Goal: Task Accomplishment & Management: Manage account settings

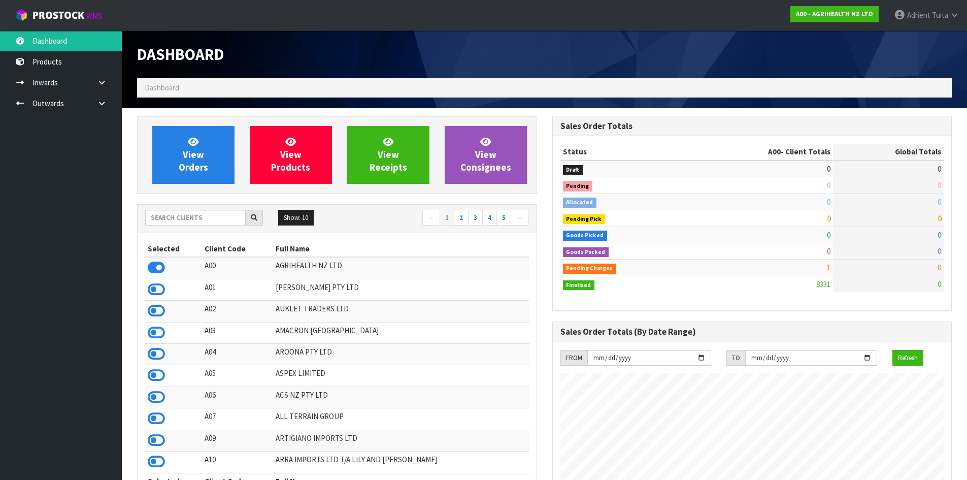
scroll to position [769, 415]
click at [185, 217] on input "text" at bounding box center [195, 218] width 100 height 16
drag, startPoint x: 154, startPoint y: 396, endPoint x: 160, endPoint y: 397, distance: 6.2
click at [159, 397] on icon at bounding box center [156, 396] width 17 height 15
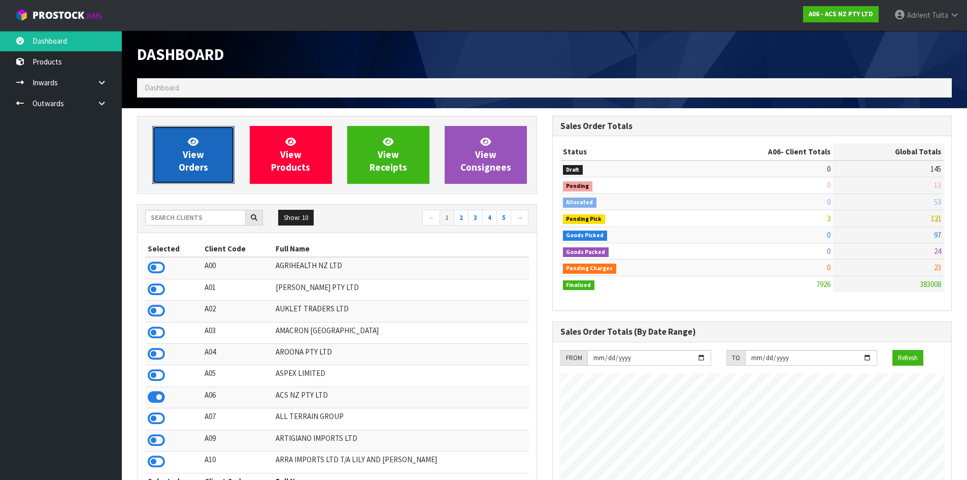
click at [204, 155] on link "View Orders" at bounding box center [193, 155] width 82 height 58
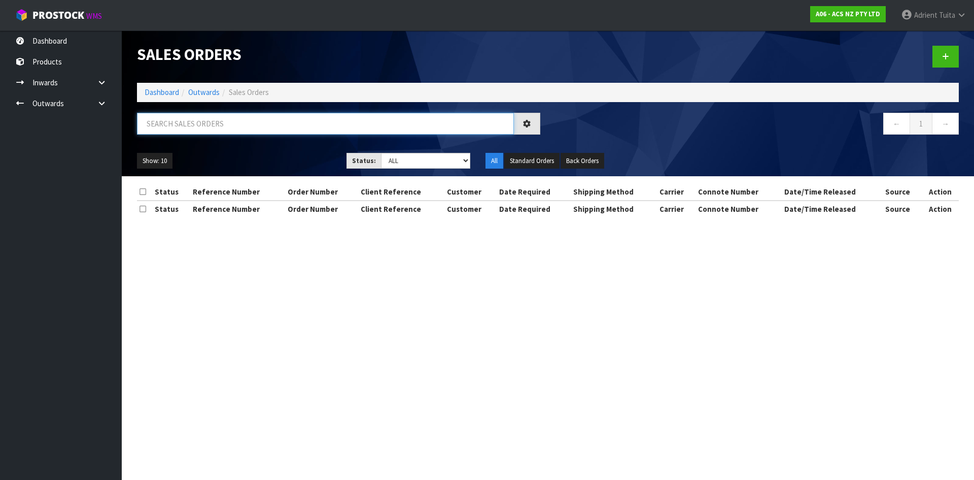
click at [212, 130] on input "text" at bounding box center [325, 124] width 377 height 22
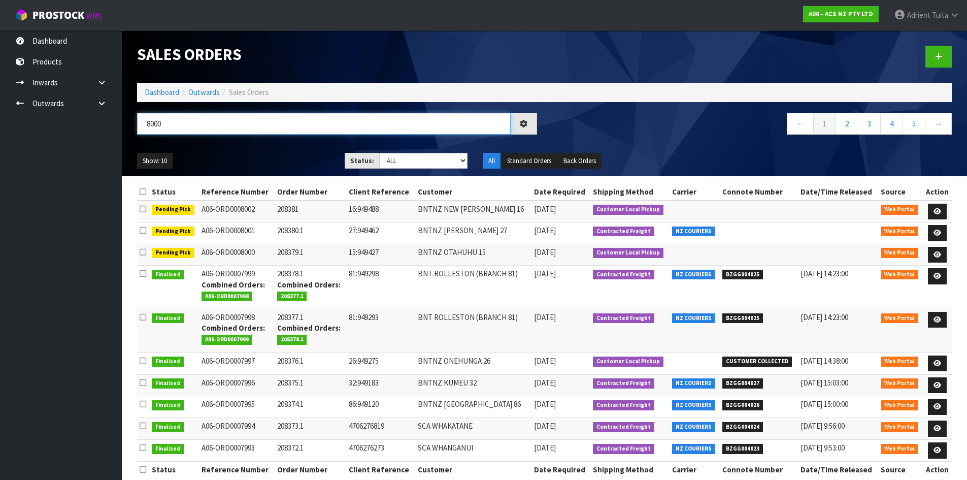
type input "8000"
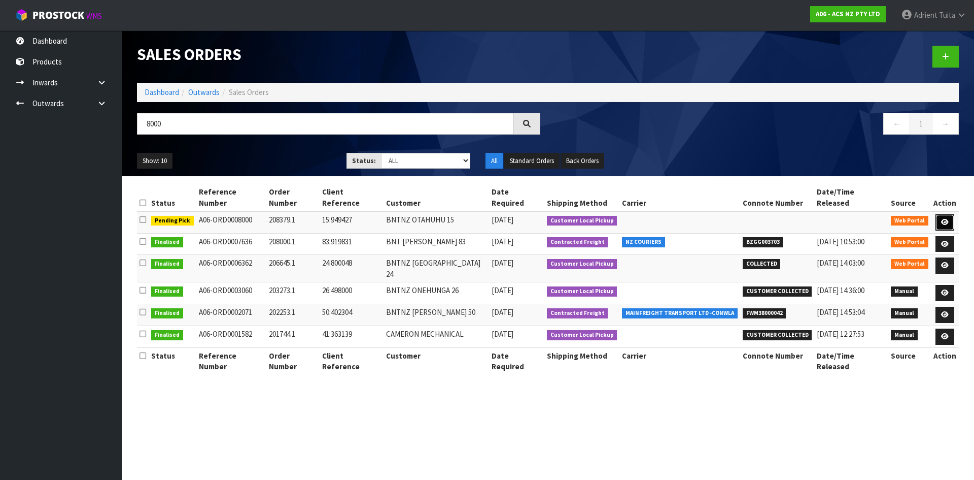
click at [952, 214] on link at bounding box center [945, 222] width 19 height 16
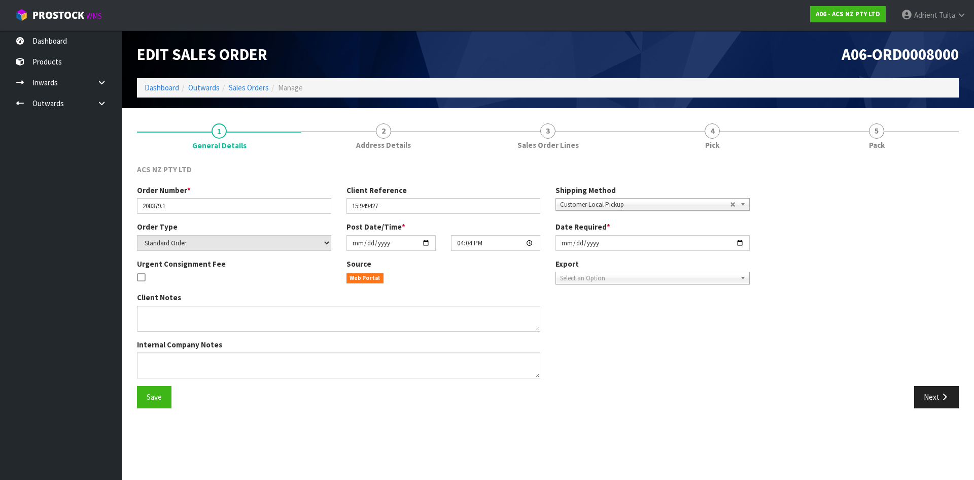
click at [732, 138] on link "4 Pick" at bounding box center [712, 136] width 164 height 40
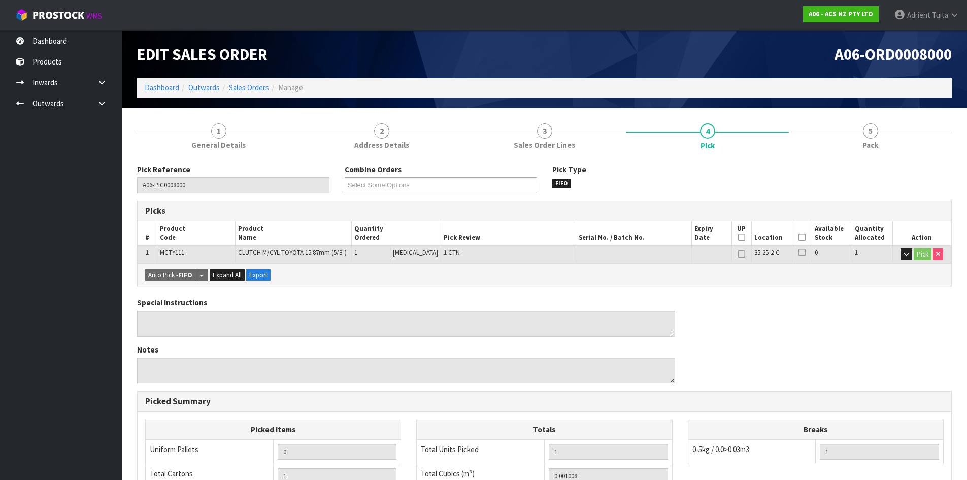
drag, startPoint x: 802, startPoint y: 237, endPoint x: 659, endPoint y: 258, distance: 144.6
click at [802, 237] on th "Picked" at bounding box center [802, 233] width 20 height 24
click at [803, 240] on th "Picked" at bounding box center [802, 233] width 20 height 24
click at [801, 238] on icon at bounding box center [801, 237] width 7 height 1
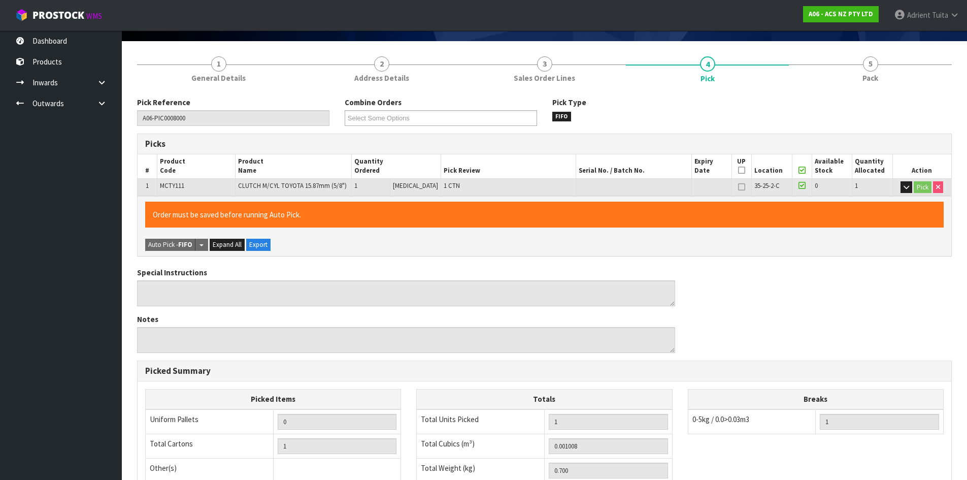
scroll to position [228, 0]
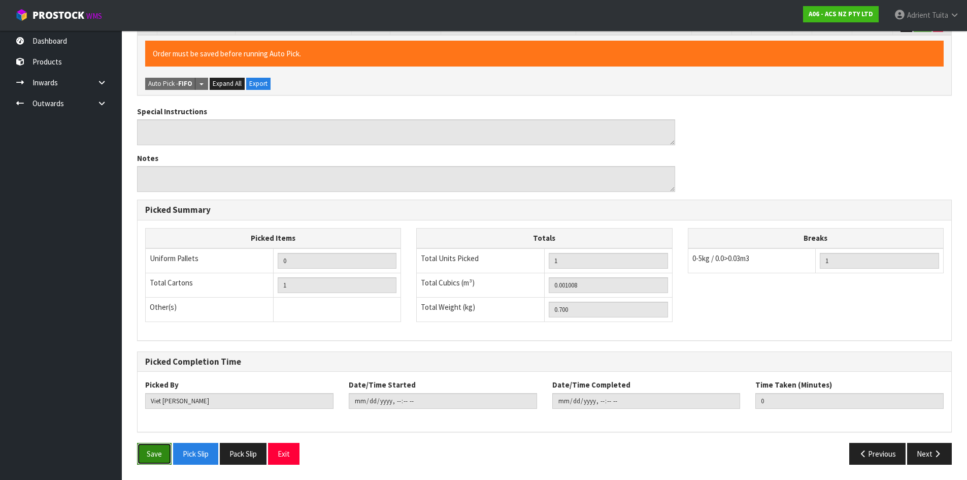
click at [168, 459] on button "Save" at bounding box center [154, 454] width 35 height 22
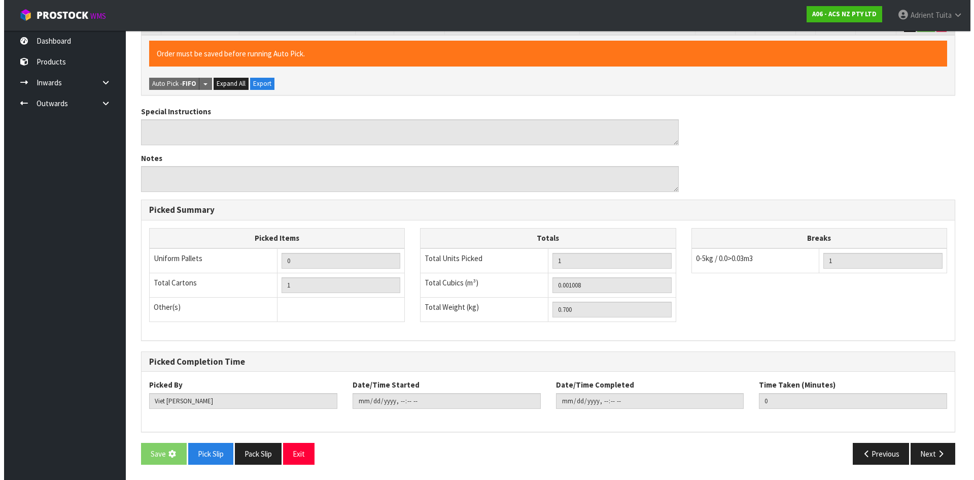
scroll to position [0, 0]
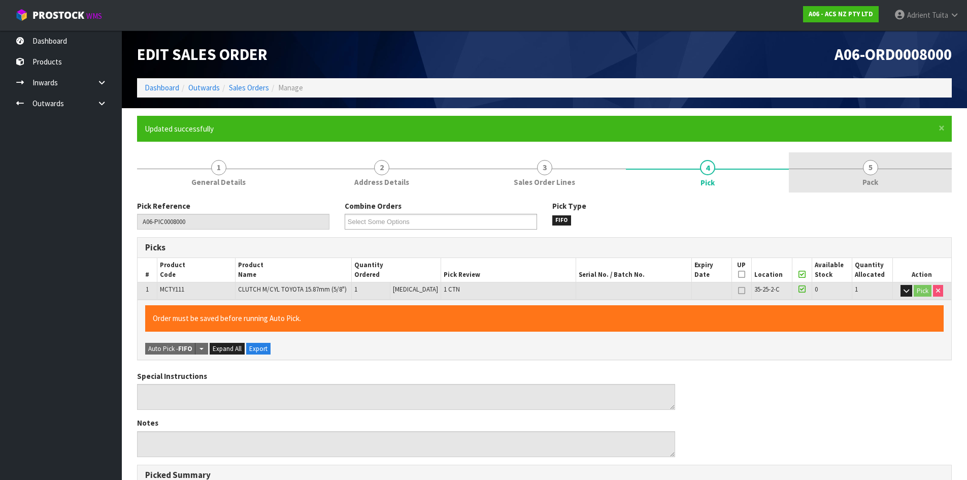
type input "Adrient Tuita"
type input "2025-09-26T08:42:27"
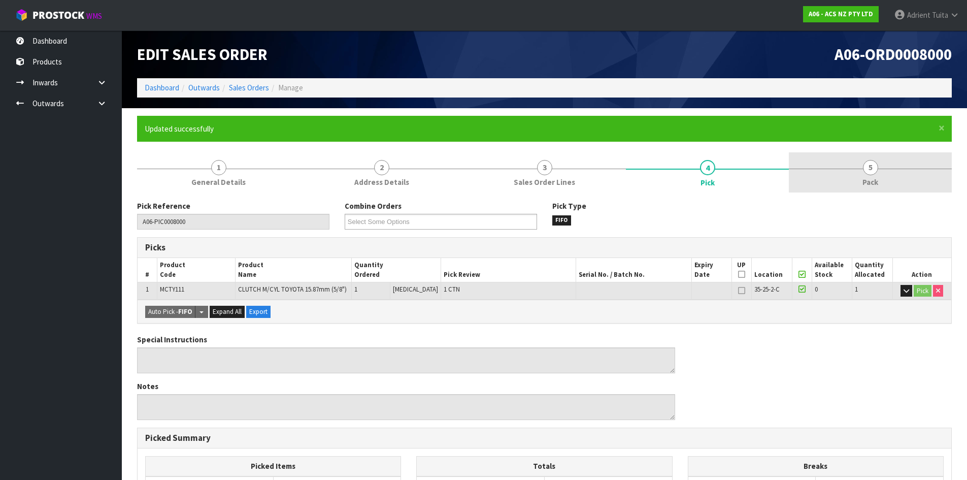
click at [883, 176] on link "5 Pack" at bounding box center [870, 172] width 163 height 40
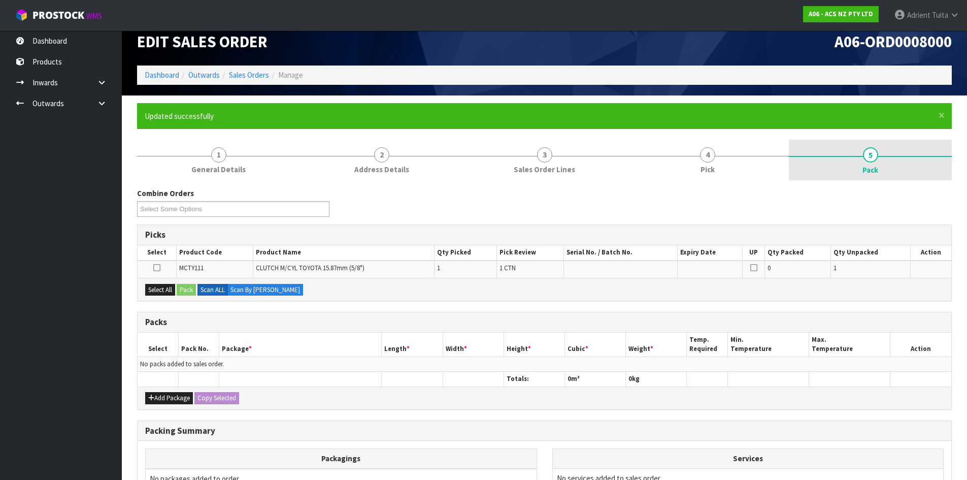
scroll to position [130, 0]
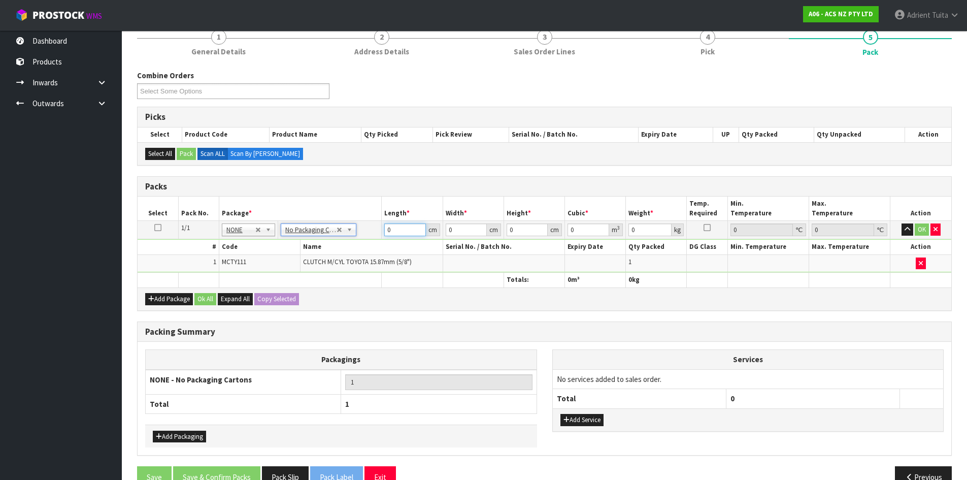
click at [398, 228] on input "0" at bounding box center [404, 229] width 41 height 13
type input "16"
type input "15"
type input "2"
type input "0.00048"
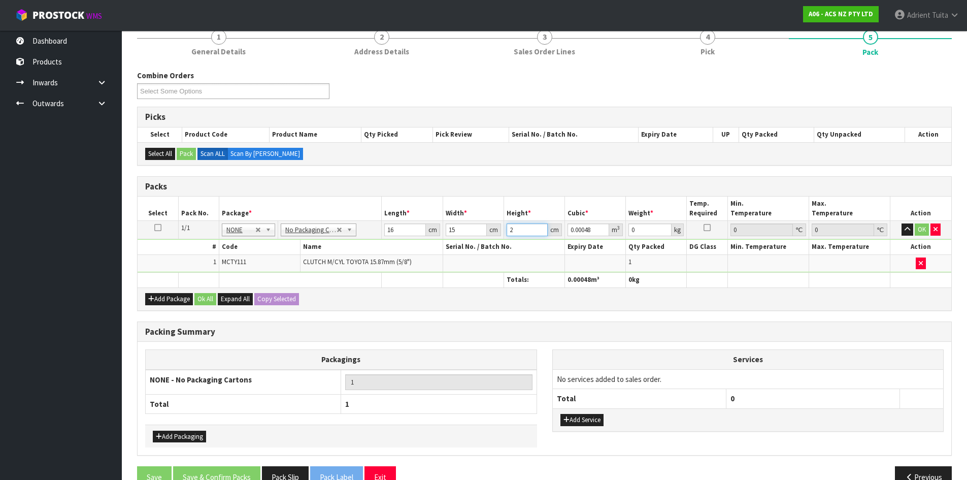
type input "25"
type input "0.006"
type input "25"
type input "1"
click at [920, 228] on button "OK" at bounding box center [922, 229] width 14 height 12
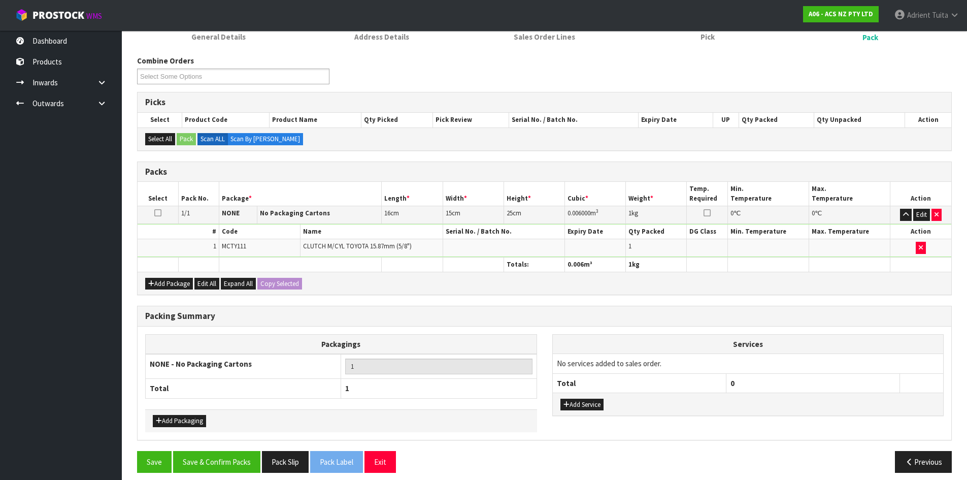
scroll to position [153, 0]
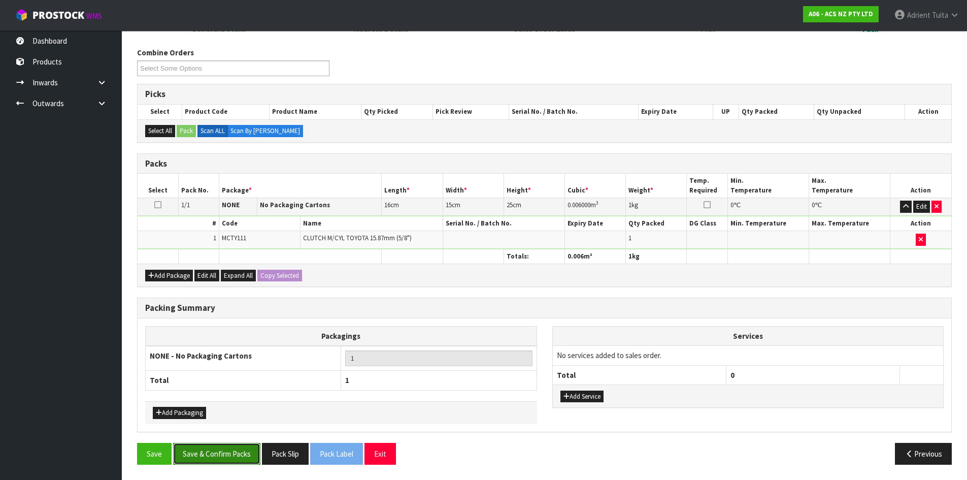
click at [216, 448] on button "Save & Confirm Packs" at bounding box center [216, 454] width 87 height 22
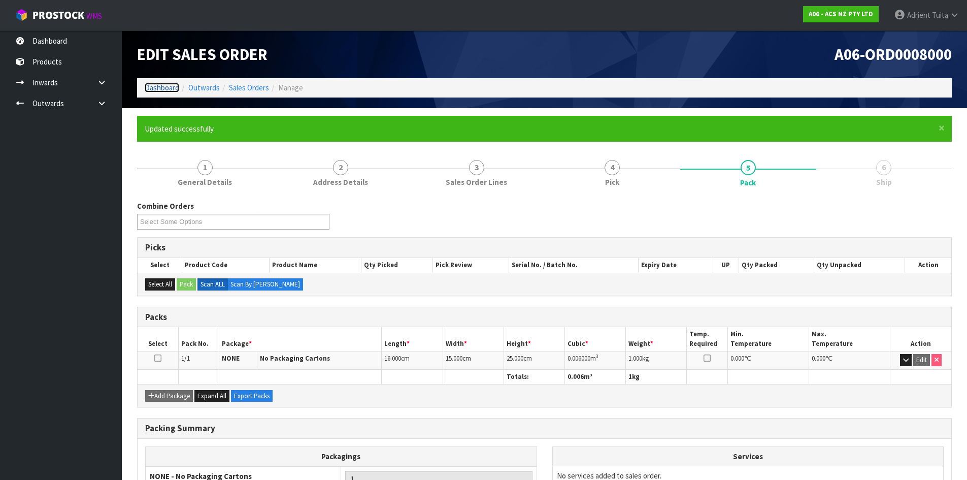
click at [155, 91] on link "Dashboard" at bounding box center [162, 88] width 35 height 10
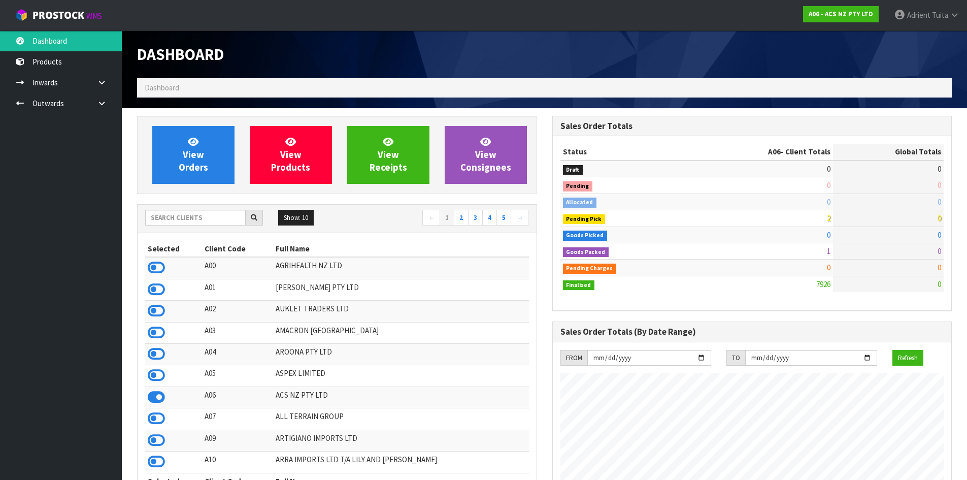
scroll to position [769, 415]
click at [194, 213] on input "text" at bounding box center [195, 218] width 100 height 16
type input "S08"
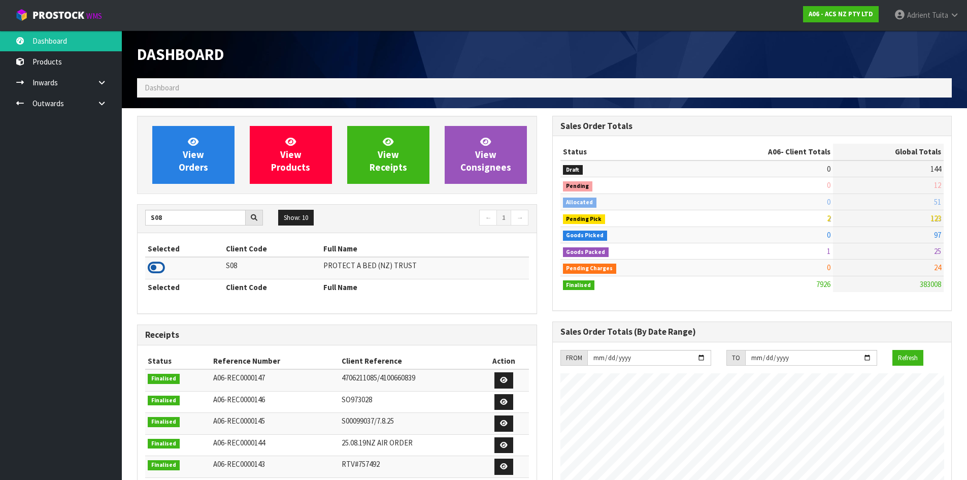
click at [155, 270] on icon at bounding box center [156, 267] width 17 height 15
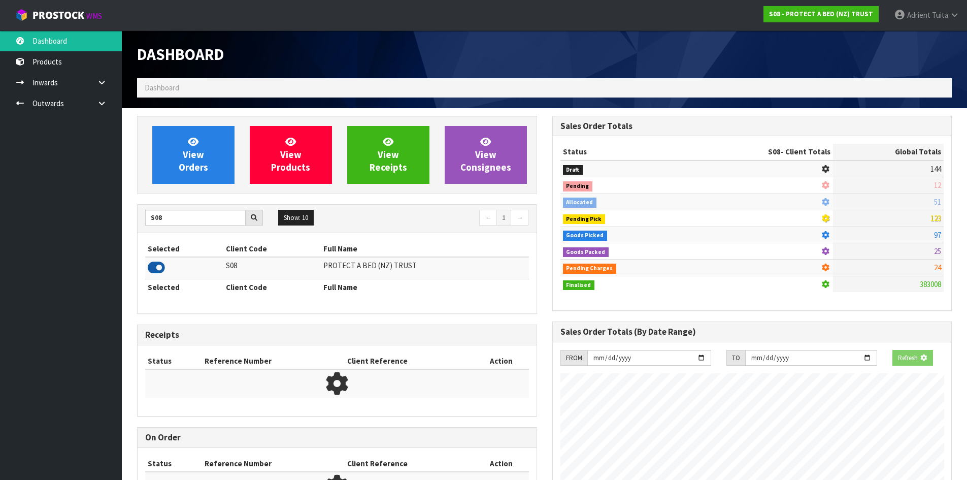
click at [155, 270] on icon at bounding box center [156, 267] width 17 height 15
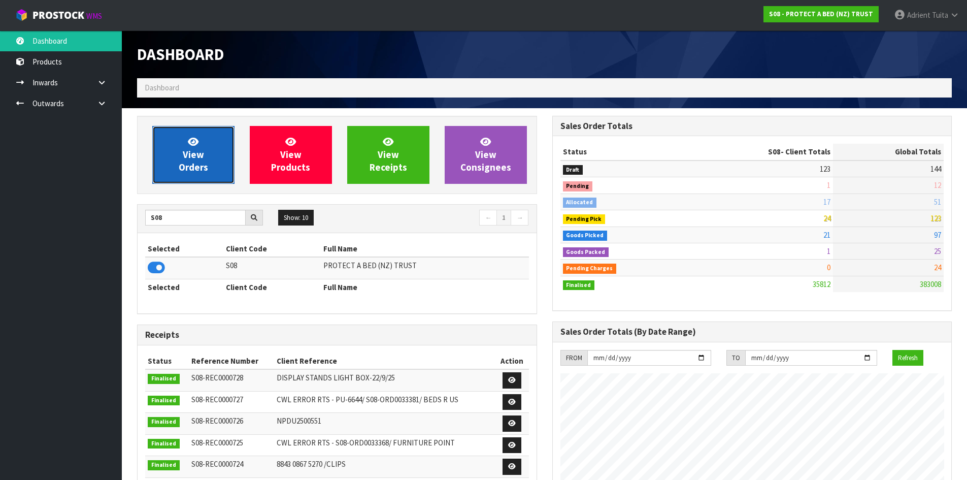
scroll to position [769, 415]
click at [202, 130] on link "View Orders" at bounding box center [193, 155] width 82 height 58
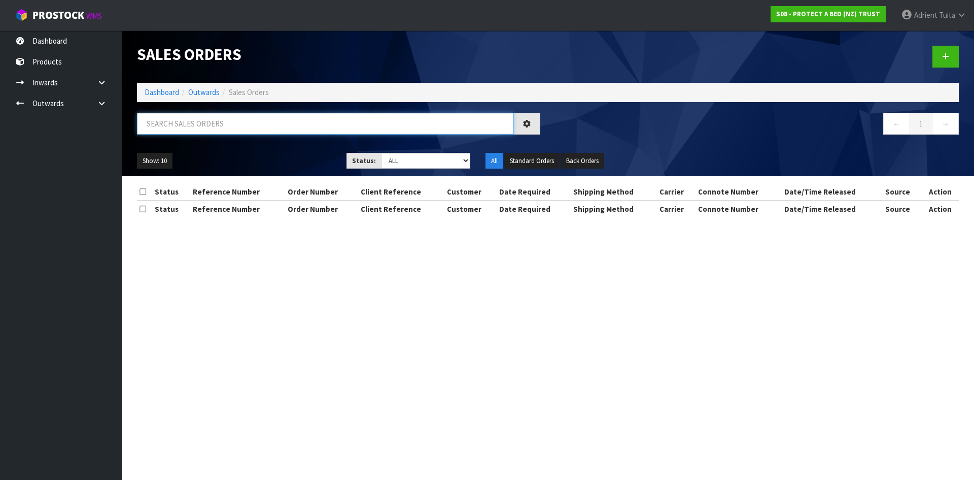
click at [204, 121] on input "text" at bounding box center [325, 124] width 377 height 22
type input "0754"
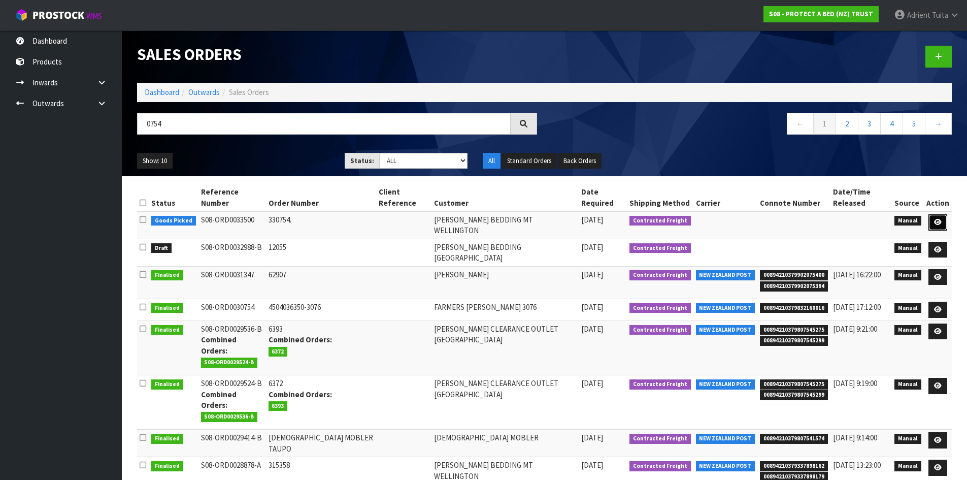
click at [936, 219] on icon at bounding box center [938, 222] width 8 height 7
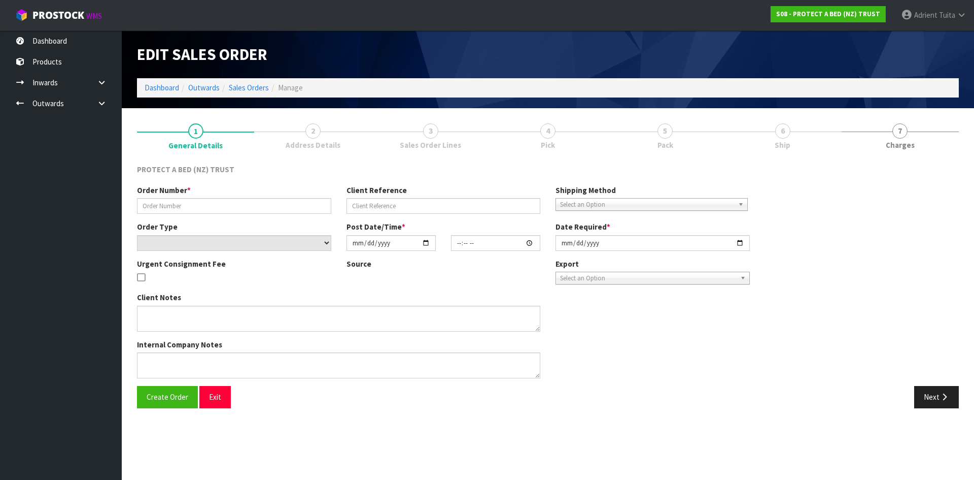
type input "330754."
select select "number:0"
type input "2025-09-22"
type input "09:15:00.000"
type input "2025-09-22"
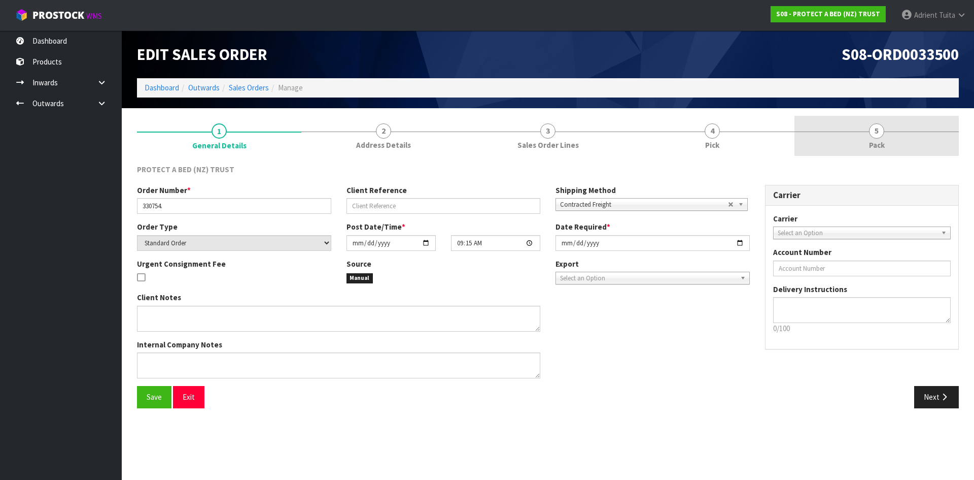
click at [924, 138] on link "5 Pack" at bounding box center [877, 136] width 164 height 40
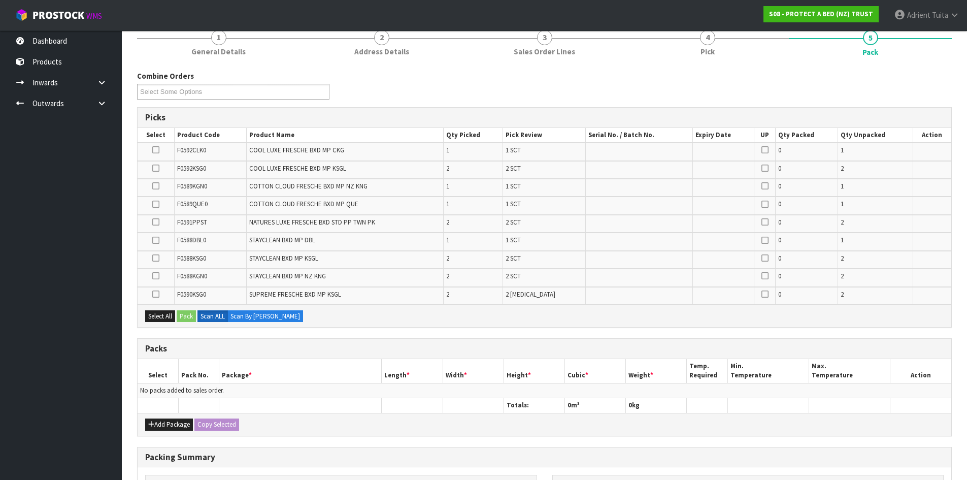
scroll to position [238, 0]
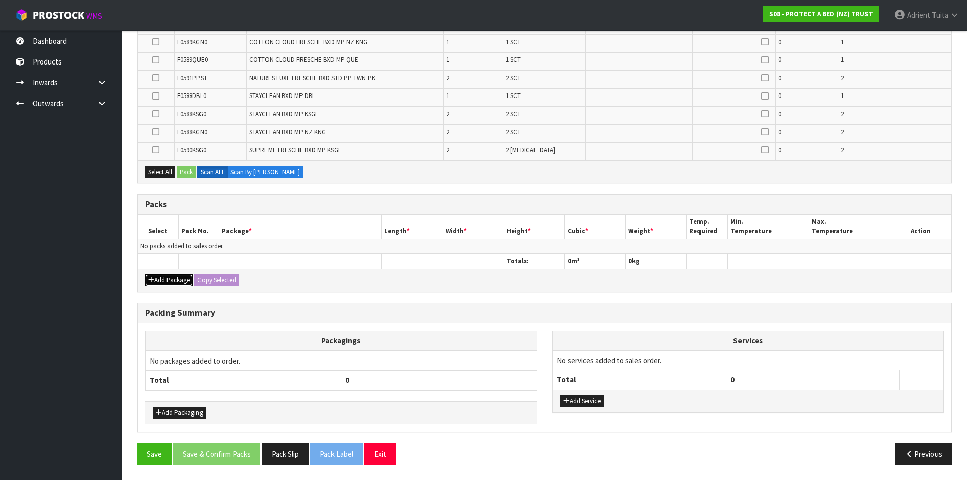
click at [170, 278] on button "Add Package" at bounding box center [169, 280] width 48 height 12
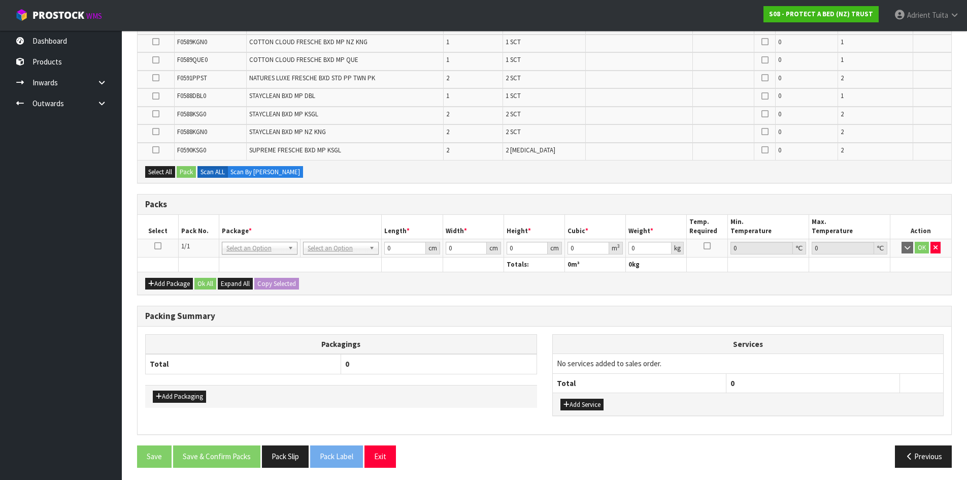
click at [158, 246] on icon at bounding box center [157, 246] width 7 height 1
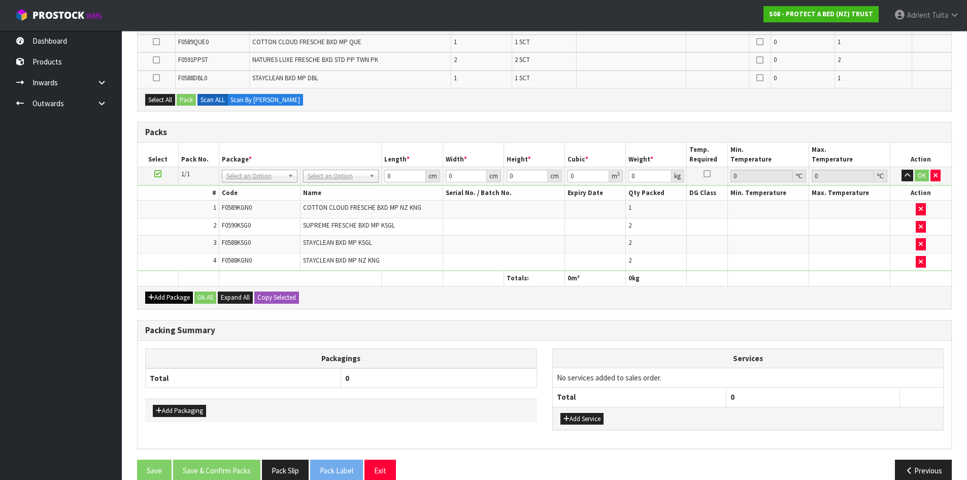
drag, startPoint x: 166, startPoint y: 310, endPoint x: 163, endPoint y: 297, distance: 13.7
click at [165, 306] on div "Combine Orders S08-ORD0031944 S08-ORD0032699 S08-ORD0032700 S08-ORD0032701 S08-…" at bounding box center [544, 207] width 815 height 563
drag, startPoint x: 163, startPoint y: 297, endPoint x: 158, endPoint y: 290, distance: 8.4
click at [162, 296] on button "Add Package" at bounding box center [169, 297] width 48 height 12
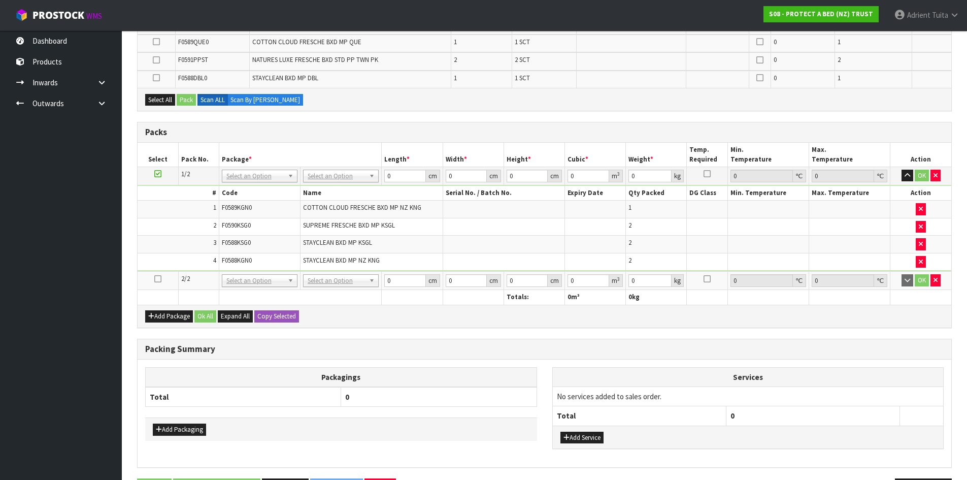
click at [154, 282] on td at bounding box center [158, 280] width 41 height 19
click at [156, 279] on icon at bounding box center [157, 279] width 7 height 1
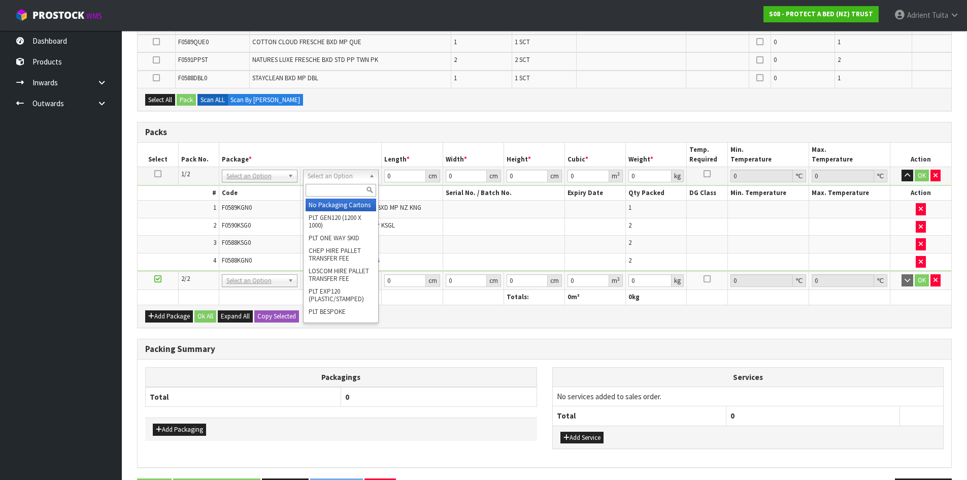
drag, startPoint x: 355, startPoint y: 180, endPoint x: 353, endPoint y: 186, distance: 6.6
click at [353, 186] on input "text" at bounding box center [341, 190] width 71 height 13
type input "OC"
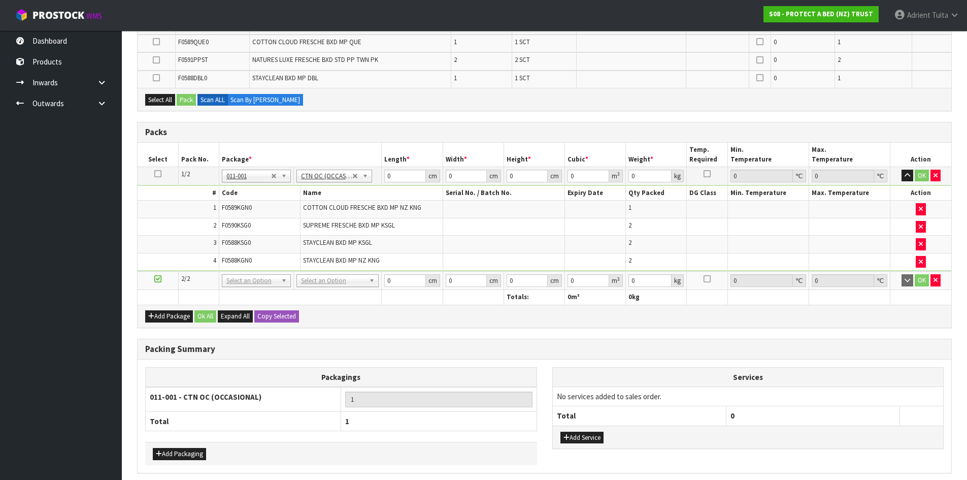
type input "7.32"
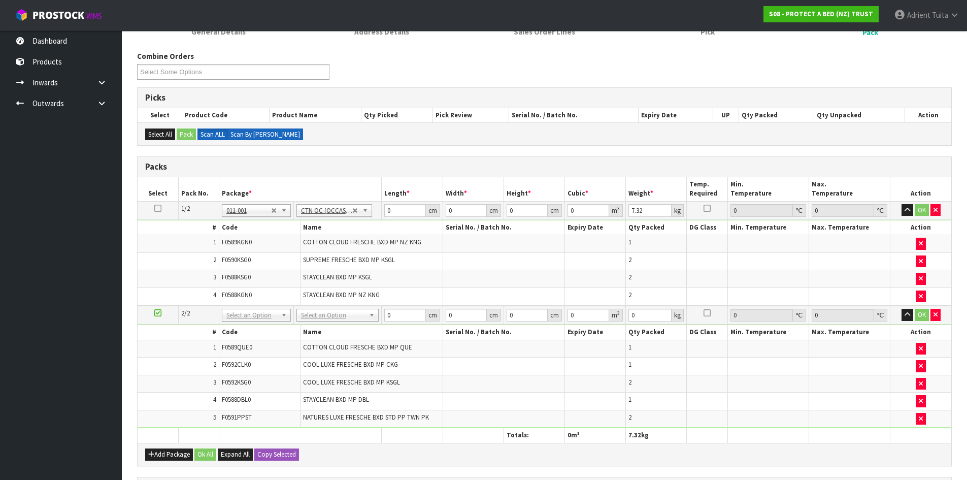
scroll to position [168, 0]
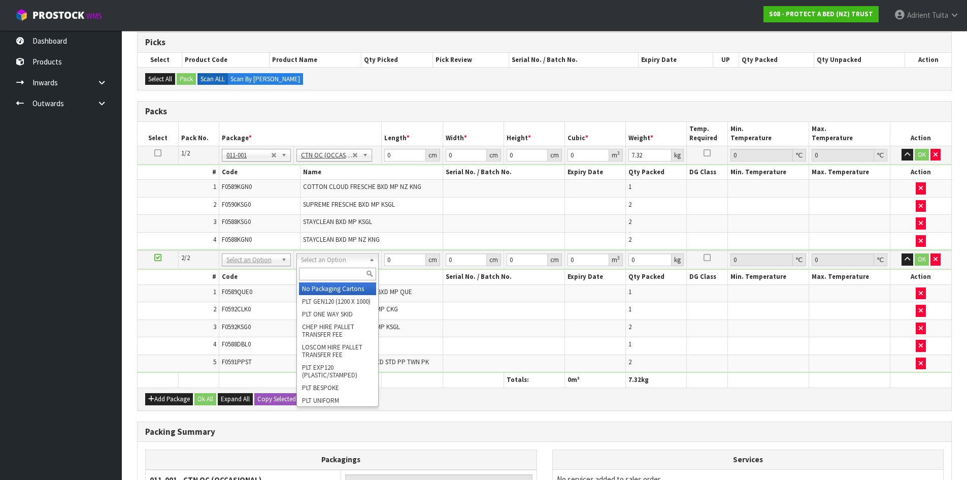
click at [324, 275] on input "text" at bounding box center [337, 273] width 77 height 13
type input "OC"
type input "2"
type input "8.26"
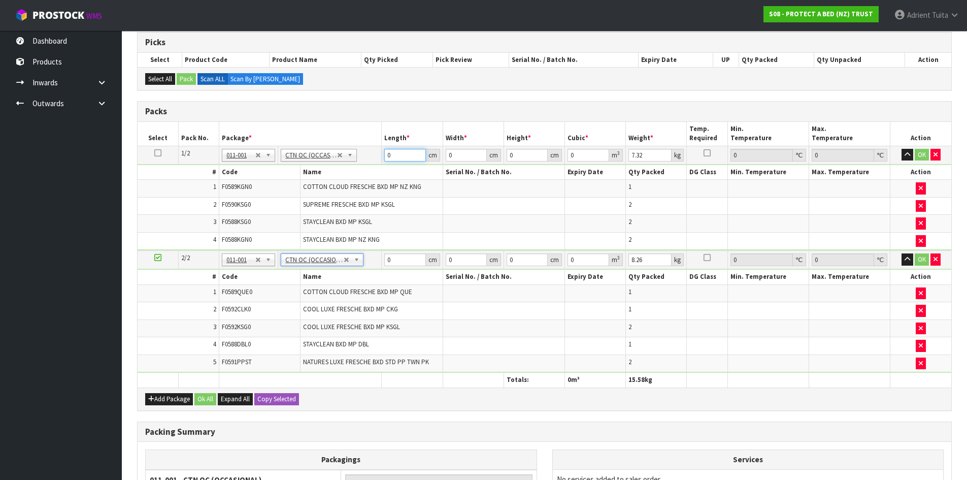
click at [396, 160] on input "0" at bounding box center [404, 155] width 41 height 13
type input "61"
type input "42"
type input "3"
type input "0.007686"
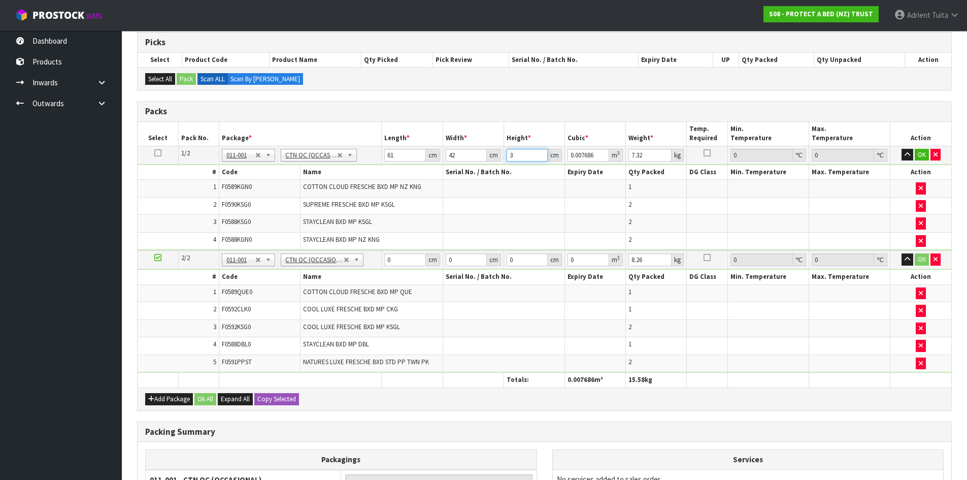
type input "34"
type input "0.087108"
type input "34"
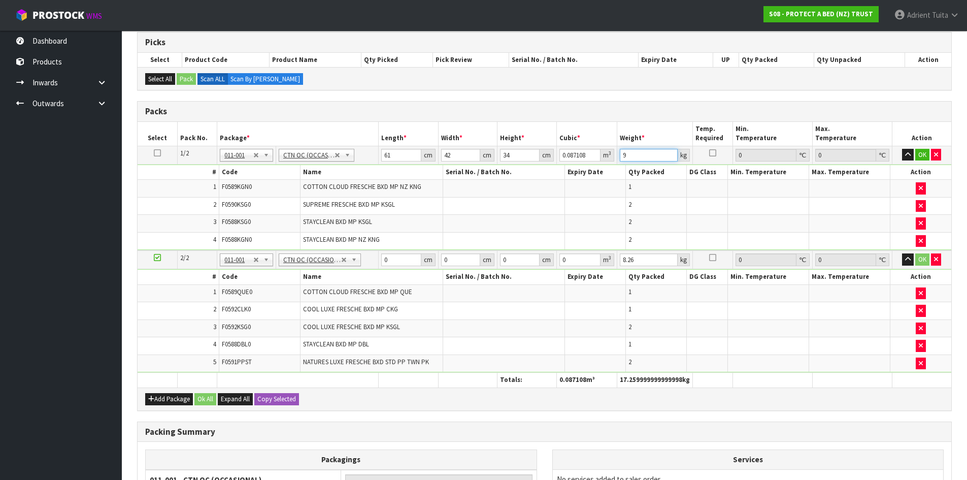
type input "9"
drag, startPoint x: 396, startPoint y: 262, endPoint x: 389, endPoint y: 219, distance: 43.2
click at [395, 251] on td "0 cm" at bounding box center [408, 259] width 59 height 19
type input "60"
type input "41"
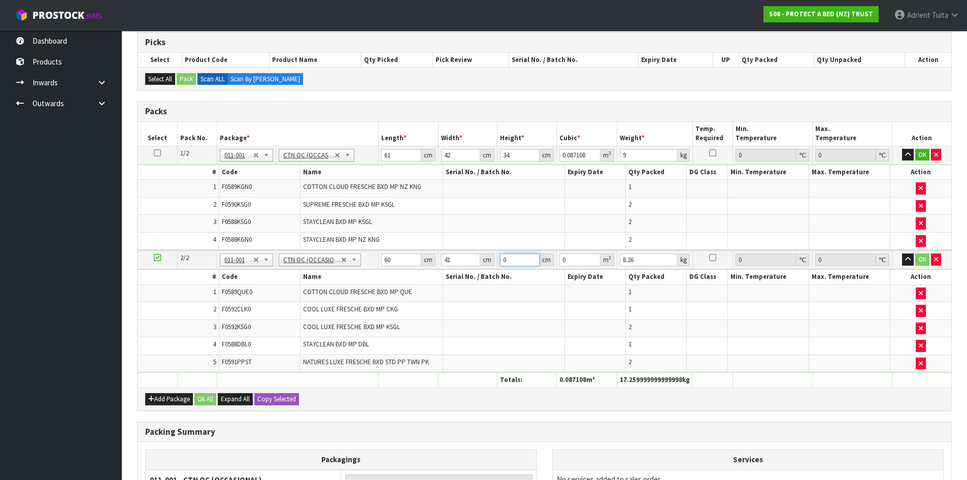
type input "4"
type input "0.00984"
type input "42"
type input "0.10332"
type input "42"
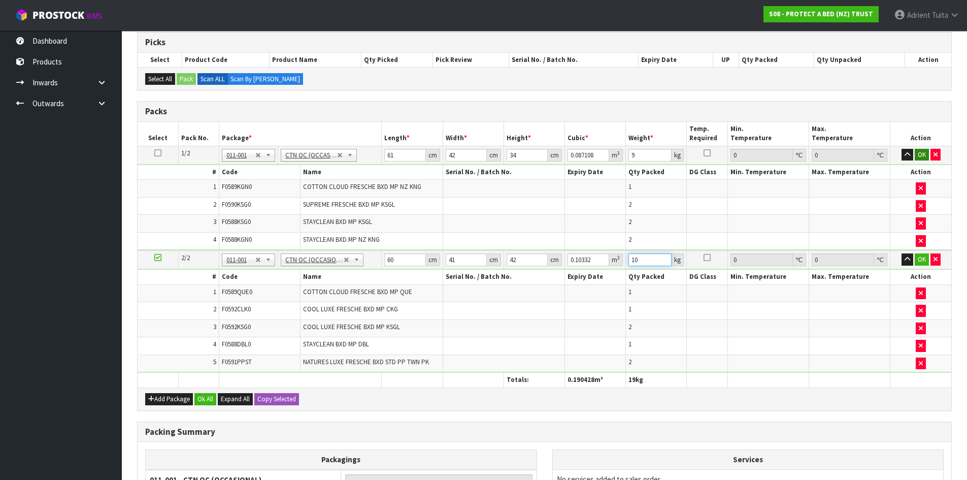
type input "10"
click at [917, 154] on button "OK" at bounding box center [922, 155] width 14 height 12
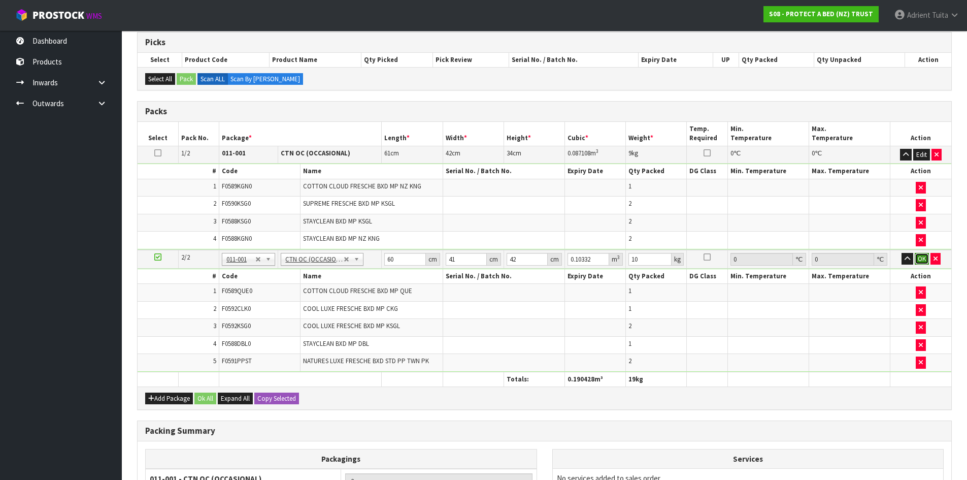
click at [919, 256] on button "OK" at bounding box center [922, 259] width 14 height 12
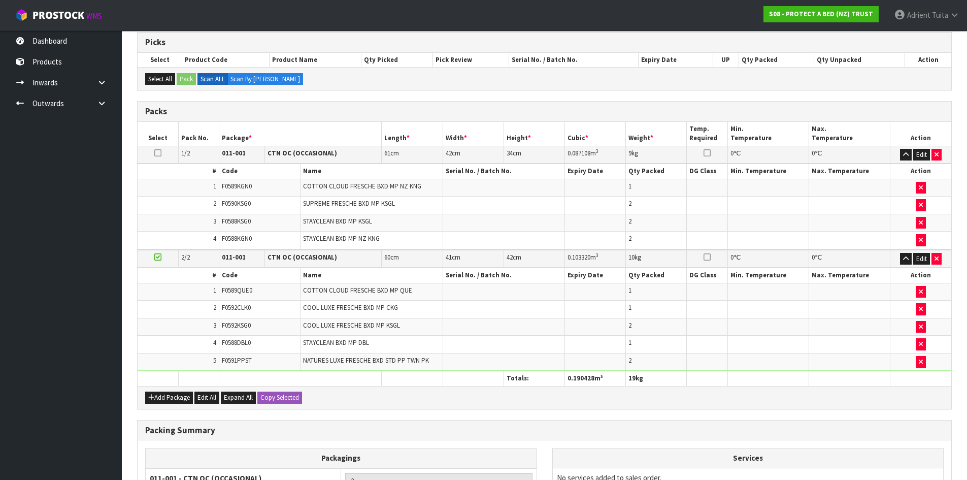
scroll to position [291, 0]
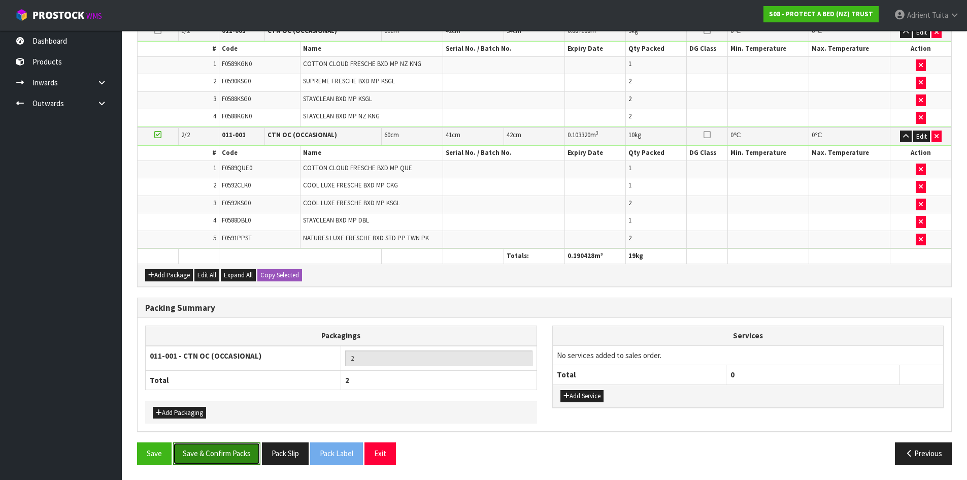
click at [224, 453] on button "Save & Confirm Packs" at bounding box center [216, 453] width 87 height 22
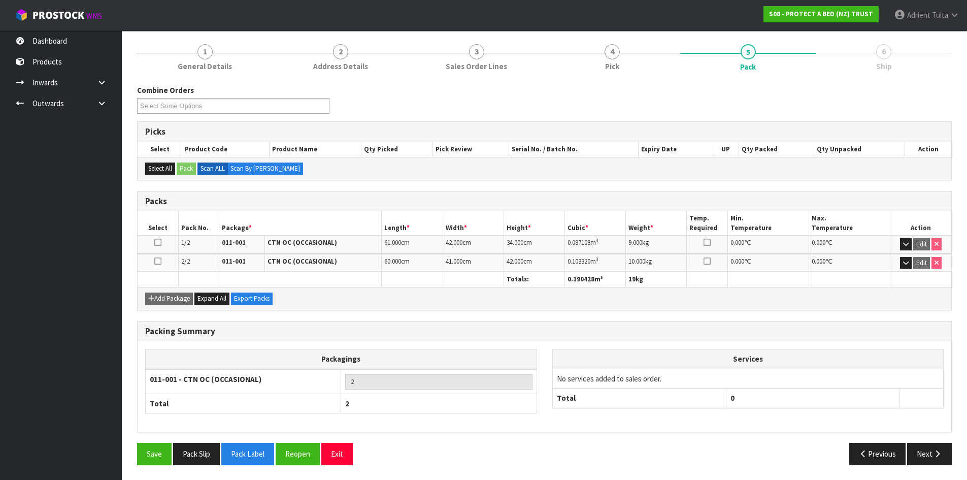
scroll to position [116, 0]
drag, startPoint x: 948, startPoint y: 458, endPoint x: 941, endPoint y: 458, distance: 6.1
click at [948, 458] on button "Next" at bounding box center [929, 453] width 45 height 22
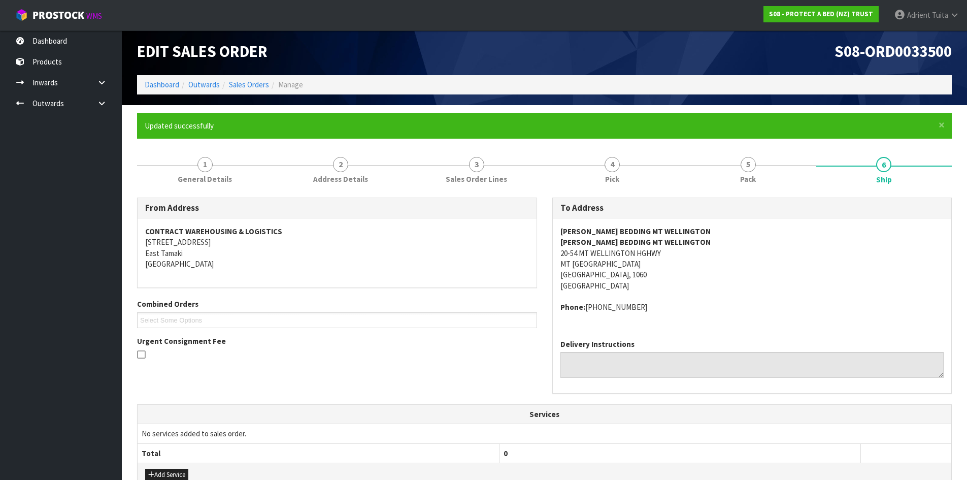
scroll to position [233, 0]
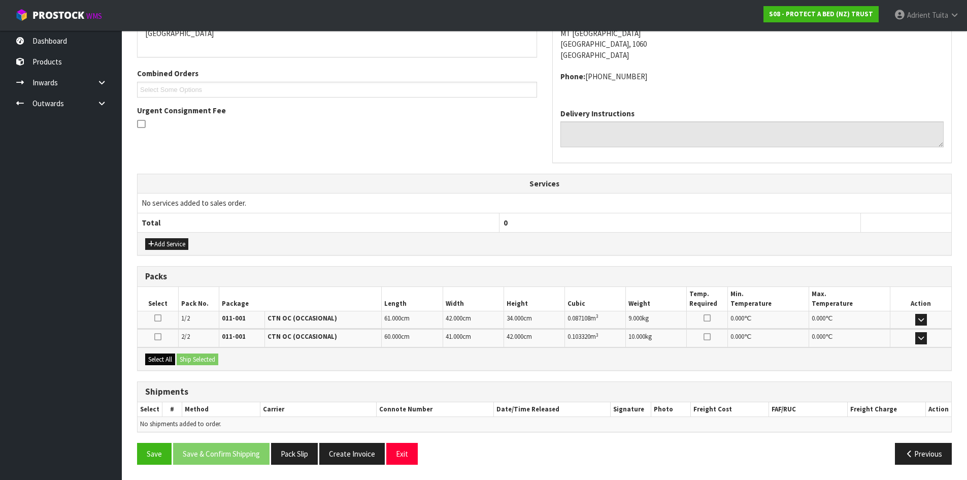
click at [164, 365] on div "Select All Ship Selected" at bounding box center [545, 358] width 814 height 23
drag, startPoint x: 165, startPoint y: 363, endPoint x: 175, endPoint y: 362, distance: 10.2
click at [165, 363] on button "Select All" at bounding box center [160, 359] width 30 height 12
click at [180, 360] on button "Ship Selected" at bounding box center [198, 359] width 42 height 12
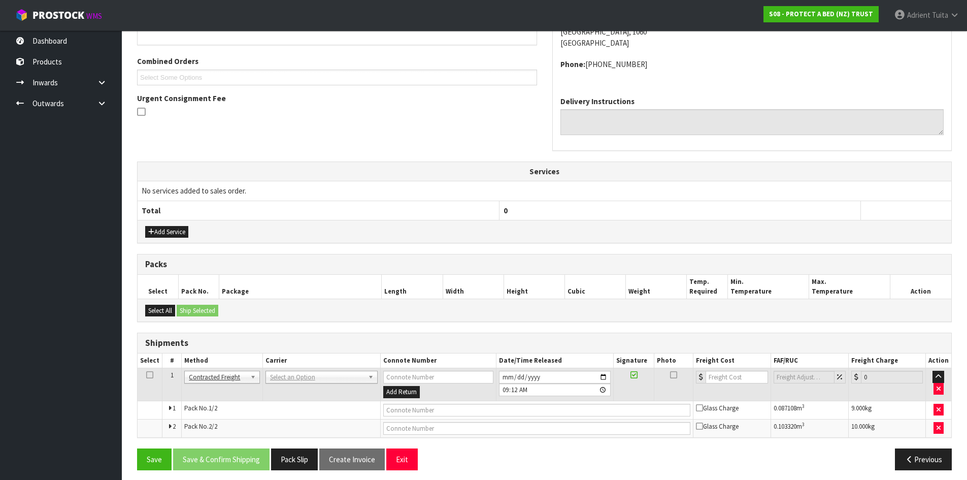
scroll to position [251, 0]
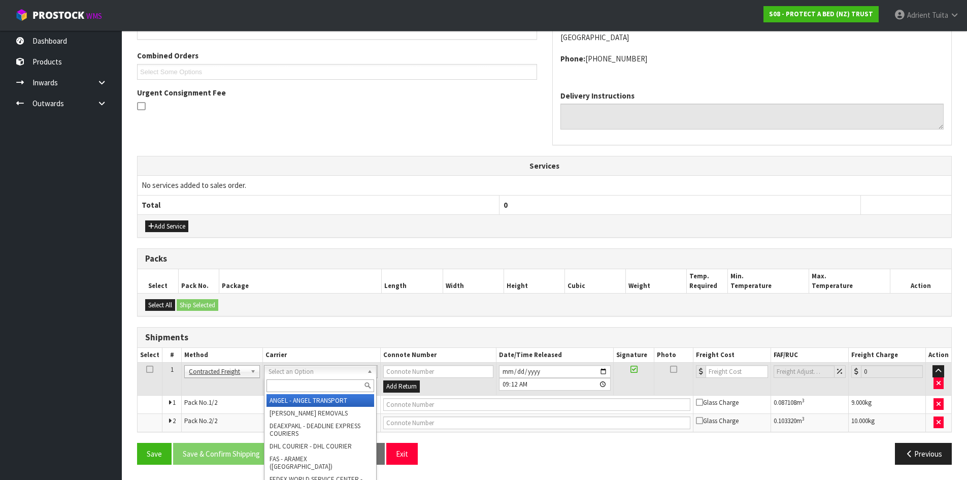
drag, startPoint x: 286, startPoint y: 374, endPoint x: 285, endPoint y: 384, distance: 10.3
click at [285, 385] on input "text" at bounding box center [320, 385] width 108 height 13
type input "nzp"
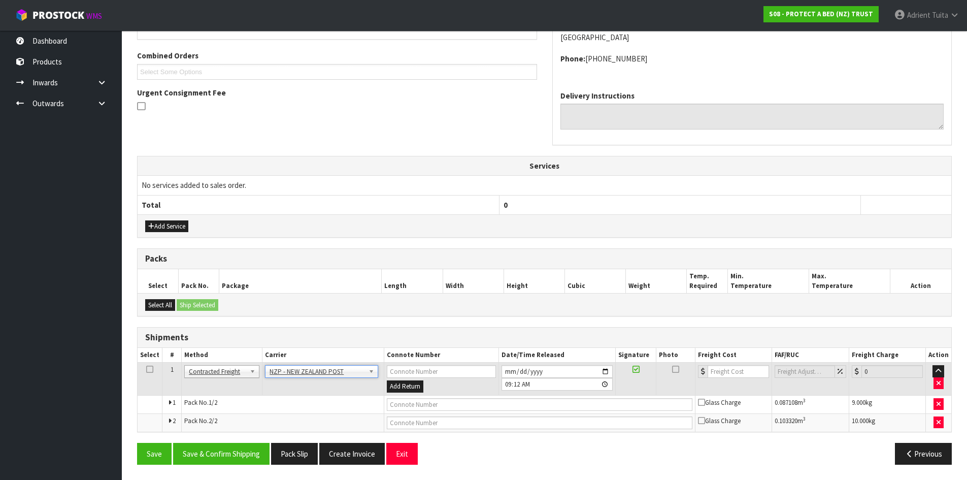
click at [207, 435] on div "From Address CONTRACT WAREHOUSING & LOGISTICS 17 Allens Road East Tamaki Auckla…" at bounding box center [544, 210] width 815 height 523
click at [204, 448] on button "Save & Confirm Shipping" at bounding box center [221, 454] width 96 height 22
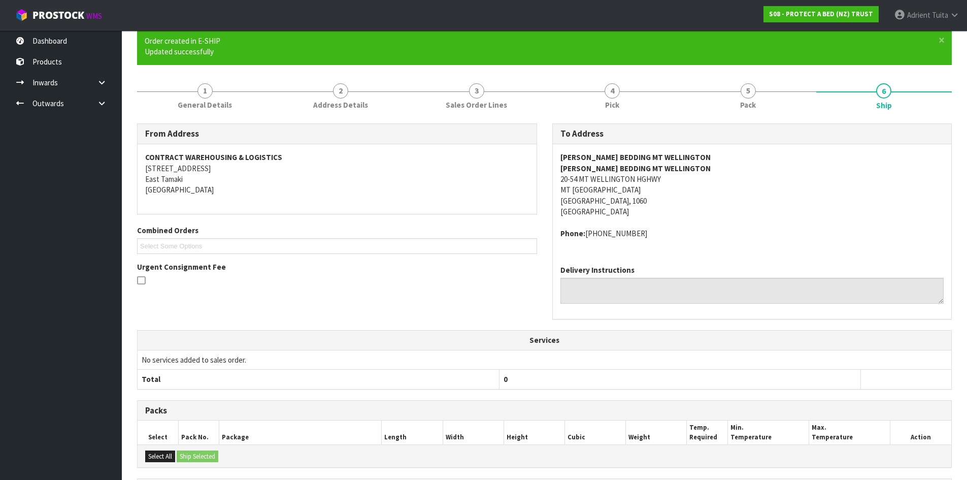
scroll to position [236, 0]
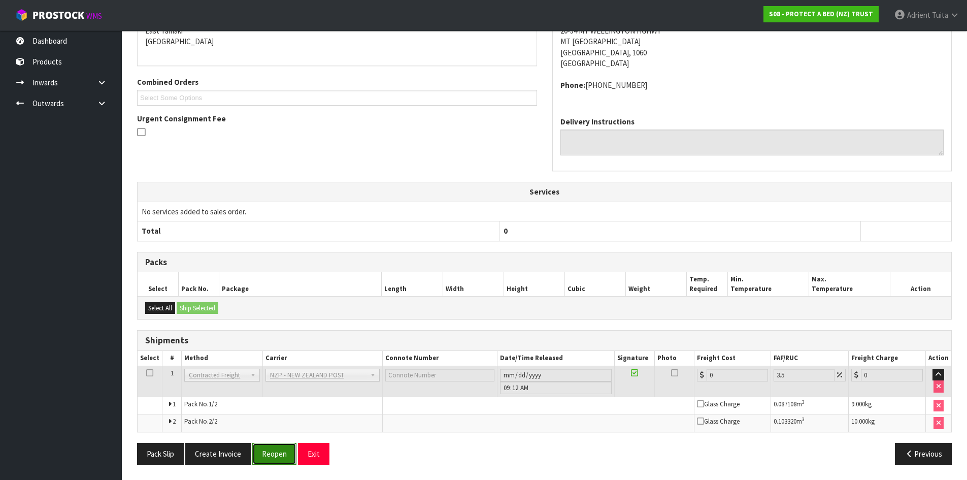
click at [262, 447] on button "Reopen" at bounding box center [274, 454] width 44 height 22
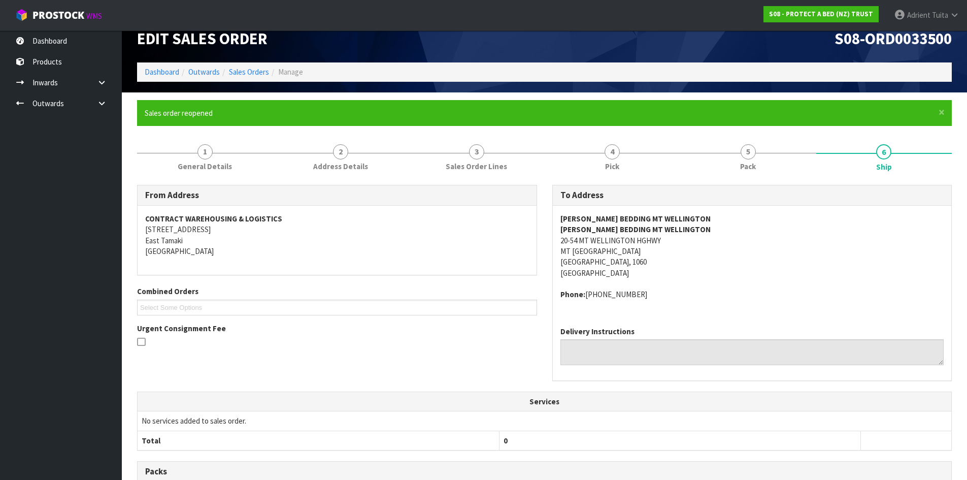
scroll to position [225, 0]
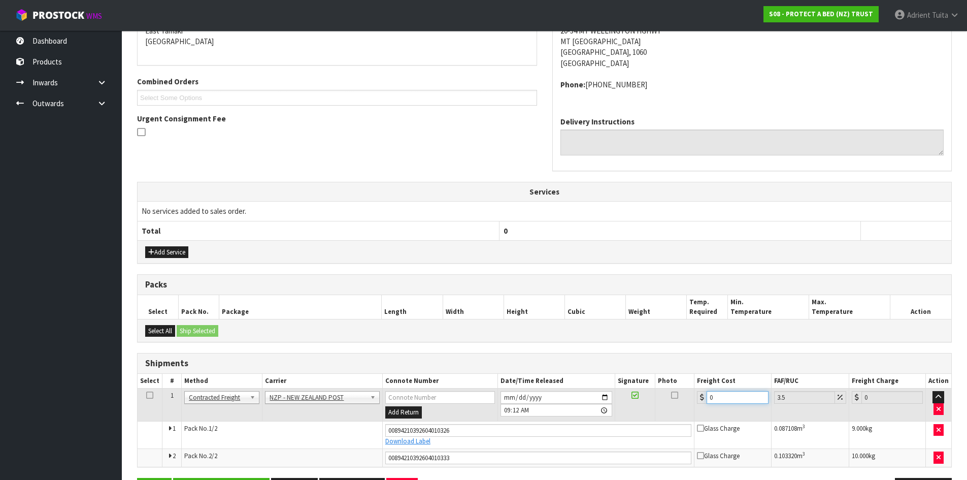
click at [728, 397] on input "0" at bounding box center [736, 397] width 61 height 13
type input "8"
type input "8.28"
type input "8.6"
type input "8.9"
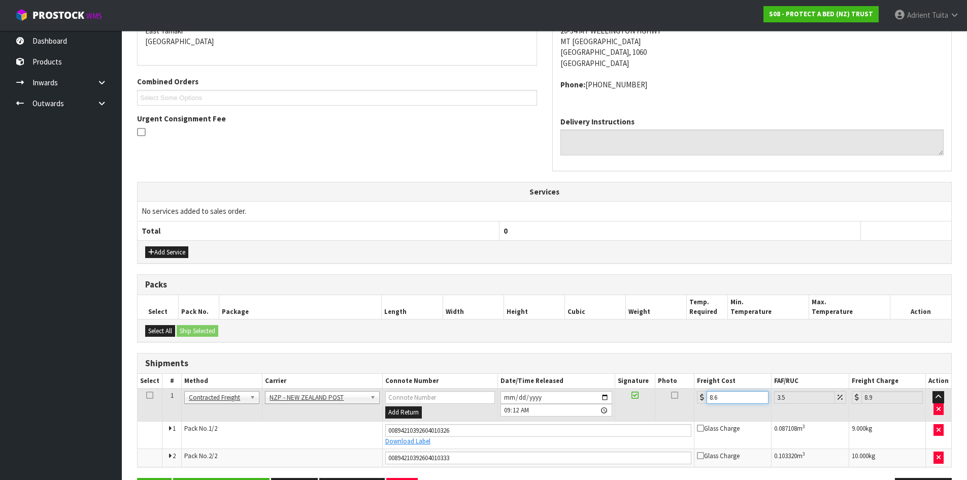
type input "8.66"
type input "8.96"
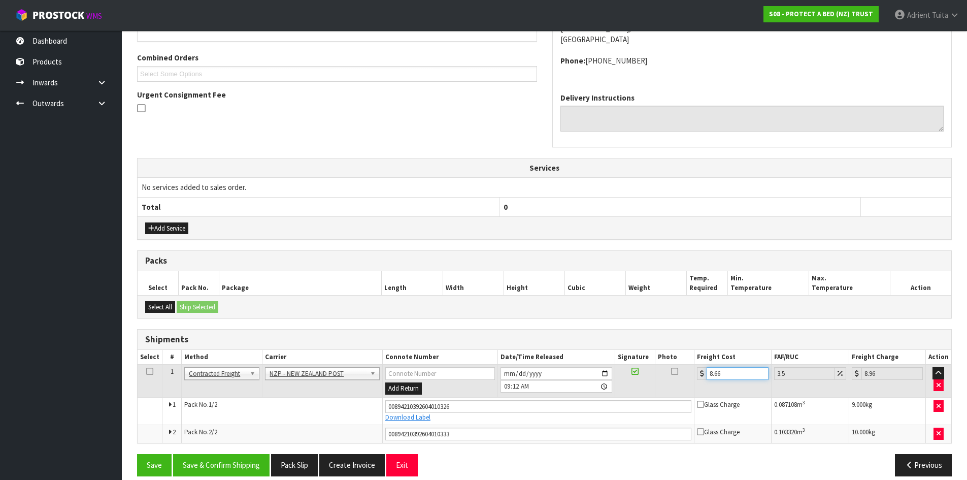
scroll to position [261, 0]
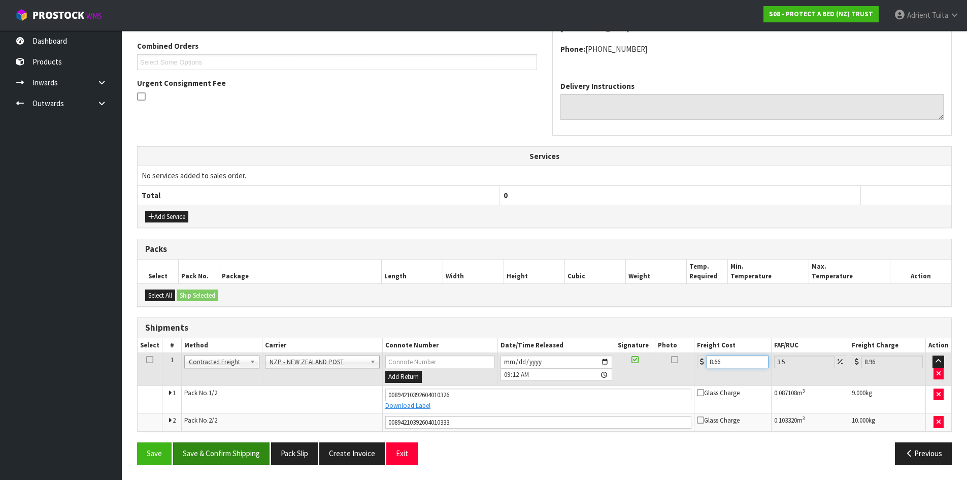
type input "8.66"
click at [237, 451] on button "Save & Confirm Shipping" at bounding box center [221, 453] width 96 height 22
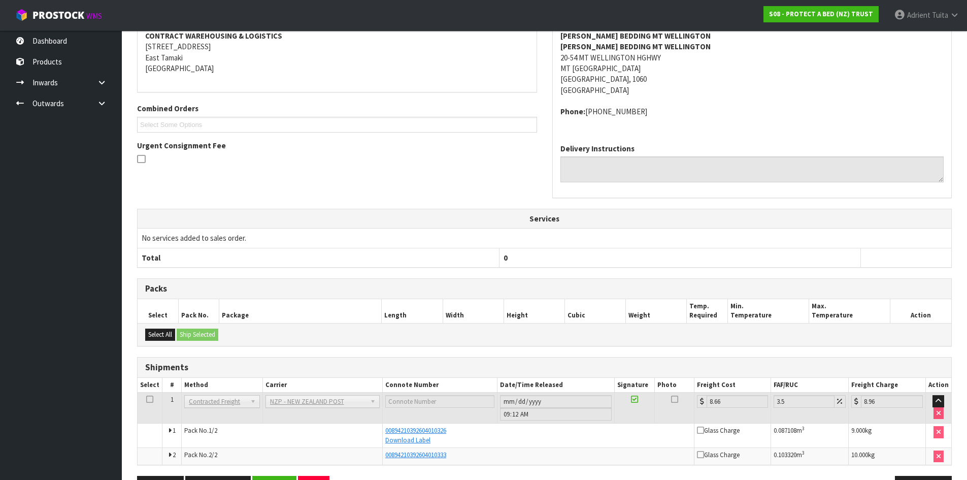
scroll to position [232, 0]
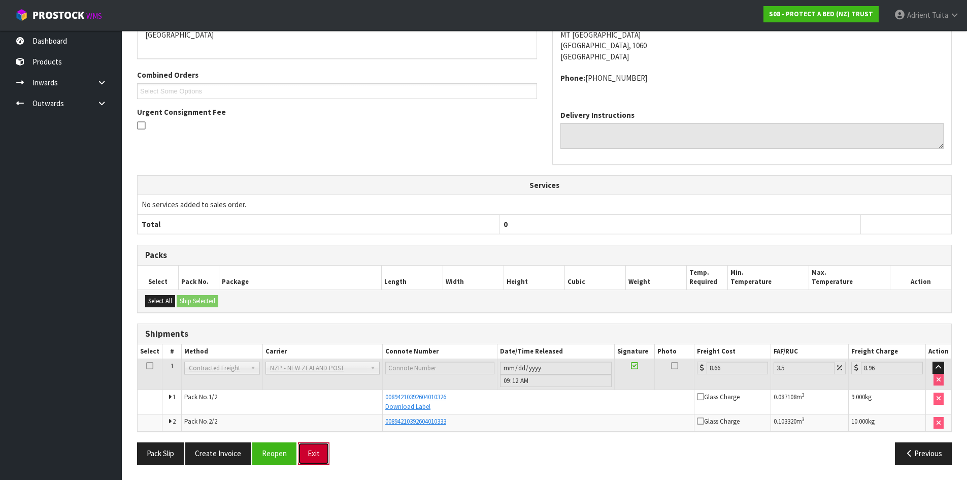
click at [312, 457] on button "Exit" at bounding box center [313, 453] width 31 height 22
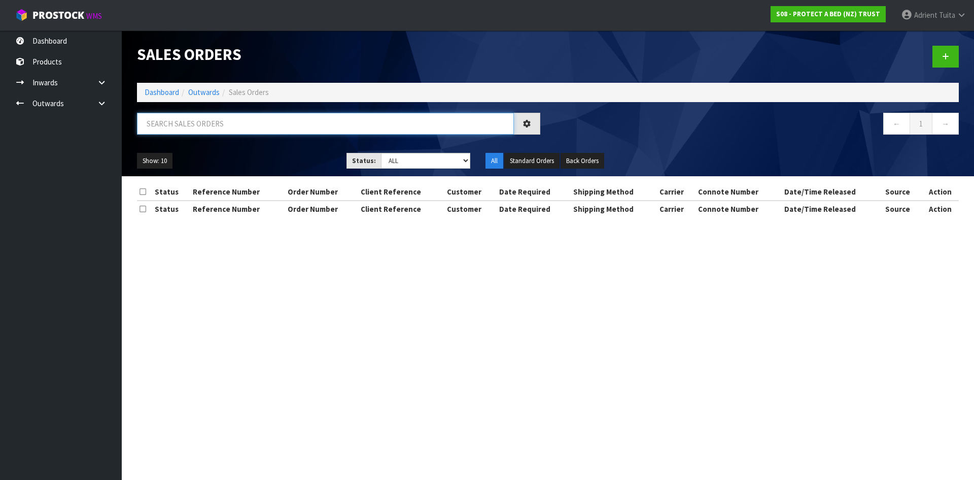
click at [168, 133] on input "text" at bounding box center [325, 124] width 377 height 22
type input "4207"
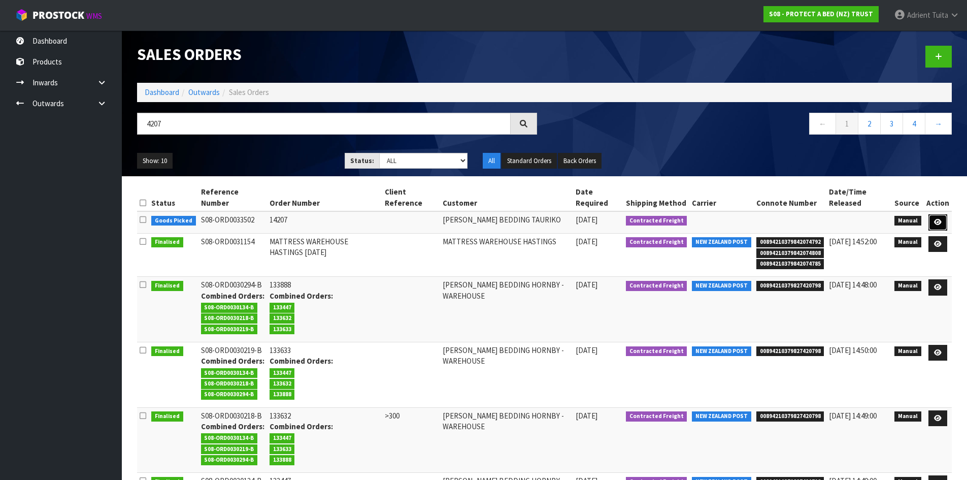
click at [941, 219] on icon at bounding box center [938, 222] width 8 height 7
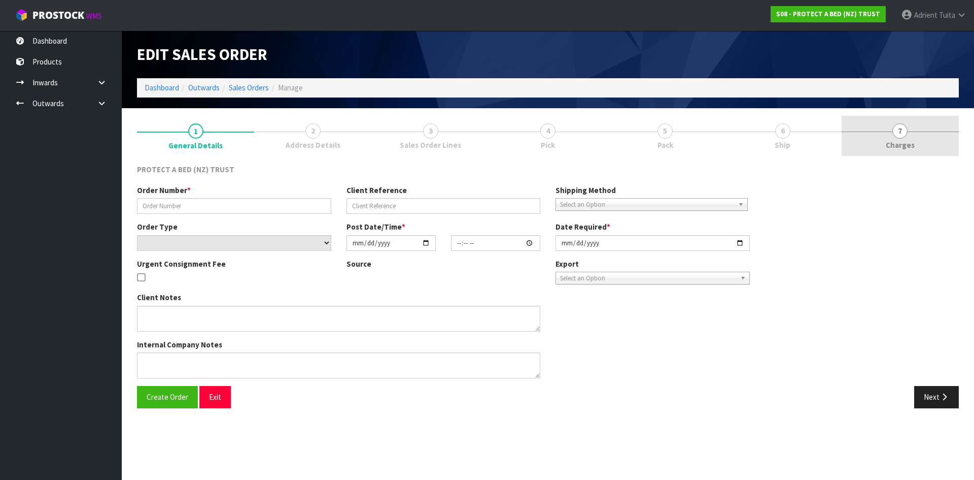
type input "14207"
select select "number:0"
type input "2025-09-22"
type input "09:21:00.000"
type input "2025-09-22"
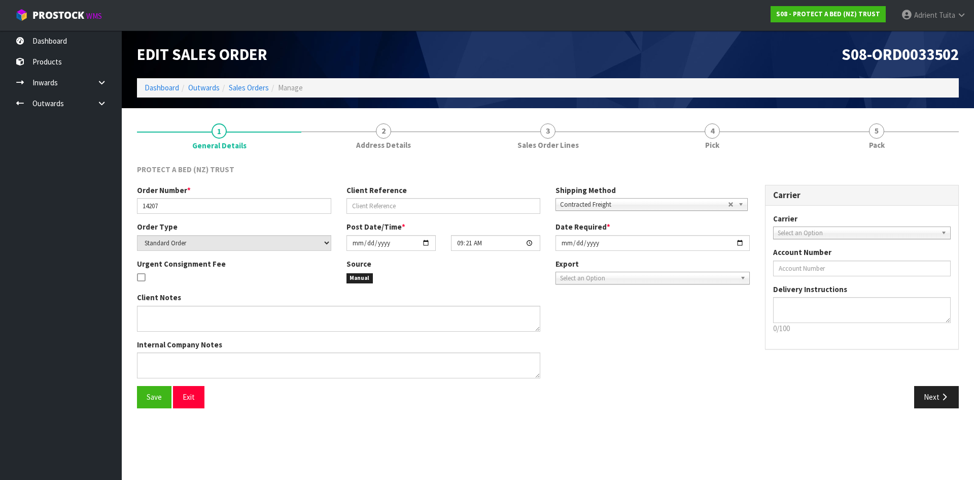
click at [918, 144] on link "5 Pack" at bounding box center [877, 136] width 164 height 40
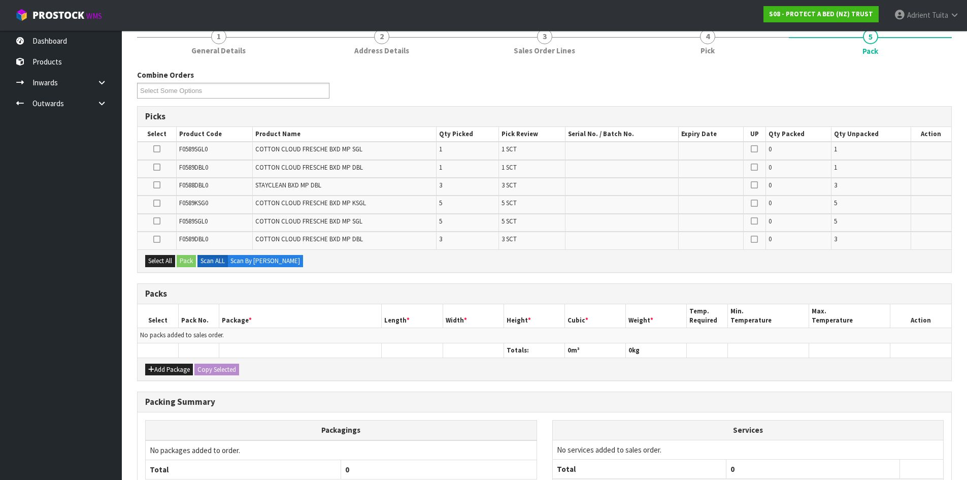
scroll to position [184, 0]
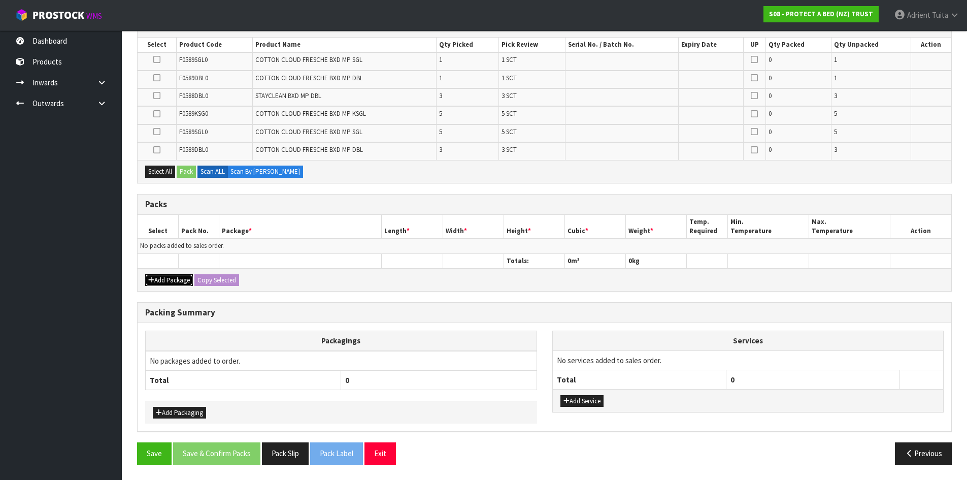
click at [154, 282] on button "Add Package" at bounding box center [169, 280] width 48 height 12
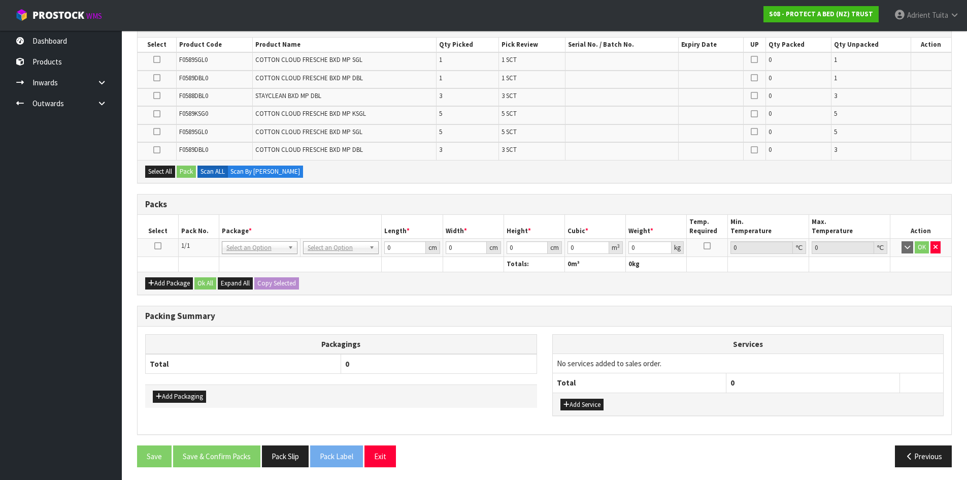
click at [158, 246] on icon at bounding box center [157, 246] width 7 height 1
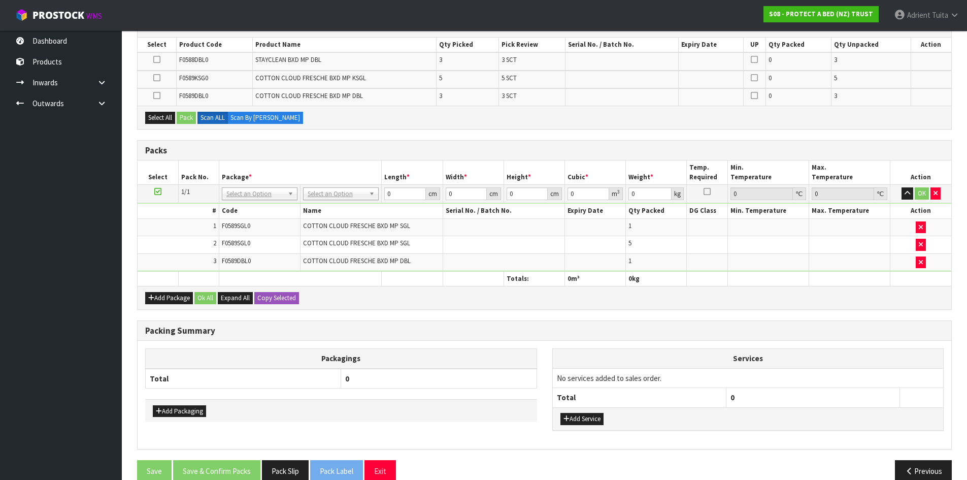
drag, startPoint x: 329, startPoint y: 204, endPoint x: 333, endPoint y: 196, distance: 8.9
click at [333, 196] on tbody "1/1 NONE 007-001 007-002 007-004 007-009 007-013 007-014 007-015 007-017 007-01…" at bounding box center [545, 228] width 814 height 87
drag, startPoint x: 333, startPoint y: 196, endPoint x: 330, endPoint y: 204, distance: 7.7
click at [330, 204] on input "text" at bounding box center [341, 207] width 71 height 13
type input "oc"
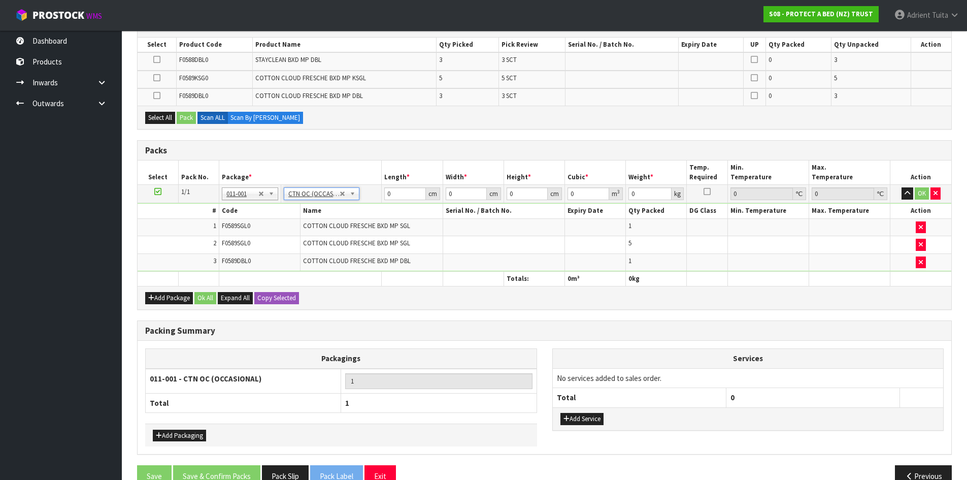
type input "7.3"
click at [176, 296] on button "Add Package" at bounding box center [169, 298] width 48 height 12
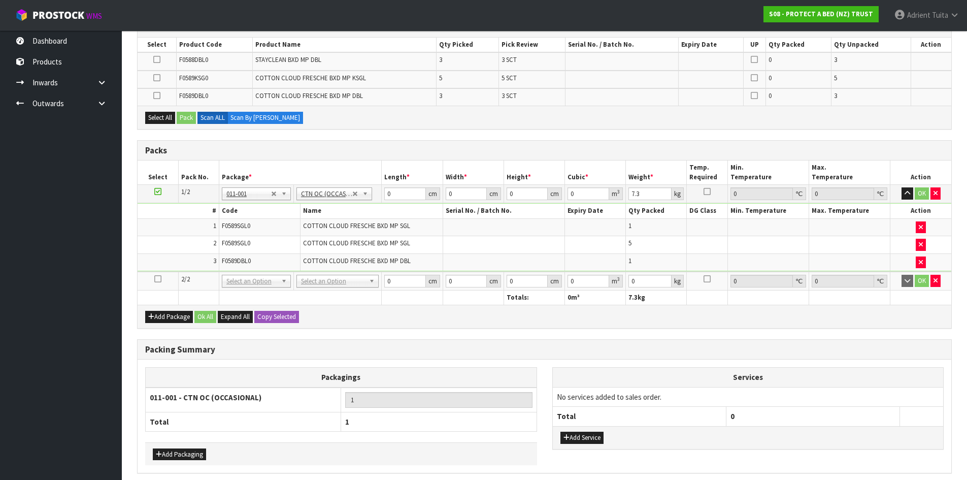
click at [155, 279] on icon at bounding box center [157, 279] width 7 height 1
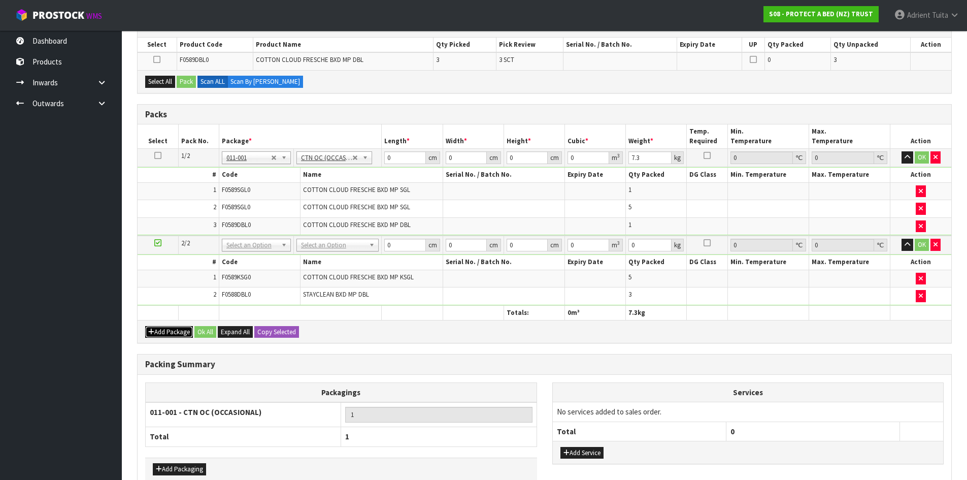
click at [158, 330] on button "Add Package" at bounding box center [169, 332] width 48 height 12
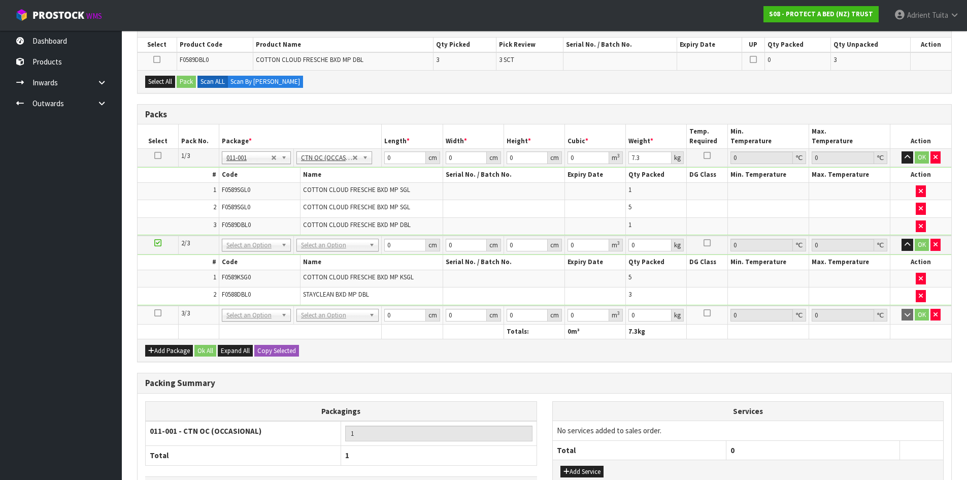
click at [158, 317] on td at bounding box center [158, 315] width 41 height 19
click at [161, 314] on td at bounding box center [158, 315] width 41 height 19
click at [160, 313] on icon at bounding box center [157, 313] width 7 height 1
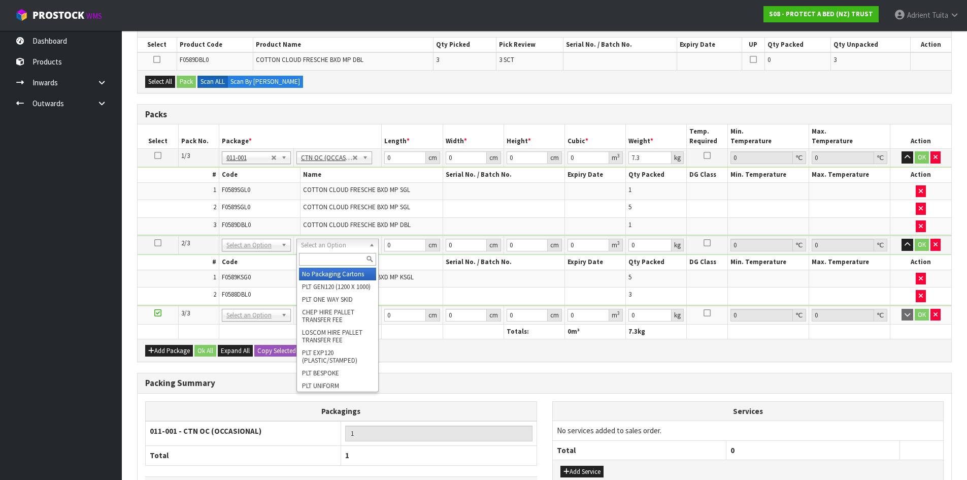
drag, startPoint x: 312, startPoint y: 248, endPoint x: 311, endPoint y: 256, distance: 8.2
click at [311, 257] on input "text" at bounding box center [337, 259] width 77 height 13
type input "oc"
type input "2"
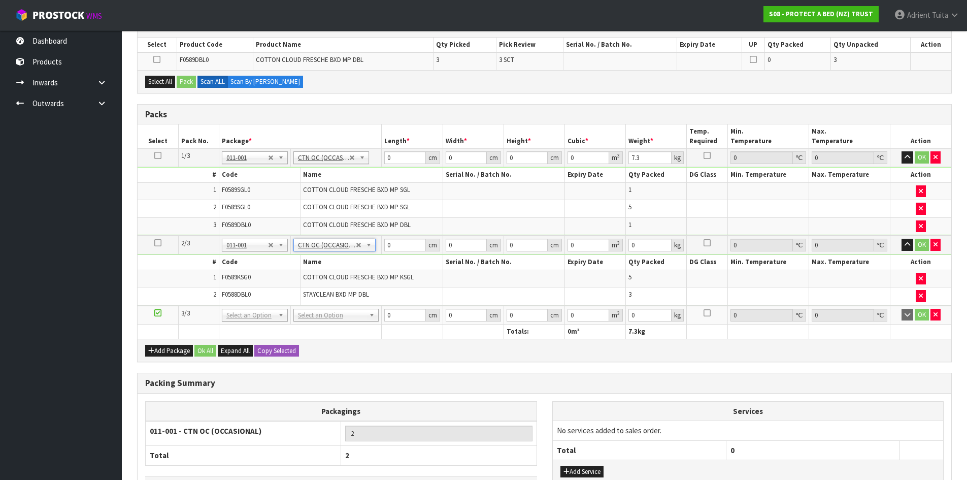
type input "7.9"
drag, startPoint x: 313, startPoint y: 314, endPoint x: 312, endPoint y: 328, distance: 14.8
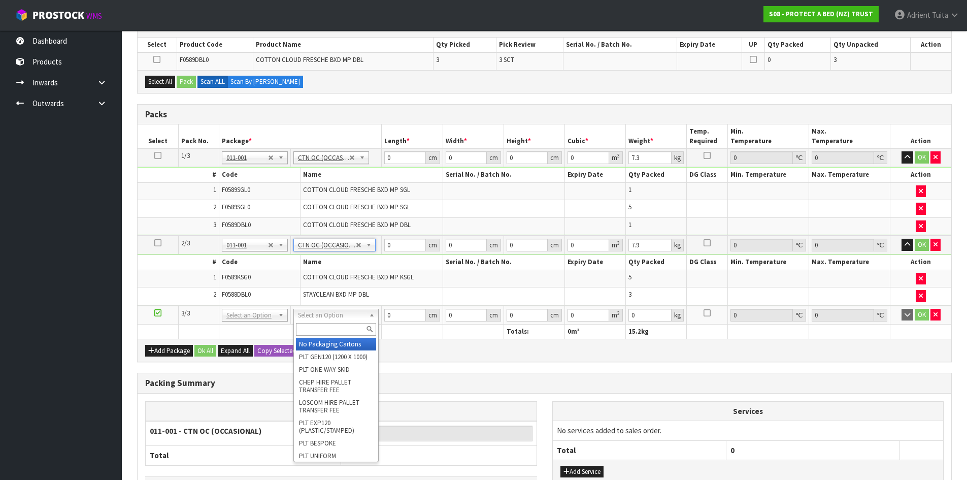
click at [312, 328] on input "text" at bounding box center [336, 329] width 80 height 13
type input "oc"
type input "3"
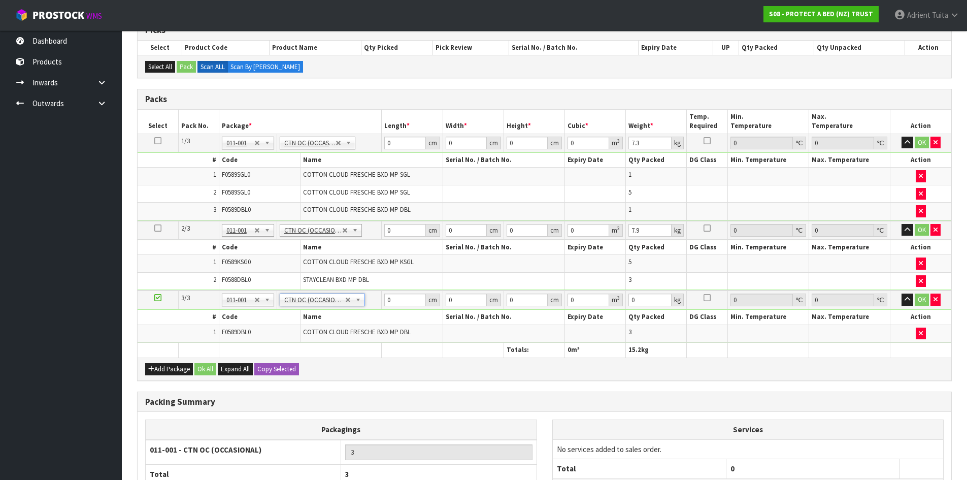
scroll to position [173, 0]
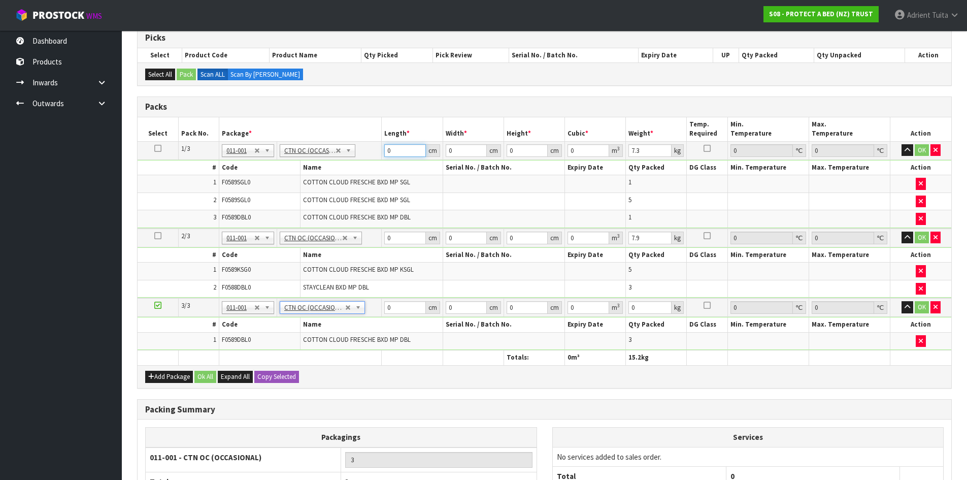
click at [402, 152] on input "0" at bounding box center [404, 150] width 41 height 13
type input "59"
type input "40"
type input "3"
type input "0.00708"
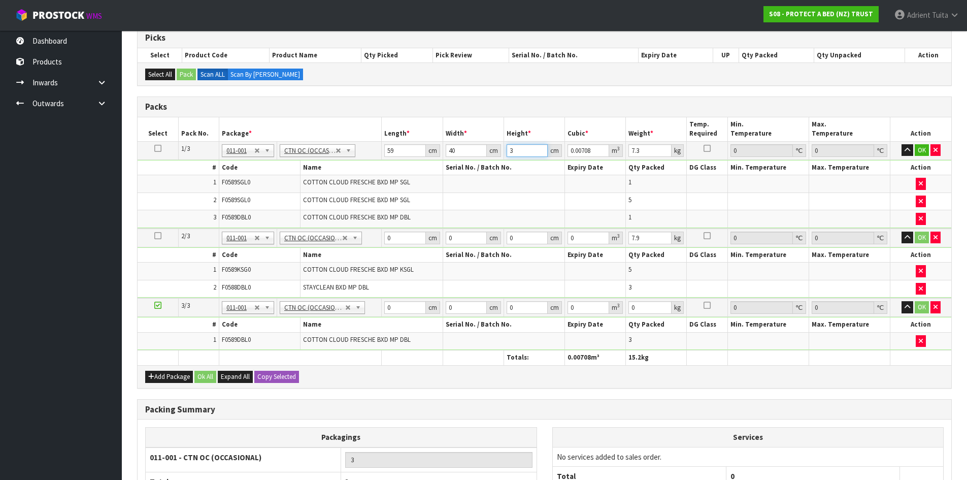
type input "32"
type input "0.07552"
type input "32"
type input "8"
click at [416, 239] on input "0" at bounding box center [404, 237] width 41 height 13
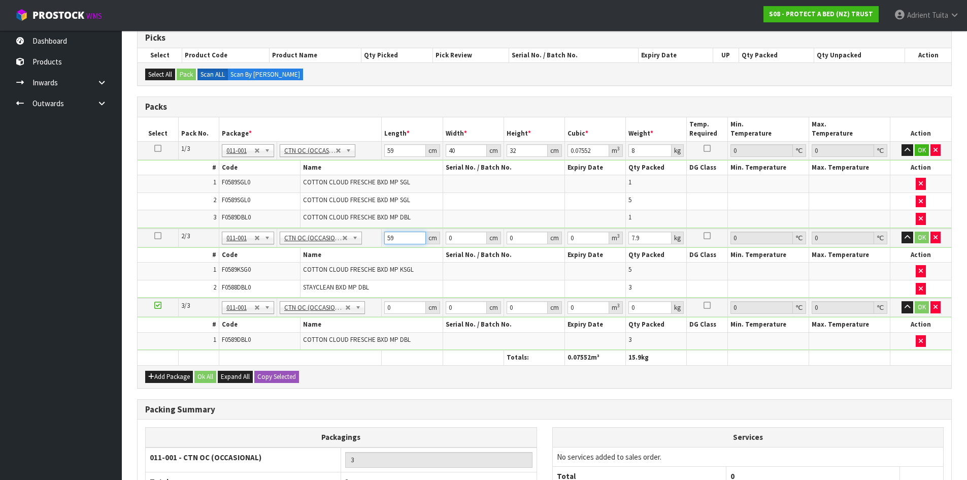
type input "59"
type input "41"
type input "3"
type input "0.007257"
type input "32"
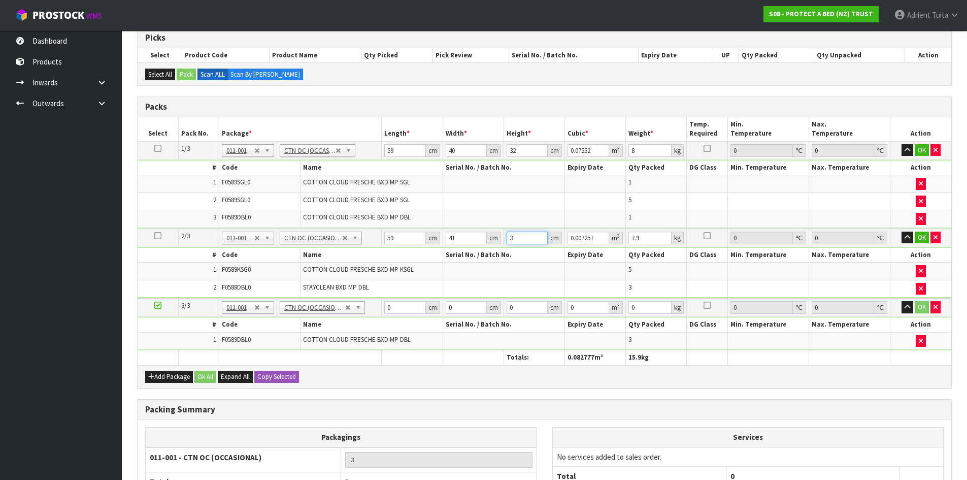
type input "0.077408"
type input "32"
type input "9"
click at [405, 305] on input "0" at bounding box center [404, 307] width 41 height 13
type input "58"
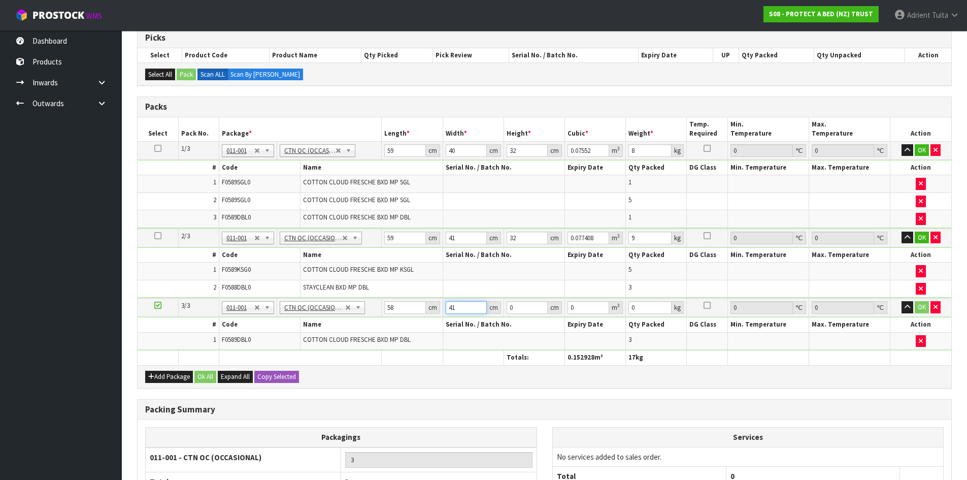
type input "41"
type input "3"
type input "0.007134"
type input "32"
type input "0.076096"
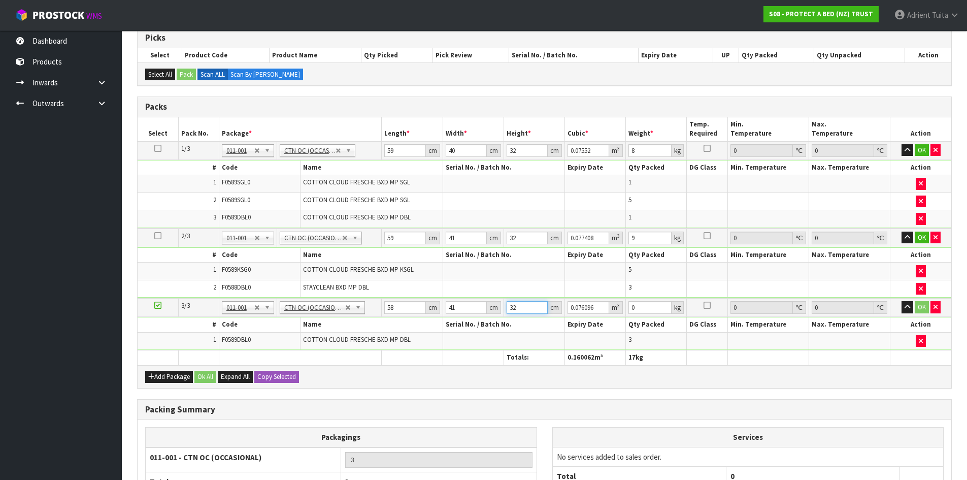
type input "32"
type input "6"
click at [916, 147] on button "OK" at bounding box center [922, 150] width 14 height 12
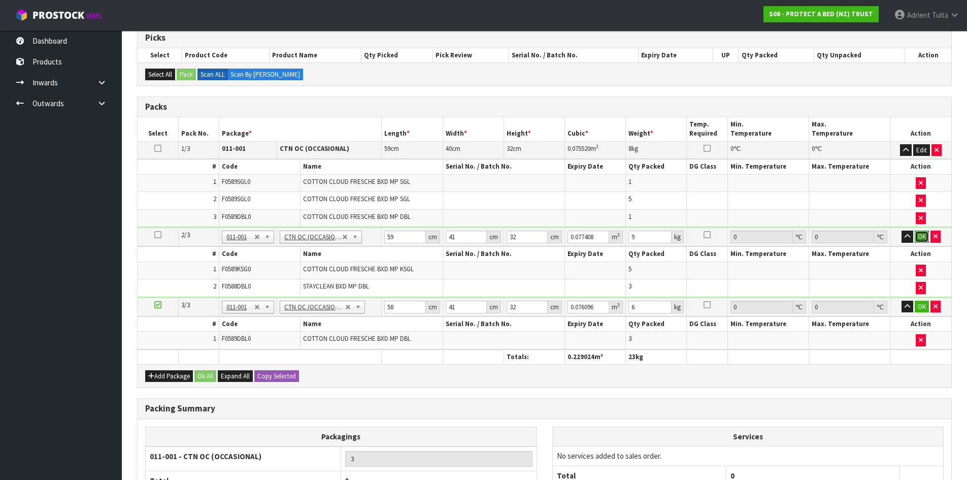
click at [922, 232] on button "OK" at bounding box center [922, 236] width 14 height 12
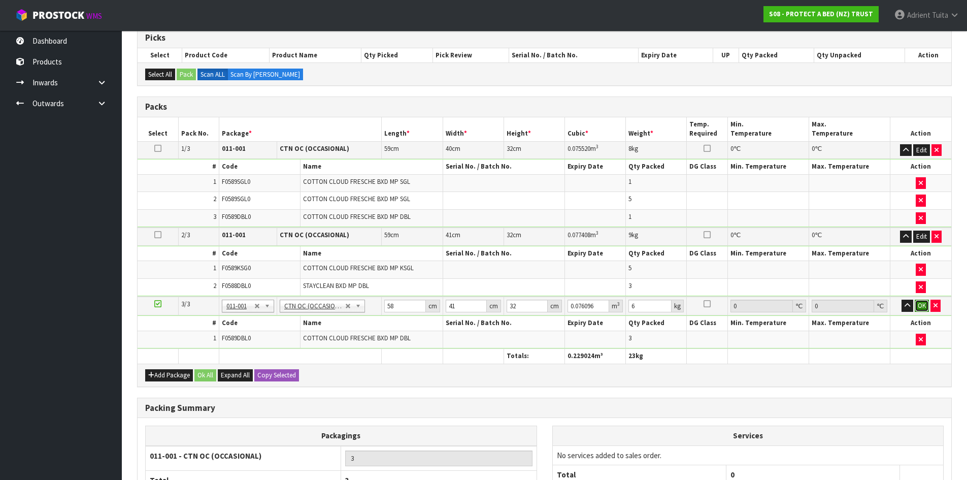
click at [920, 303] on button "OK" at bounding box center [922, 305] width 14 height 12
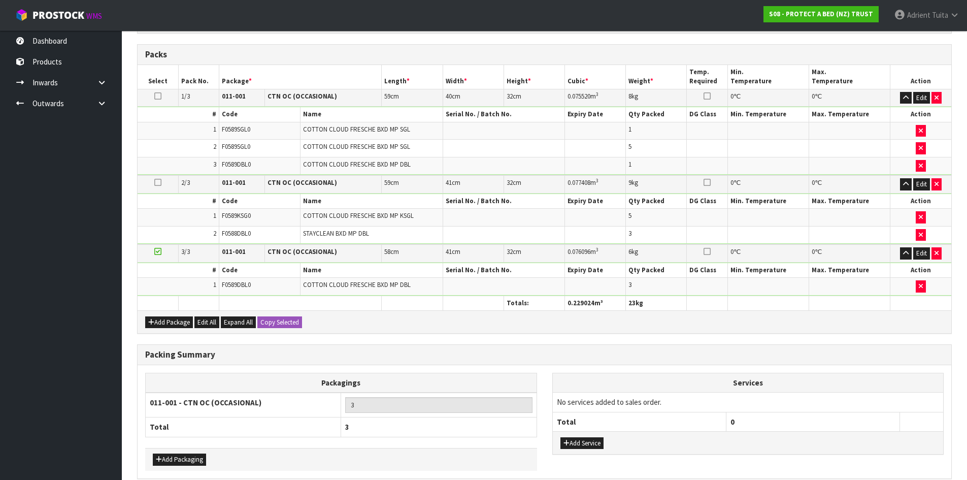
scroll to position [272, 0]
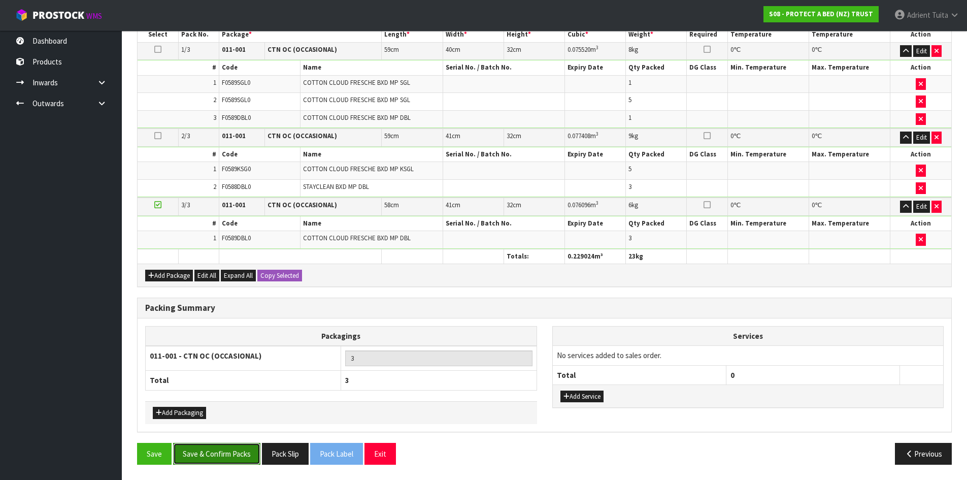
click at [241, 452] on button "Save & Confirm Packs" at bounding box center [216, 454] width 87 height 22
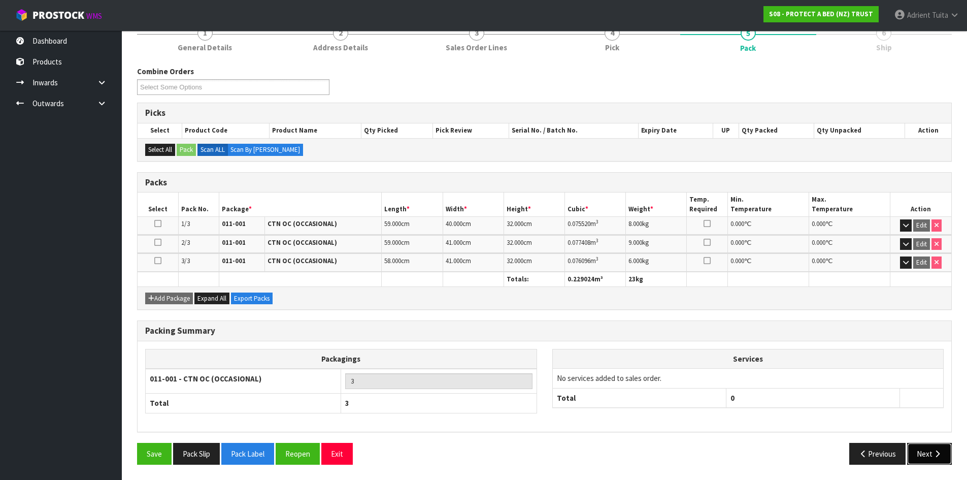
click at [928, 458] on button "Next" at bounding box center [929, 454] width 45 height 22
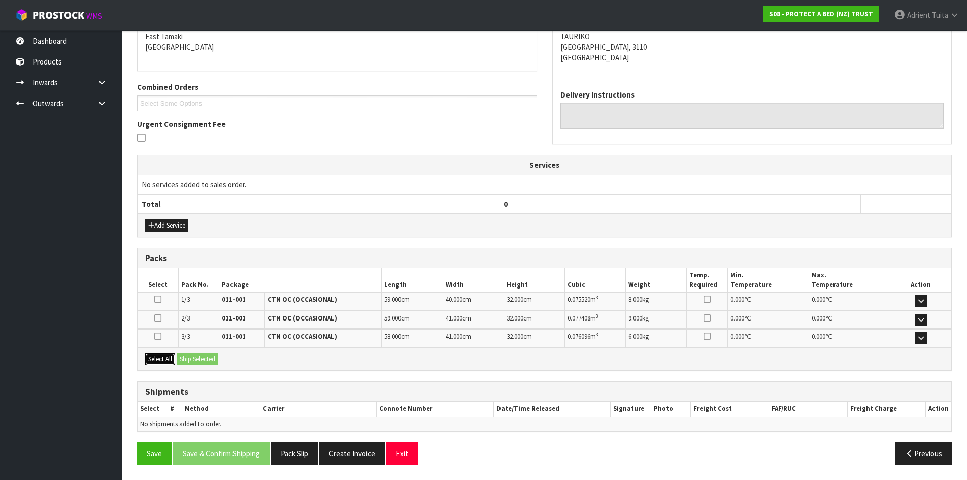
drag, startPoint x: 164, startPoint y: 361, endPoint x: 189, endPoint y: 357, distance: 24.6
click at [165, 361] on button "Select All" at bounding box center [160, 359] width 30 height 12
click at [191, 357] on button "Ship Selected" at bounding box center [198, 359] width 42 height 12
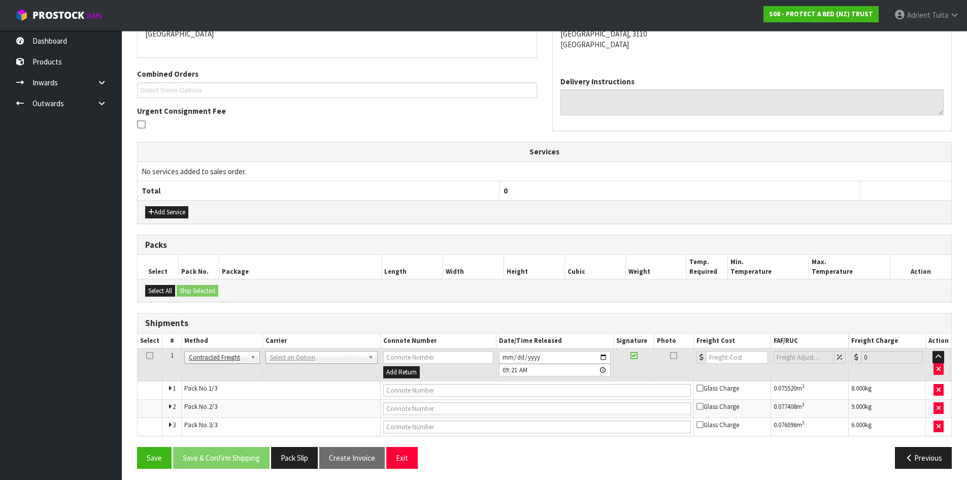
scroll to position [237, 0]
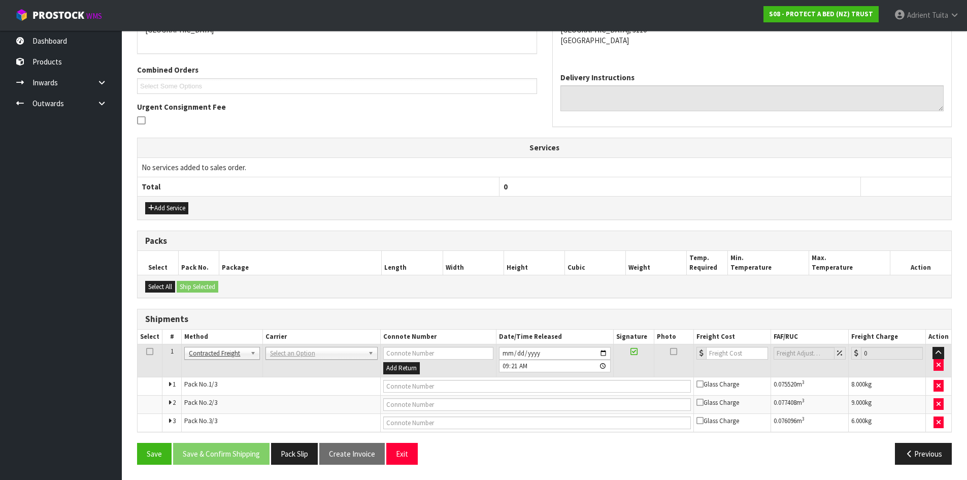
click at [288, 364] on td "ANGEL - ANGEL TRANSPORT CONROY - CONROY REMOVALS DEAEXPAKL - DEADLINE EXPRESS C…" at bounding box center [321, 360] width 118 height 33
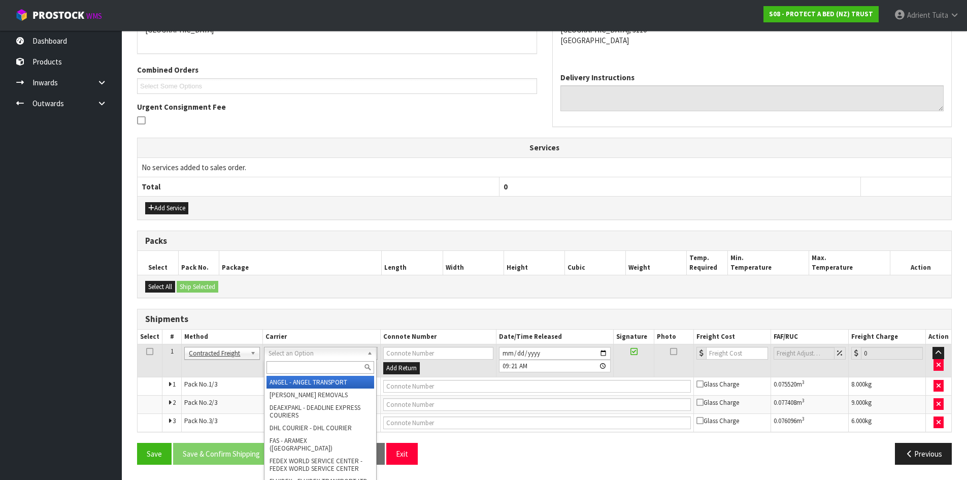
click at [285, 365] on input "text" at bounding box center [320, 367] width 108 height 13
type input "nzp"
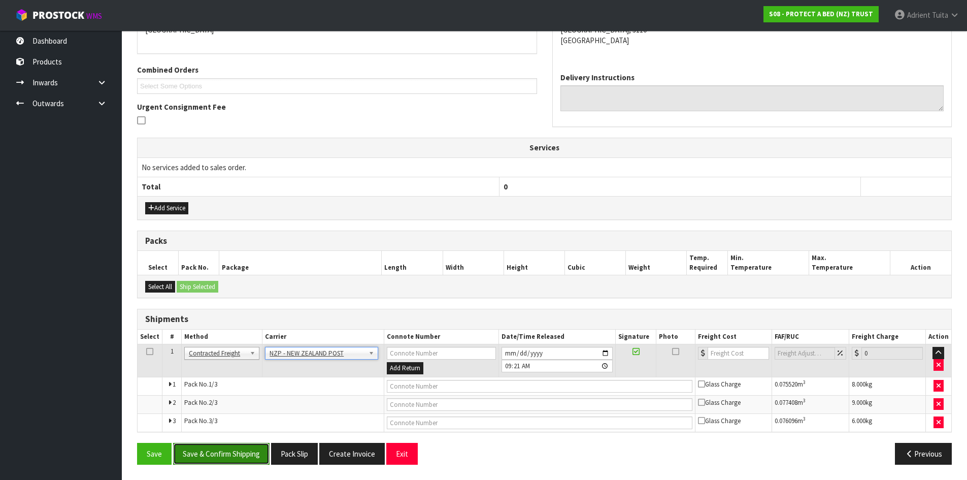
click at [230, 443] on button "Save & Confirm Shipping" at bounding box center [221, 454] width 96 height 22
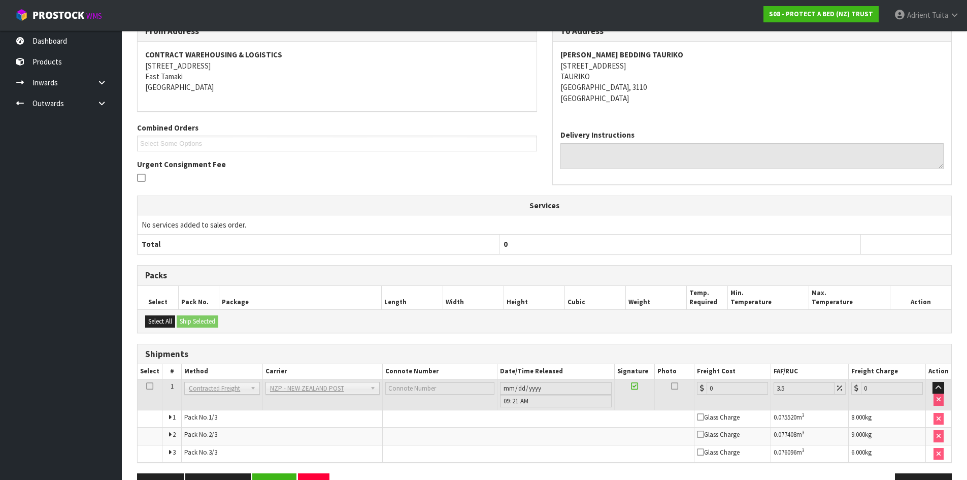
scroll to position [221, 0]
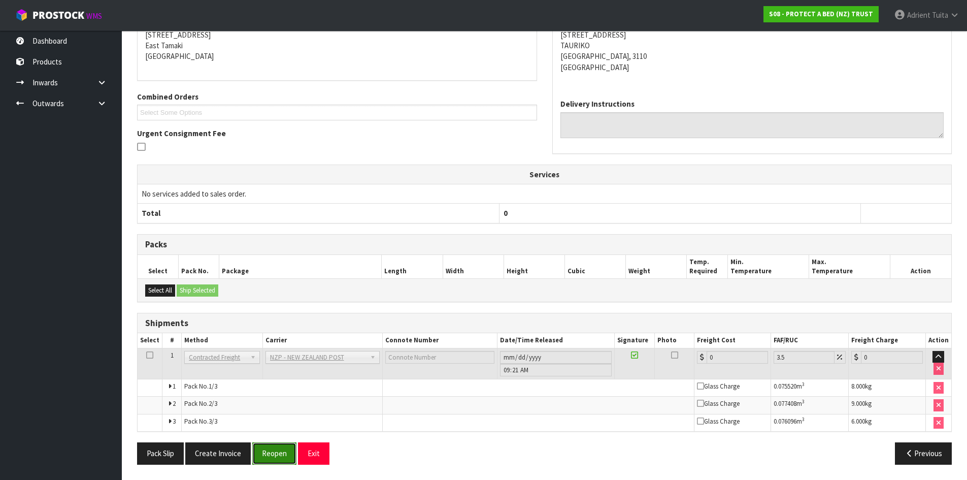
click at [266, 450] on button "Reopen" at bounding box center [274, 453] width 44 height 22
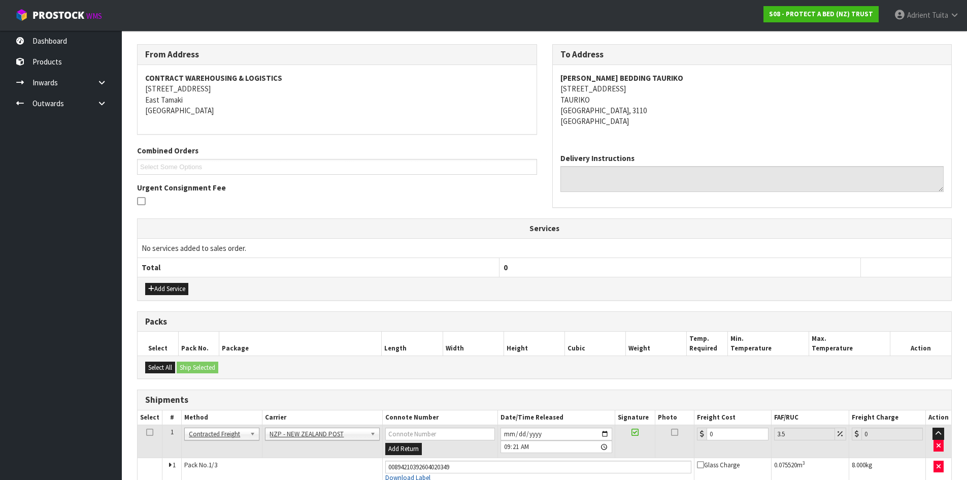
scroll to position [247, 0]
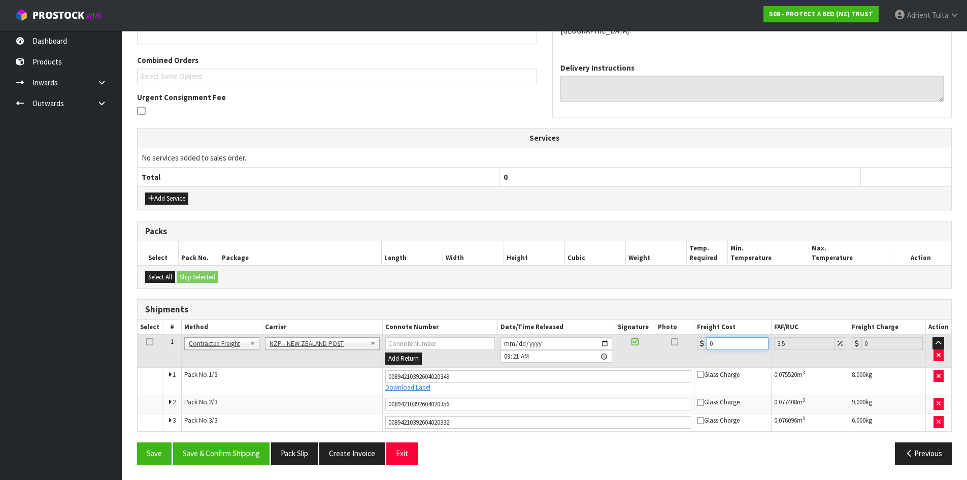
click at [730, 343] on input "0" at bounding box center [736, 343] width 61 height 13
type input "3"
type input "3.1"
type input "39"
type input "40.36"
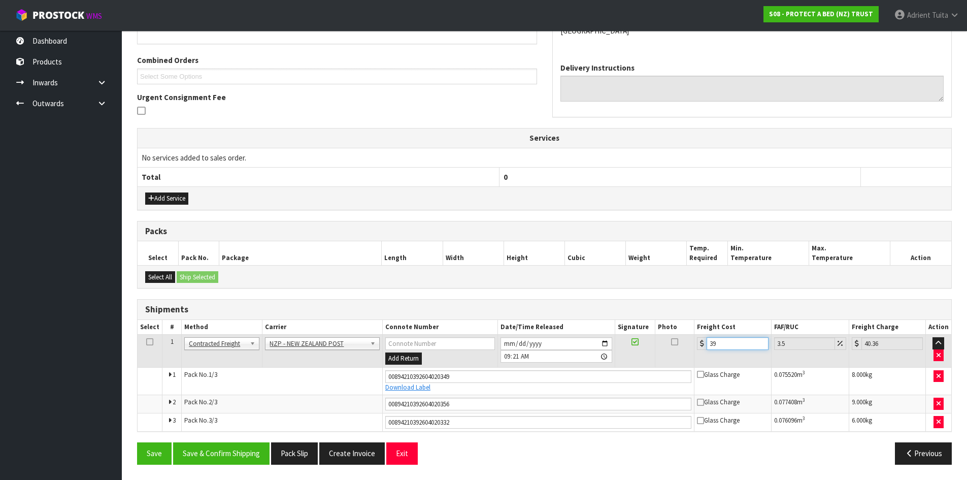
type input "39.9"
type input "41.3"
type input "39.99"
type input "41.39"
type input "39.99"
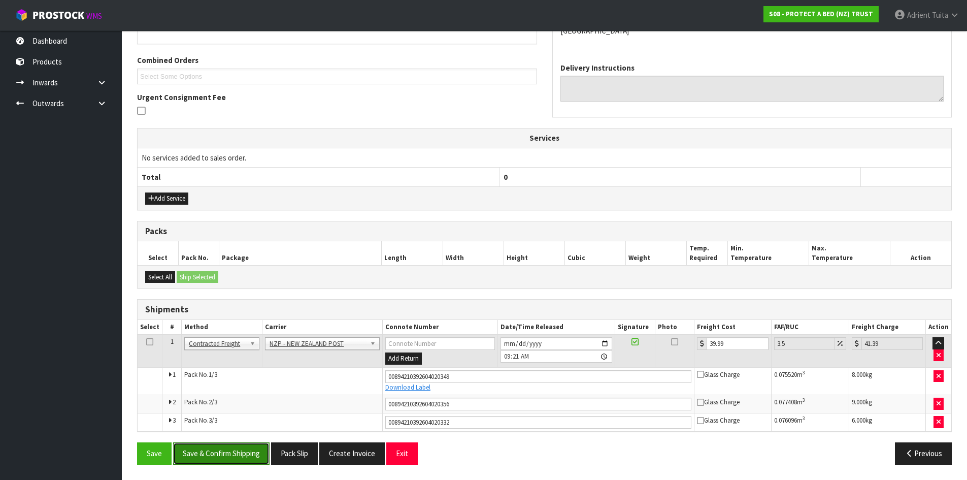
click at [219, 454] on button "Save & Confirm Shipping" at bounding box center [221, 453] width 96 height 22
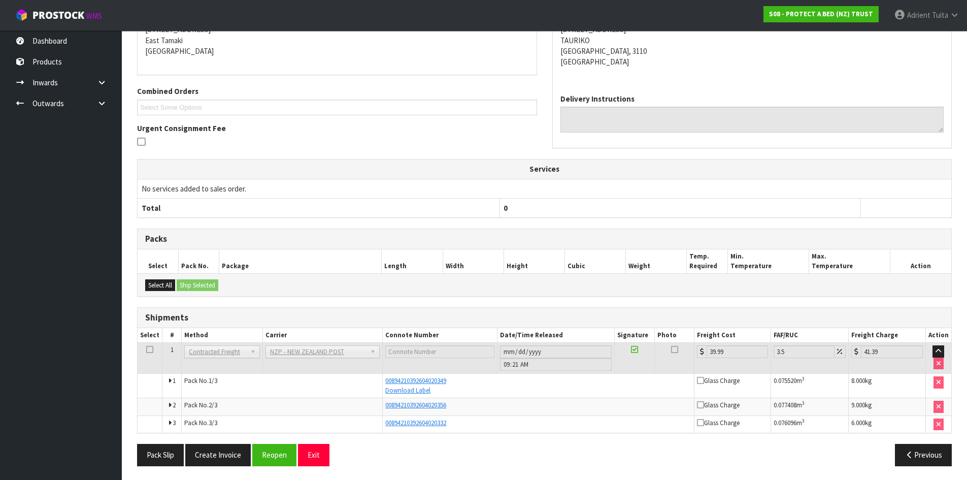
scroll to position [217, 0]
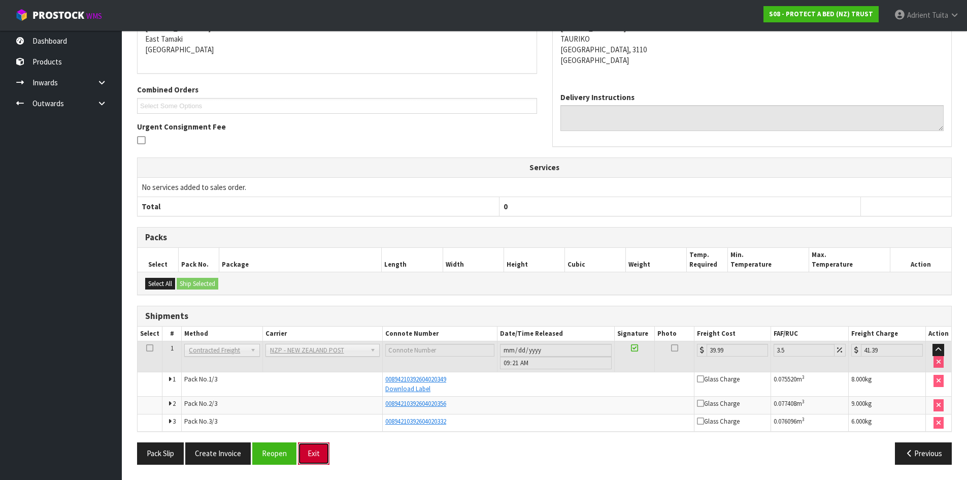
click at [319, 452] on button "Exit" at bounding box center [313, 453] width 31 height 22
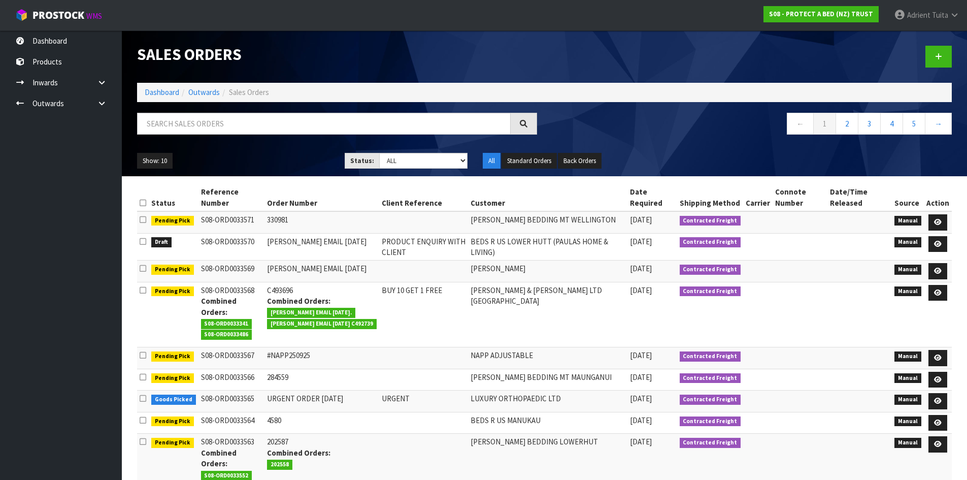
drag, startPoint x: 229, startPoint y: 102, endPoint x: 229, endPoint y: 114, distance: 12.2
click at [229, 114] on div "Sales Orders Dashboard Outwards Sales Orders ← 1 2 3 4 5 → Show: 10 5 10 25 50 …" at bounding box center [544, 103] width 830 height 146
click at [229, 122] on input "text" at bounding box center [324, 124] width 374 height 22
type input "5245"
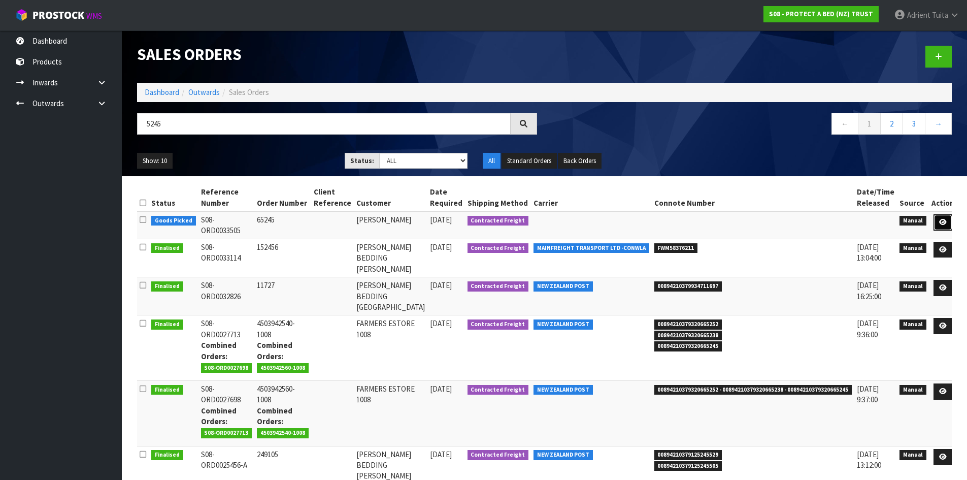
click at [944, 225] on link at bounding box center [942, 222] width 19 height 16
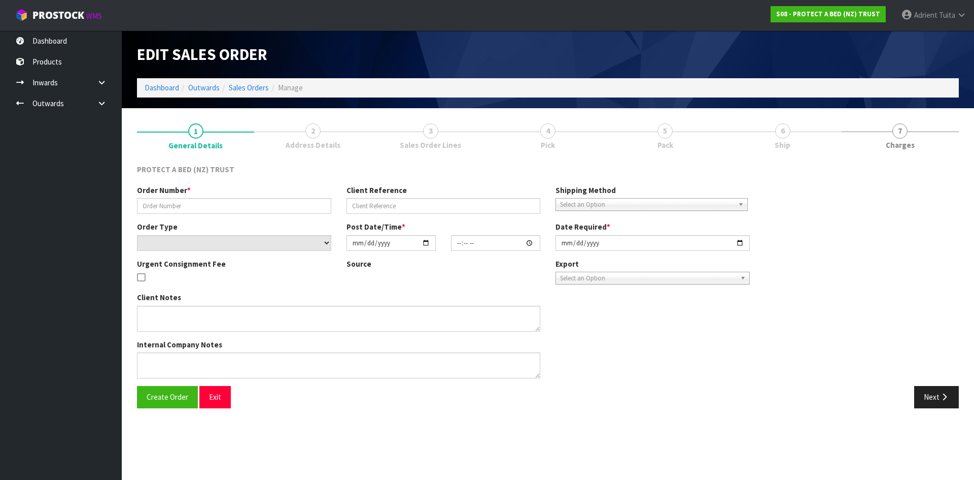
type input "65245"
select select "number:0"
type input "2025-09-22"
type input "09:41:00.000"
type input "2025-09-22"
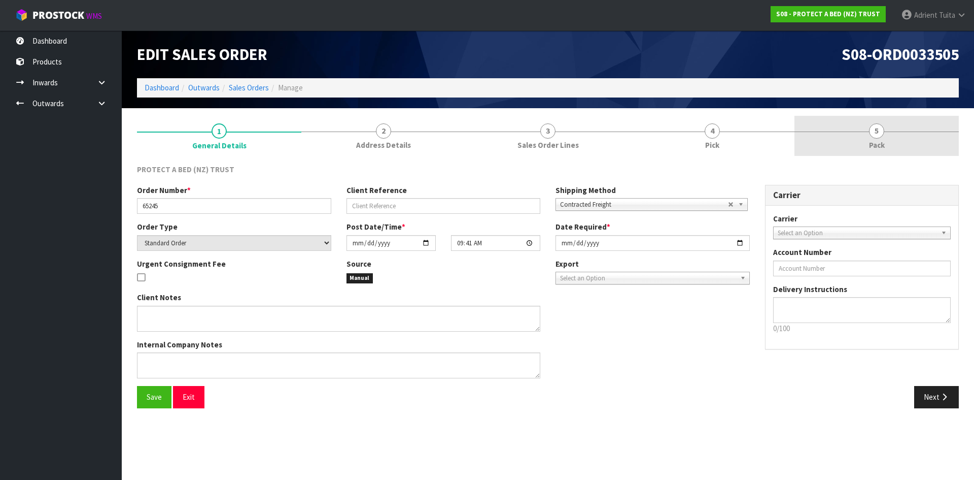
click at [893, 146] on link "5 Pack" at bounding box center [877, 136] width 164 height 40
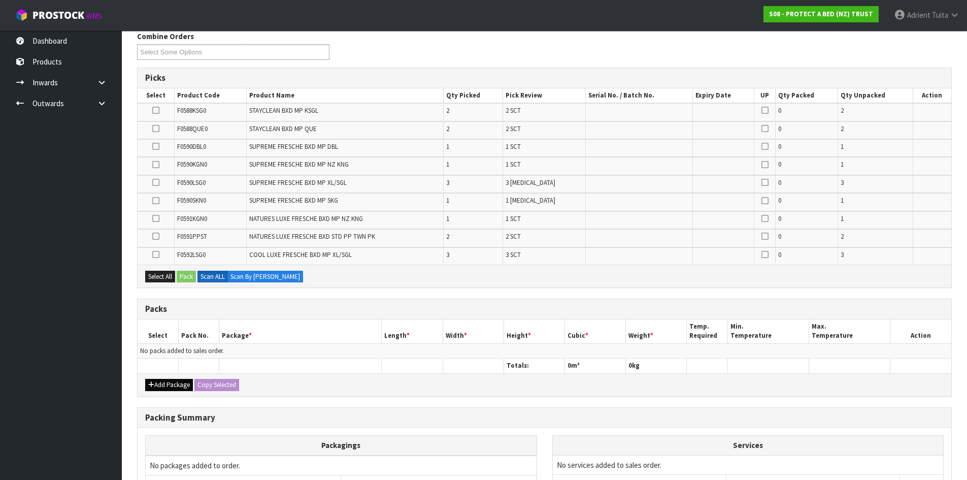
scroll to position [238, 0]
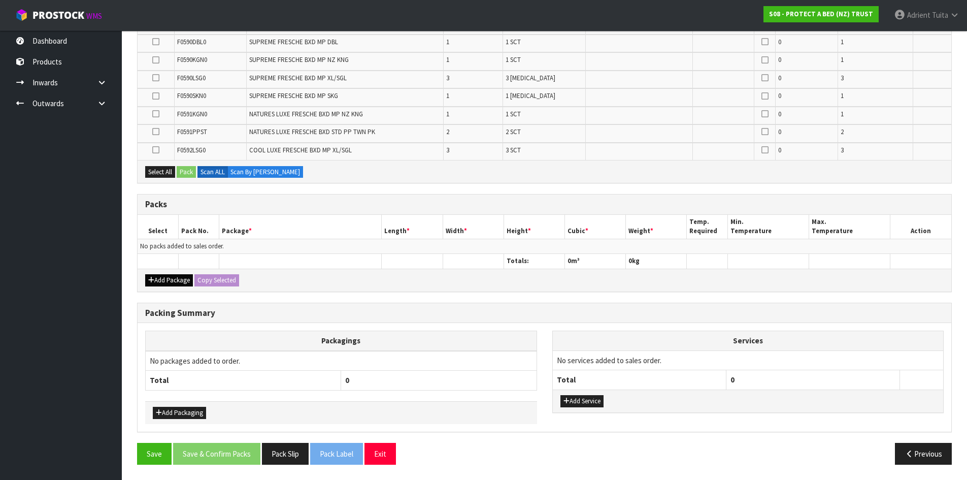
click at [154, 275] on div "Add Package Copy Selected" at bounding box center [545, 279] width 814 height 23
click at [154, 275] on button "Add Package" at bounding box center [169, 280] width 48 height 12
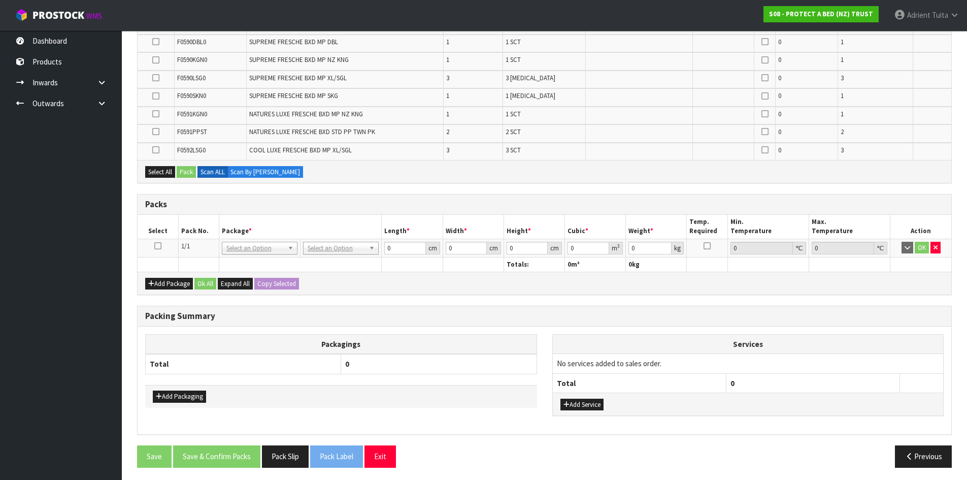
click at [157, 246] on icon at bounding box center [157, 246] width 7 height 1
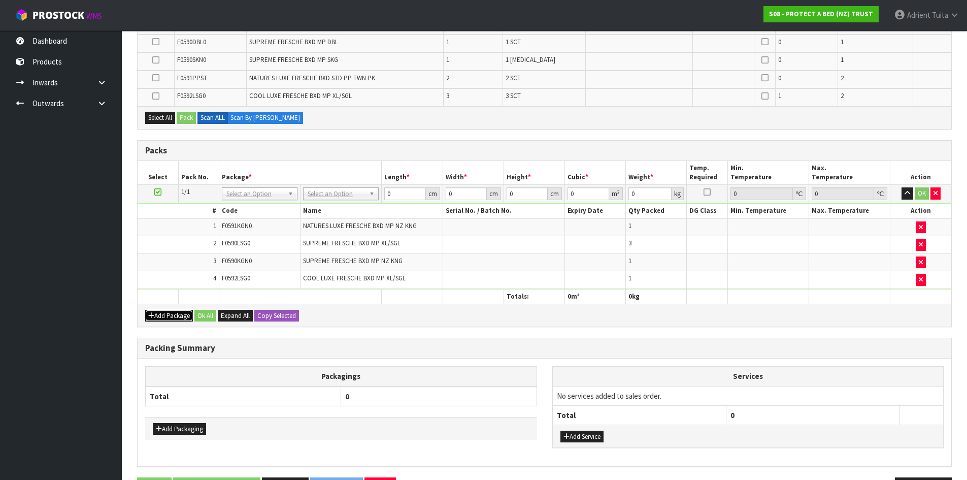
click at [169, 315] on button "Add Package" at bounding box center [169, 316] width 48 height 12
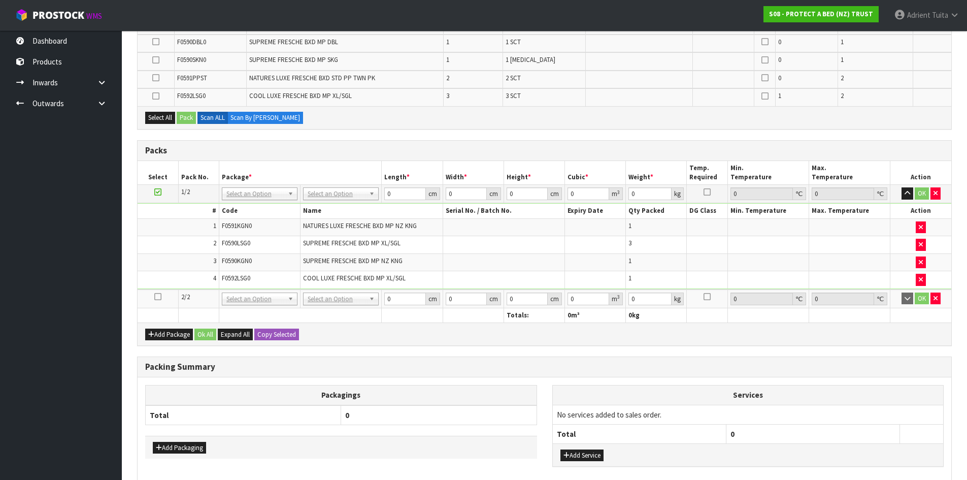
click at [157, 297] on icon at bounding box center [157, 296] width 7 height 1
click at [315, 205] on input "text" at bounding box center [341, 207] width 71 height 13
type input "oc"
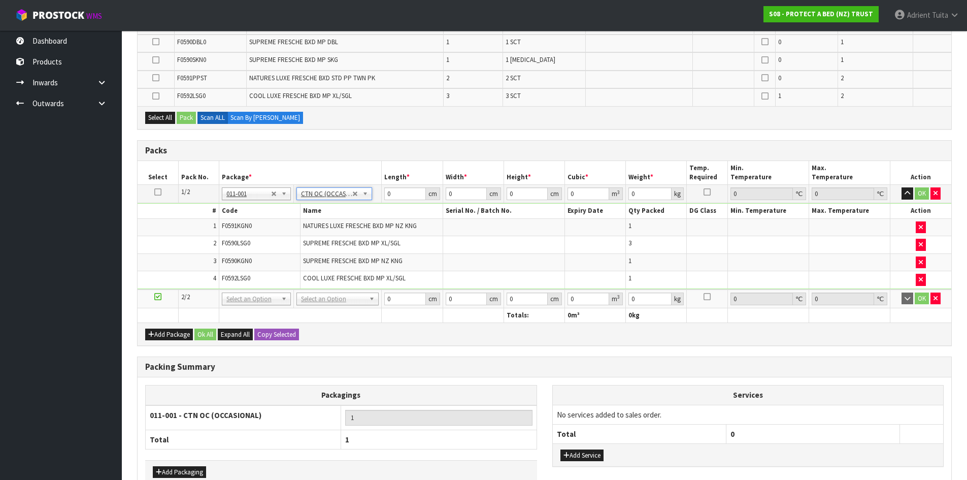
type input "7.85"
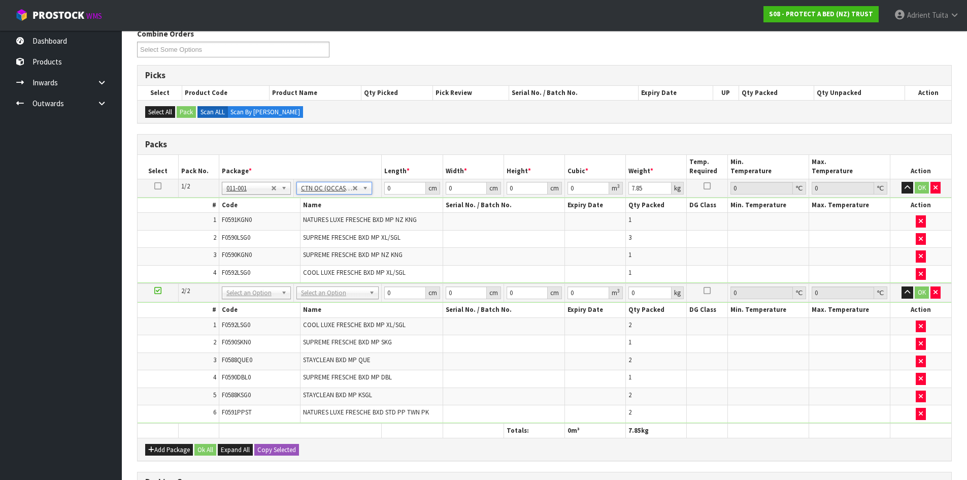
scroll to position [152, 0]
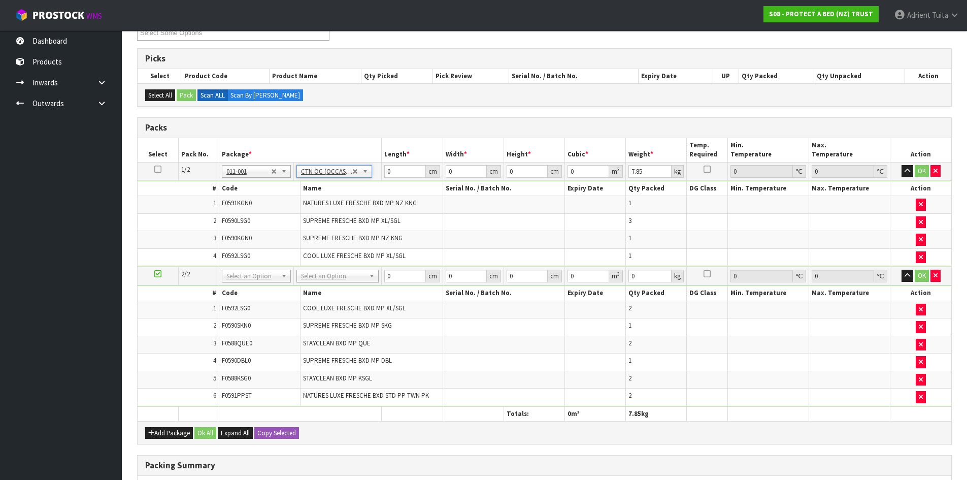
drag, startPoint x: 323, startPoint y: 282, endPoint x: 324, endPoint y: 292, distance: 9.7
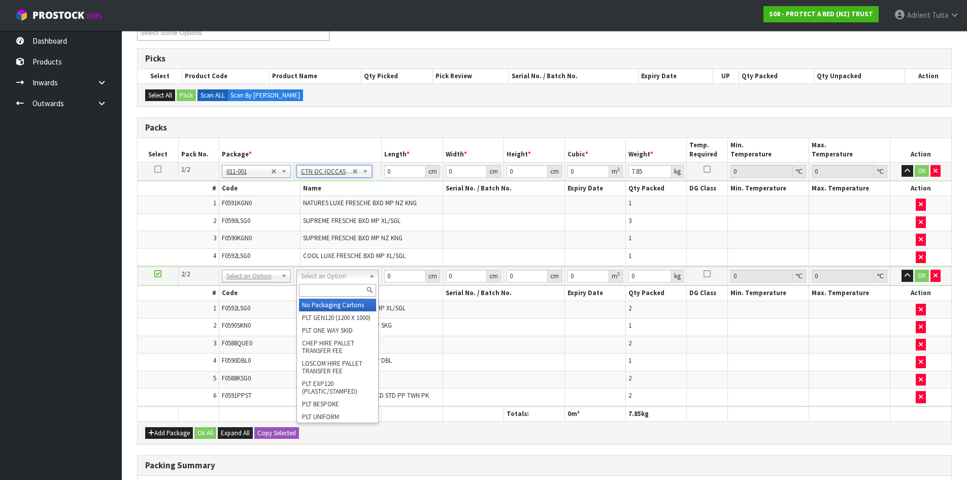
click at [325, 293] on input "text" at bounding box center [337, 290] width 77 height 13
type input "oc"
type input "2"
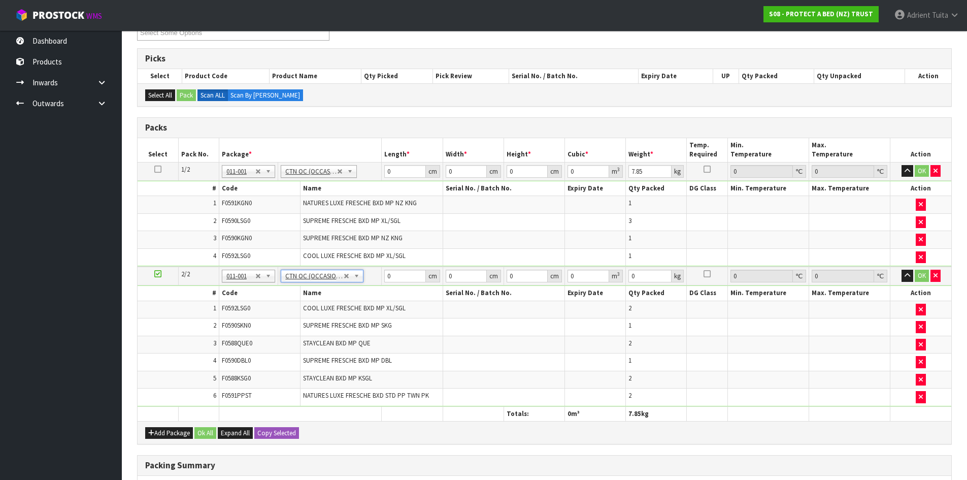
type input "9.9"
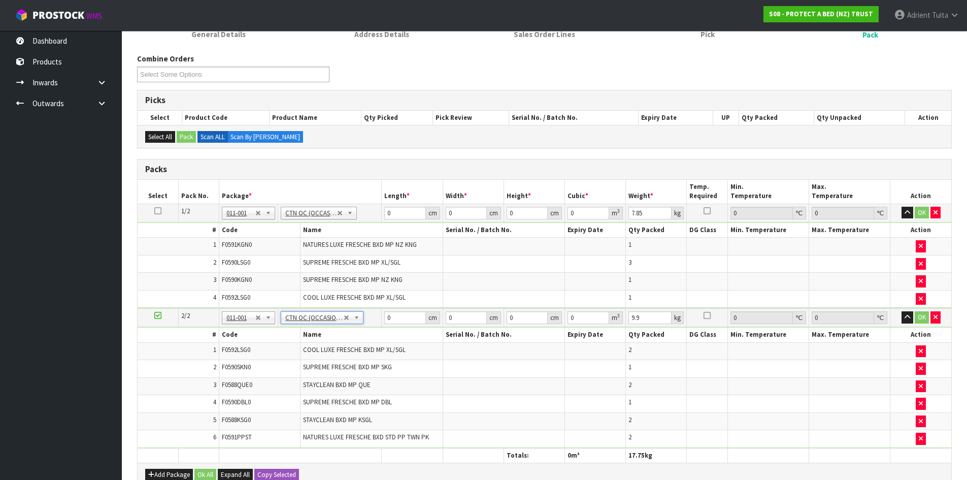
scroll to position [203, 0]
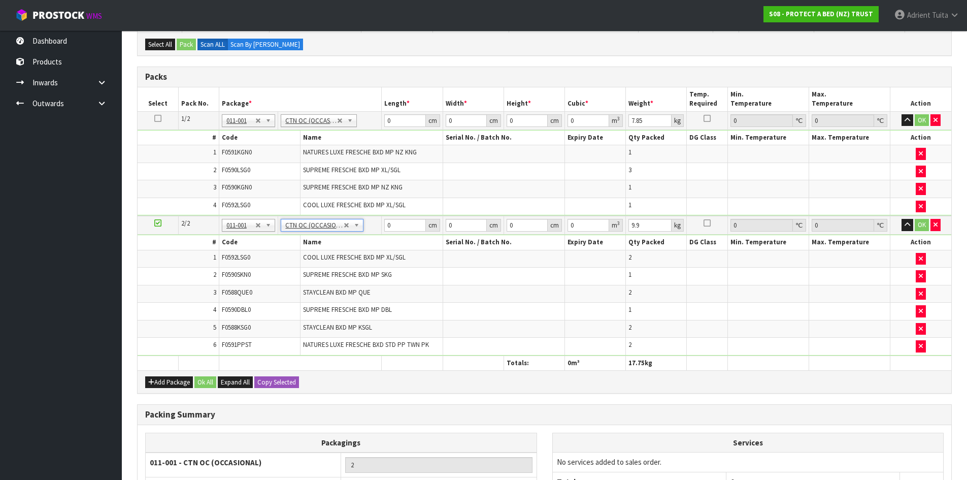
click at [400, 128] on td "0 cm" at bounding box center [412, 120] width 61 height 18
click at [402, 118] on input "0" at bounding box center [404, 120] width 41 height 13
type input "59"
type input "40"
type input "3"
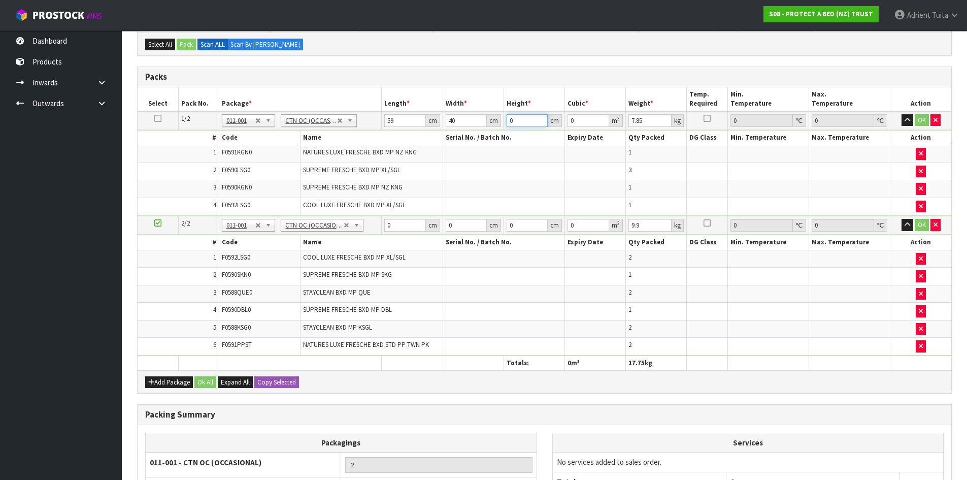
type input "0.00708"
type input "32"
type input "0.07552"
type input "32"
type input "9"
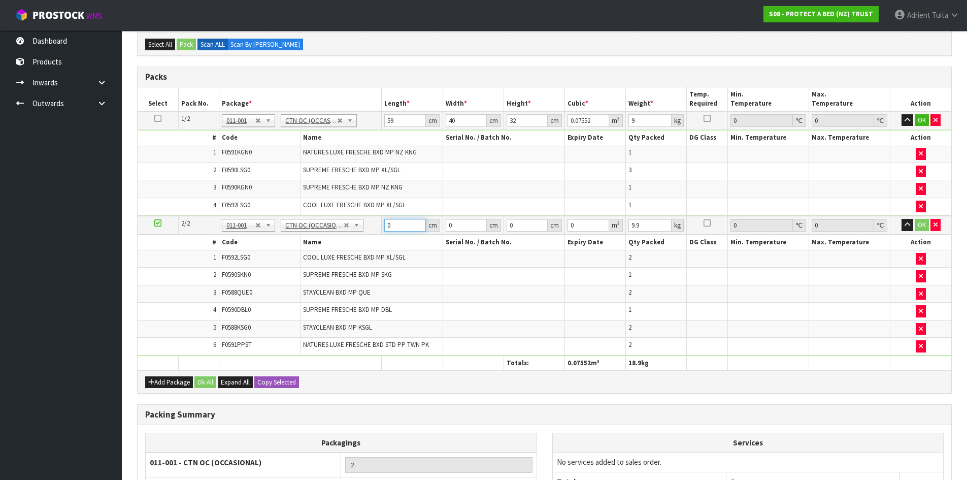
click at [398, 223] on input "0" at bounding box center [404, 225] width 41 height 13
type input "59"
type input "40"
type input "4"
type input "0.00944"
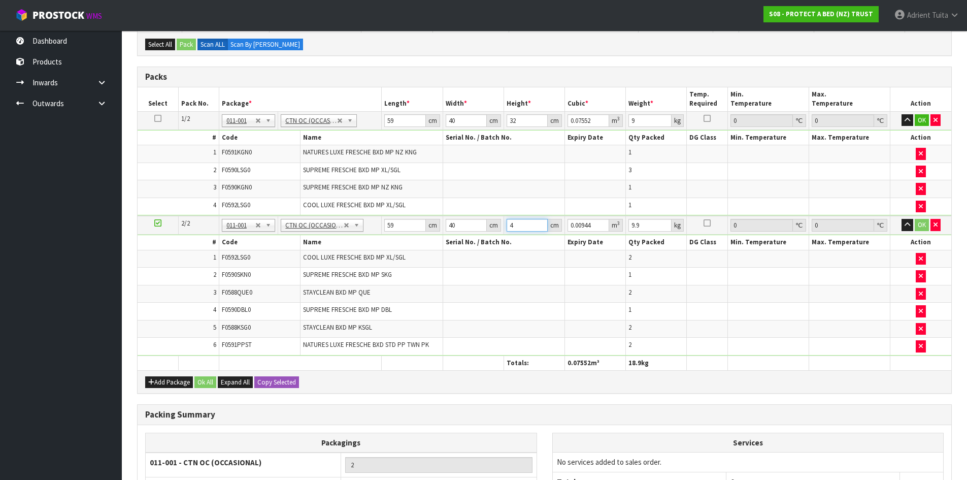
type input "41"
type input "0.09676"
type input "41"
type input "11"
click at [919, 120] on button "OK" at bounding box center [922, 120] width 14 height 12
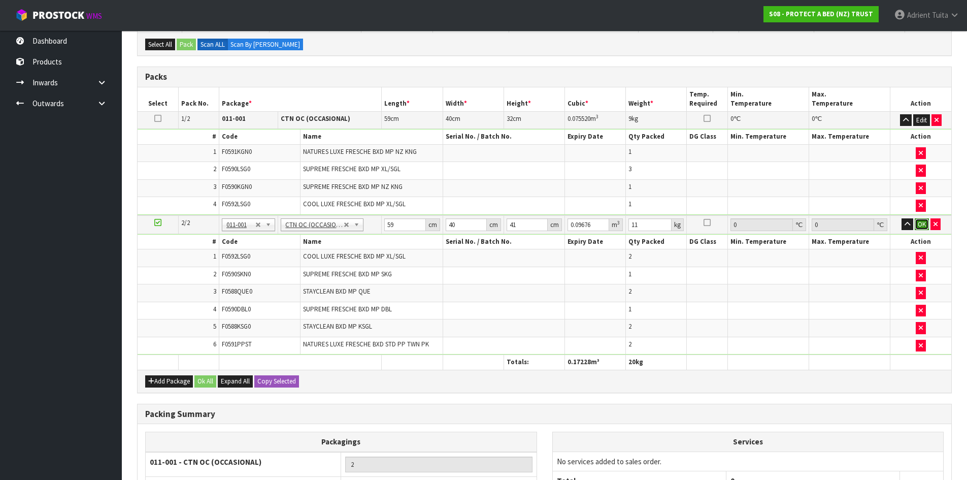
click at [919, 226] on button "OK" at bounding box center [922, 224] width 14 height 12
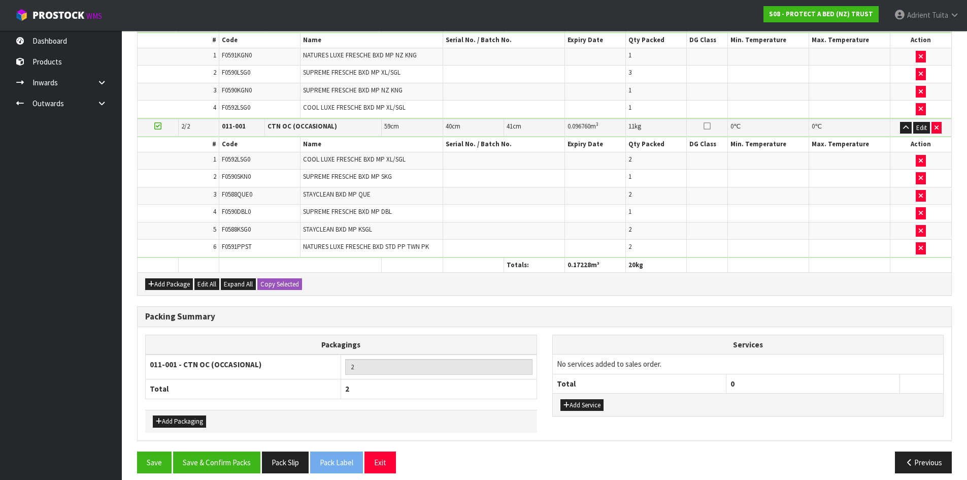
scroll to position [308, 0]
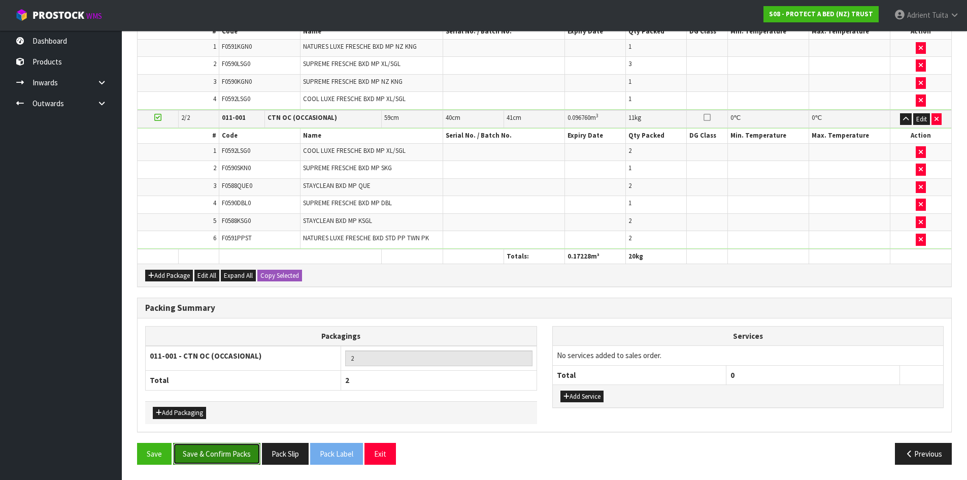
click at [228, 456] on button "Save & Confirm Packs" at bounding box center [216, 454] width 87 height 22
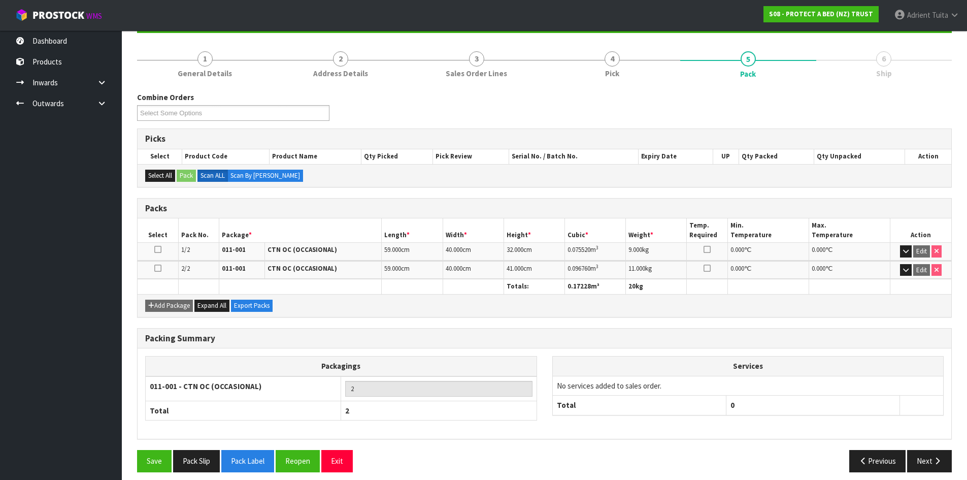
scroll to position [116, 0]
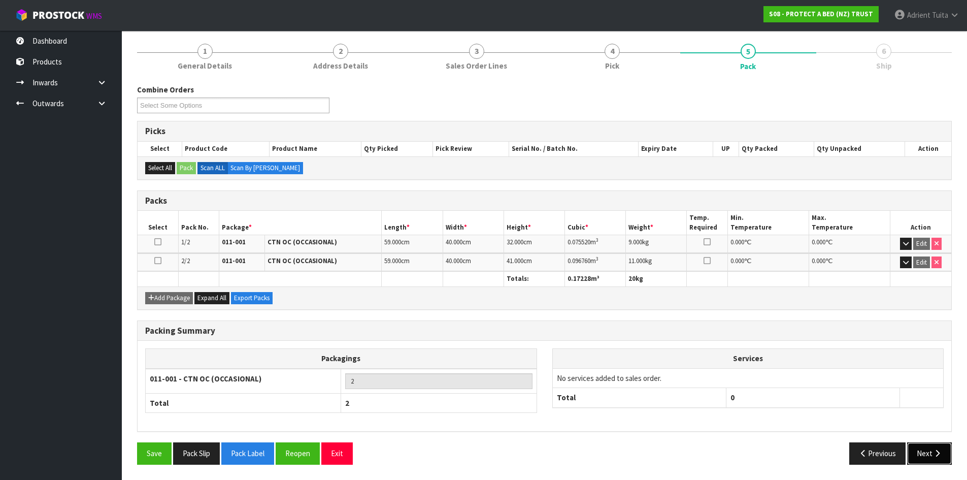
click at [939, 448] on button "Next" at bounding box center [929, 453] width 45 height 22
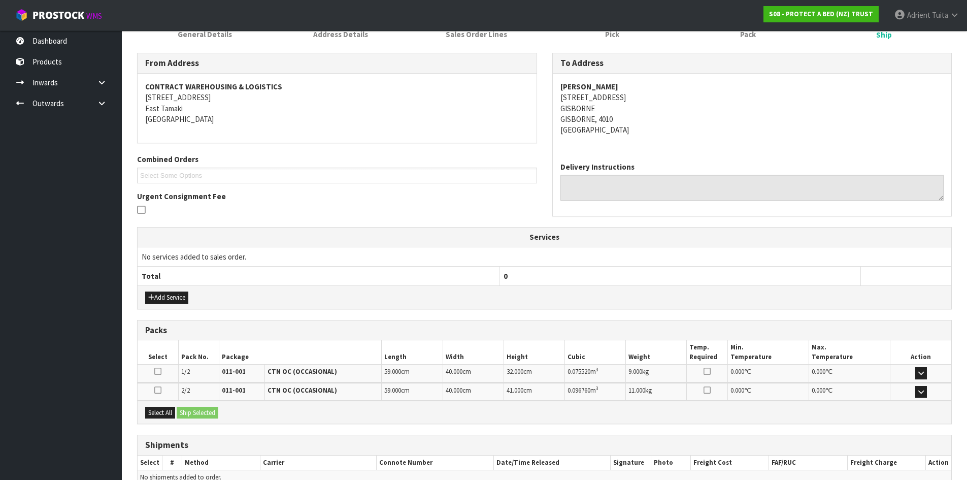
scroll to position [201, 0]
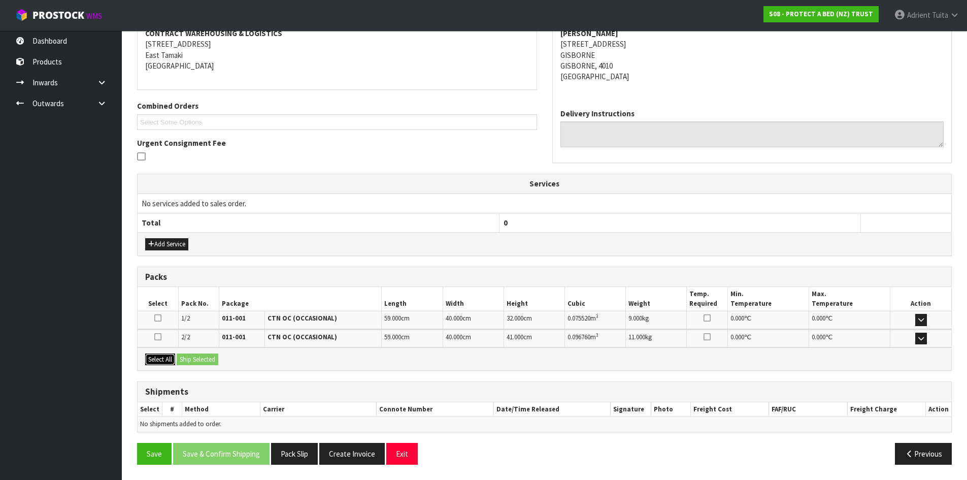
click at [171, 364] on button "Select All" at bounding box center [160, 359] width 30 height 12
click at [179, 364] on button "Ship Selected" at bounding box center [198, 359] width 42 height 12
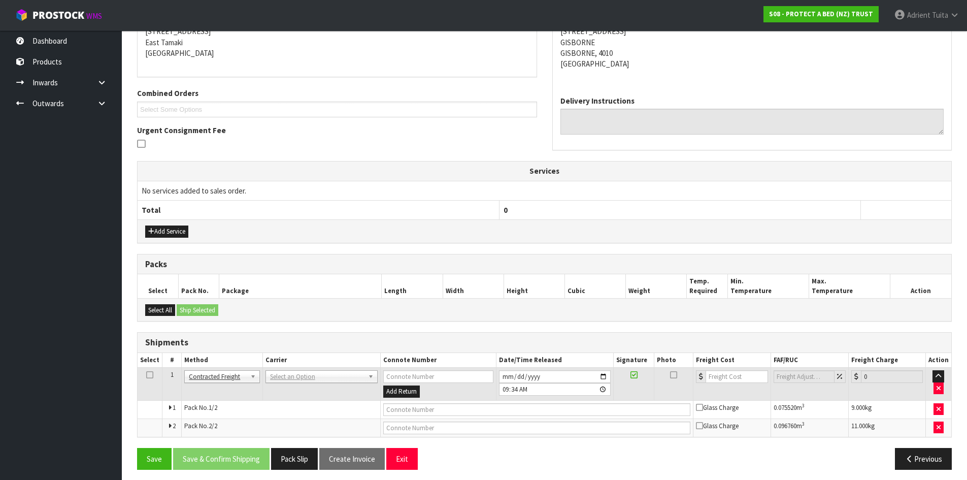
scroll to position [219, 0]
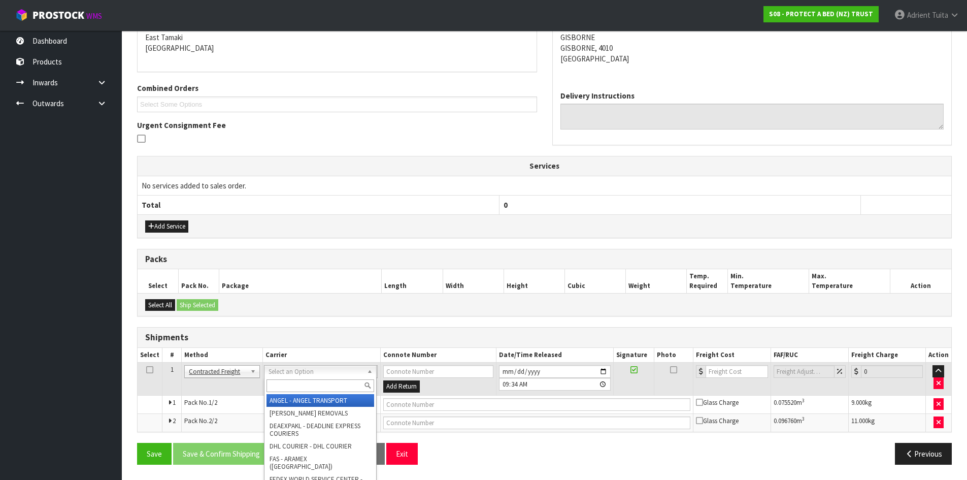
click at [306, 387] on input "text" at bounding box center [320, 385] width 108 height 13
type input "nzp"
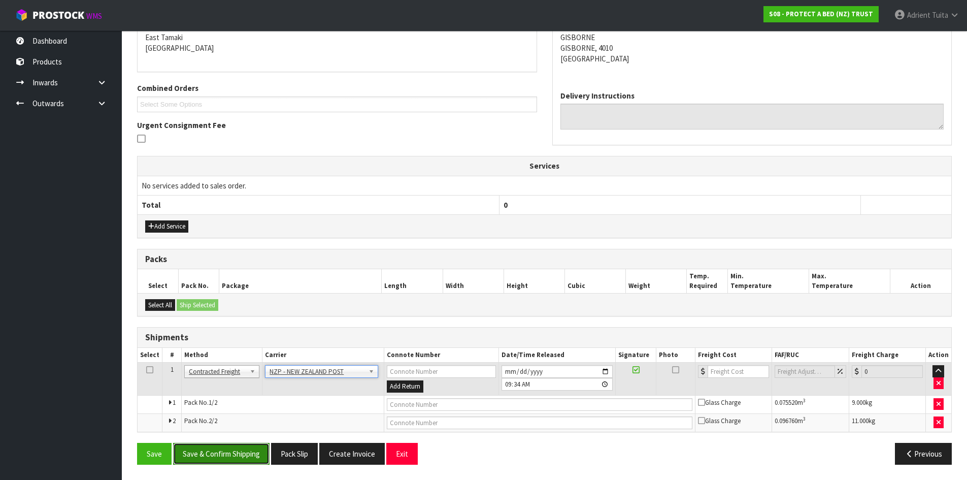
click at [197, 455] on button "Save & Confirm Shipping" at bounding box center [221, 454] width 96 height 22
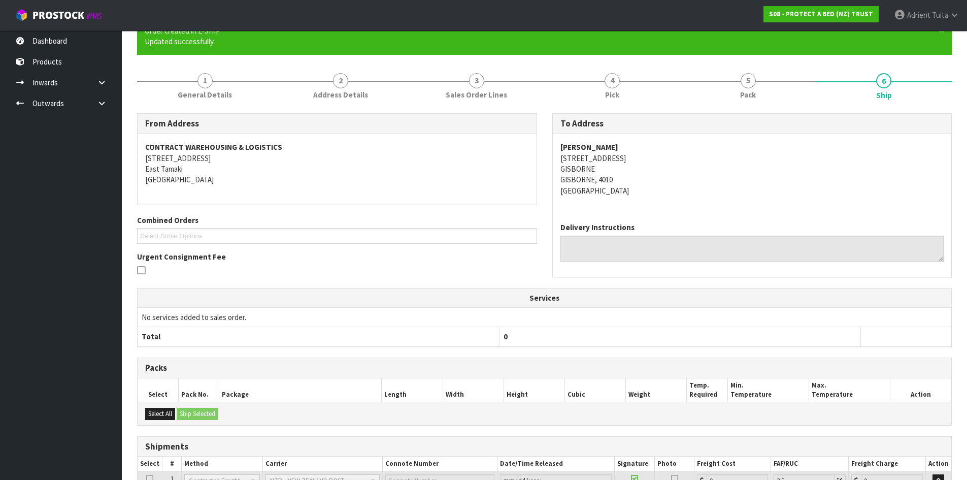
scroll to position [204, 0]
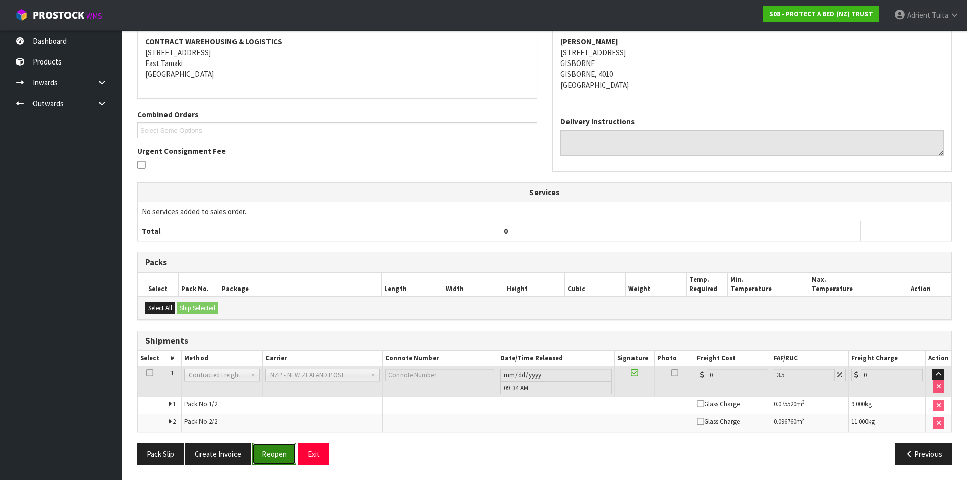
click at [274, 454] on button "Reopen" at bounding box center [274, 454] width 44 height 22
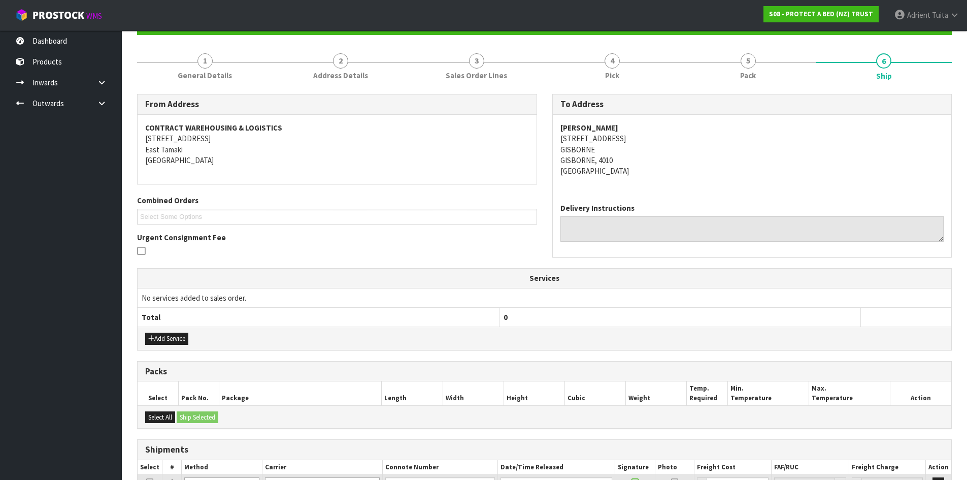
scroll to position [228, 0]
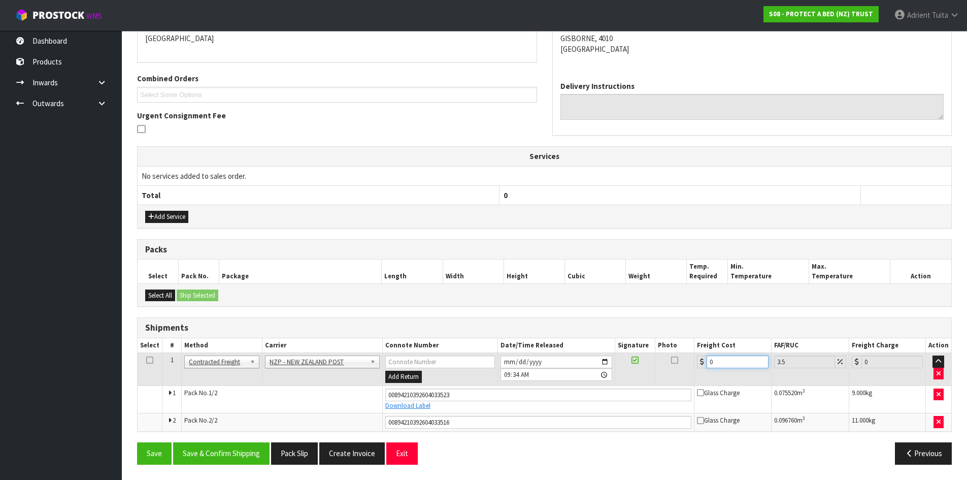
click at [728, 364] on input "0" at bounding box center [736, 361] width 61 height 13
type input "2"
type input "2.07"
type input "29"
type input "30.01"
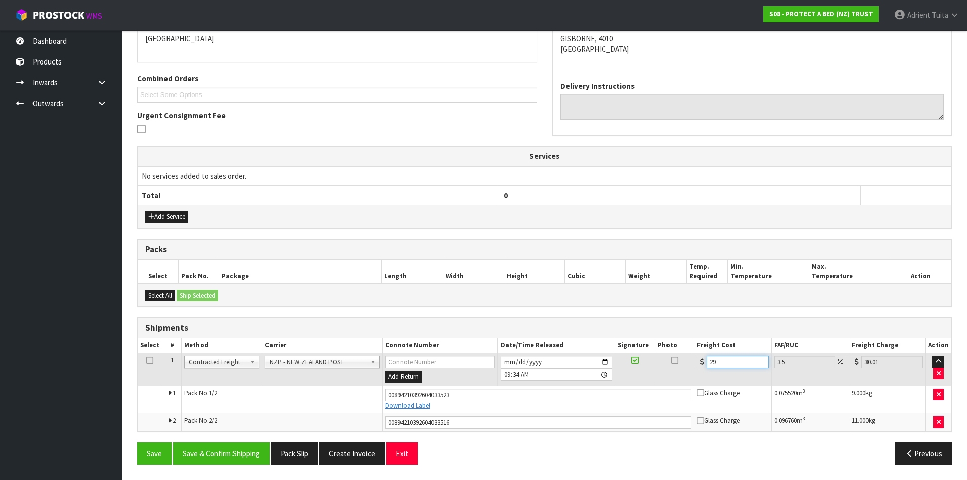
type input "29.9"
type input "30.95"
type input "29.91"
type input "30.96"
type input "29.91"
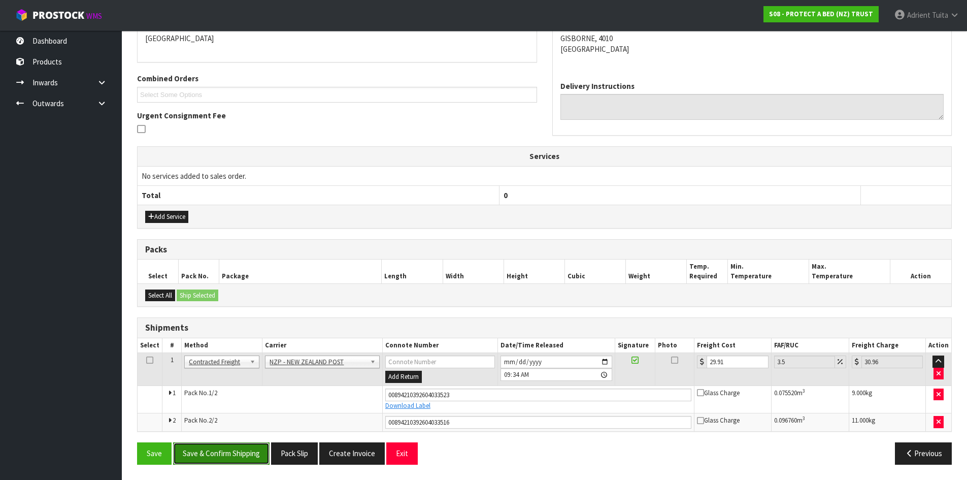
drag, startPoint x: 225, startPoint y: 458, endPoint x: 216, endPoint y: 460, distance: 10.0
click at [225, 459] on button "Save & Confirm Shipping" at bounding box center [221, 453] width 96 height 22
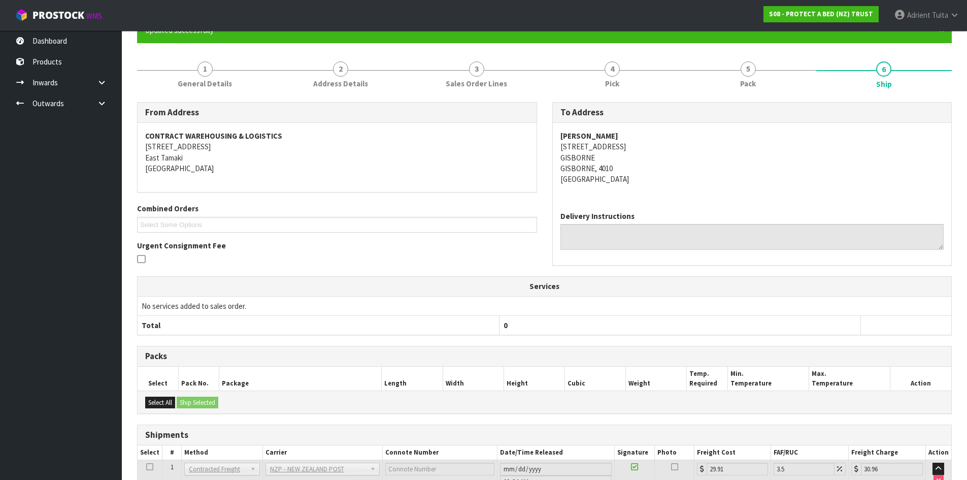
scroll to position [199, 0]
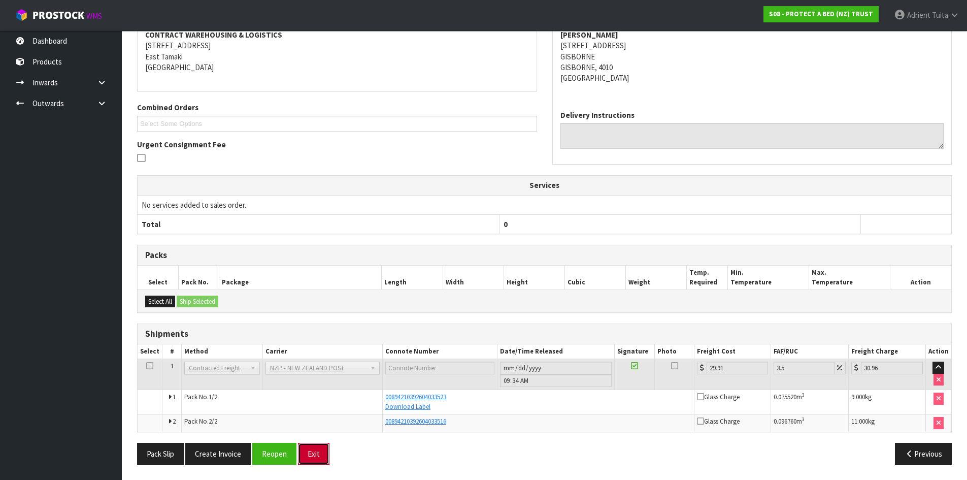
click at [322, 450] on button "Exit" at bounding box center [313, 454] width 31 height 22
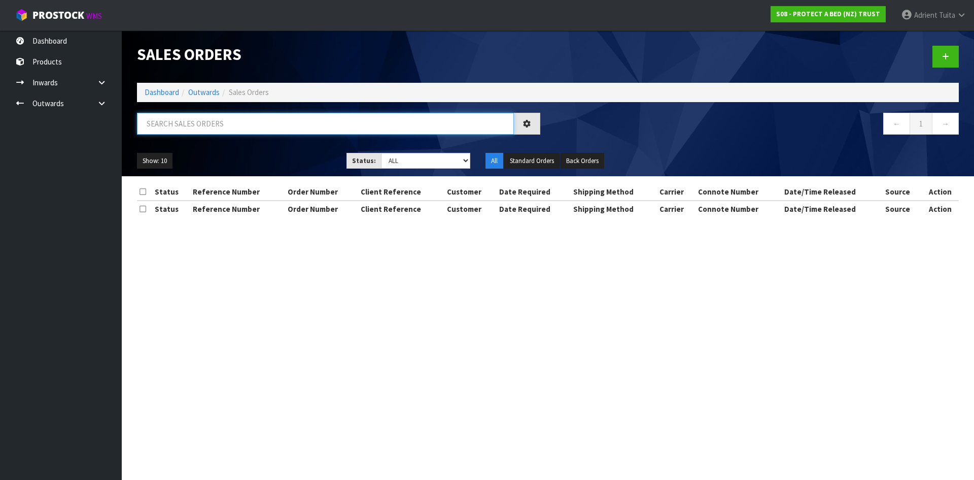
click at [242, 127] on input "text" at bounding box center [325, 124] width 377 height 22
type input "3590"
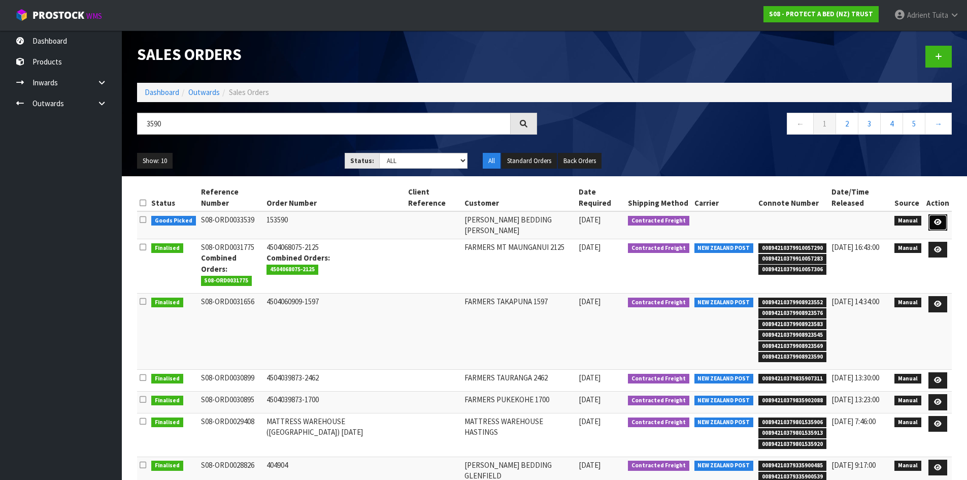
click at [937, 218] on link at bounding box center [937, 222] width 19 height 16
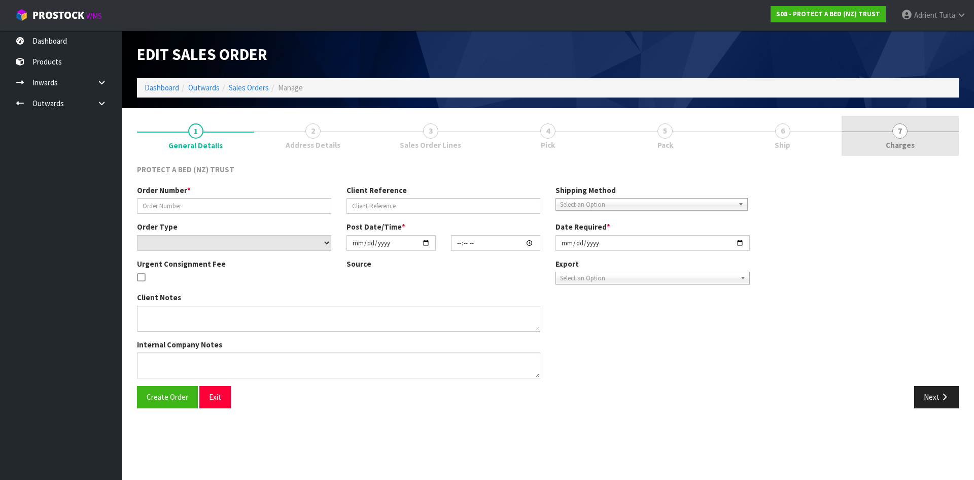
type input "153590"
select select "number:0"
type input "2025-09-24"
type input "09:24:00.000"
type input "2025-09-24"
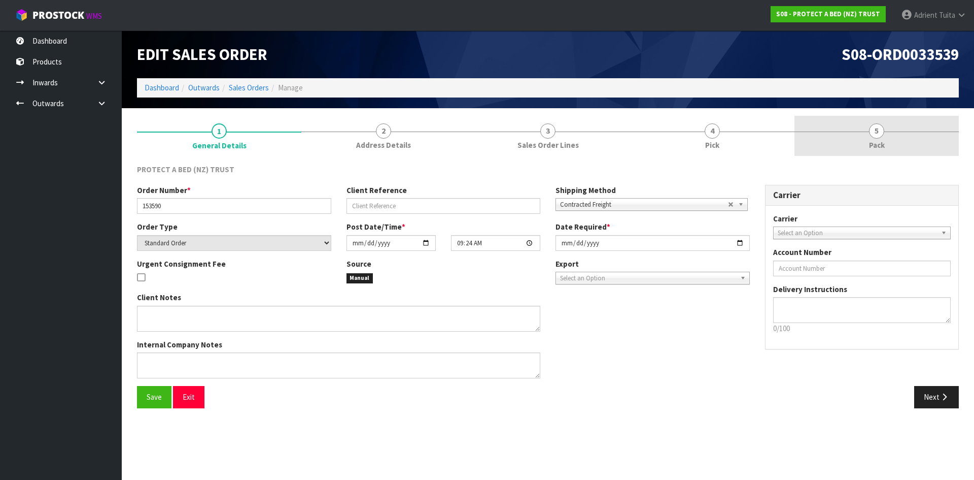
drag, startPoint x: 892, startPoint y: 133, endPoint x: 881, endPoint y: 128, distance: 12.3
click at [892, 132] on link "5 Pack" at bounding box center [877, 136] width 164 height 40
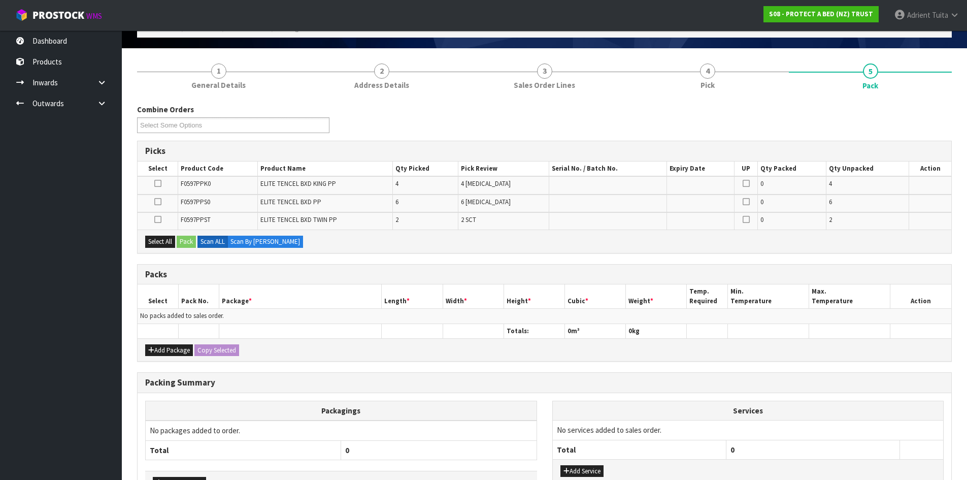
scroll to position [130, 0]
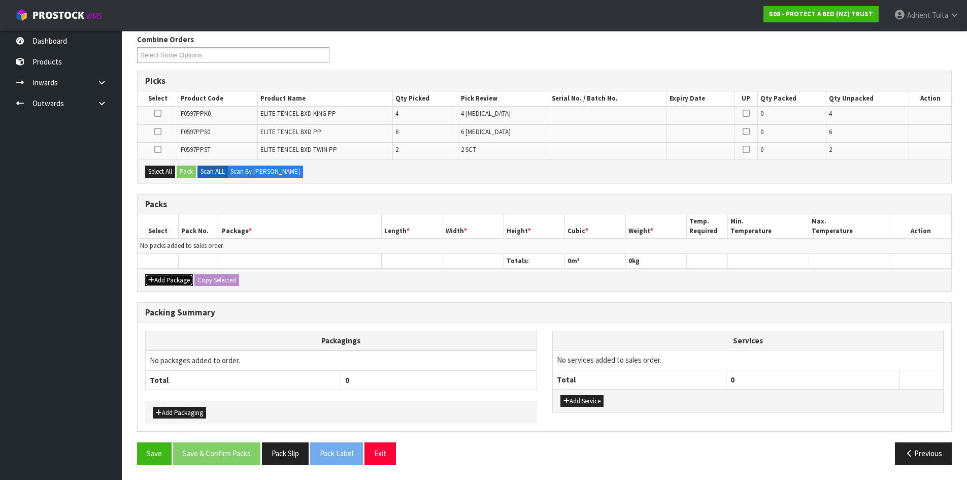
drag, startPoint x: 171, startPoint y: 280, endPoint x: 165, endPoint y: 266, distance: 15.1
click at [171, 280] on button "Add Package" at bounding box center [169, 280] width 48 height 12
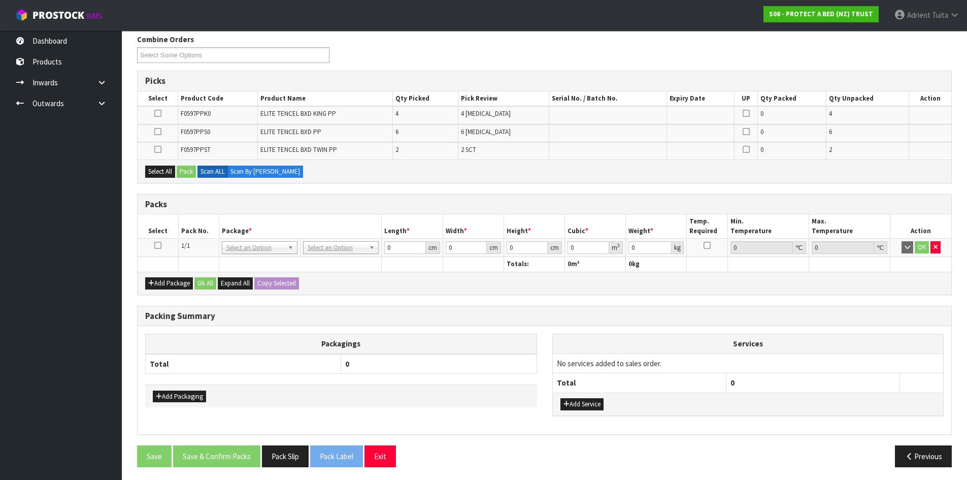
click at [158, 245] on icon at bounding box center [157, 245] width 7 height 1
drag, startPoint x: 314, startPoint y: 249, endPoint x: 316, endPoint y: 258, distance: 9.5
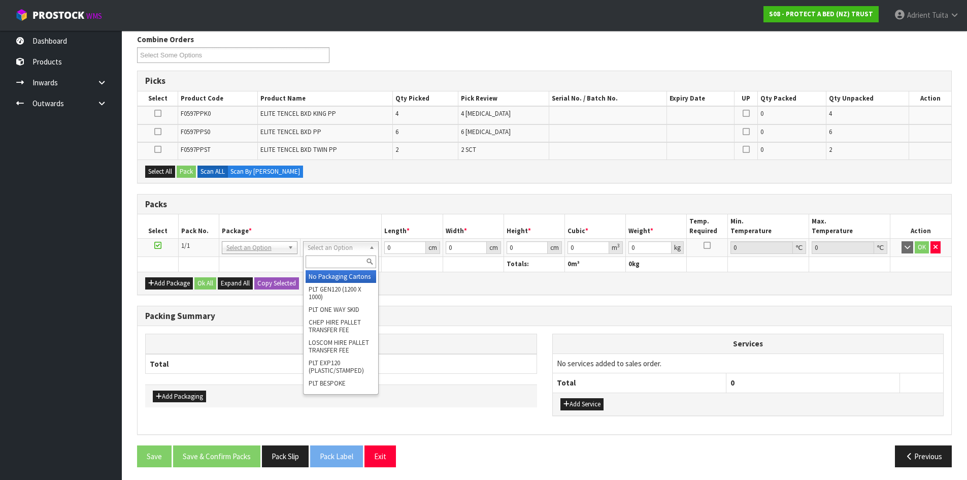
click at [316, 258] on input "text" at bounding box center [341, 261] width 71 height 13
type input "oc"
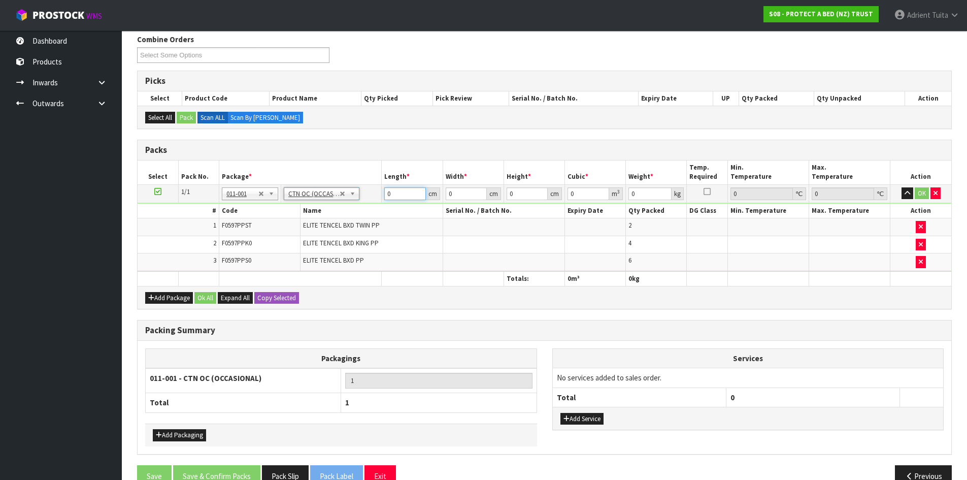
click at [399, 189] on input "0" at bounding box center [404, 193] width 41 height 13
type input "61"
type input "41"
type input "3"
type input "0.007503"
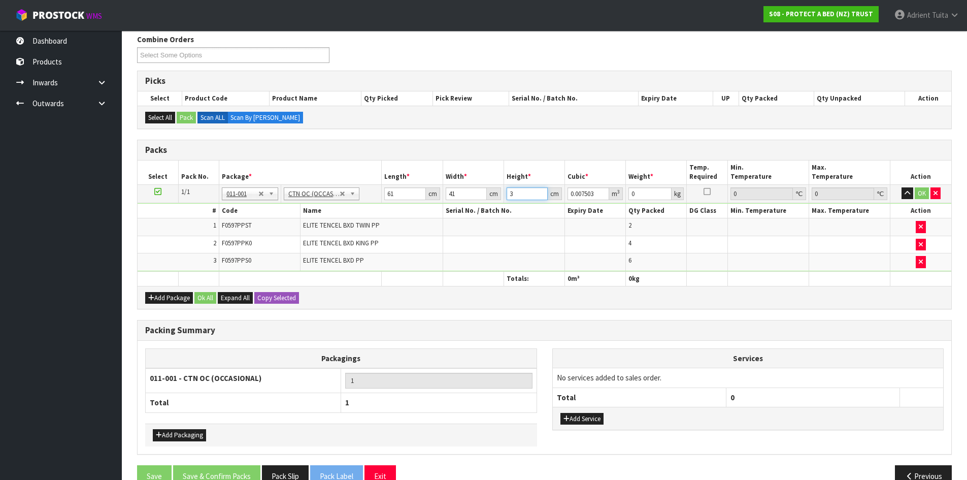
type input "34"
type input "0.085034"
type input "34"
type input "5"
click at [921, 188] on button "OK" at bounding box center [922, 193] width 14 height 12
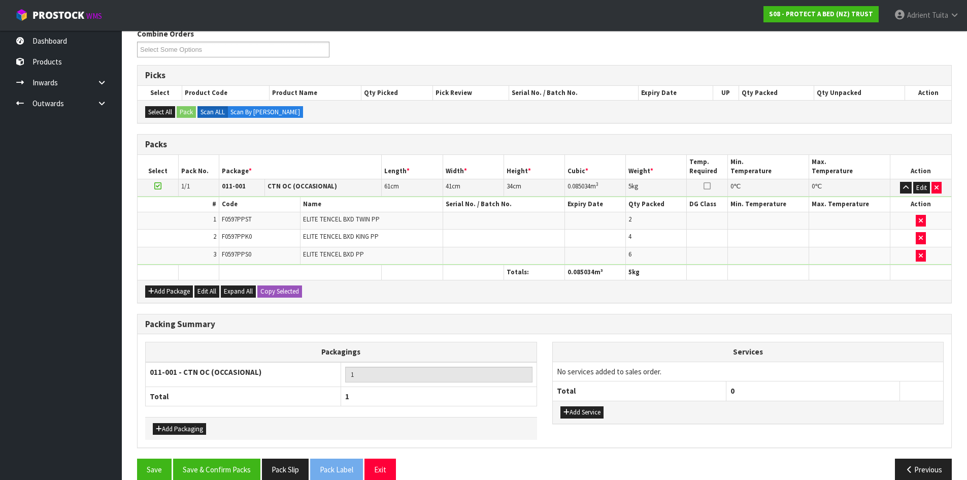
scroll to position [152, 0]
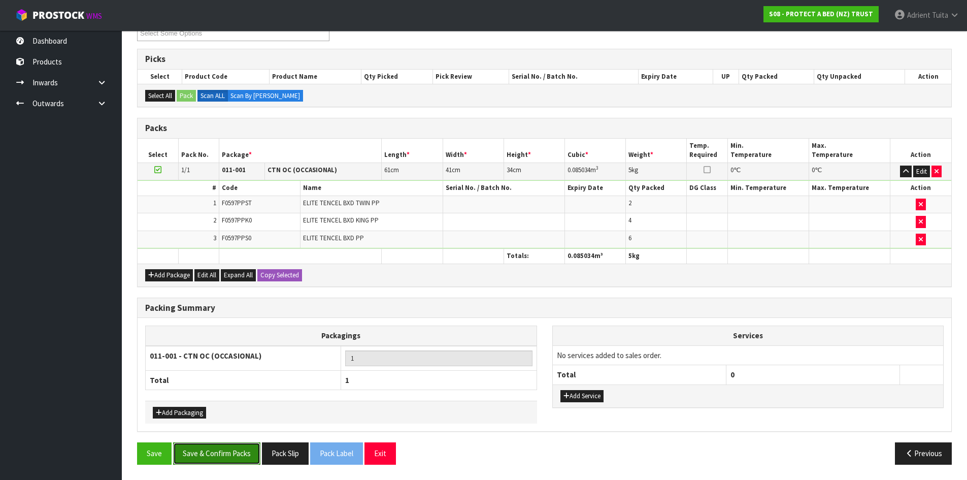
click at [233, 451] on button "Save & Confirm Packs" at bounding box center [216, 453] width 87 height 22
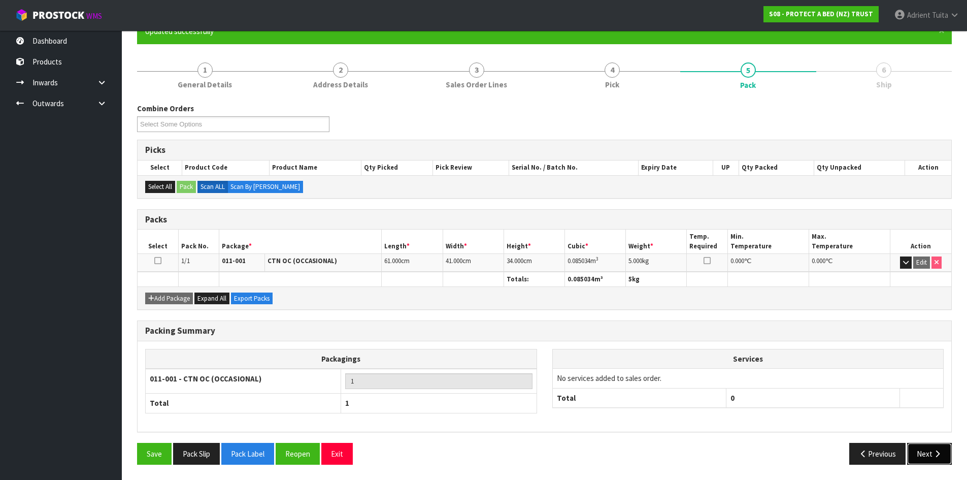
click at [923, 456] on button "Next" at bounding box center [929, 454] width 45 height 22
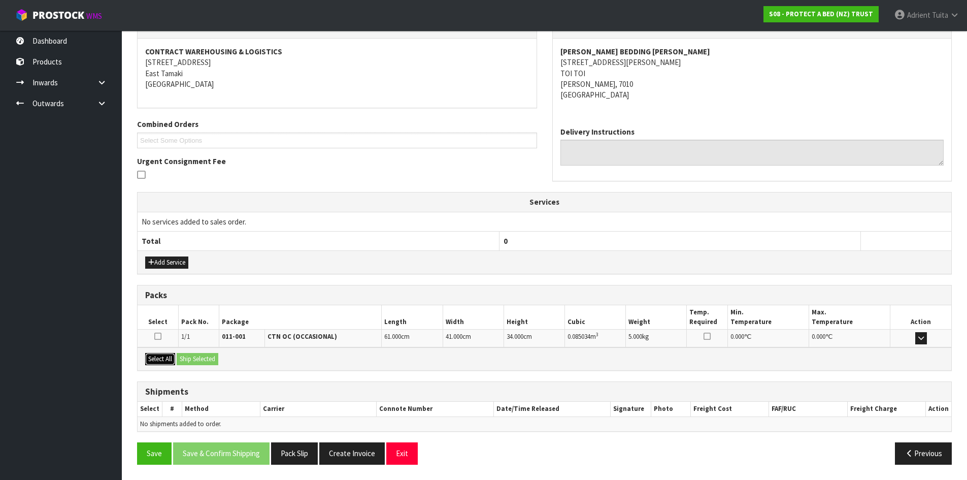
click at [167, 360] on button "Select All" at bounding box center [160, 359] width 30 height 12
click at [187, 362] on button "Ship Selected" at bounding box center [198, 359] width 42 height 12
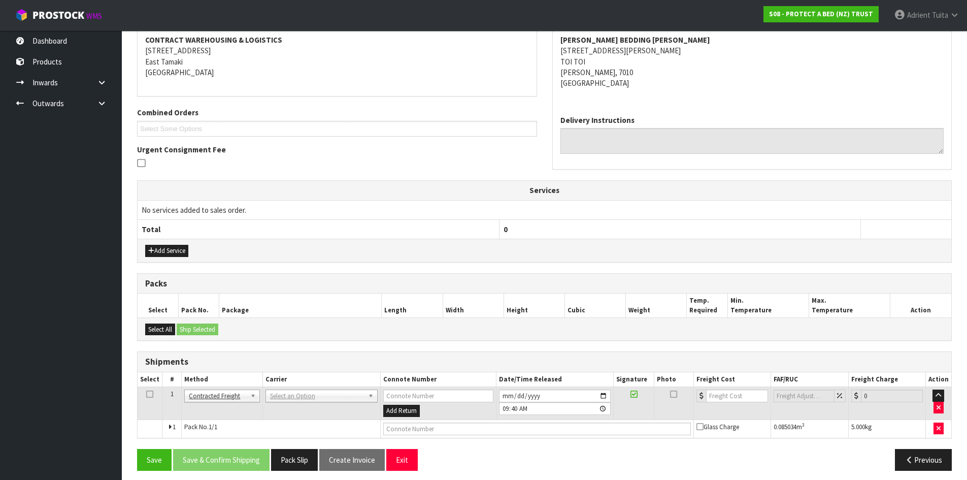
scroll to position [200, 0]
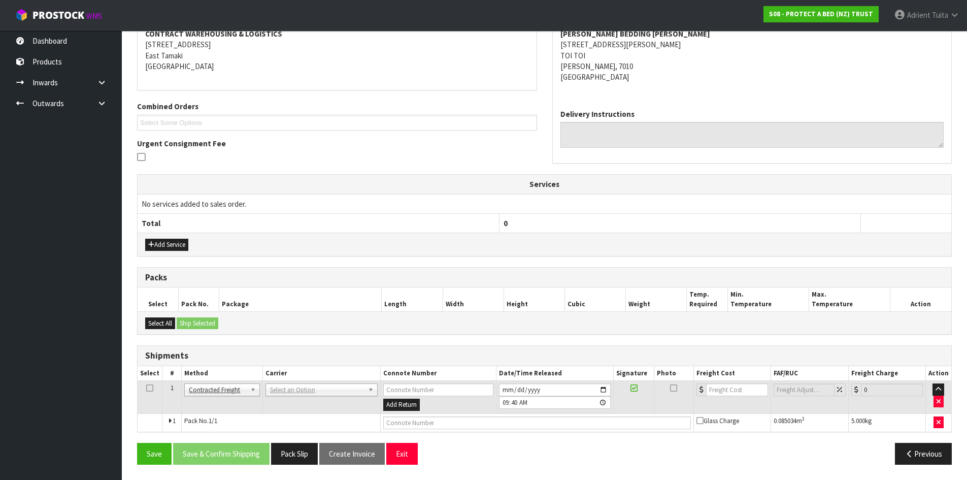
drag, startPoint x: 302, startPoint y: 390, endPoint x: 299, endPoint y: 402, distance: 12.1
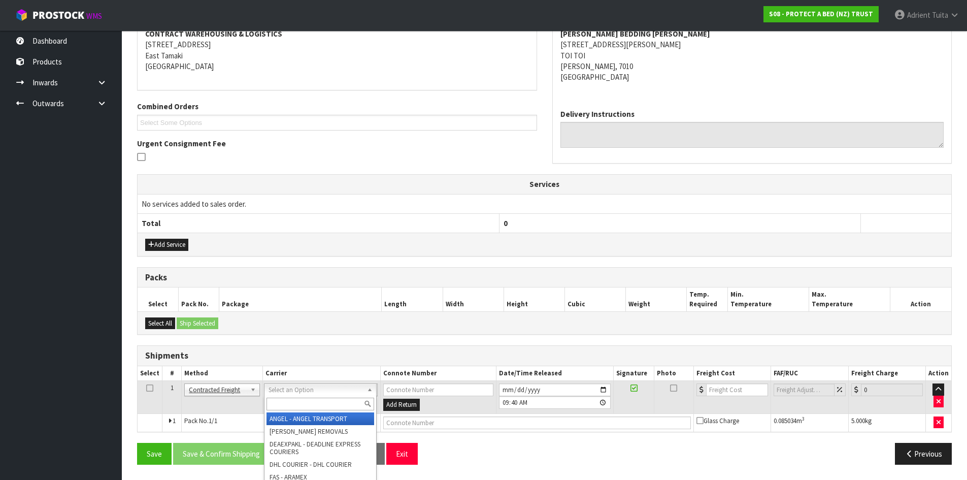
click at [298, 402] on input "text" at bounding box center [320, 403] width 108 height 13
type input "nzp"
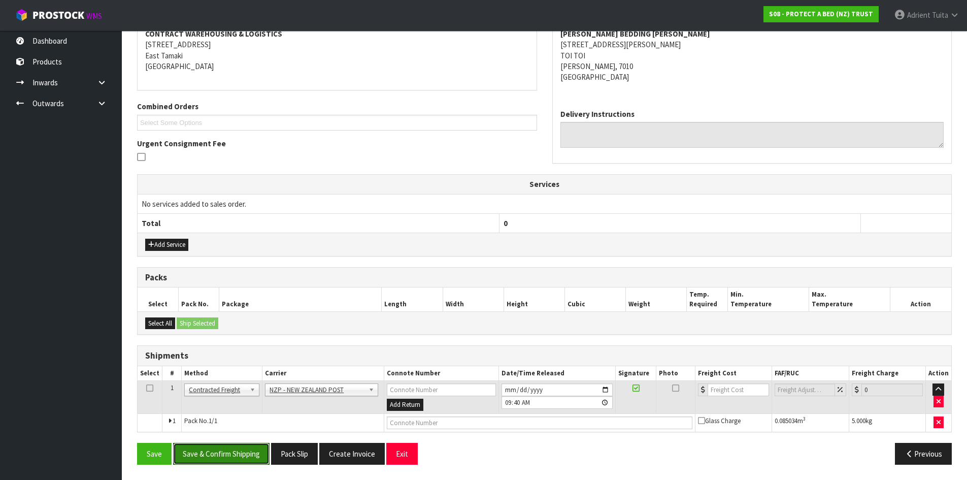
click at [245, 457] on button "Save & Confirm Shipping" at bounding box center [221, 454] width 96 height 22
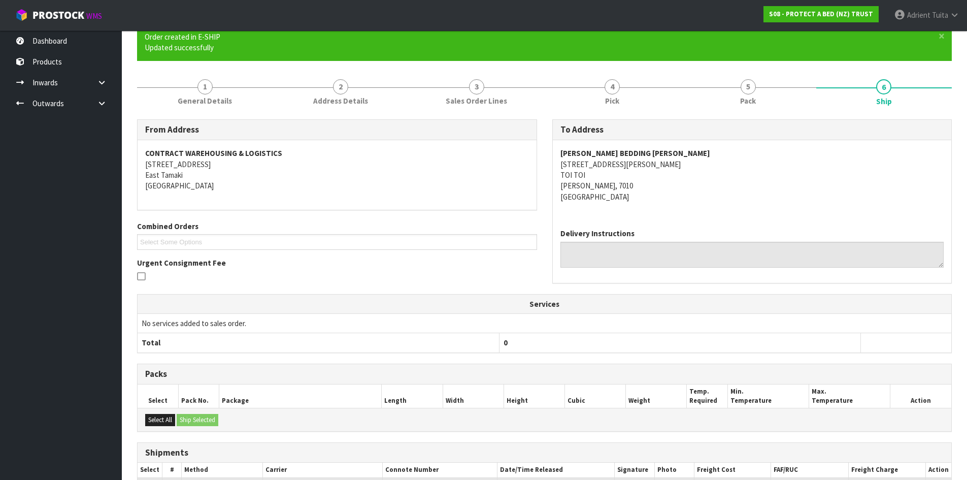
scroll to position [186, 0]
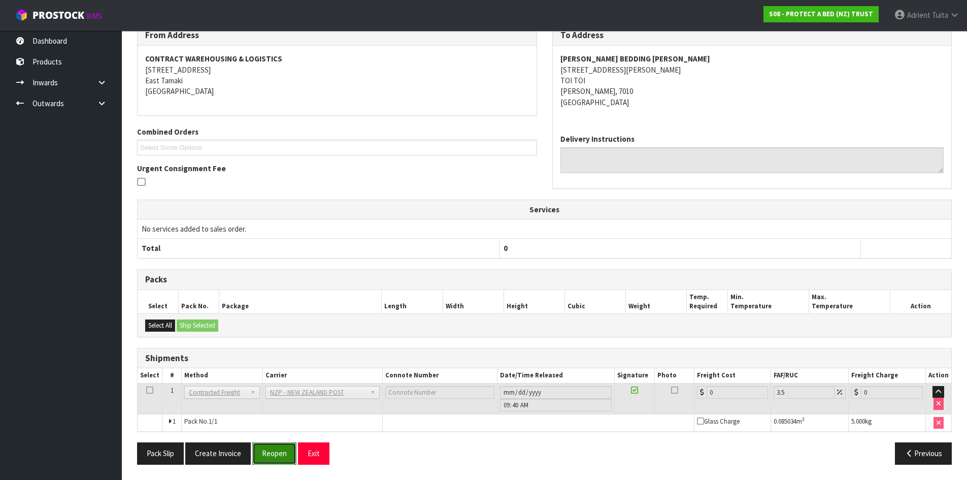
click at [271, 453] on button "Reopen" at bounding box center [274, 453] width 44 height 22
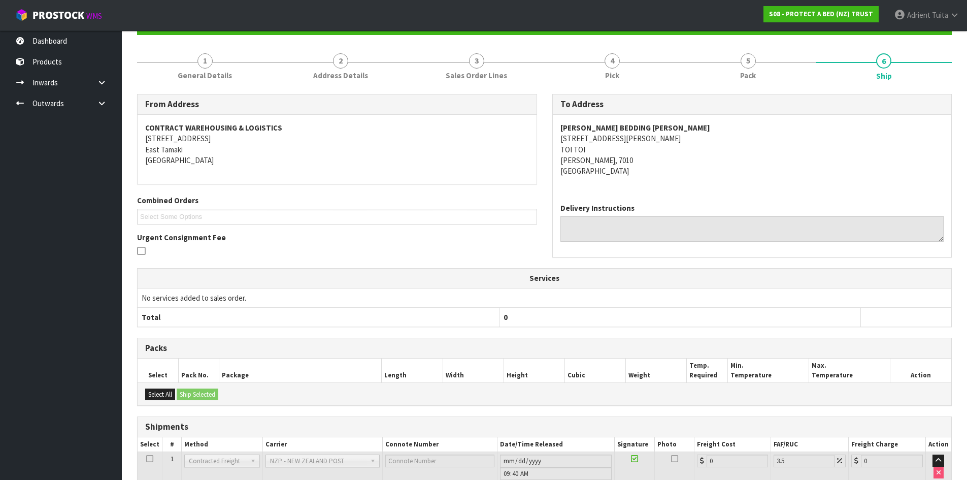
scroll to position [175, 0]
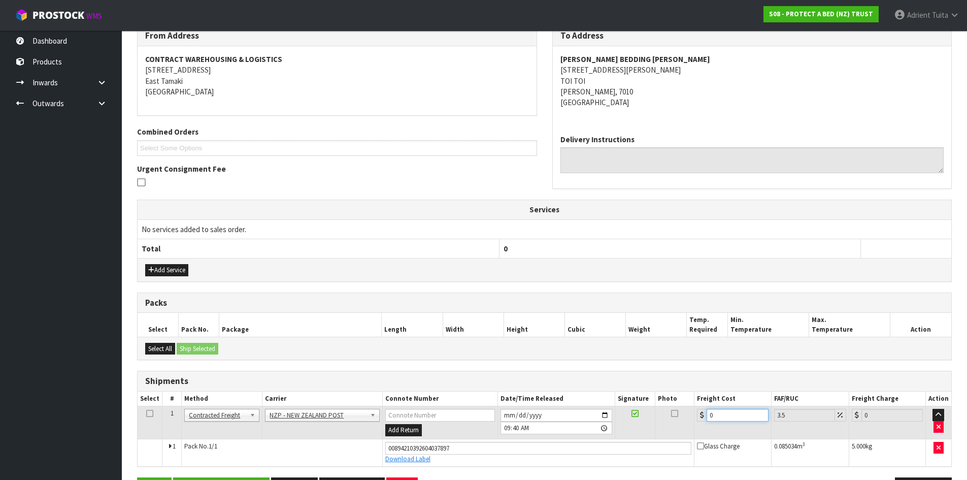
click at [721, 412] on input "0" at bounding box center [736, 415] width 61 height 13
type input "2"
type input "2.07"
type input "23"
type input "23.8"
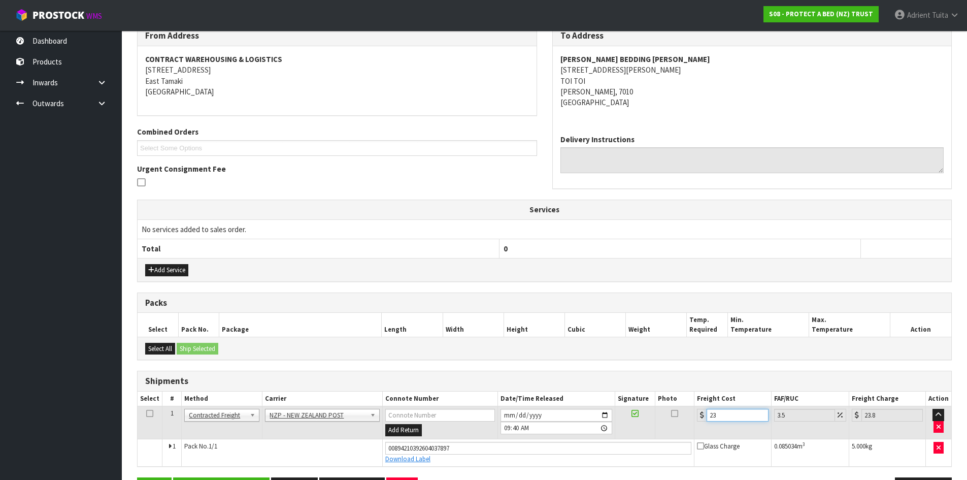
type input "23.2"
type input "24.01"
type input "23.28"
type input "24.09"
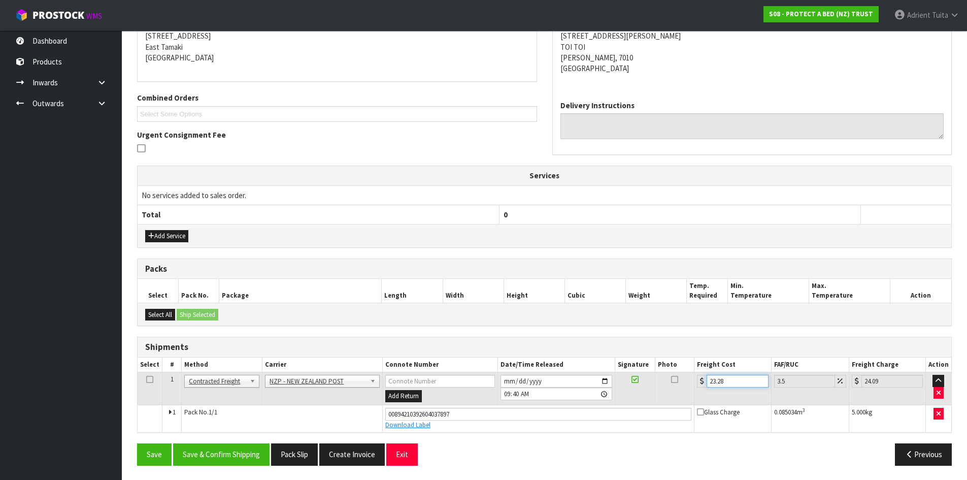
scroll to position [210, 0]
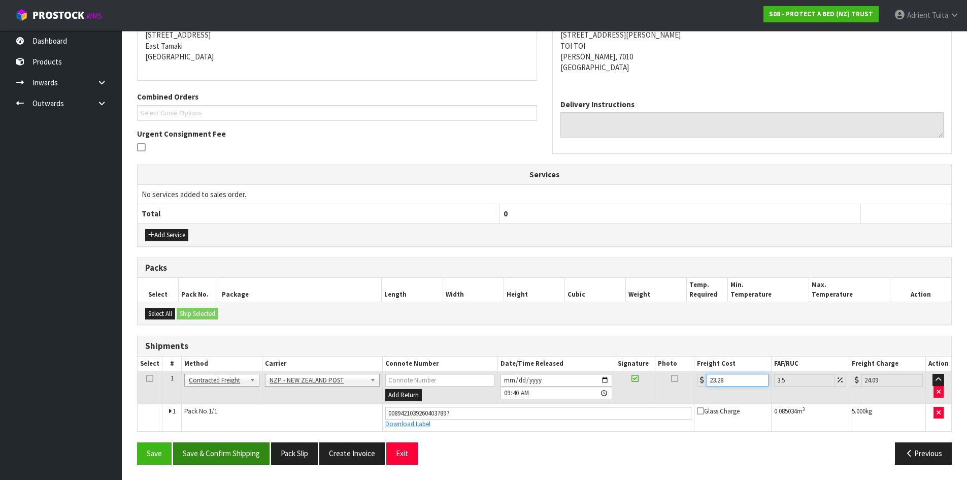
type input "23.28"
click at [226, 445] on button "Save & Confirm Shipping" at bounding box center [221, 453] width 96 height 22
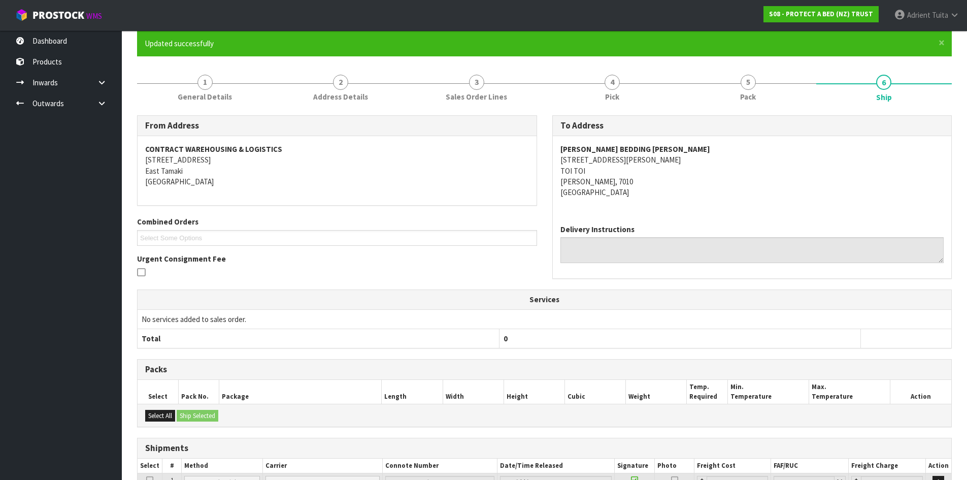
scroll to position [182, 0]
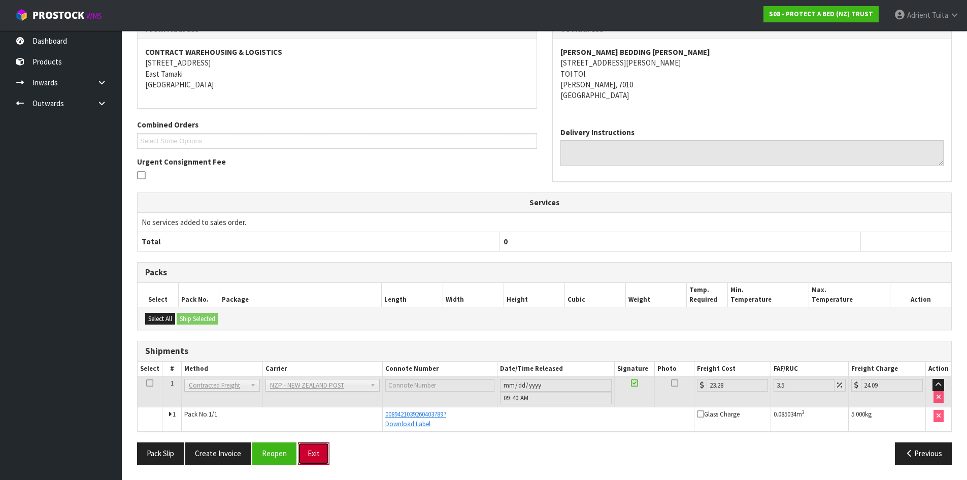
click at [314, 459] on button "Exit" at bounding box center [313, 453] width 31 height 22
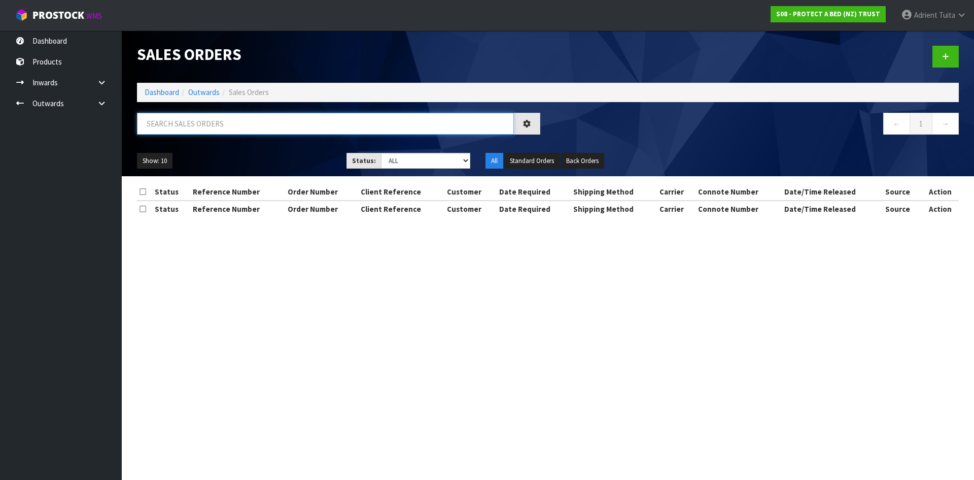
click at [216, 129] on input "text" at bounding box center [325, 124] width 377 height 22
type input "4561"
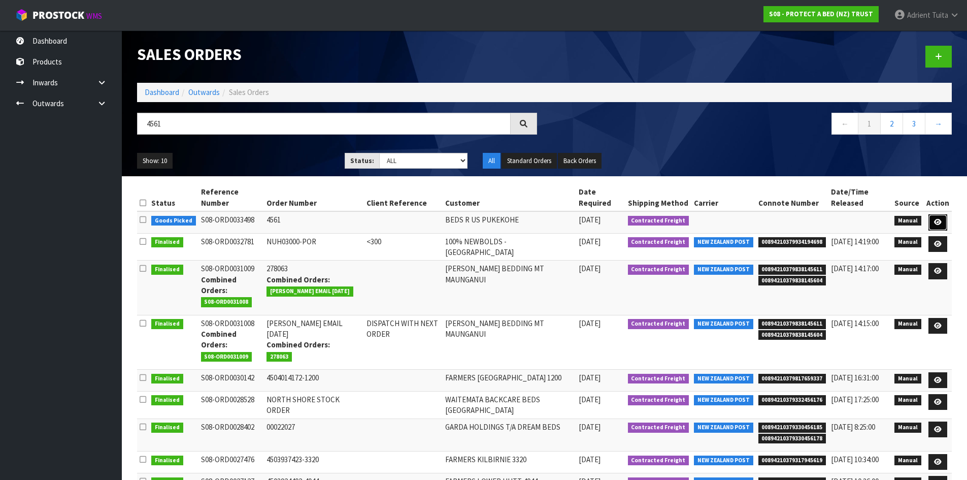
click at [941, 222] on icon at bounding box center [938, 222] width 8 height 7
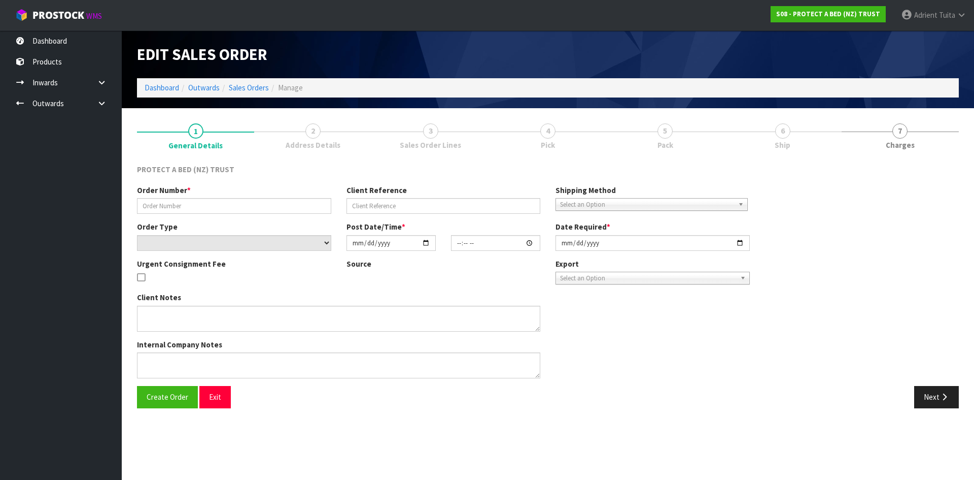
type input "4561"
select select "number:0"
type input "2025-09-22"
type input "09:12:00.000"
type input "2025-09-23"
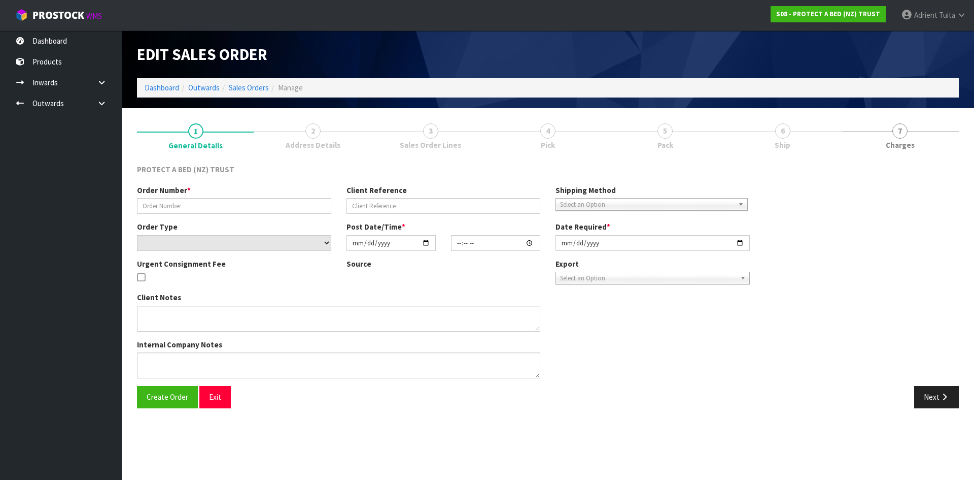
type textarea "22/09 1:11PM - AMENDED PO 23/09 11:35AM - AMENDED PO"
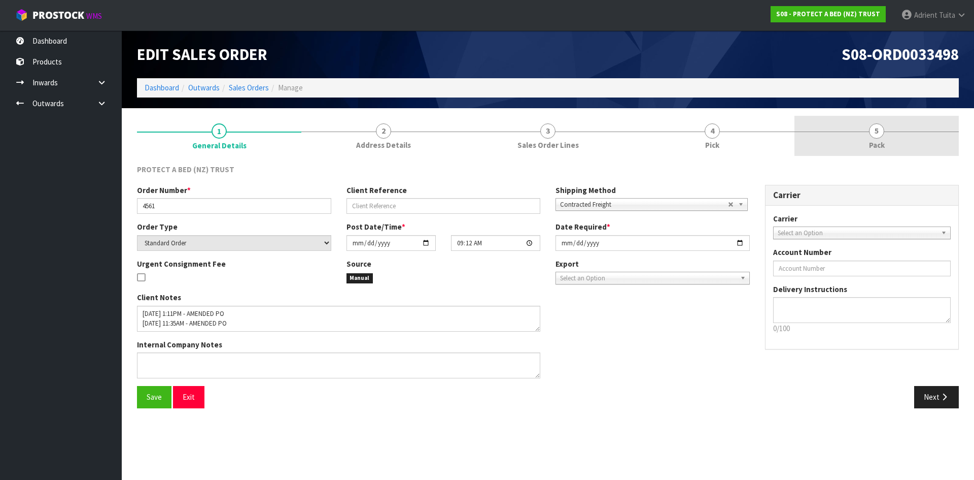
click at [921, 149] on link "5 Pack" at bounding box center [877, 136] width 164 height 40
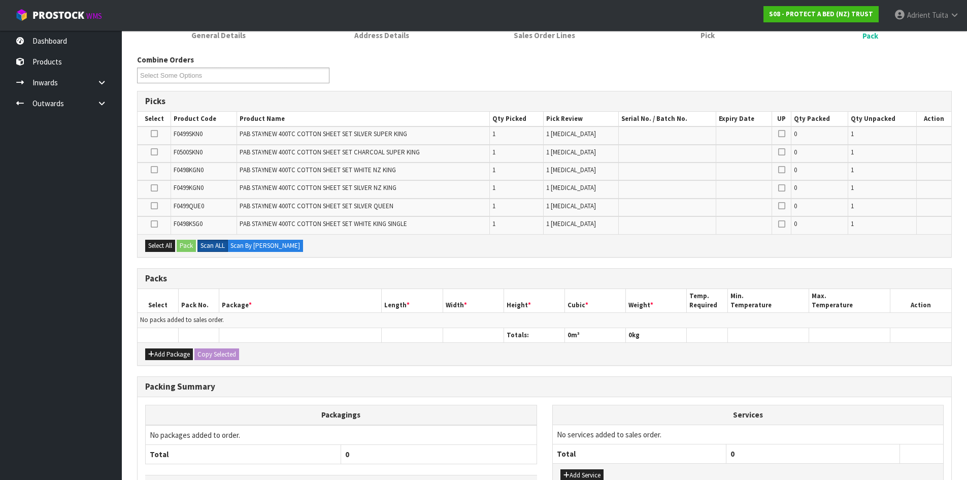
scroll to position [184, 0]
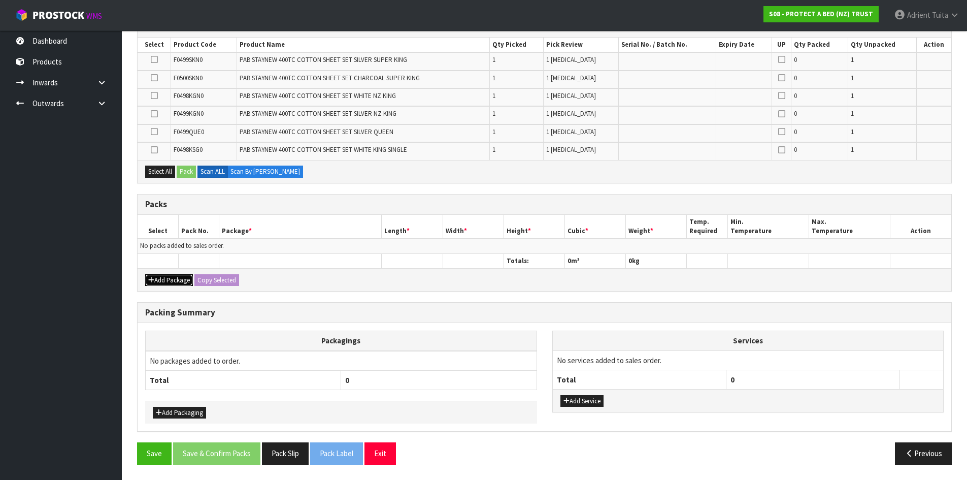
drag, startPoint x: 177, startPoint y: 280, endPoint x: 163, endPoint y: 264, distance: 20.1
click at [174, 278] on button "Add Package" at bounding box center [169, 280] width 48 height 12
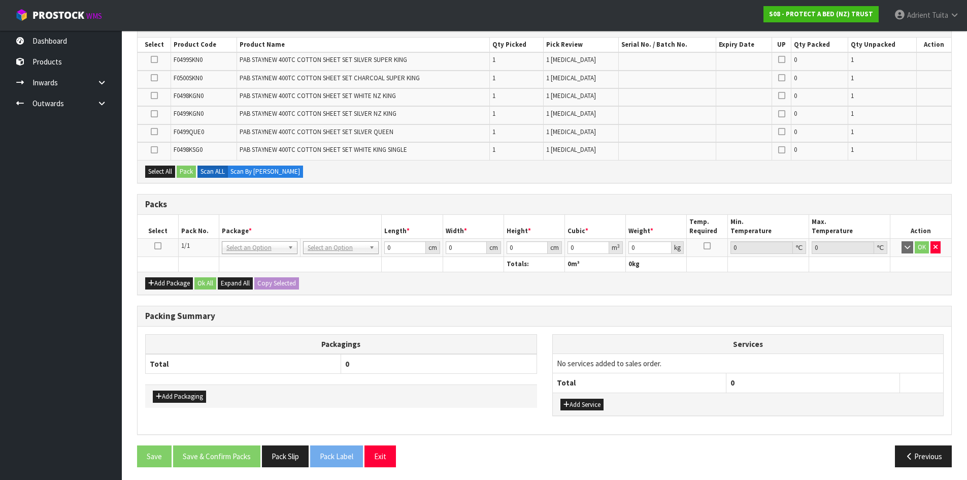
click at [157, 246] on icon at bounding box center [157, 246] width 7 height 1
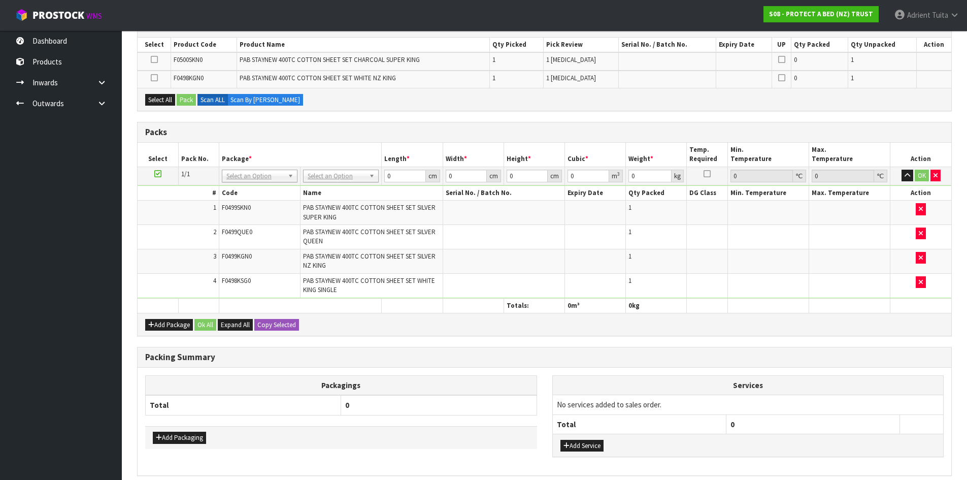
click at [168, 315] on div "Add Package Ok All Expand All Copy Selected" at bounding box center [545, 324] width 814 height 23
click at [164, 321] on button "Add Package" at bounding box center [169, 325] width 48 height 12
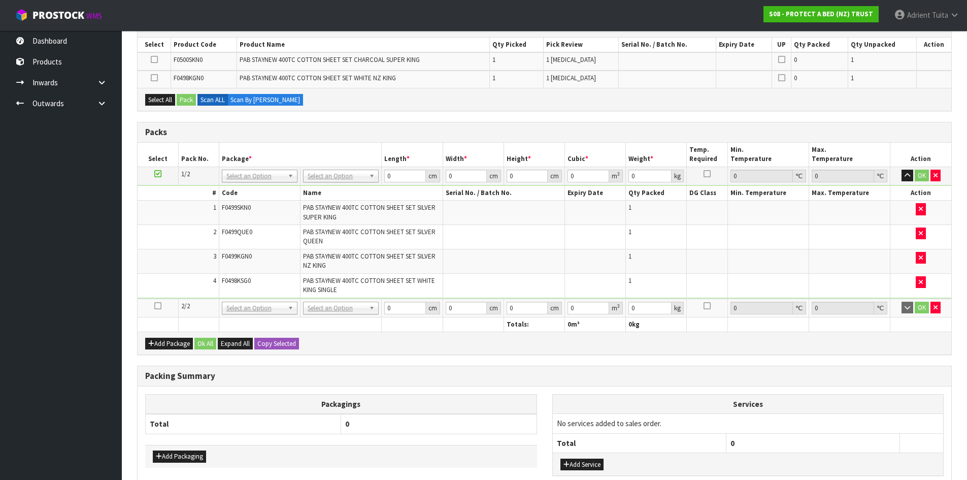
click at [158, 310] on link at bounding box center [157, 305] width 7 height 9
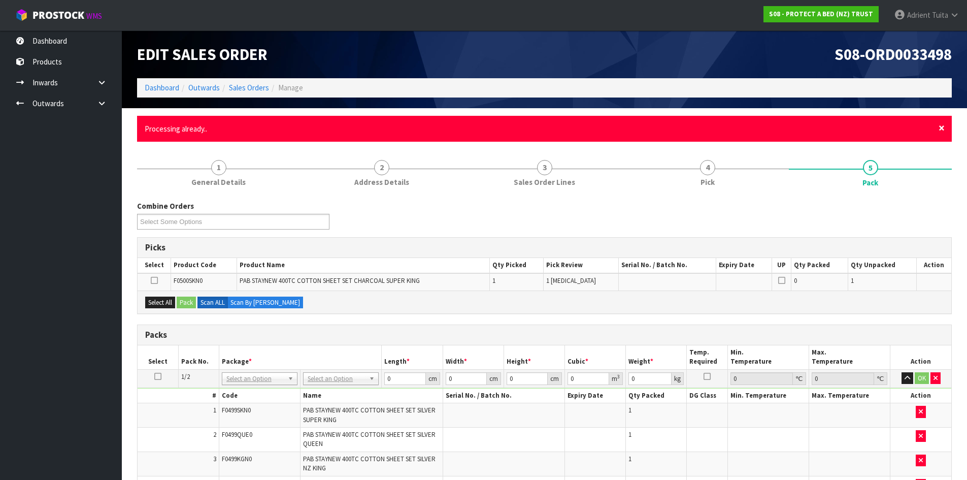
click at [941, 129] on span "×" at bounding box center [941, 128] width 6 height 14
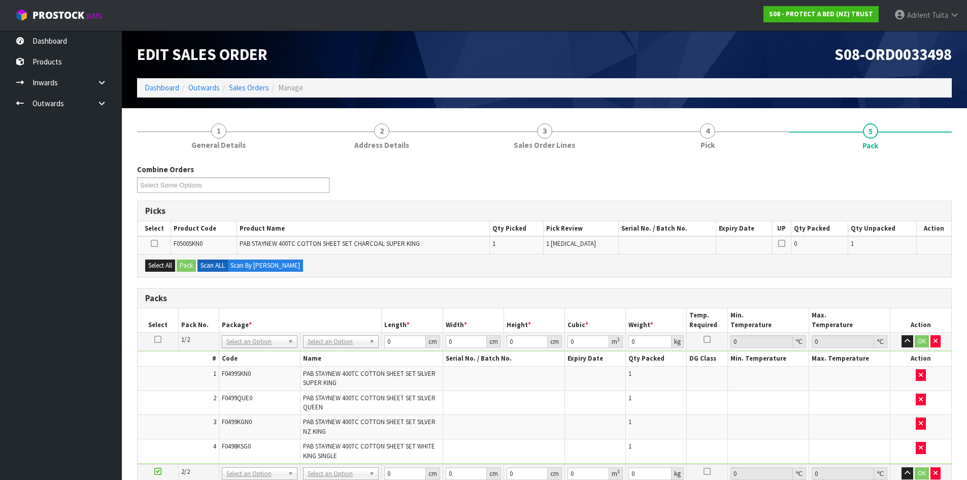
scroll to position [269, 0]
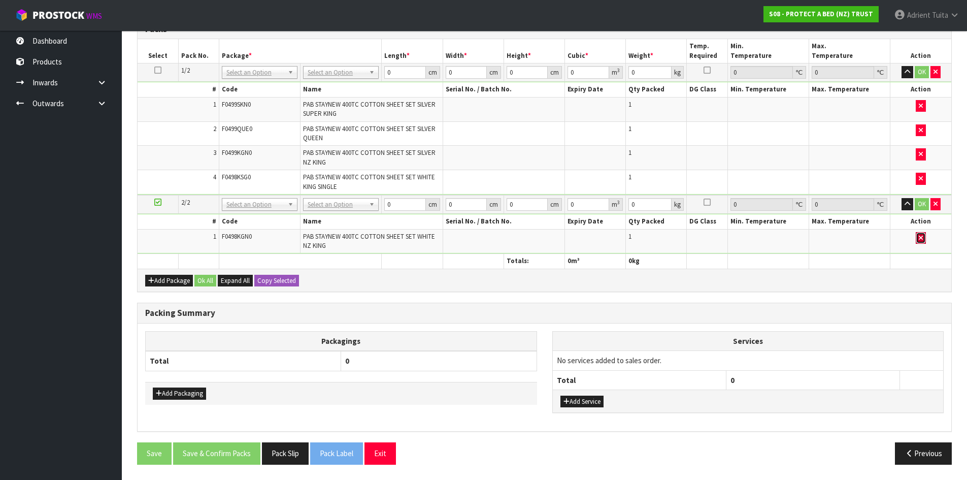
click at [921, 238] on icon "button" at bounding box center [921, 237] width 4 height 7
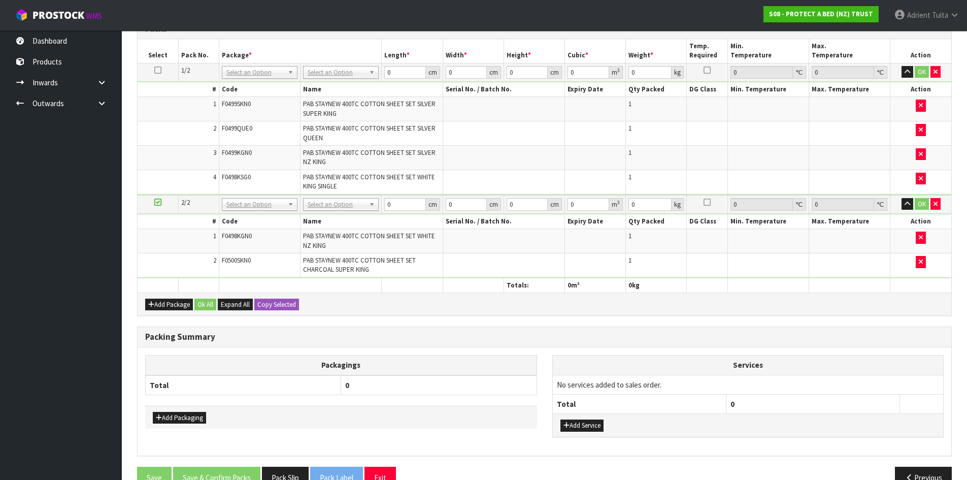
click at [325, 84] on th "Name" at bounding box center [371, 89] width 143 height 15
click at [328, 83] on div "# Code Name Serial No. / Batch No. Expiry Date Qty Packed DG Class Min. Tempera…" at bounding box center [545, 138] width 814 height 113
click at [330, 79] on td "No Packaging Cartons PLT GEN120 (1200 X 1000) PLT ONE WAY SKID CHEP HIRE PALLET…" at bounding box center [340, 72] width 81 height 18
drag, startPoint x: 341, startPoint y: 71, endPoint x: 340, endPoint y: 77, distance: 6.6
drag, startPoint x: 339, startPoint y: 83, endPoint x: 339, endPoint y: 76, distance: 7.6
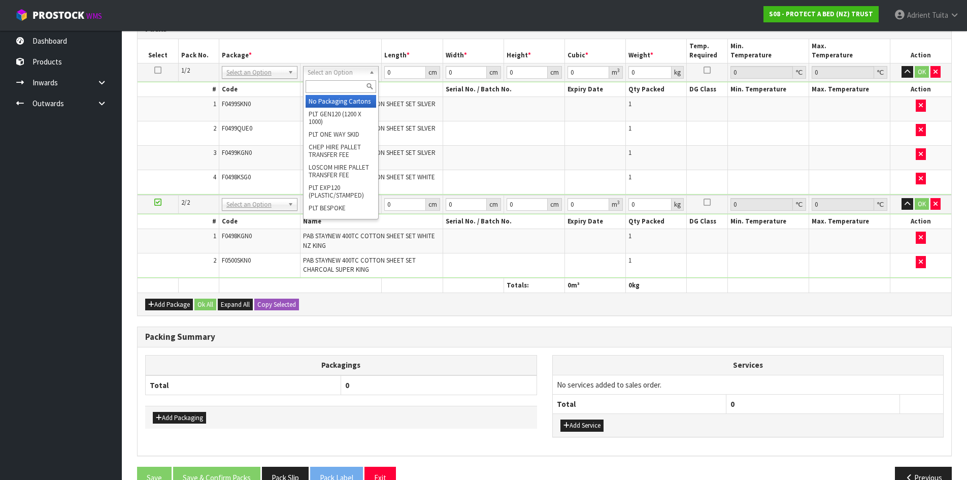
click at [339, 83] on input "text" at bounding box center [341, 86] width 71 height 13
type input "oc"
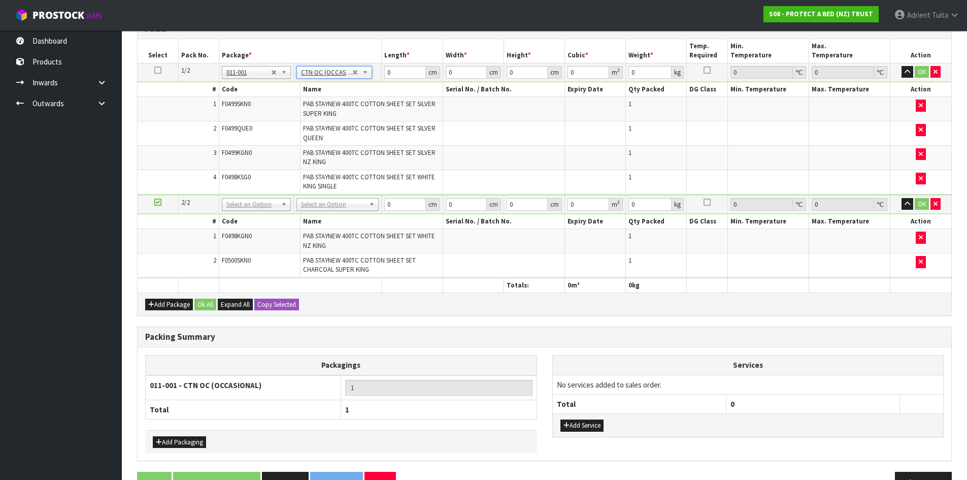
type input "9.5"
drag, startPoint x: 328, startPoint y: 205, endPoint x: 328, endPoint y: 212, distance: 7.1
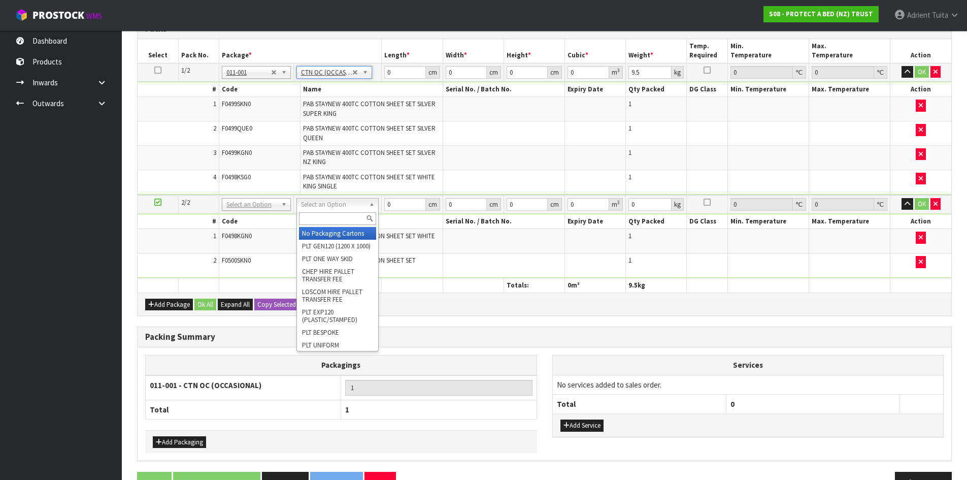
click at [328, 221] on input "text" at bounding box center [337, 218] width 77 height 13
type input "oc"
type input "2"
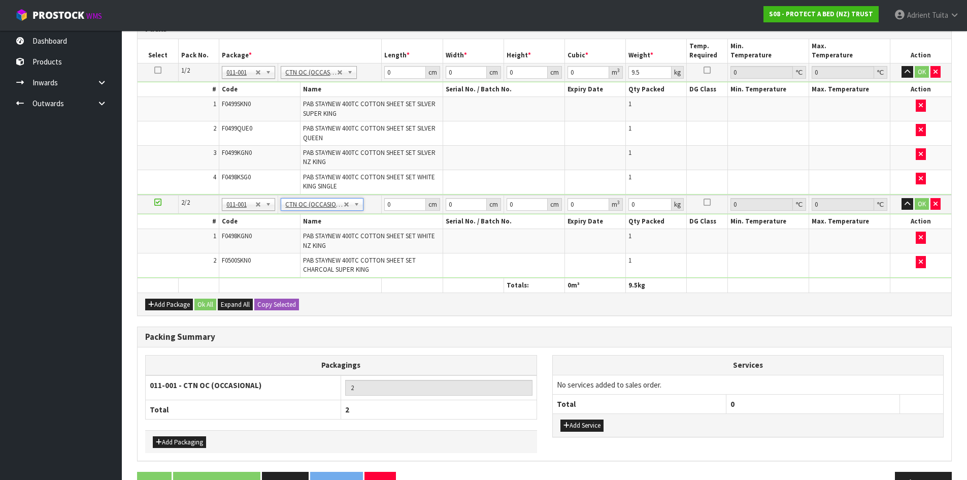
type input "4.6"
click at [398, 207] on input "0" at bounding box center [404, 204] width 41 height 13
type input "30"
type input "25"
type input "3"
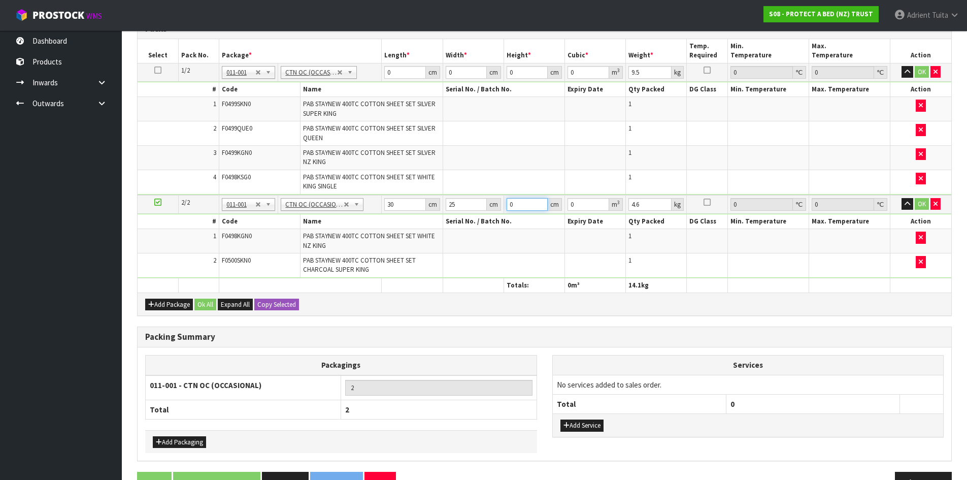
type input "0.00225"
type input "31"
type input "0.02325"
type input "31"
type input "6"
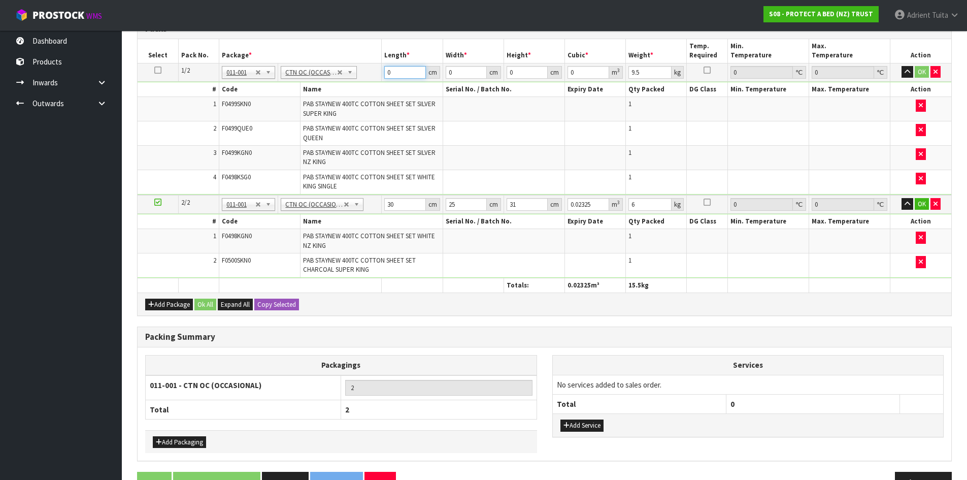
click at [401, 71] on input "0" at bounding box center [404, 72] width 41 height 13
type input "43"
type input "30"
type input "3"
type input "0.00387"
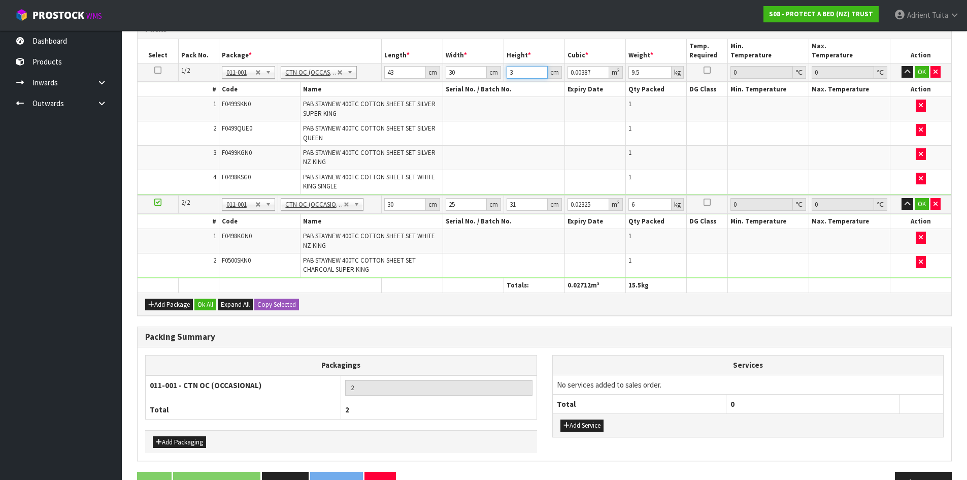
type input "31"
type input "0.03999"
type input "31"
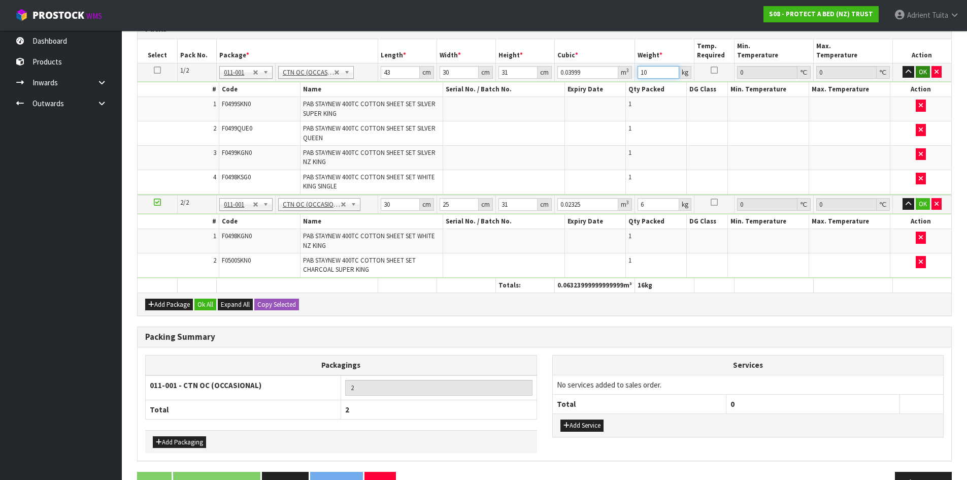
type input "10"
click at [922, 72] on button "OK" at bounding box center [923, 72] width 14 height 12
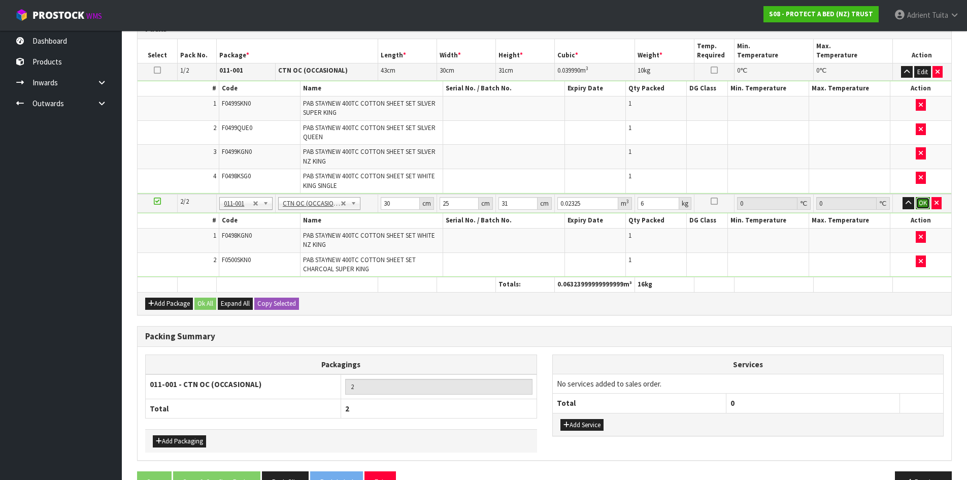
click at [923, 205] on button "OK" at bounding box center [923, 203] width 14 height 12
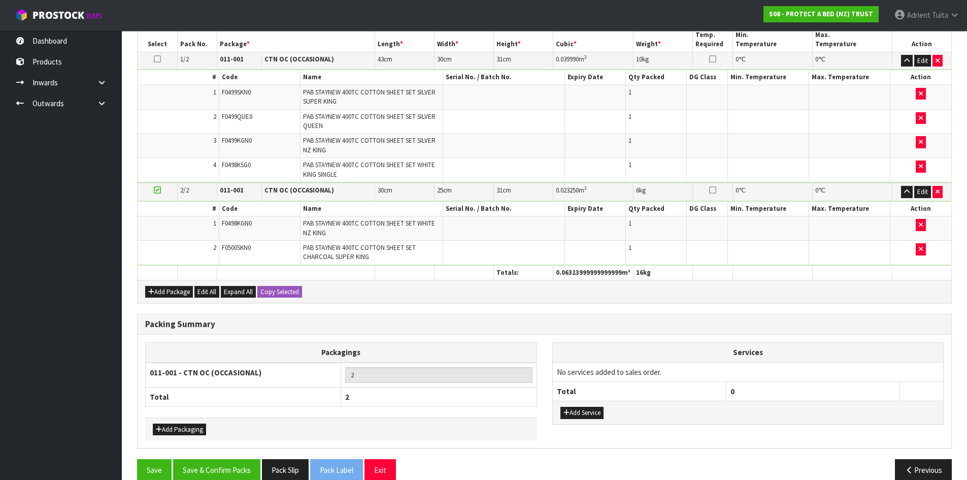
scroll to position [279, 0]
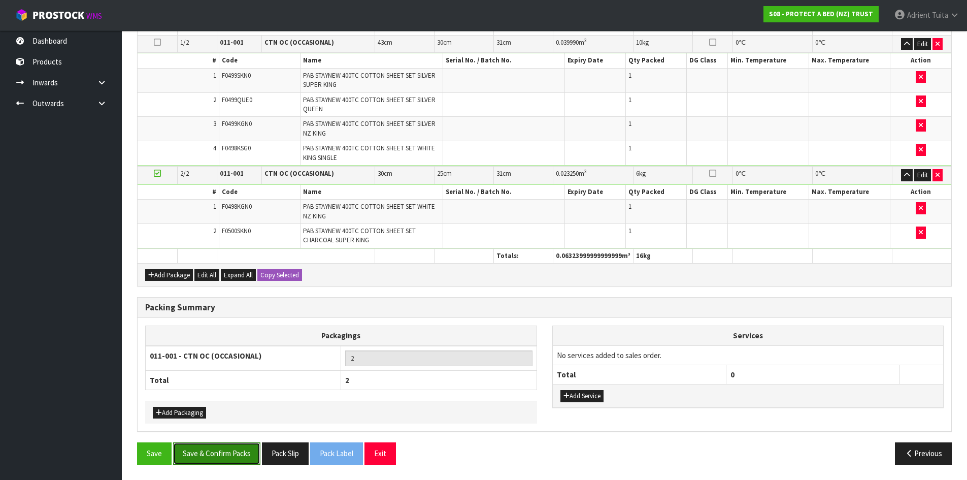
click at [212, 454] on button "Save & Confirm Packs" at bounding box center [216, 453] width 87 height 22
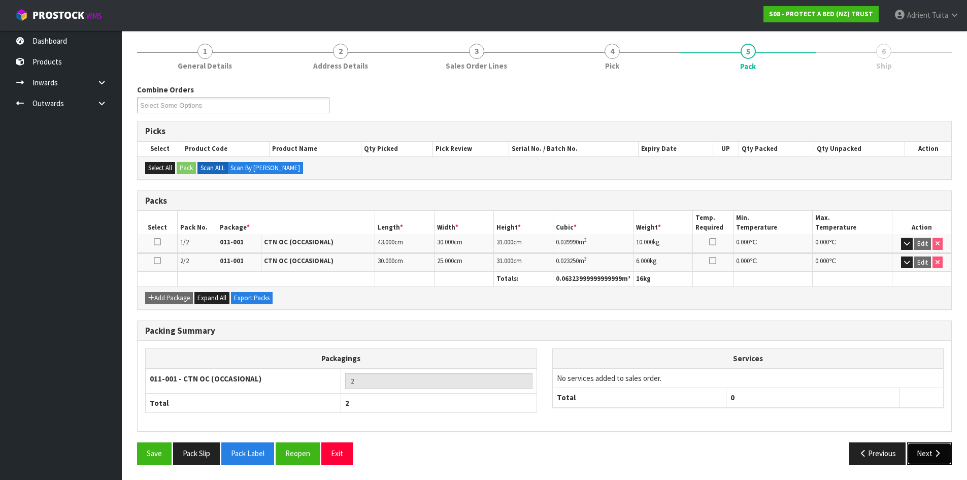
click at [936, 442] on button "Next" at bounding box center [929, 453] width 45 height 22
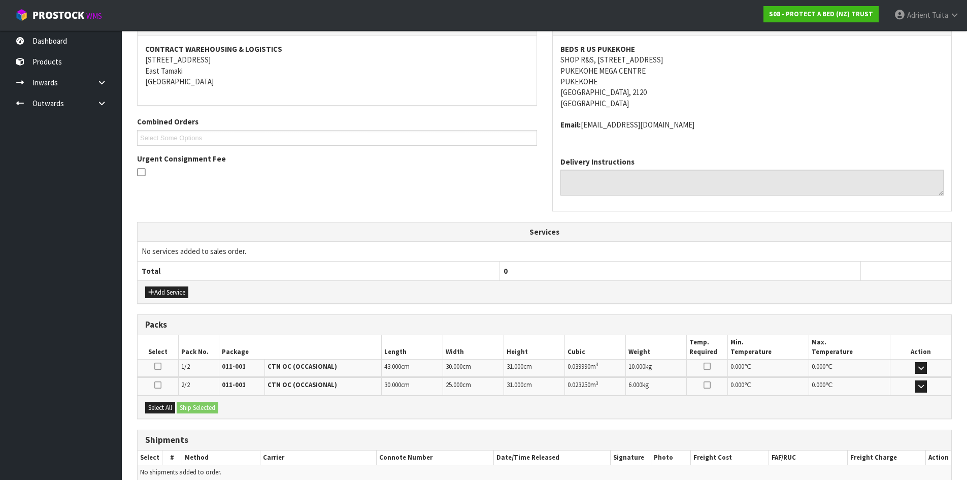
scroll to position [233, 0]
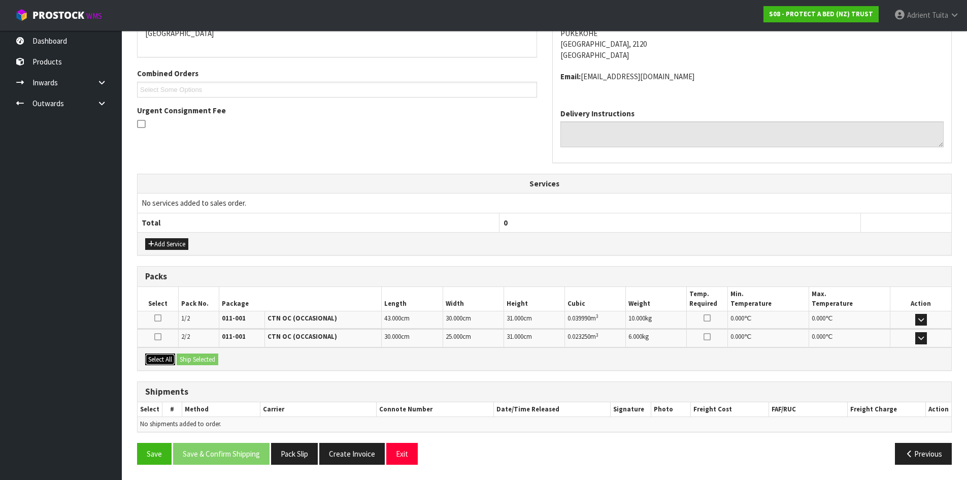
drag, startPoint x: 162, startPoint y: 357, endPoint x: 216, endPoint y: 356, distance: 53.8
click at [170, 357] on button "Select All" at bounding box center [160, 359] width 30 height 12
click at [216, 356] on button "Ship Selected" at bounding box center [198, 359] width 42 height 12
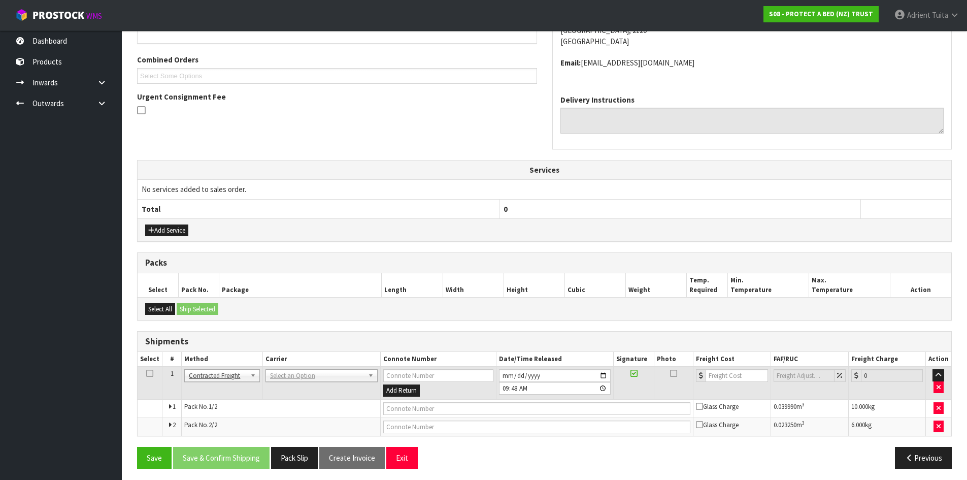
scroll to position [251, 0]
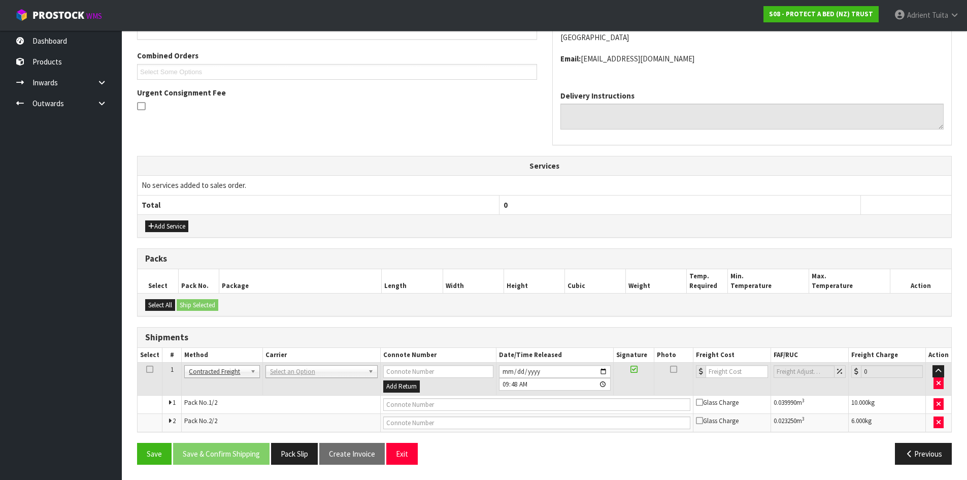
drag, startPoint x: 309, startPoint y: 370, endPoint x: 309, endPoint y: 379, distance: 9.1
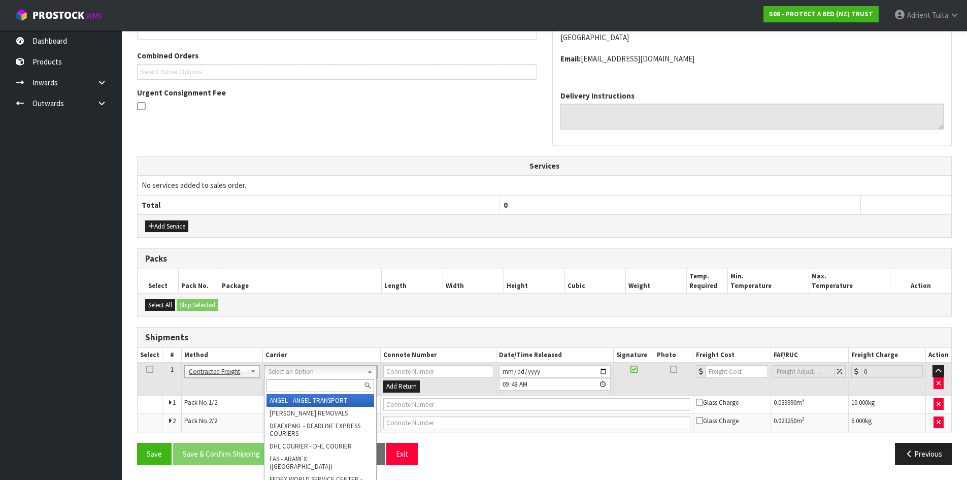
click at [308, 380] on input "text" at bounding box center [320, 385] width 108 height 13
type input "nzp"
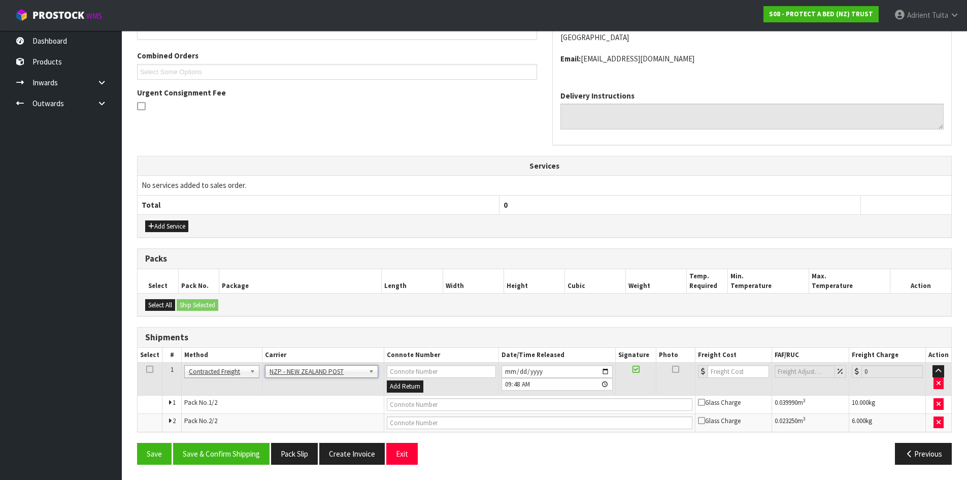
drag, startPoint x: 236, startPoint y: 437, endPoint x: 232, endPoint y: 443, distance: 6.2
click at [235, 438] on div "From Address CONTRACT WAREHOUSING & LOGISTICS 17 Allens Road East Tamaki Auckla…" at bounding box center [544, 210] width 815 height 523
click at [225, 456] on button "Save & Confirm Shipping" at bounding box center [221, 454] width 96 height 22
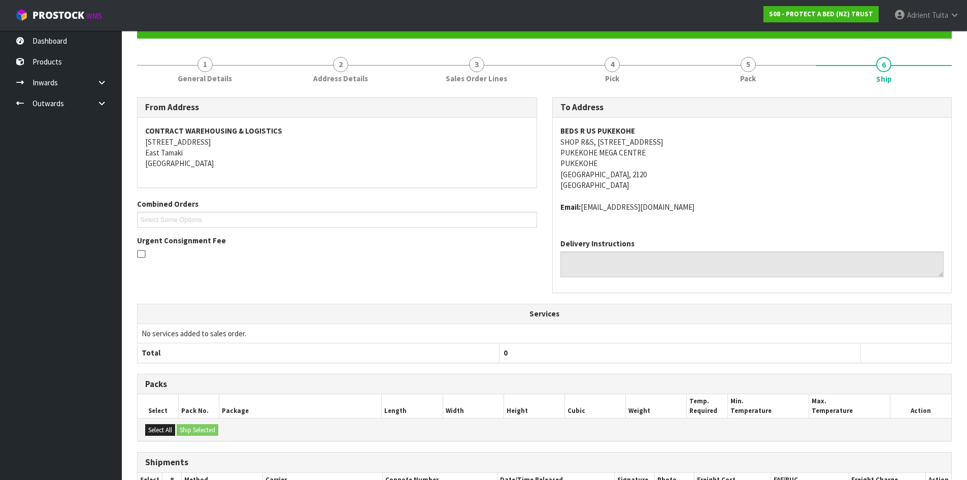
scroll to position [236, 0]
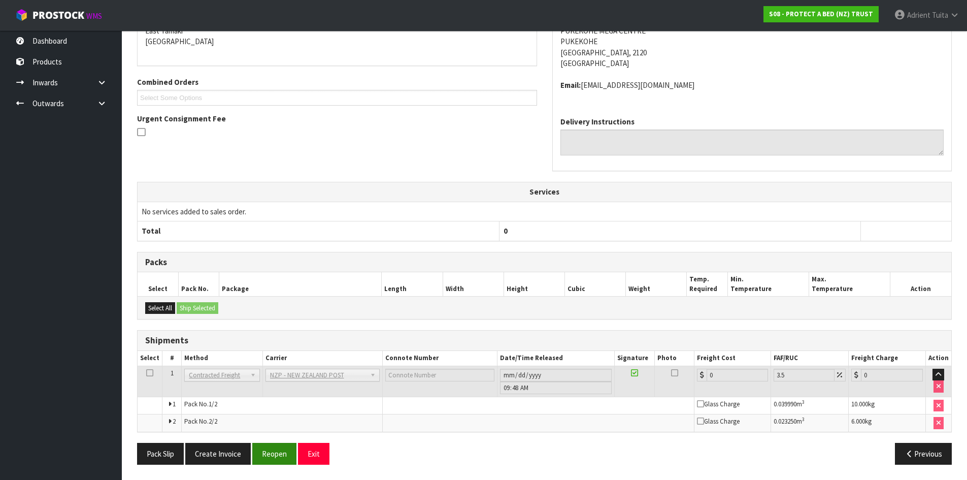
drag, startPoint x: 280, startPoint y: 442, endPoint x: 274, endPoint y: 449, distance: 9.4
click at [277, 445] on div "From Address CONTRACT WAREHOUSING & LOGISTICS 17 Allens Road East Tamaki Auckla…" at bounding box center [544, 223] width 815 height 497
click at [274, 449] on button "Reopen" at bounding box center [274, 454] width 44 height 22
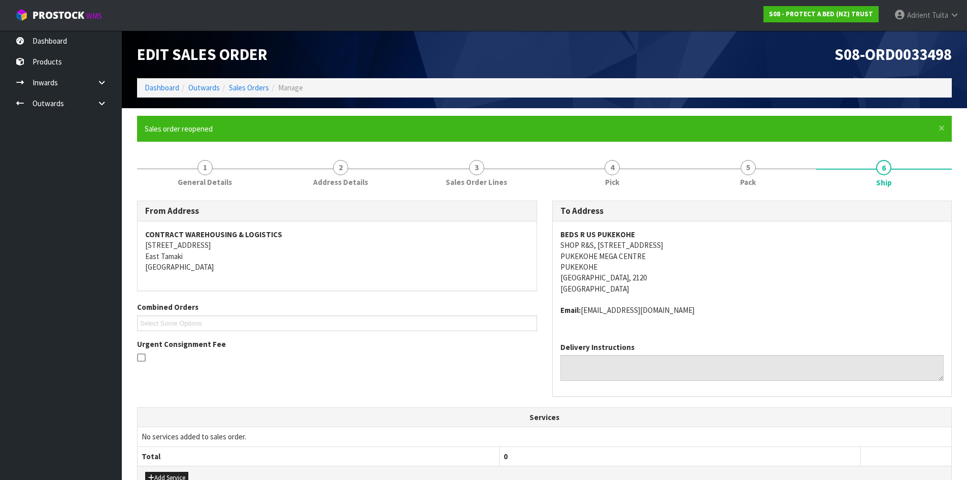
scroll to position [261, 0]
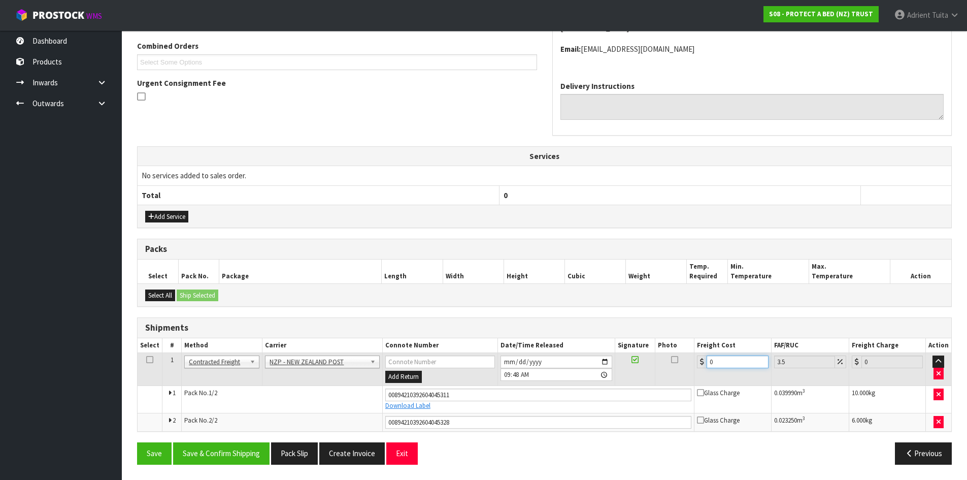
click at [730, 364] on input "0" at bounding box center [736, 361] width 61 height 13
type input "8"
type input "8.28"
type input "8.6"
type input "8.9"
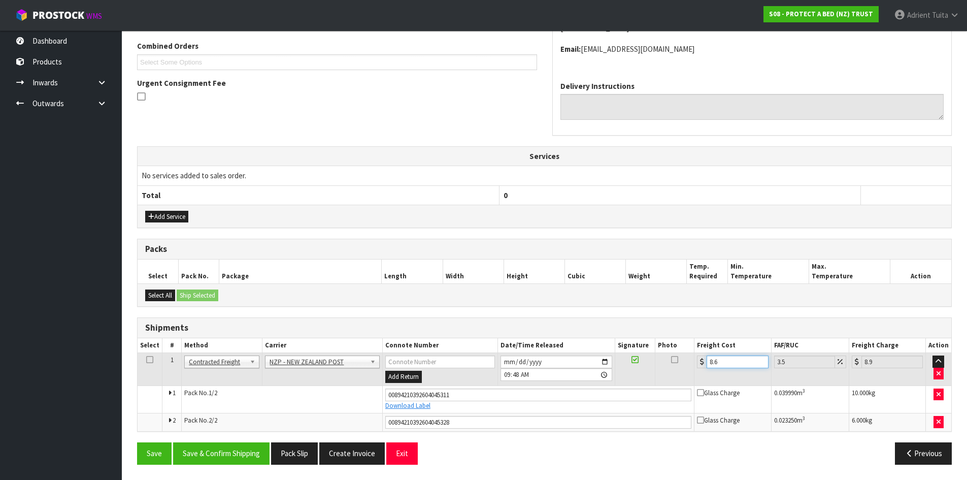
type input "8.66"
type input "8.96"
type input "8.66"
click at [205, 457] on button "Save & Confirm Shipping" at bounding box center [221, 453] width 96 height 22
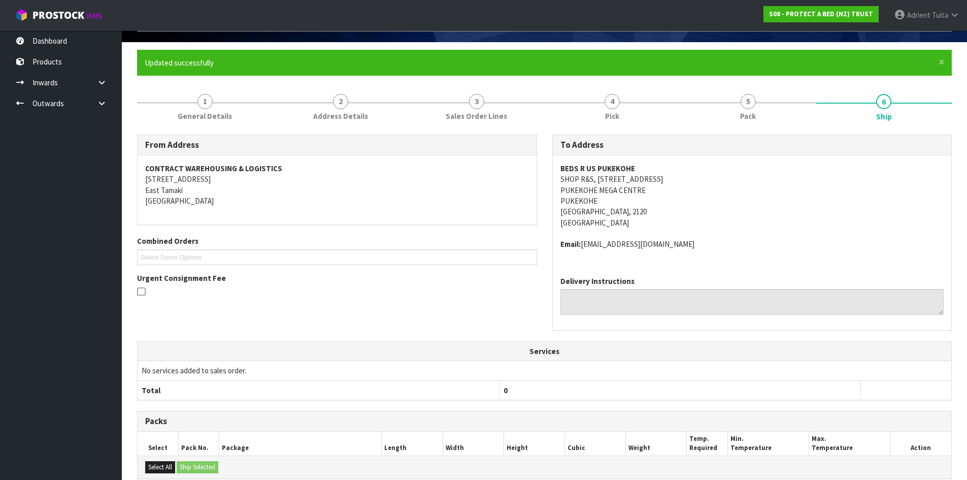
scroll to position [232, 0]
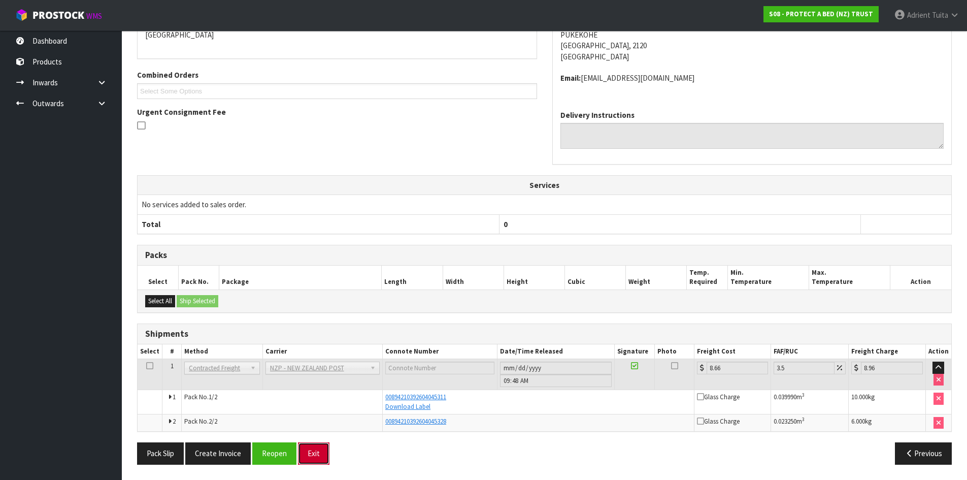
click at [309, 457] on button "Exit" at bounding box center [313, 453] width 31 height 22
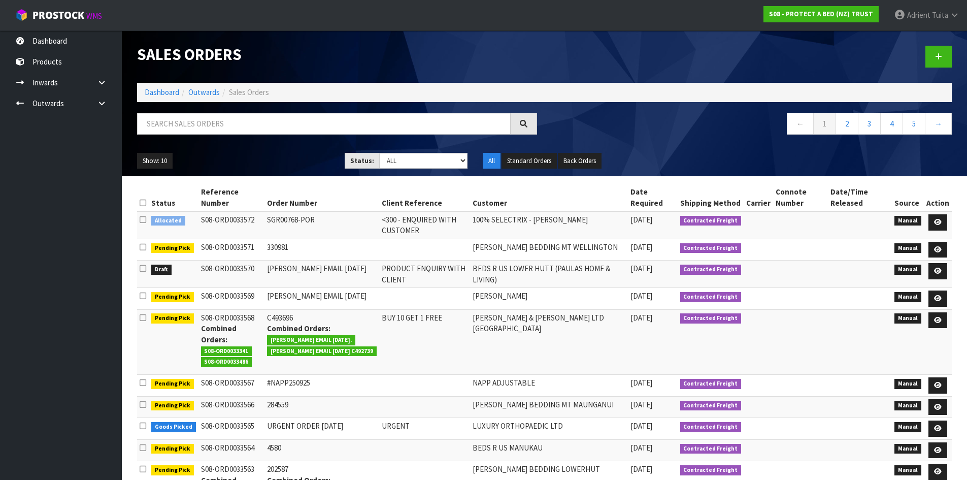
drag, startPoint x: 216, startPoint y: 142, endPoint x: 222, endPoint y: 130, distance: 13.2
click at [215, 136] on div at bounding box center [336, 127] width 415 height 29
click at [227, 120] on input "text" at bounding box center [324, 124] width 374 height 22
type input "3496"
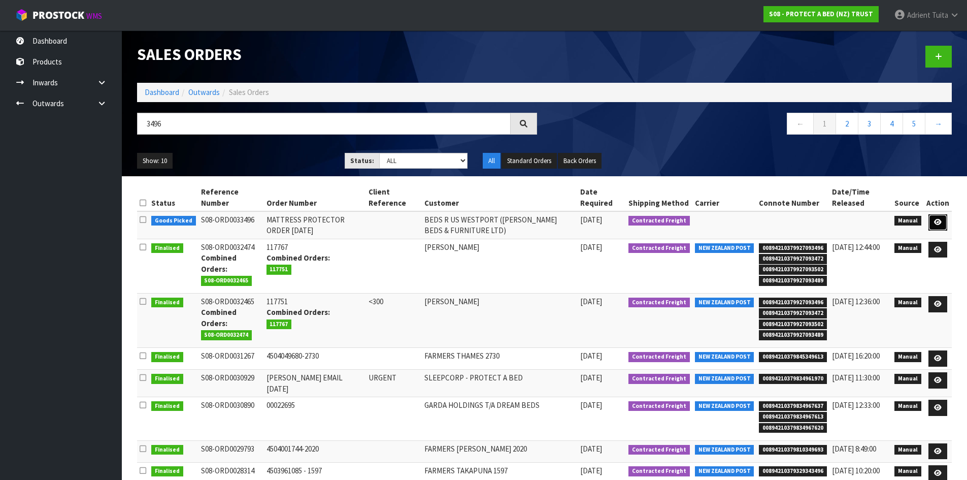
click at [944, 224] on link at bounding box center [937, 222] width 19 height 16
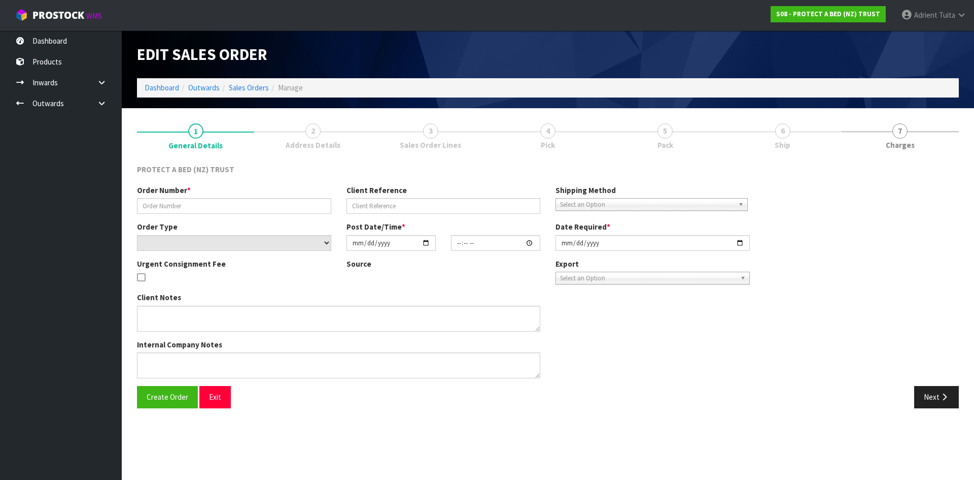
type input "MATTRESS PROTECTOR ORDER 19.09.2025"
select select "number:0"
type input "2025-09-22"
type input "08:59:00.000"
type input "2025-09-22"
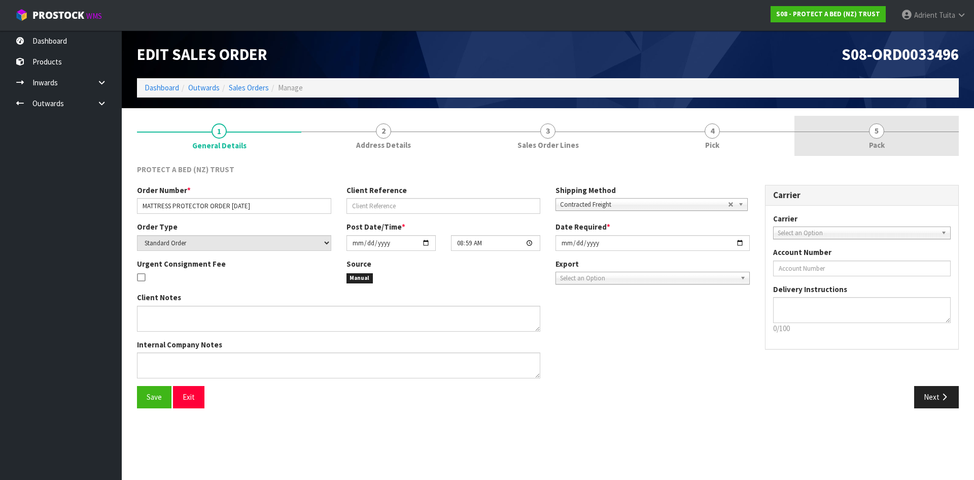
drag, startPoint x: 882, startPoint y: 149, endPoint x: 819, endPoint y: 154, distance: 63.1
click at [880, 147] on span "Pack" at bounding box center [877, 145] width 16 height 11
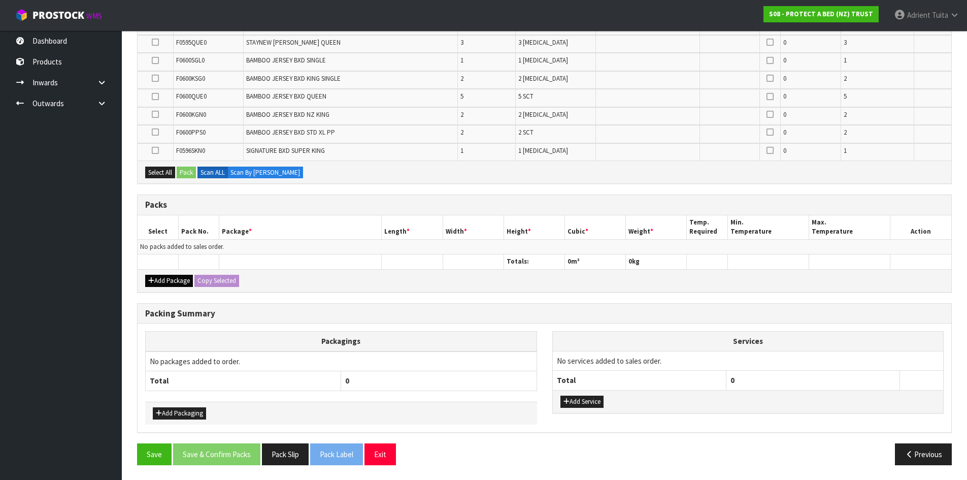
scroll to position [238, 0]
click at [154, 280] on button "Add Package" at bounding box center [169, 280] width 48 height 12
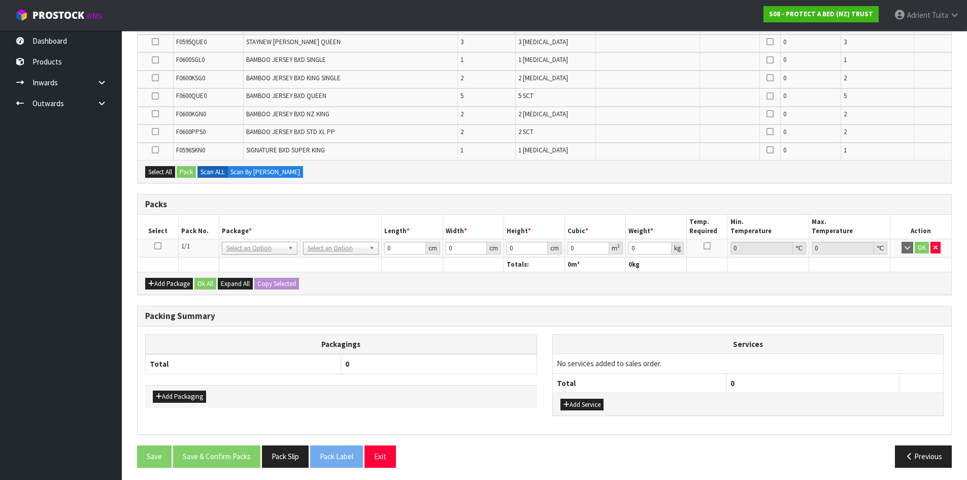
click at [159, 252] on td at bounding box center [158, 248] width 41 height 18
click at [159, 246] on icon at bounding box center [157, 246] width 7 height 1
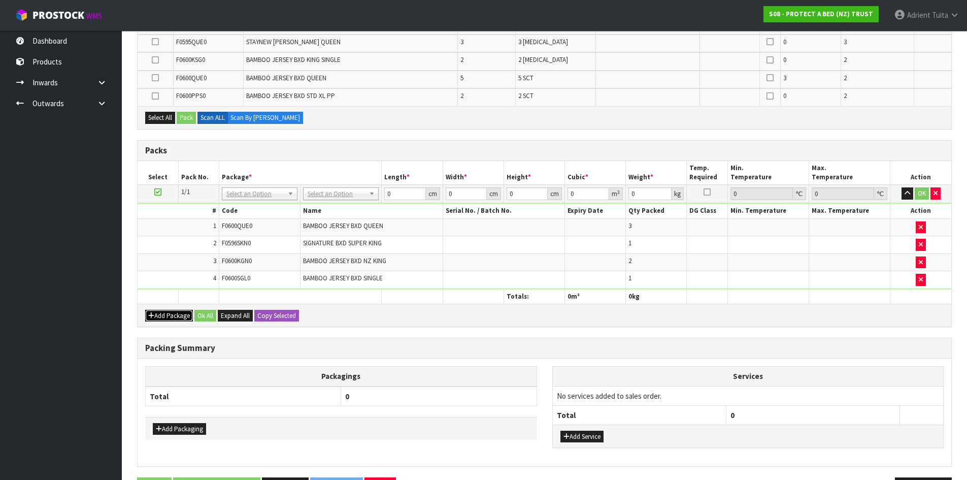
drag, startPoint x: 162, startPoint y: 320, endPoint x: 159, endPoint y: 308, distance: 12.1
click at [161, 319] on button "Add Package" at bounding box center [169, 316] width 48 height 12
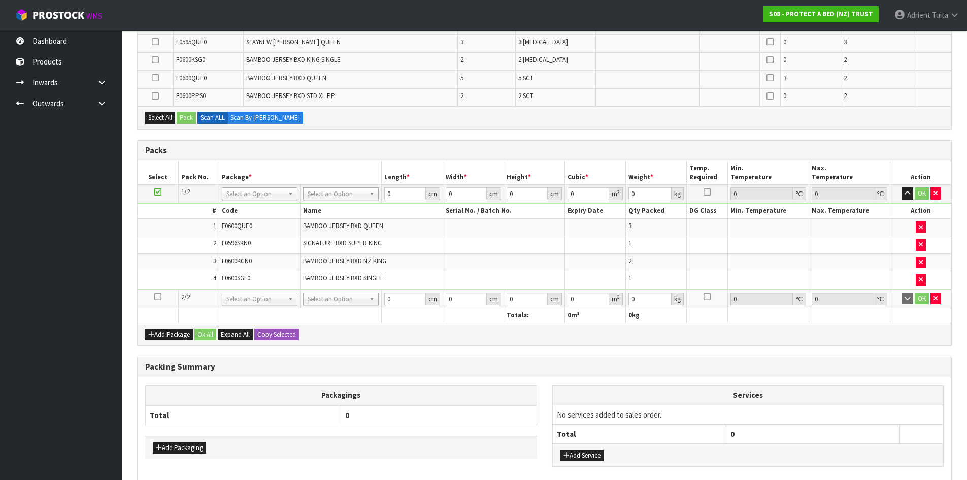
click at [160, 296] on icon at bounding box center [157, 296] width 7 height 1
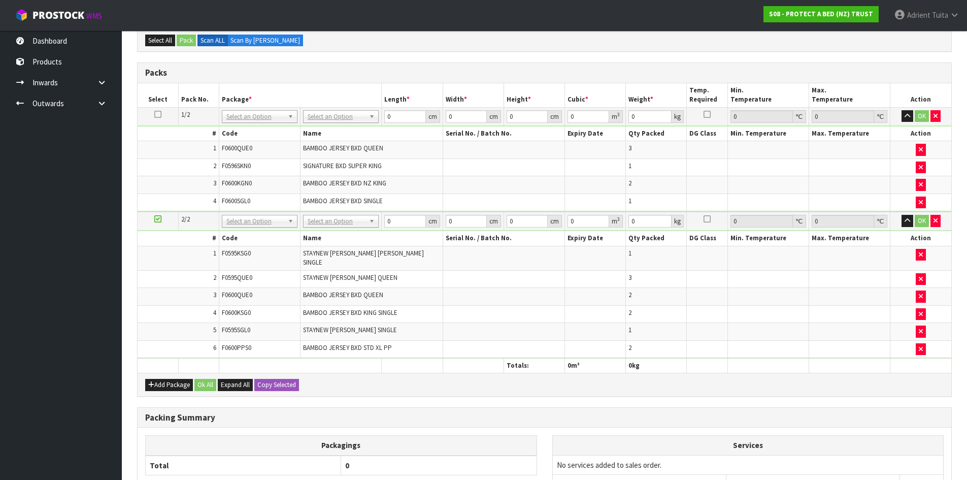
scroll to position [203, 0]
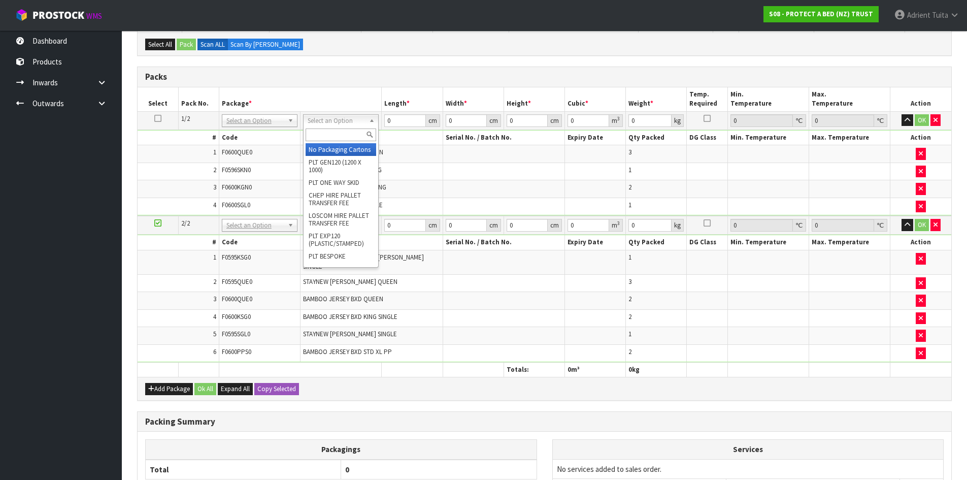
drag, startPoint x: 333, startPoint y: 121, endPoint x: 333, endPoint y: 132, distance: 10.7
click at [332, 132] on input "text" at bounding box center [341, 134] width 71 height 13
type input "oc"
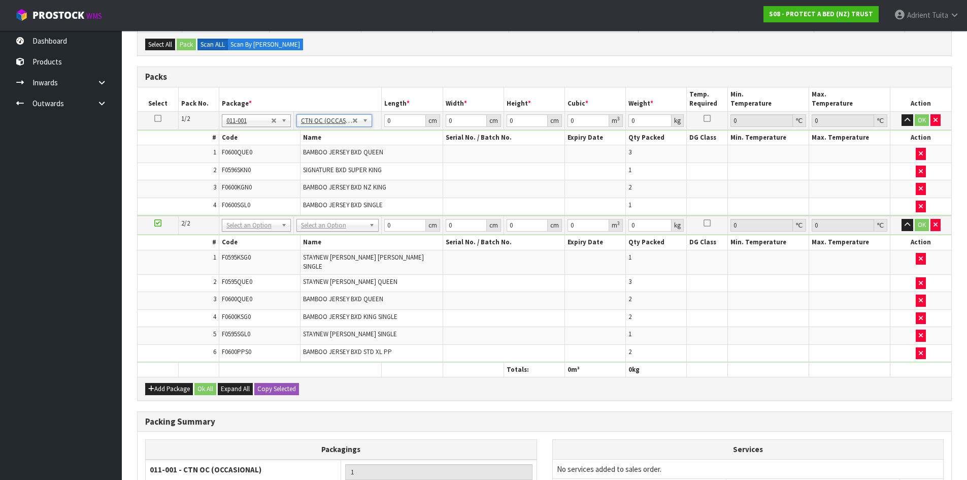
type input "6.94"
click at [349, 220] on td "No Packaging Cartons PLT GEN120 (1200 X 1000) PLT ONE WAY SKID CHEP HIRE PALLET…" at bounding box center [337, 225] width 88 height 19
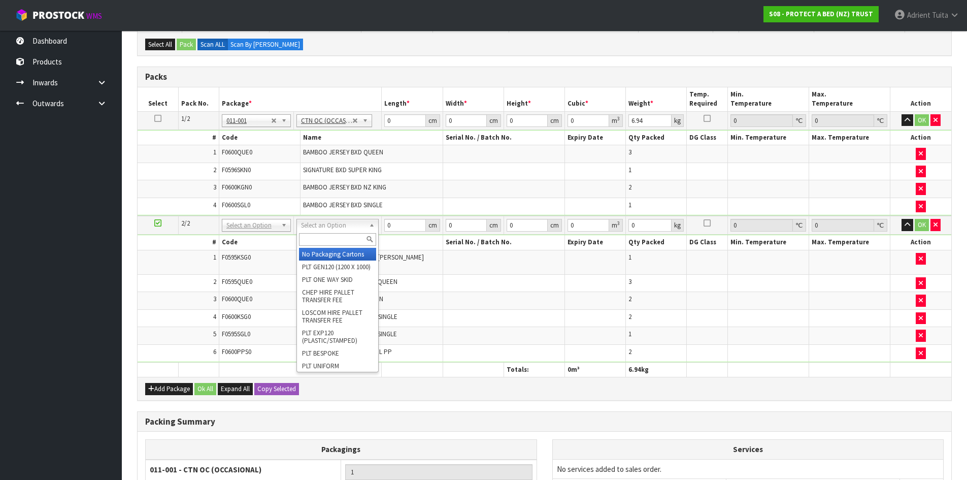
drag, startPoint x: 342, startPoint y: 230, endPoint x: 341, endPoint y: 235, distance: 5.2
click at [341, 235] on input "text" at bounding box center [337, 239] width 77 height 13
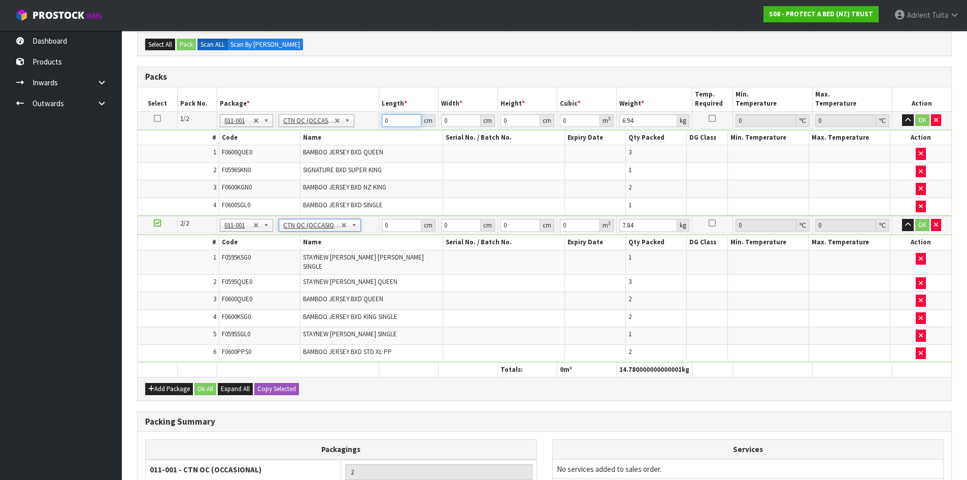
click at [401, 123] on input "0" at bounding box center [402, 120] width 40 height 13
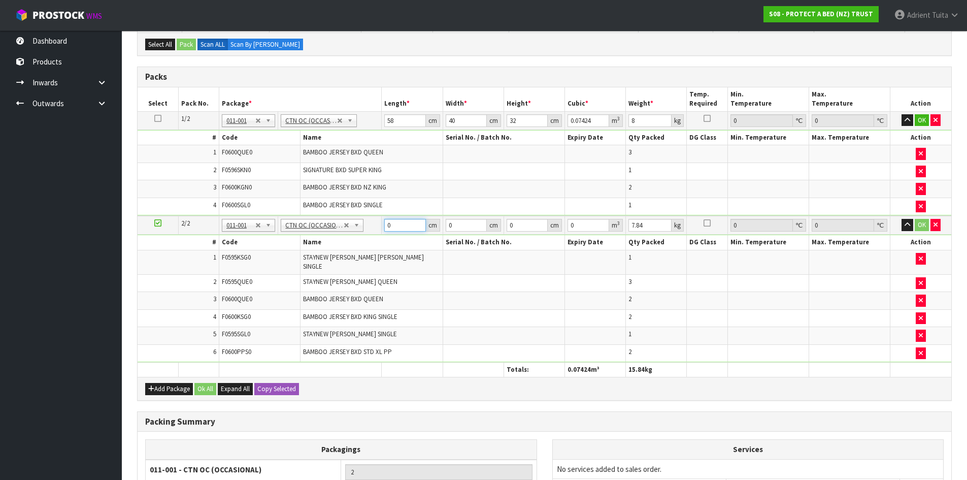
drag, startPoint x: 403, startPoint y: 229, endPoint x: 397, endPoint y: 206, distance: 24.1
click at [401, 224] on input "0" at bounding box center [404, 225] width 41 height 13
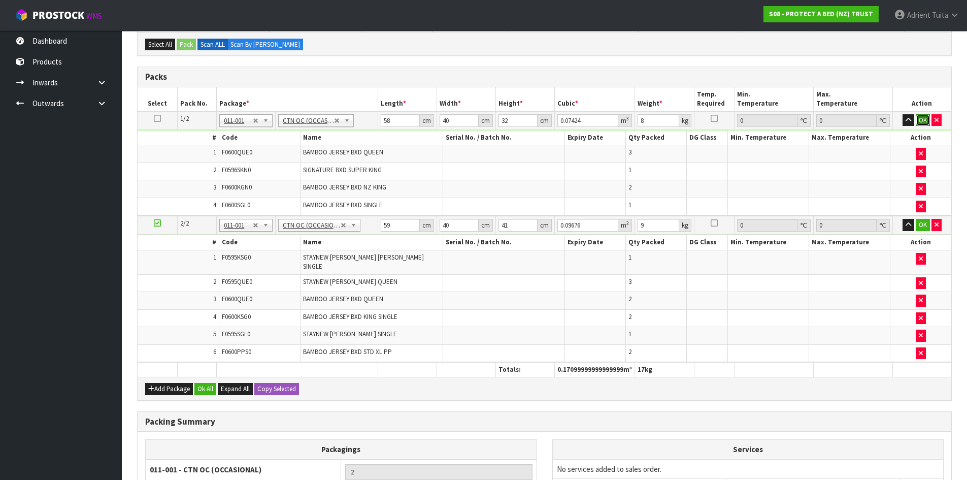
click at [924, 119] on button "OK" at bounding box center [923, 120] width 14 height 12
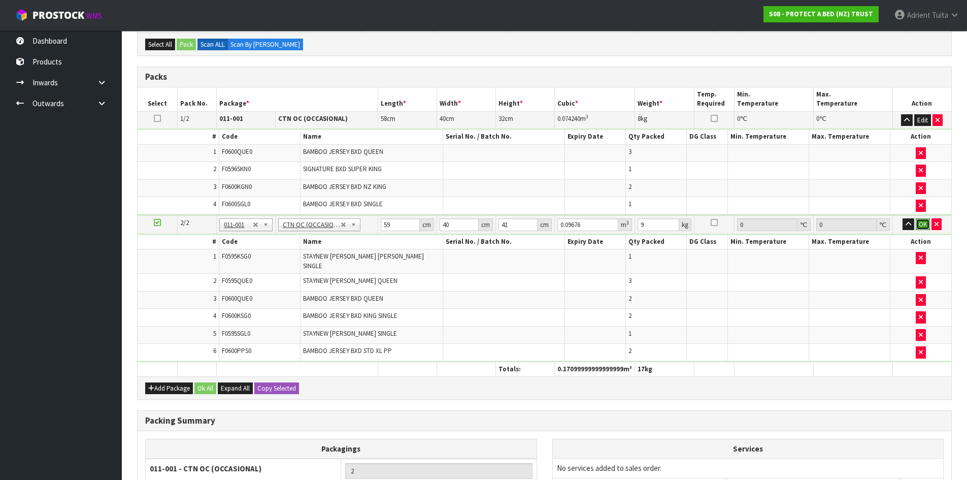
click at [918, 224] on button "OK" at bounding box center [923, 224] width 14 height 12
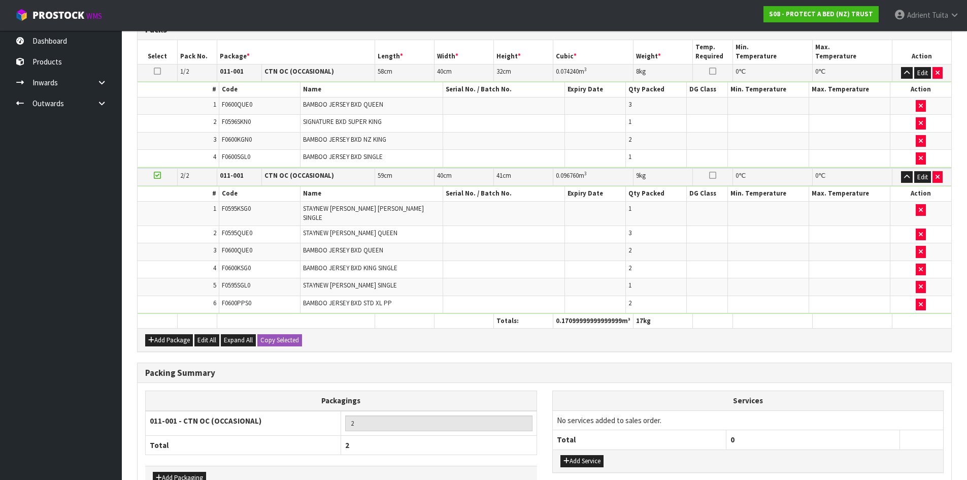
scroll to position [308, 0]
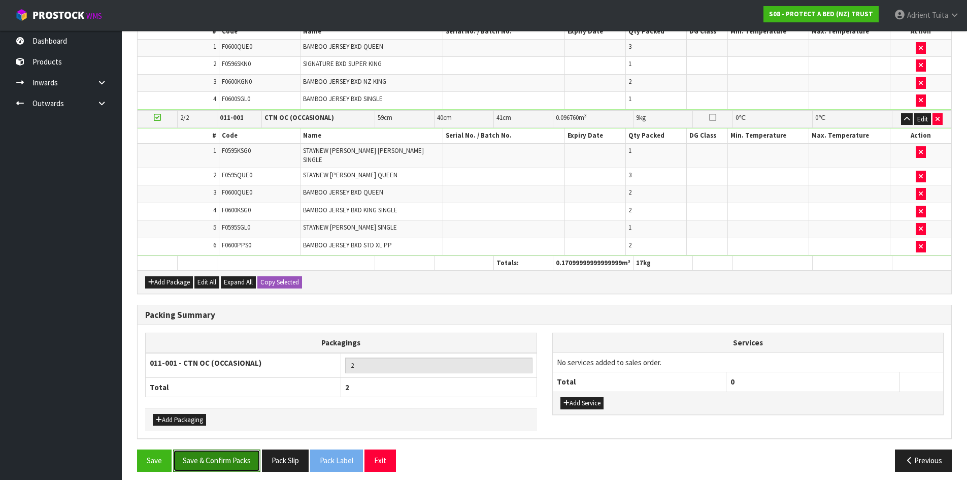
click at [234, 449] on button "Save & Confirm Packs" at bounding box center [216, 460] width 87 height 22
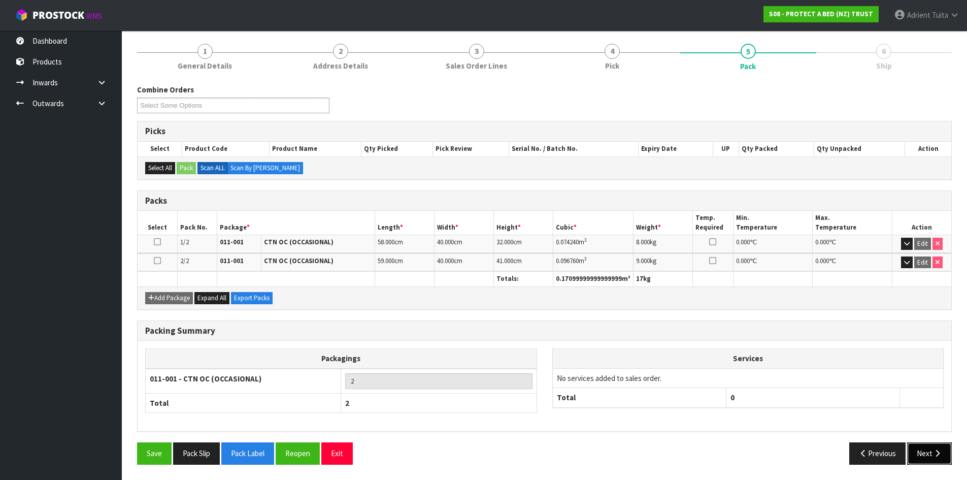
click at [943, 454] on button "Next" at bounding box center [929, 453] width 45 height 22
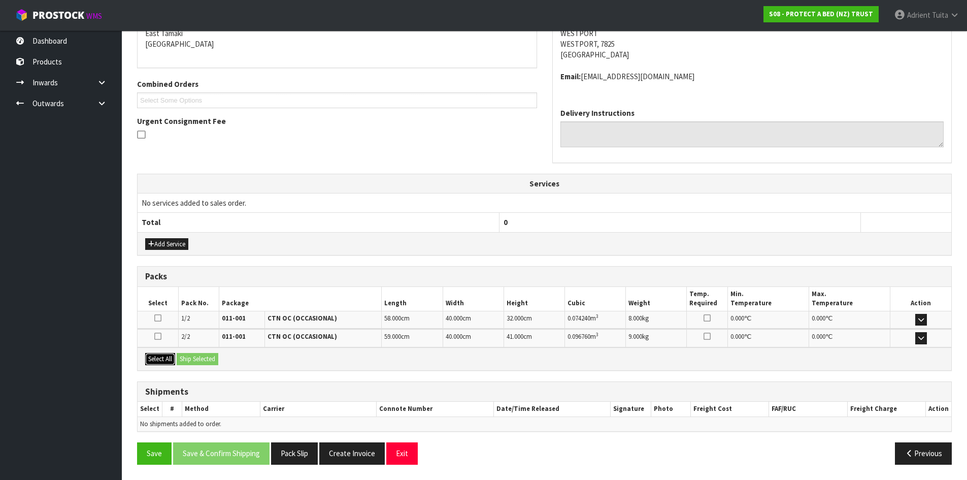
click at [173, 359] on button "Select All" at bounding box center [160, 359] width 30 height 12
click at [181, 359] on button "Ship Selected" at bounding box center [198, 359] width 42 height 12
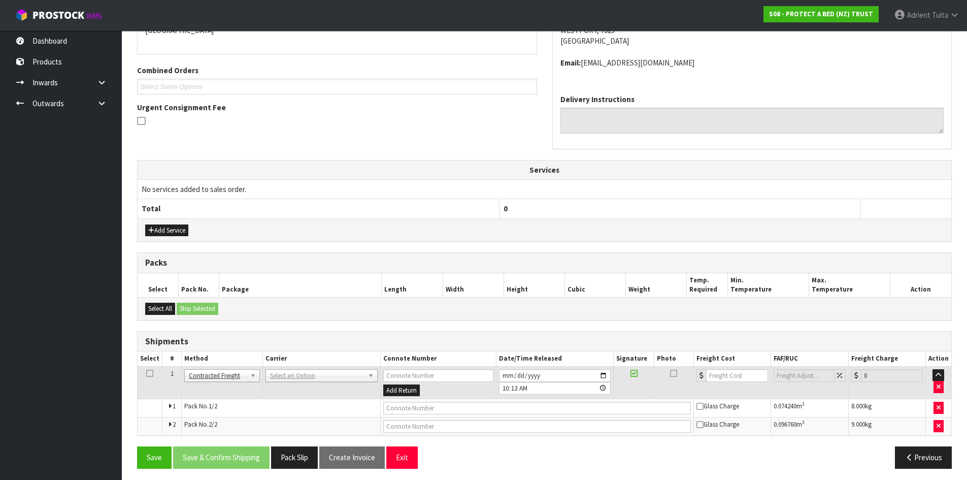
scroll to position [241, 0]
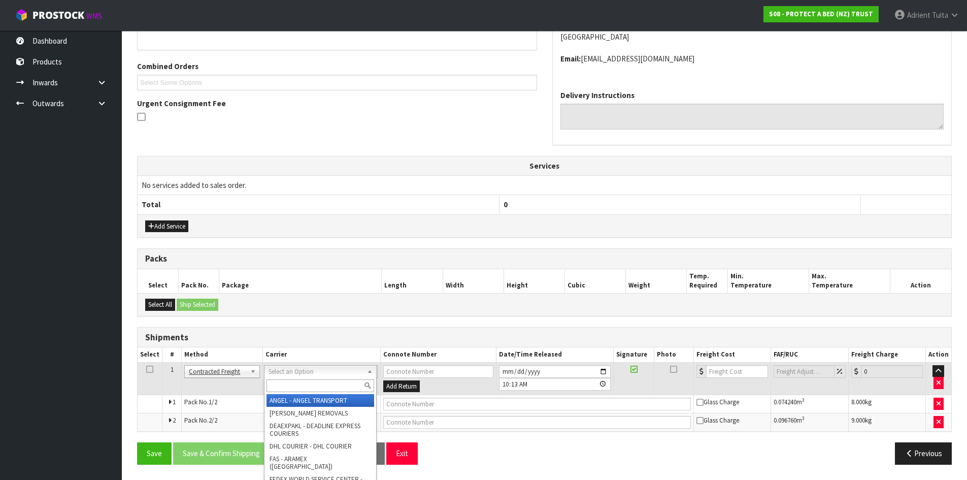
drag, startPoint x: 294, startPoint y: 372, endPoint x: 297, endPoint y: 386, distance: 14.0
click at [297, 386] on input "text" at bounding box center [320, 385] width 108 height 13
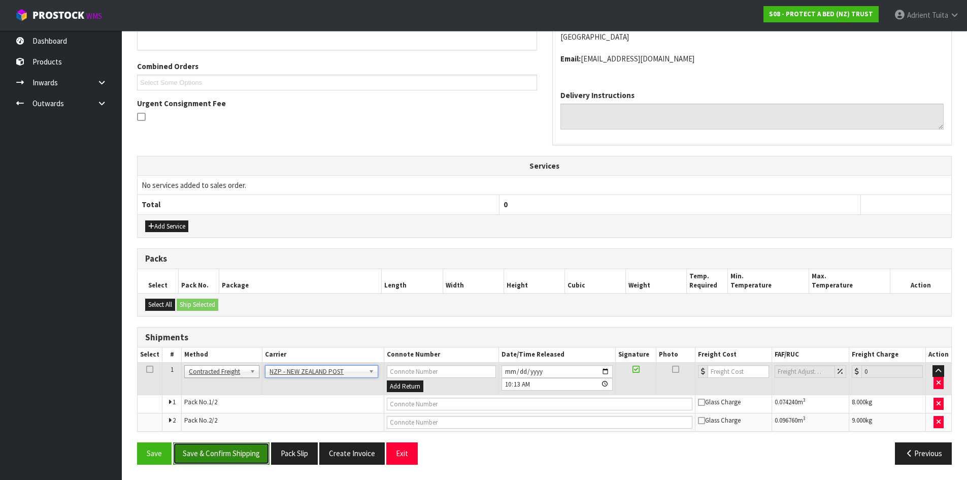
click at [194, 454] on button "Save & Confirm Shipping" at bounding box center [221, 453] width 96 height 22
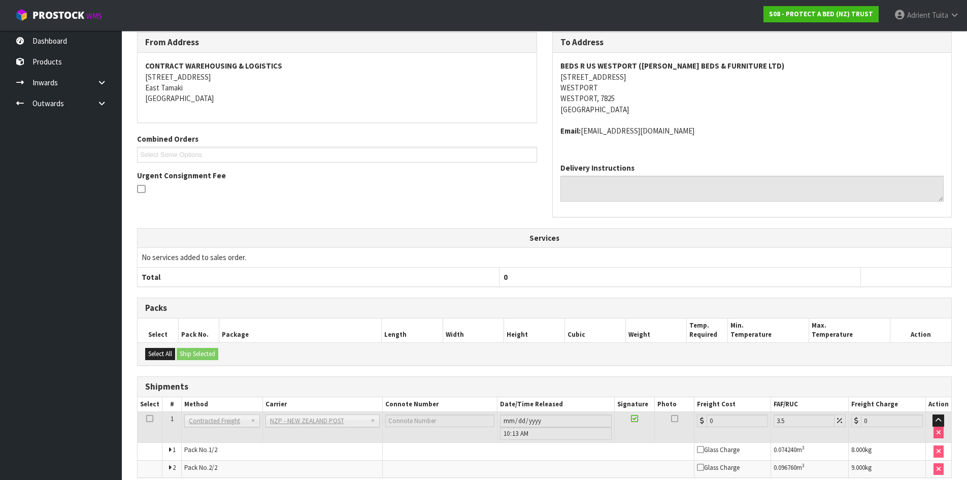
scroll to position [225, 0]
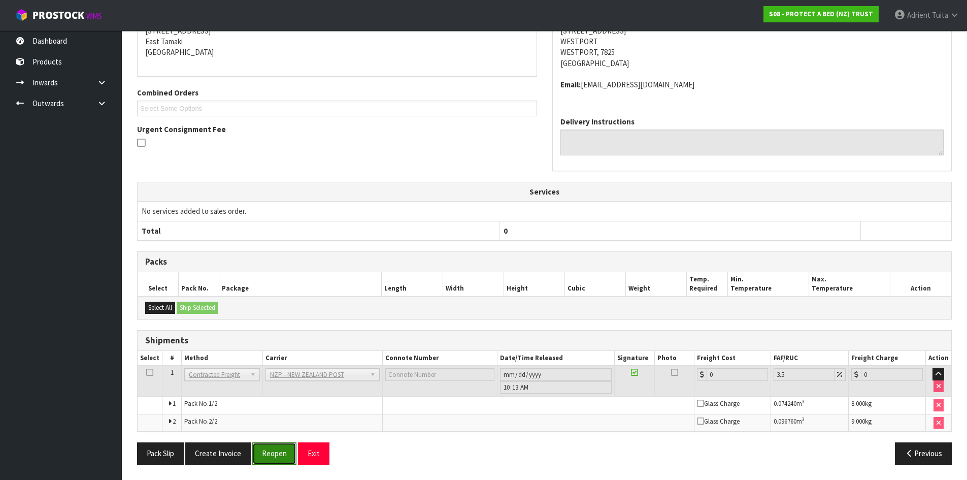
drag, startPoint x: 267, startPoint y: 455, endPoint x: 259, endPoint y: 454, distance: 8.1
click at [267, 455] on button "Reopen" at bounding box center [274, 453] width 44 height 22
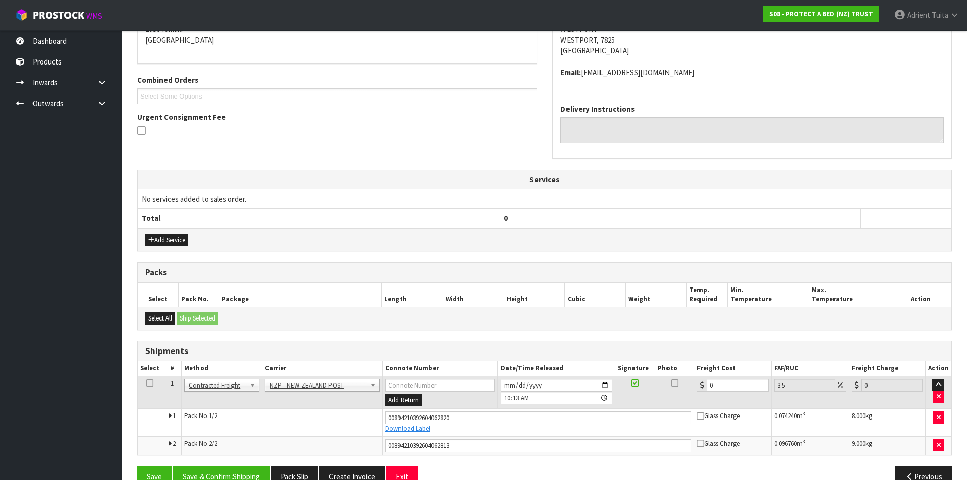
scroll to position [250, 0]
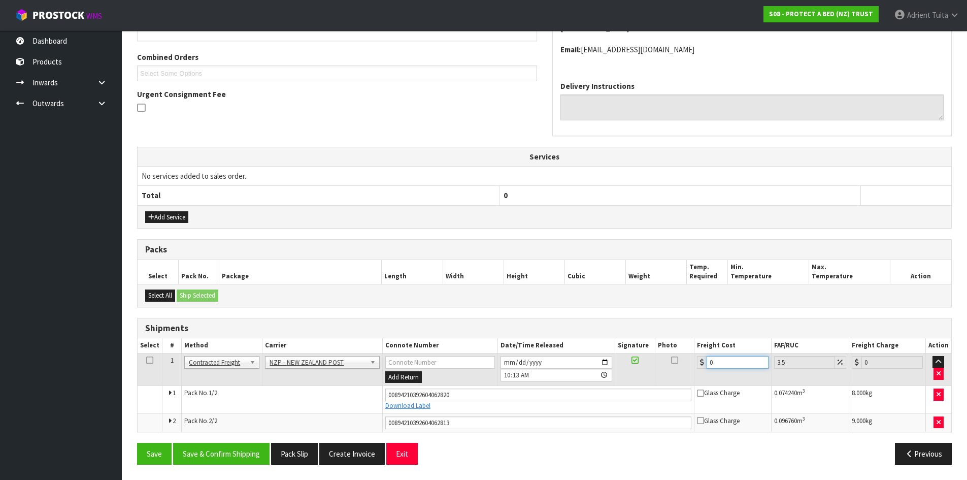
click at [724, 362] on input "0" at bounding box center [736, 362] width 61 height 13
click at [198, 443] on button "Save & Confirm Shipping" at bounding box center [221, 454] width 96 height 22
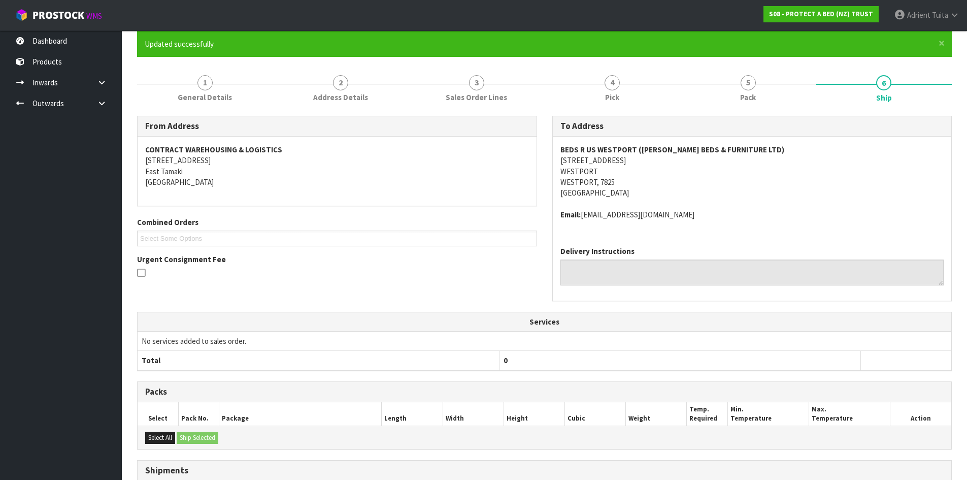
scroll to position [221, 0]
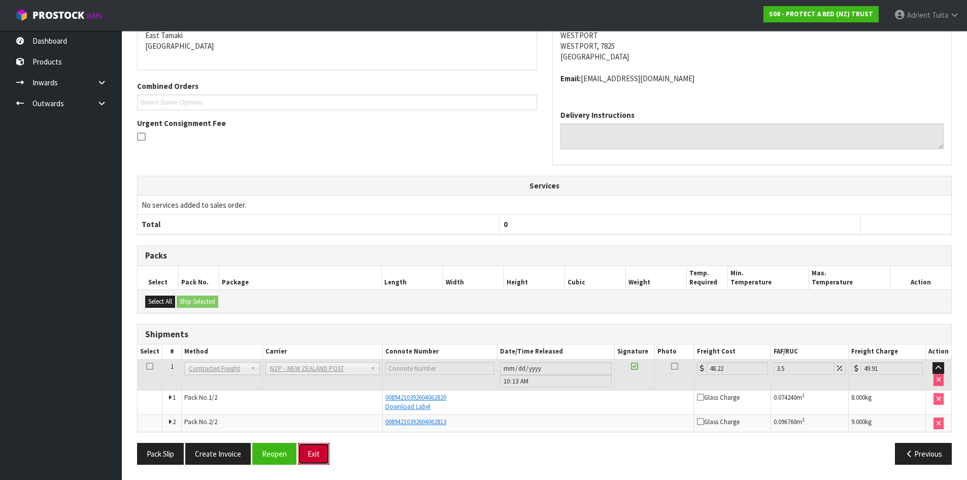
click at [318, 452] on button "Exit" at bounding box center [313, 454] width 31 height 22
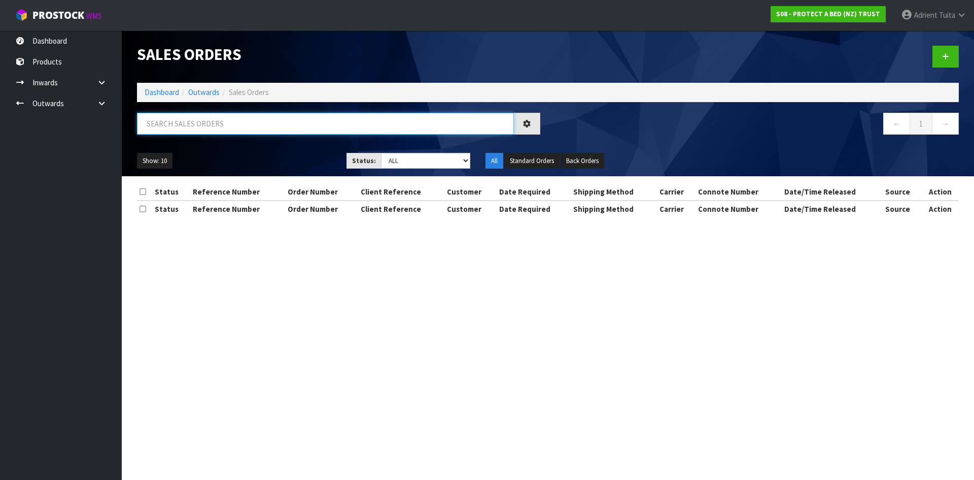
click at [244, 125] on input "text" at bounding box center [325, 124] width 377 height 22
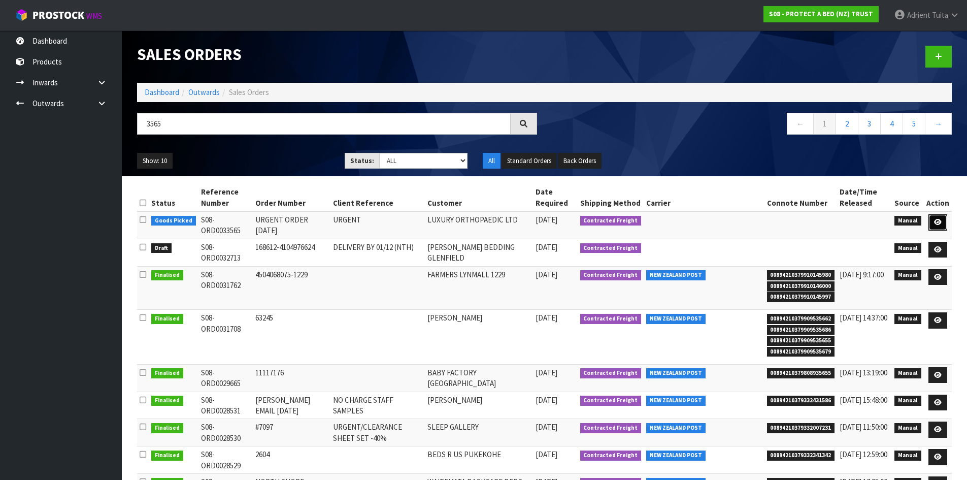
click at [936, 220] on icon at bounding box center [938, 222] width 8 height 7
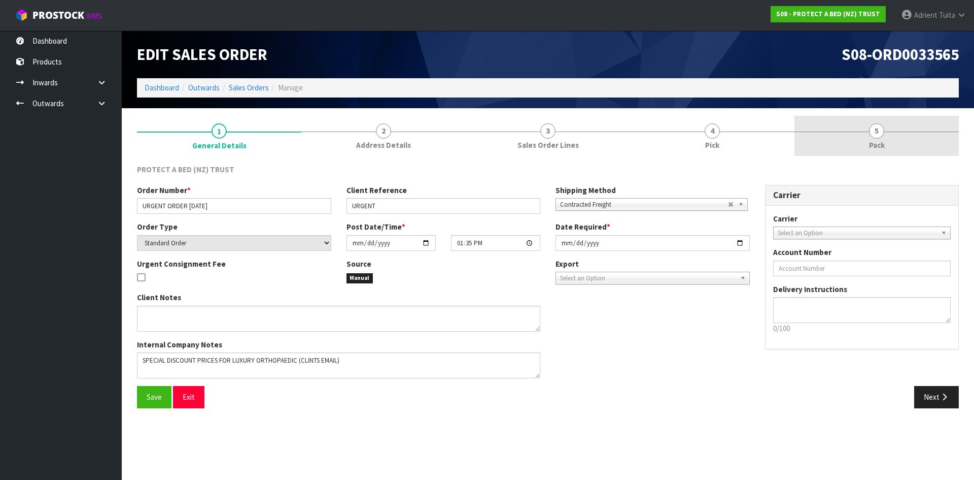
click at [885, 137] on link "5 Pack" at bounding box center [877, 136] width 164 height 40
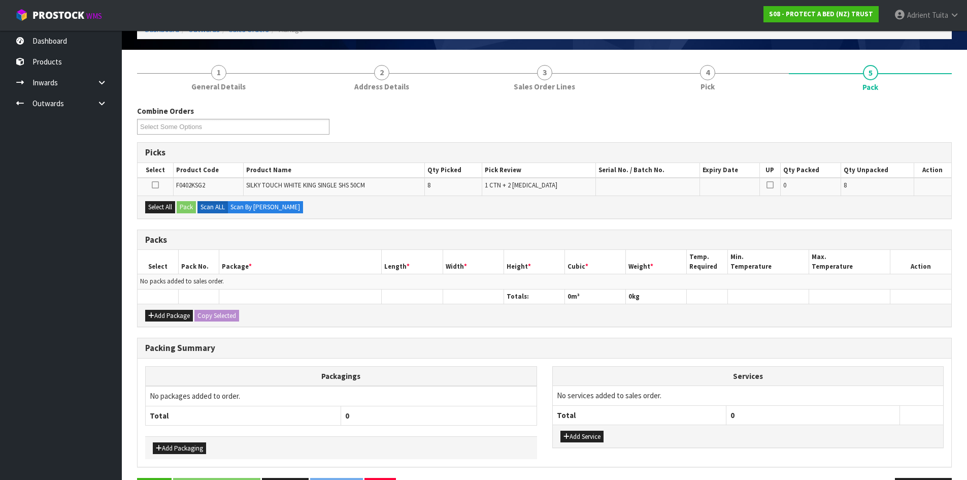
scroll to position [94, 0]
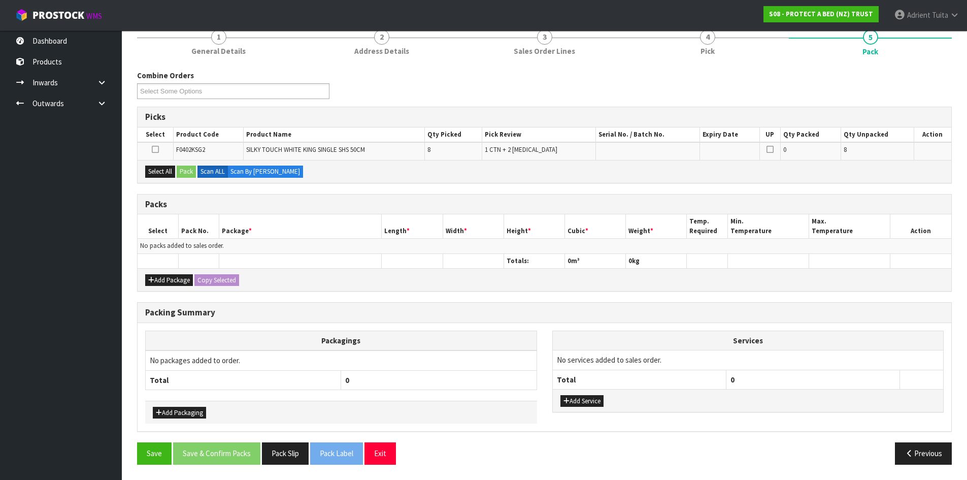
click at [157, 273] on div "Add Package Copy Selected" at bounding box center [545, 279] width 814 height 23
click at [156, 280] on button "Add Package" at bounding box center [169, 280] width 48 height 12
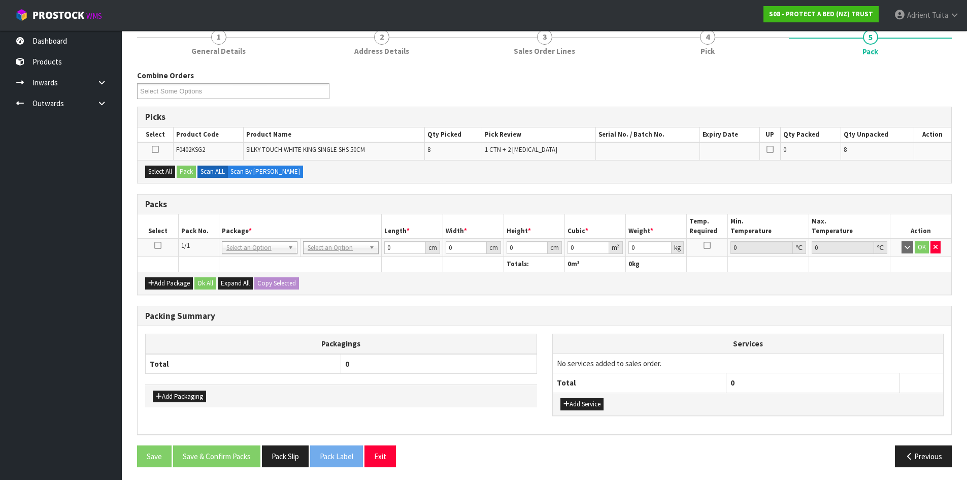
click at [159, 246] on icon at bounding box center [157, 245] width 7 height 1
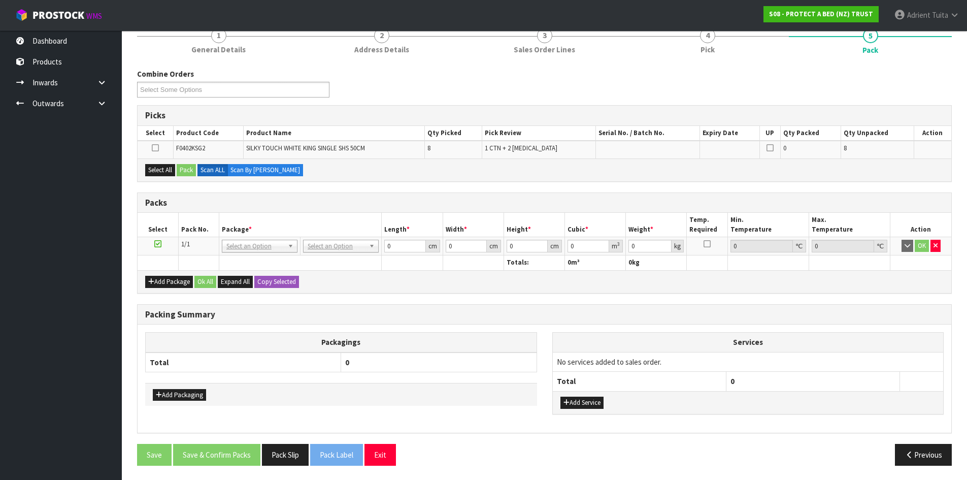
scroll to position [96, 0]
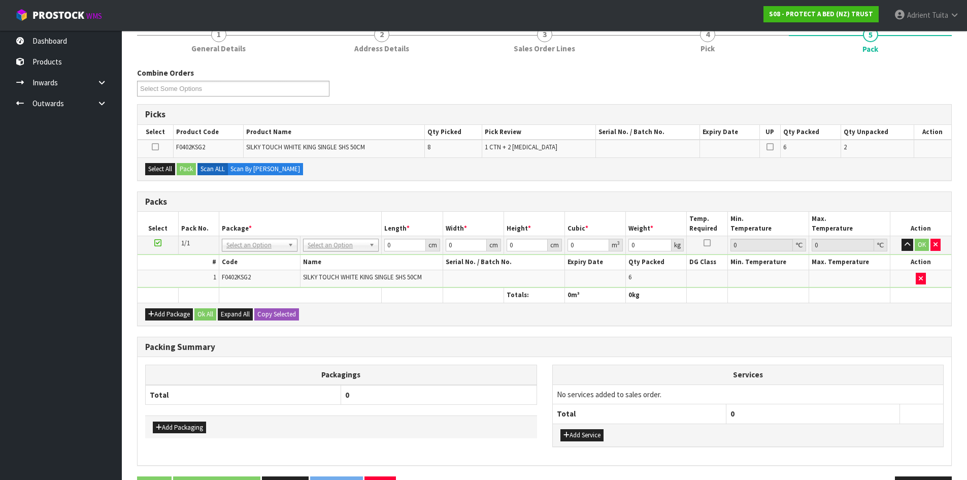
drag, startPoint x: 161, startPoint y: 242, endPoint x: 155, endPoint y: 276, distance: 34.0
click at [160, 243] on icon at bounding box center [157, 243] width 7 height 1
click at [155, 312] on button "Add Package" at bounding box center [169, 314] width 48 height 12
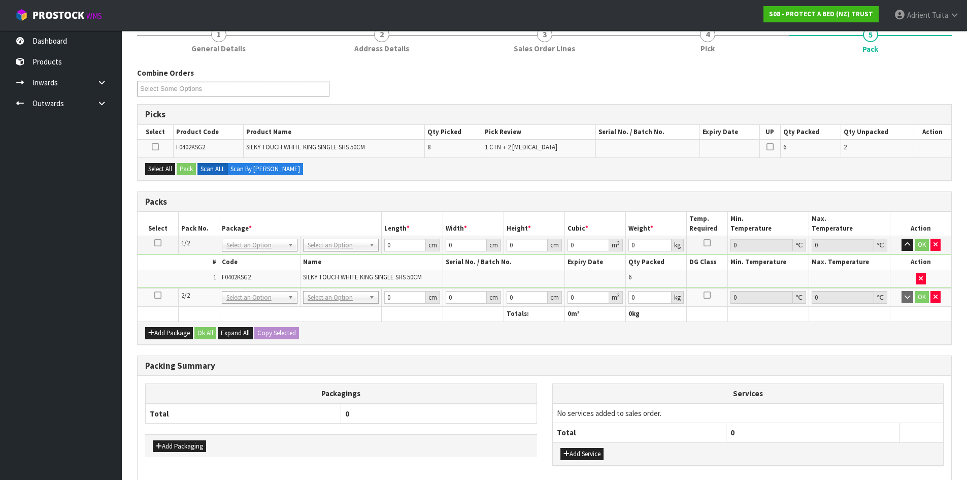
click at [157, 295] on icon at bounding box center [157, 295] width 7 height 1
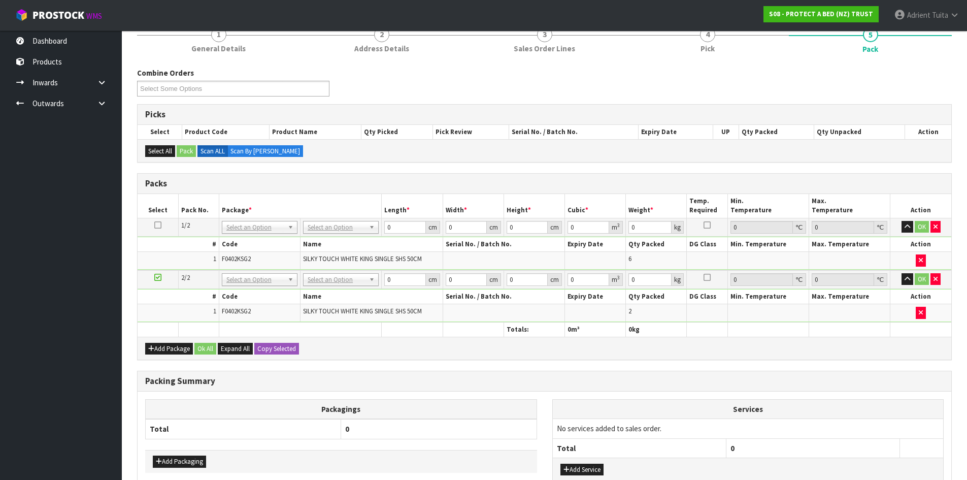
click at [335, 234] on td "No Packaging Cartons PLT GEN120 (1200 X 1000) PLT ONE WAY SKID CHEP HIRE PALLET…" at bounding box center [340, 227] width 81 height 18
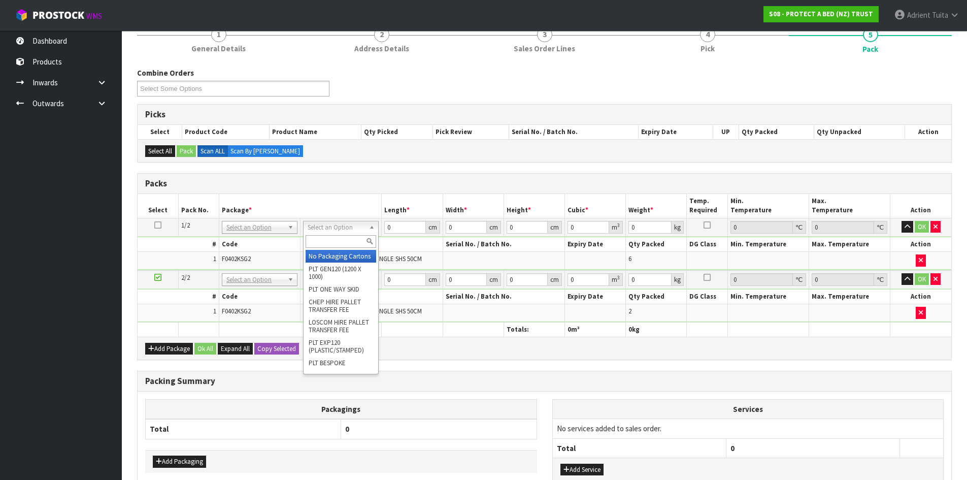
click at [336, 242] on input "text" at bounding box center [341, 241] width 71 height 13
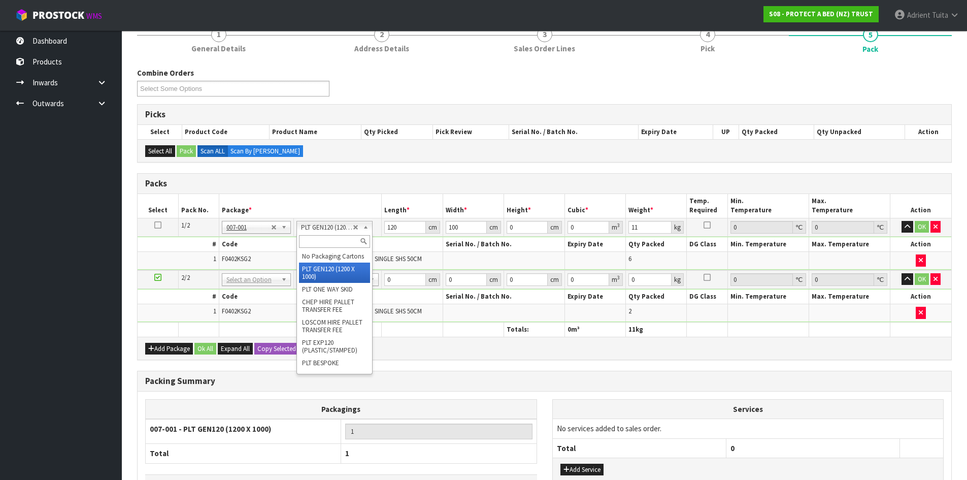
drag, startPoint x: 336, startPoint y: 229, endPoint x: 333, endPoint y: 247, distance: 18.1
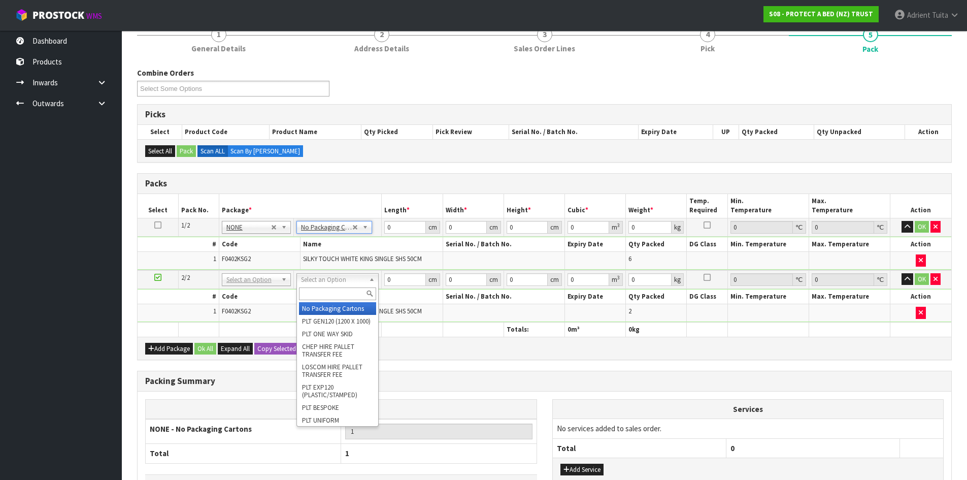
drag, startPoint x: 333, startPoint y: 276, endPoint x: 333, endPoint y: 289, distance: 13.2
click at [334, 294] on input "text" at bounding box center [337, 293] width 77 height 13
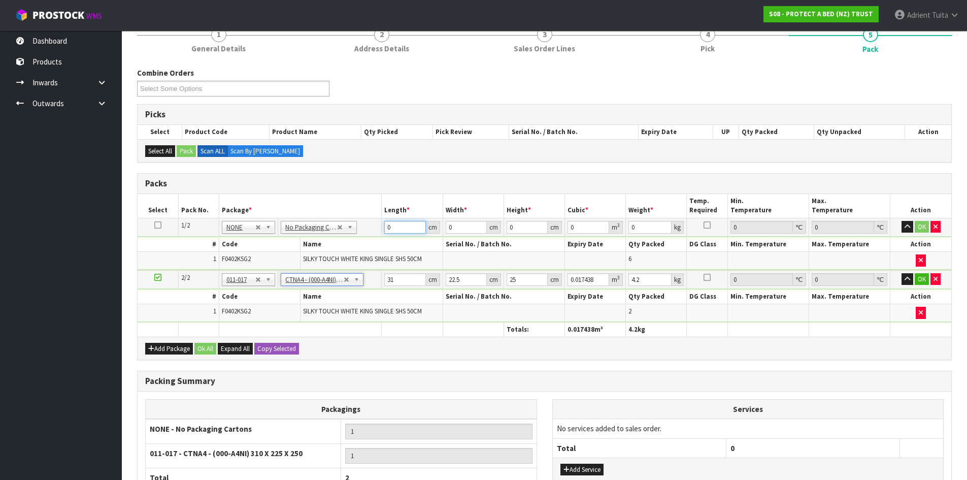
click at [394, 229] on input "0" at bounding box center [404, 227] width 41 height 13
click at [397, 281] on input "31" at bounding box center [404, 279] width 41 height 13
click at [921, 227] on button "OK" at bounding box center [922, 227] width 14 height 12
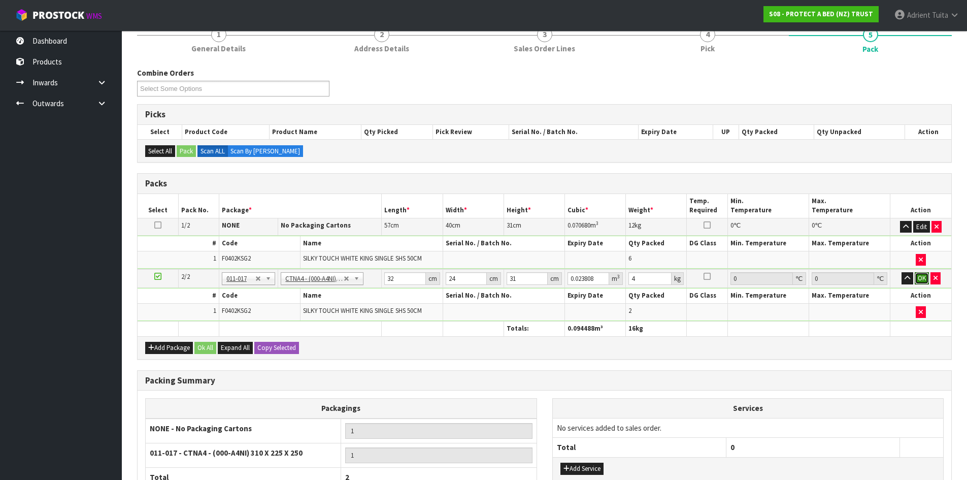
drag, startPoint x: 922, startPoint y: 279, endPoint x: 828, endPoint y: 287, distance: 93.7
click at [922, 280] on button "OK" at bounding box center [922, 278] width 14 height 12
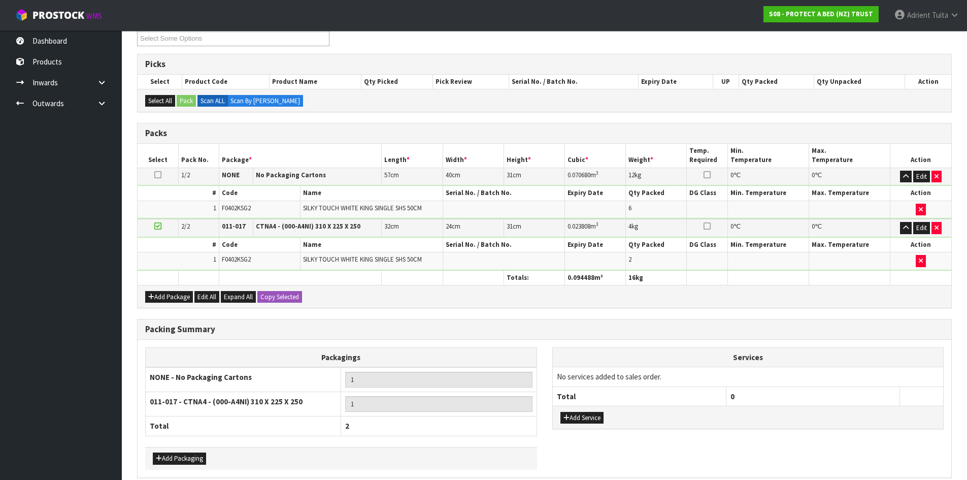
scroll to position [192, 0]
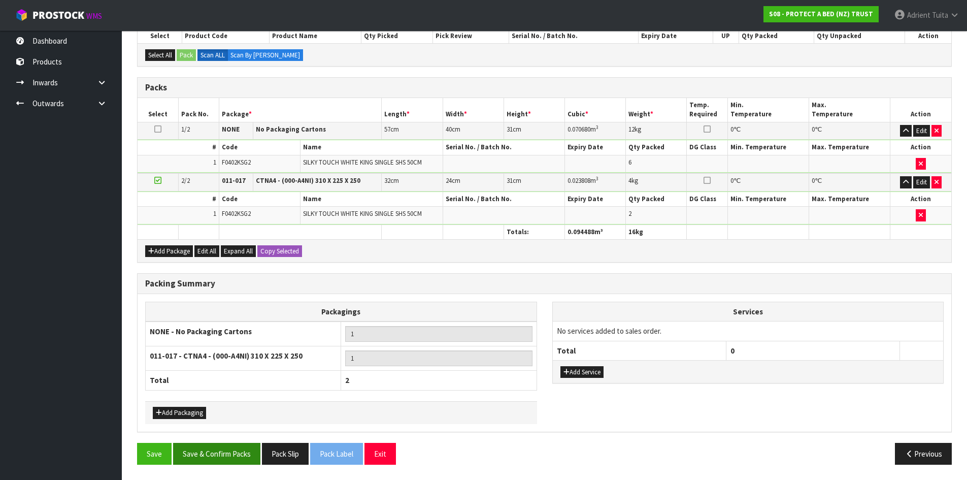
drag, startPoint x: 230, startPoint y: 441, endPoint x: 220, endPoint y: 459, distance: 21.3
click at [231, 441] on div "Packing Summary Packagings NONE - No Packaging Cartons 1 011-017 - CTNA4 - (000…" at bounding box center [544, 358] width 830 height 170
click at [219, 459] on button "Save & Confirm Packs" at bounding box center [216, 454] width 87 height 22
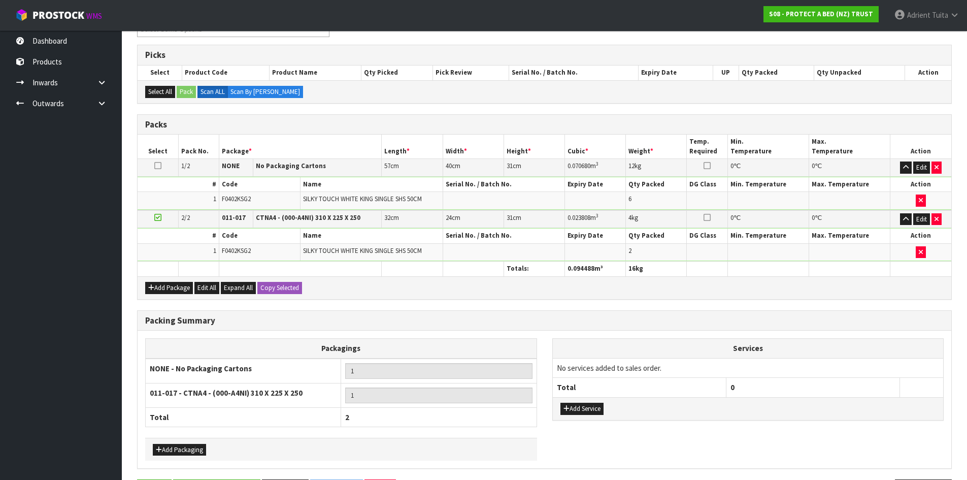
scroll to position [0, 0]
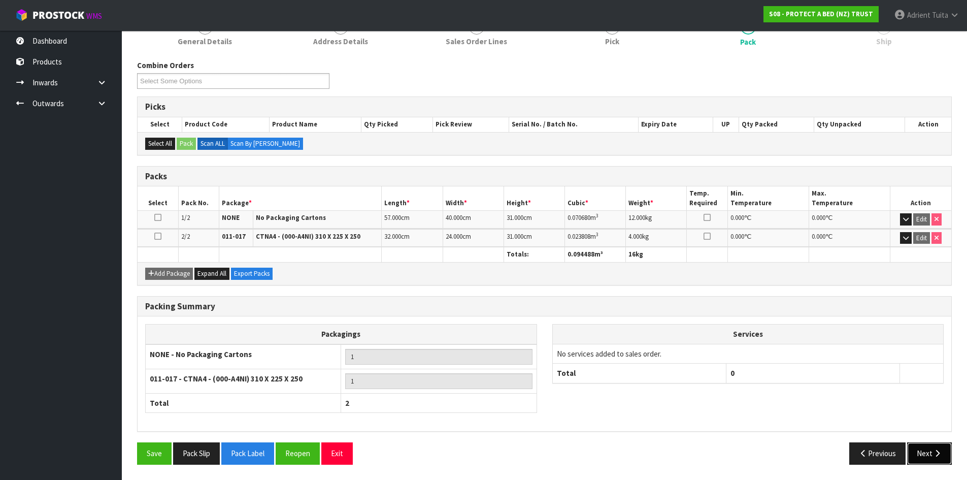
click at [926, 460] on button "Next" at bounding box center [929, 453] width 45 height 22
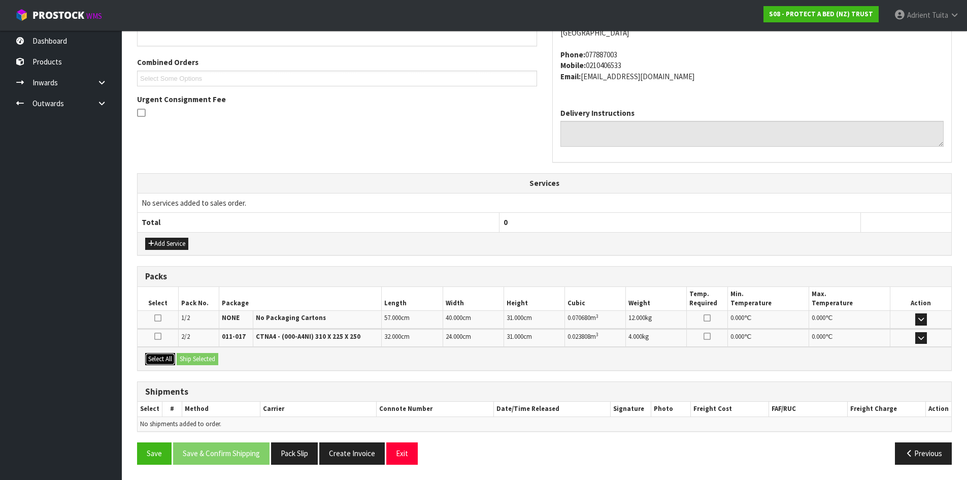
drag, startPoint x: 161, startPoint y: 358, endPoint x: 174, endPoint y: 357, distance: 12.2
click at [165, 358] on button "Select All" at bounding box center [160, 359] width 30 height 12
click at [198, 355] on button "Ship Selected" at bounding box center [198, 359] width 42 height 12
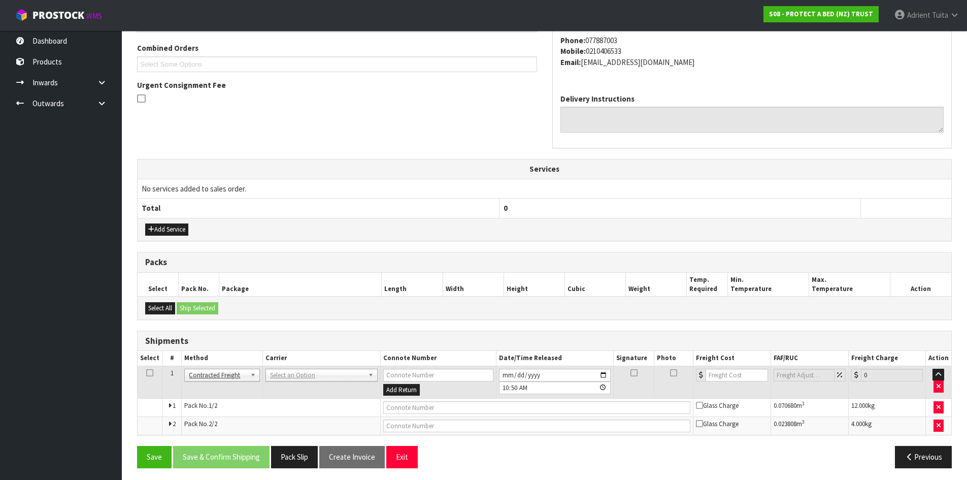
scroll to position [262, 0]
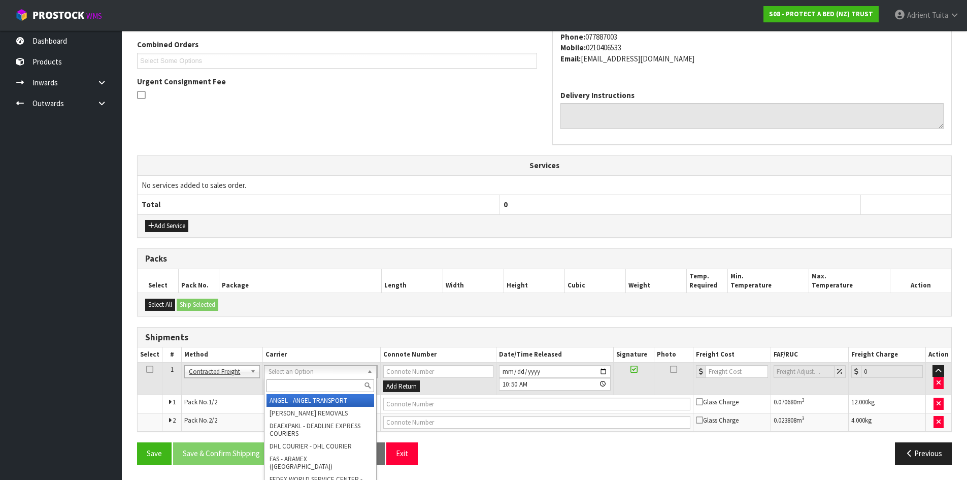
drag, startPoint x: 282, startPoint y: 368, endPoint x: 285, endPoint y: 378, distance: 10.0
click at [285, 378] on div at bounding box center [320, 385] width 112 height 17
click at [287, 382] on input "text" at bounding box center [320, 385] width 108 height 13
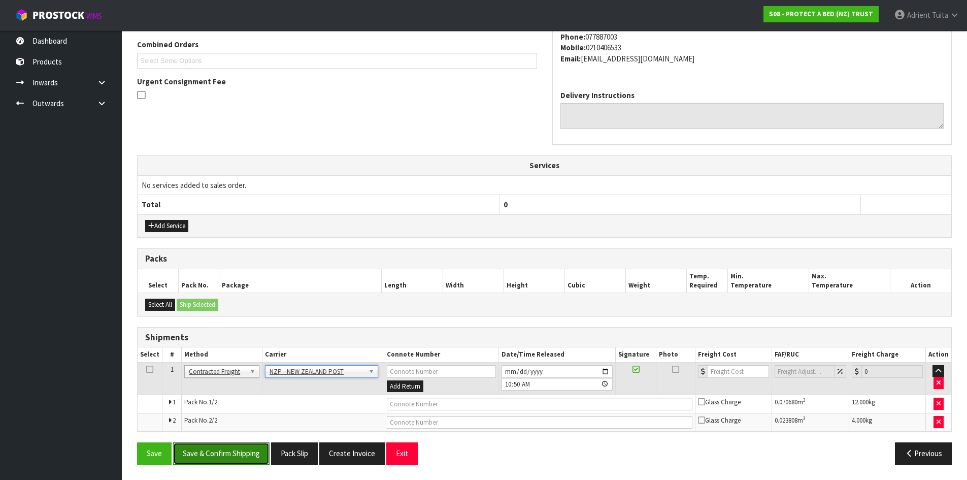
click at [245, 460] on button "Save & Confirm Shipping" at bounding box center [221, 453] width 96 height 22
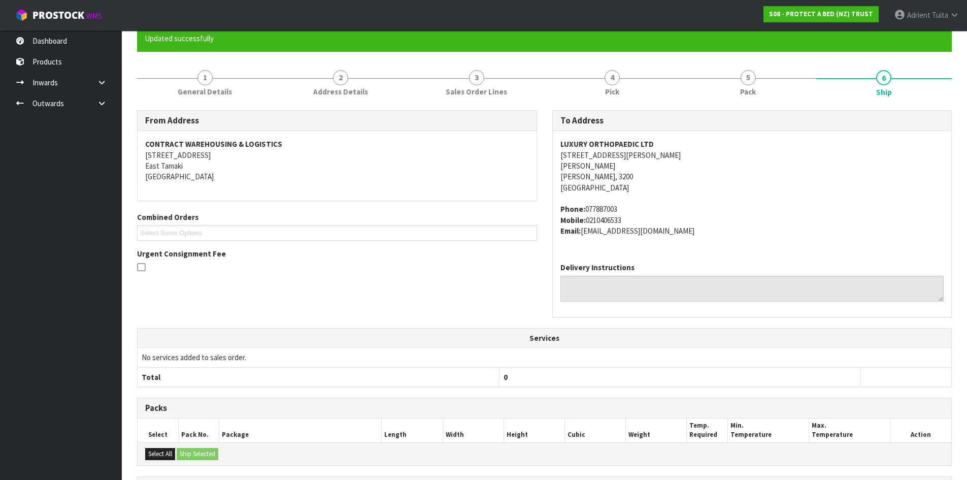
scroll to position [247, 0]
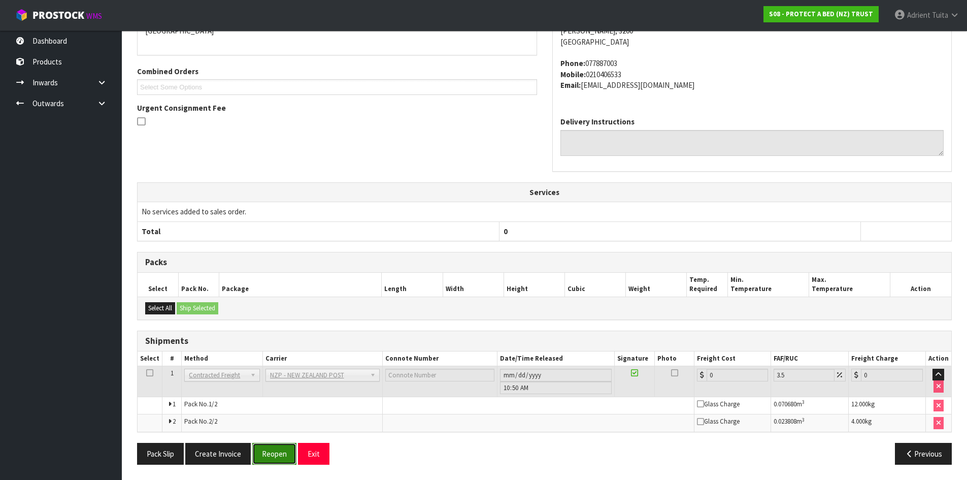
click at [273, 450] on button "Reopen" at bounding box center [274, 454] width 44 height 22
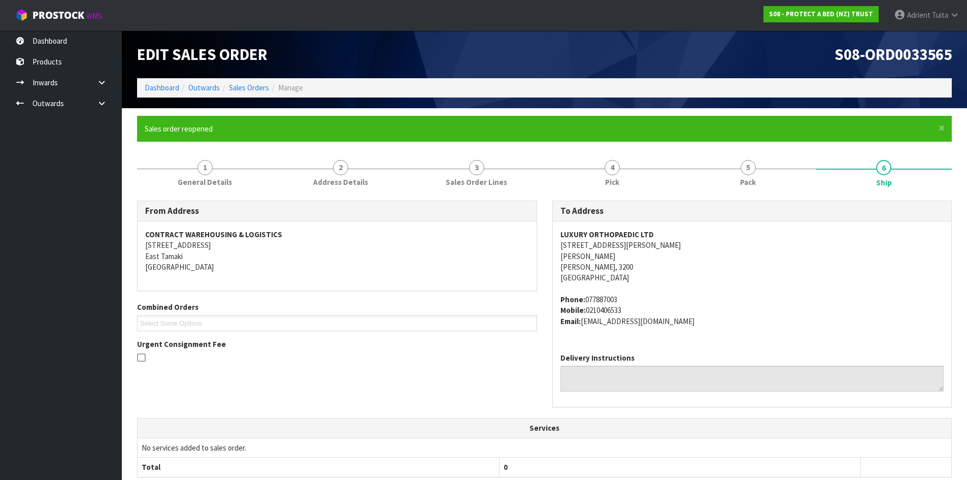
scroll to position [236, 0]
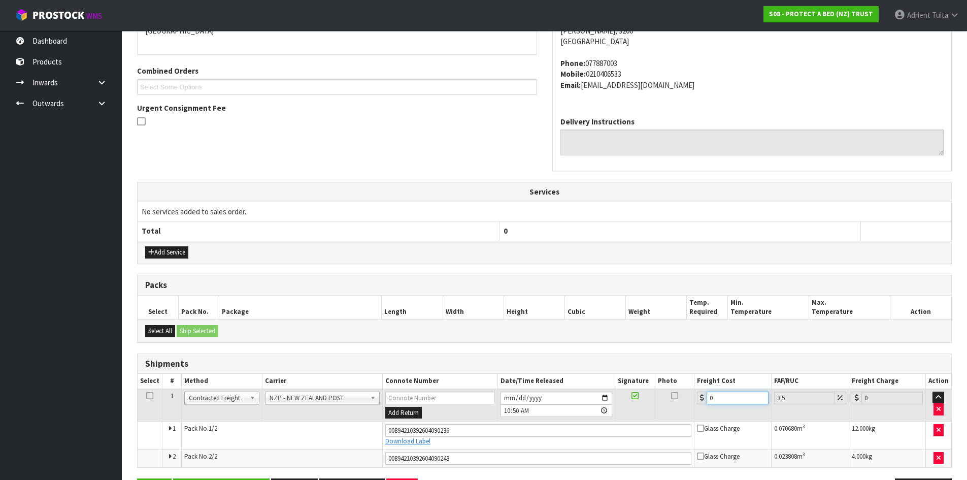
click at [725, 399] on input "0" at bounding box center [736, 397] width 61 height 13
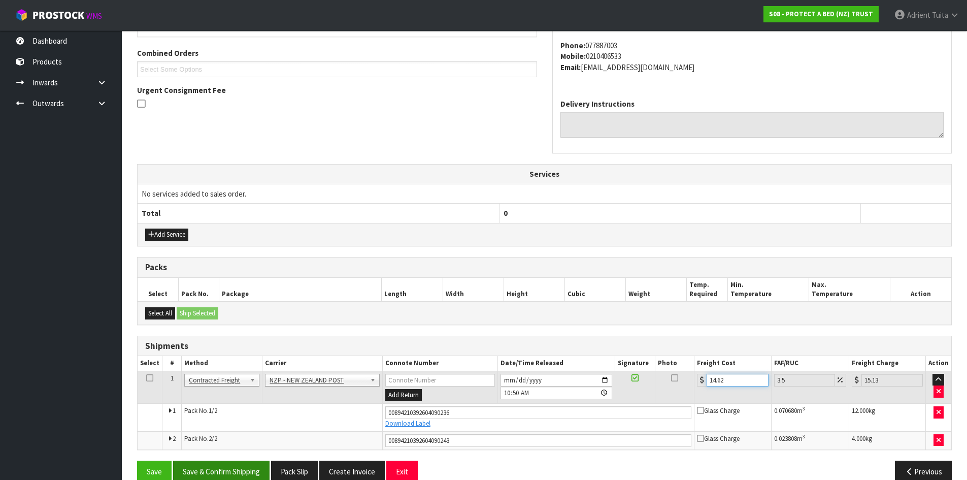
scroll to position [272, 0]
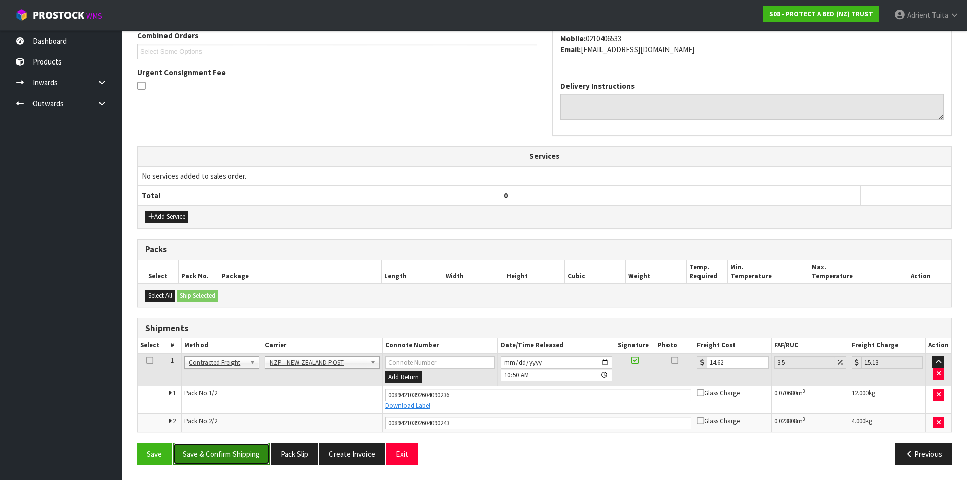
click at [224, 449] on button "Save & Confirm Shipping" at bounding box center [221, 454] width 96 height 22
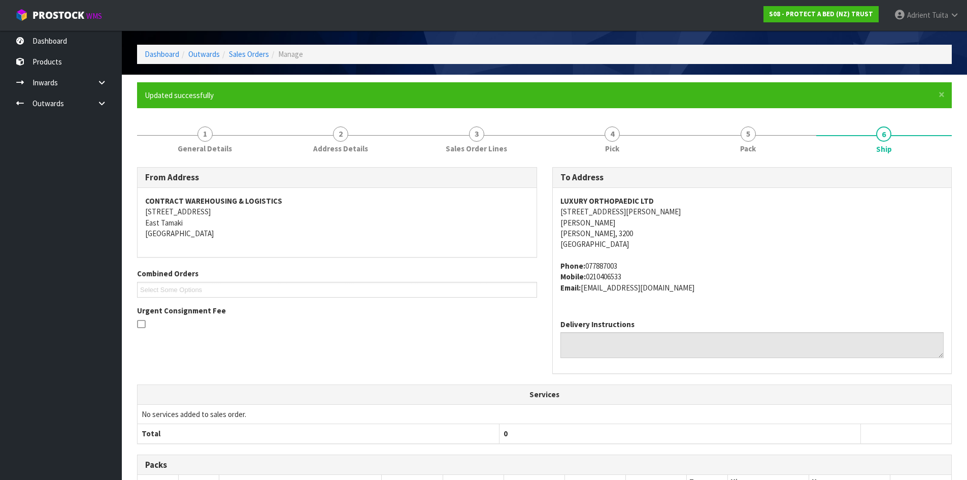
scroll to position [243, 0]
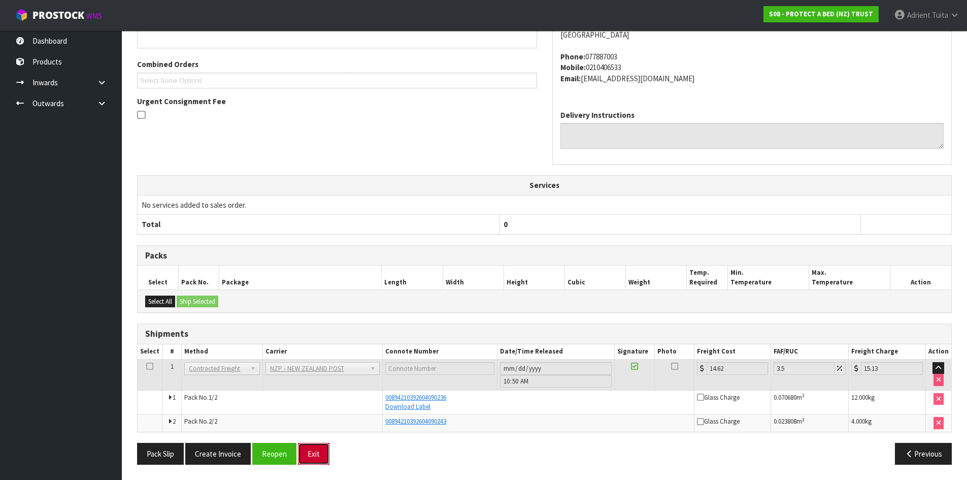
click at [308, 452] on button "Exit" at bounding box center [313, 454] width 31 height 22
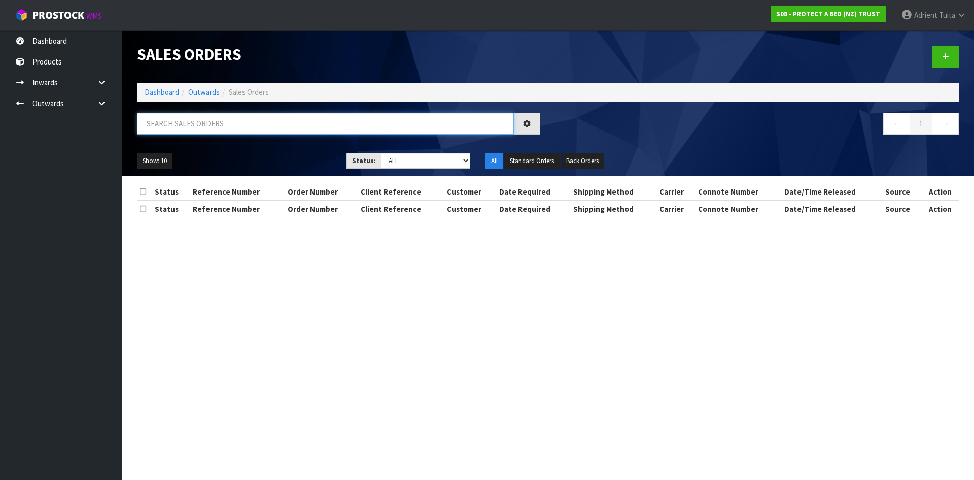
click at [232, 129] on input "text" at bounding box center [325, 124] width 377 height 22
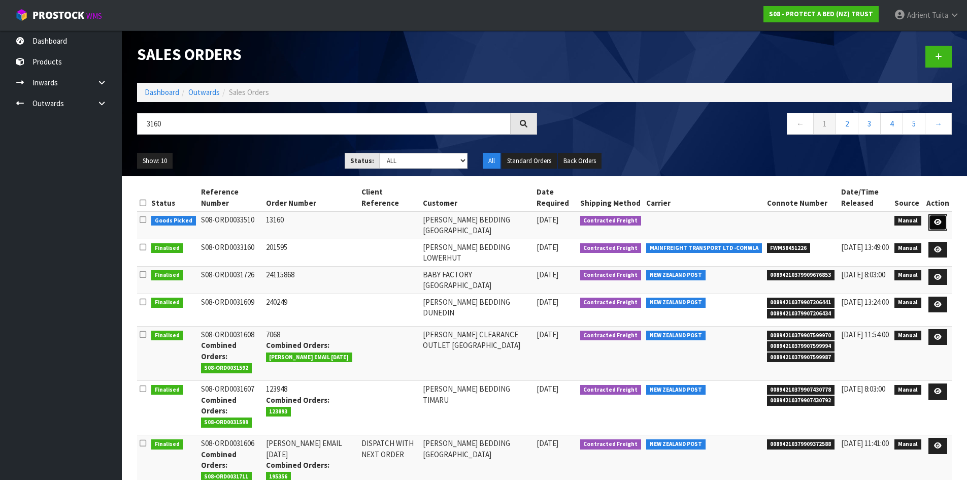
click at [942, 226] on link at bounding box center [937, 222] width 19 height 16
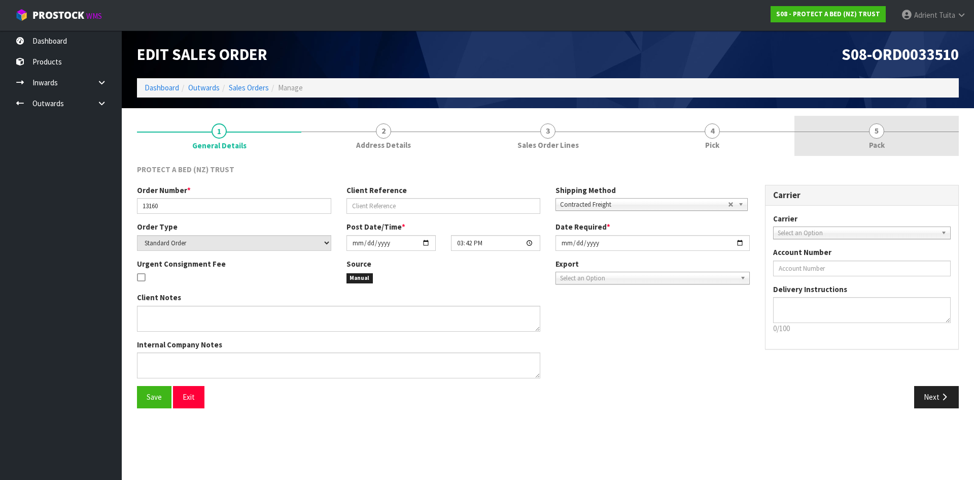
drag, startPoint x: 900, startPoint y: 143, endPoint x: 894, endPoint y: 144, distance: 6.2
click at [900, 142] on link "5 Pack" at bounding box center [877, 136] width 164 height 40
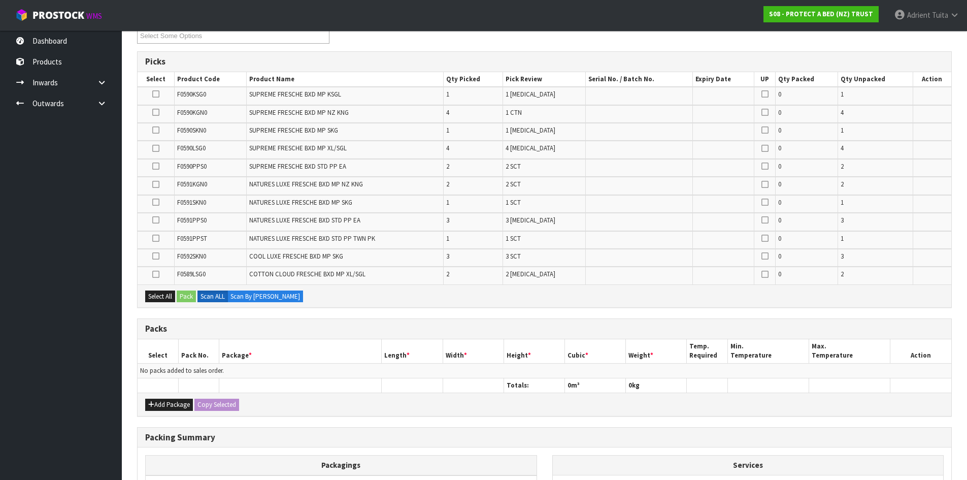
scroll to position [274, 0]
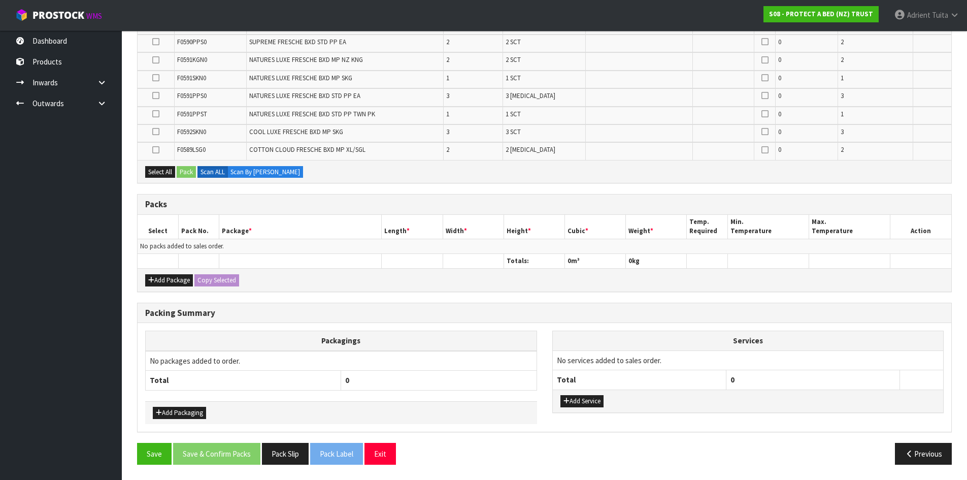
click at [162, 273] on div "Add Package Copy Selected" at bounding box center [545, 279] width 814 height 23
click at [159, 275] on button "Add Package" at bounding box center [169, 280] width 48 height 12
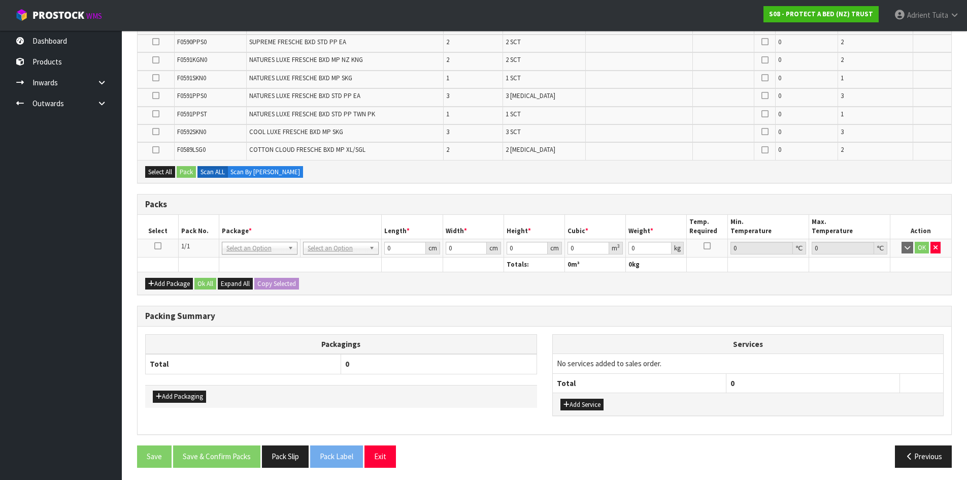
click at [157, 246] on icon at bounding box center [157, 246] width 7 height 1
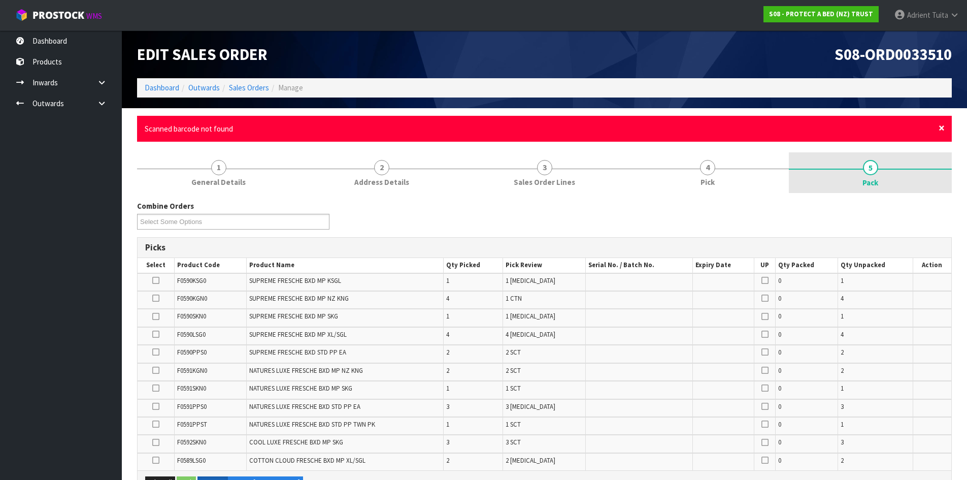
drag, startPoint x: 942, startPoint y: 130, endPoint x: 863, endPoint y: 133, distance: 79.2
click at [942, 130] on span "×" at bounding box center [941, 128] width 6 height 14
click at [944, 124] on div "× Close Scanned barcode not found" at bounding box center [544, 129] width 815 height 26
click at [942, 125] on span "×" at bounding box center [941, 128] width 6 height 14
click at [940, 133] on span "×" at bounding box center [941, 128] width 6 height 14
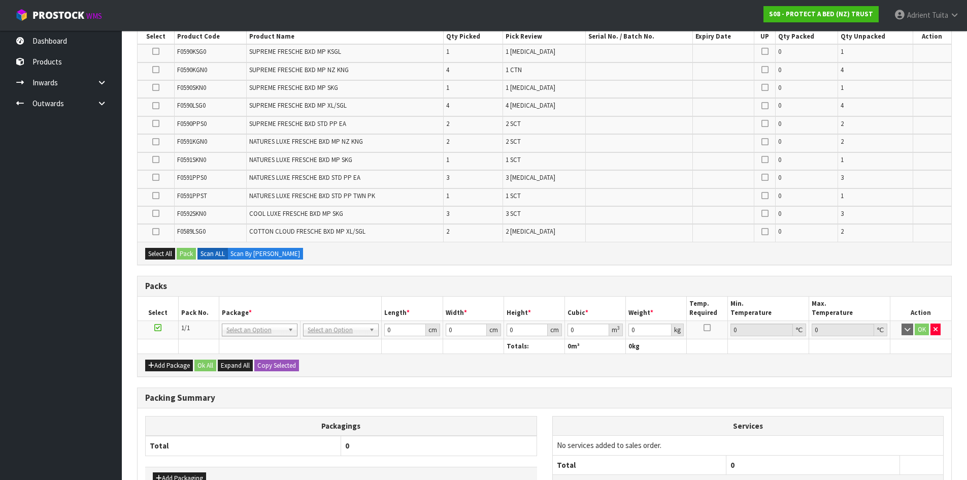
scroll to position [277, 0]
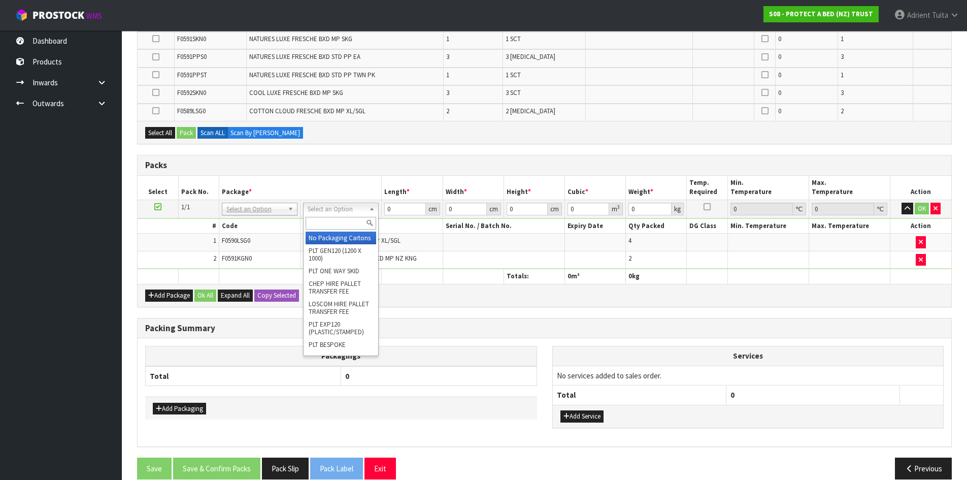
drag, startPoint x: 343, startPoint y: 212, endPoint x: 343, endPoint y: 219, distance: 6.6
click at [342, 221] on input "text" at bounding box center [341, 223] width 71 height 13
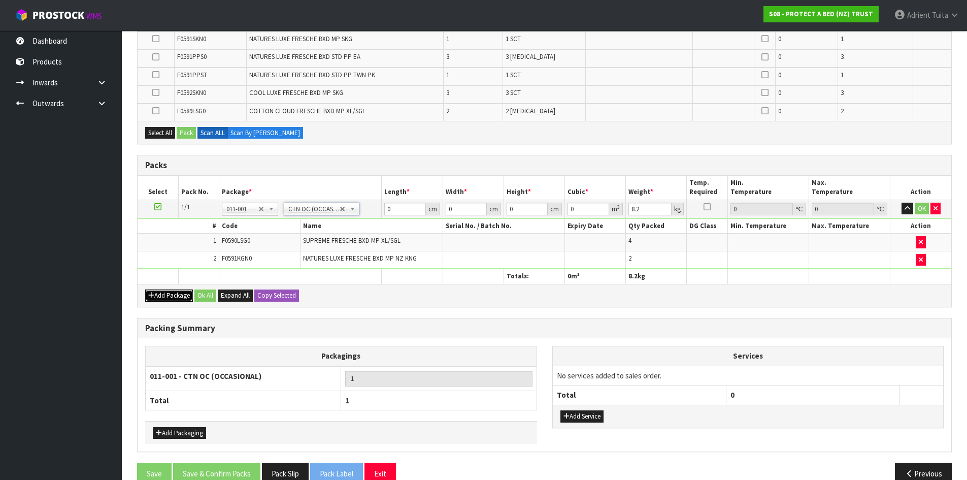
click at [159, 289] on button "Add Package" at bounding box center [169, 295] width 48 height 12
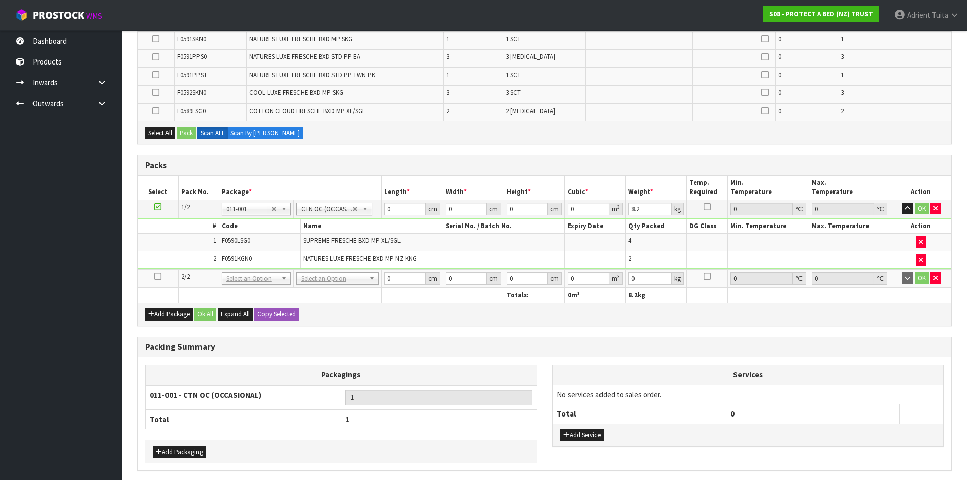
click at [158, 277] on icon at bounding box center [157, 276] width 7 height 1
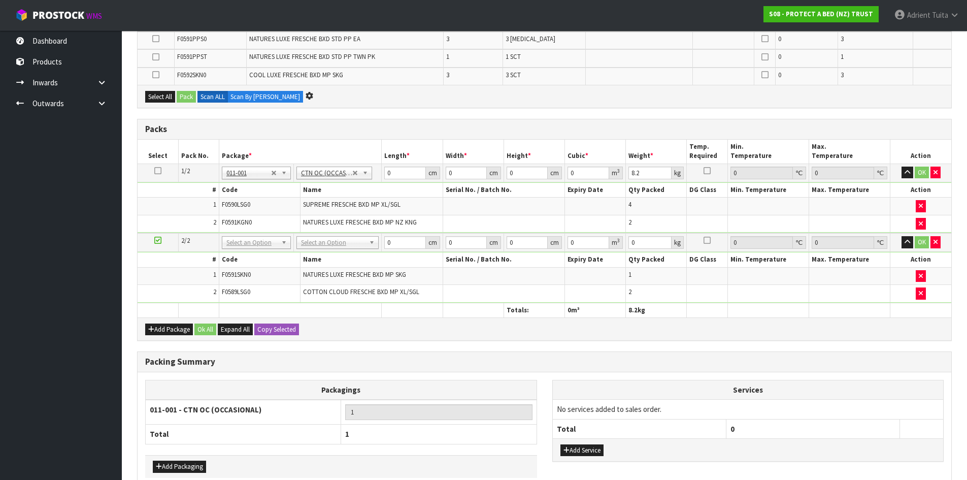
scroll to position [259, 0]
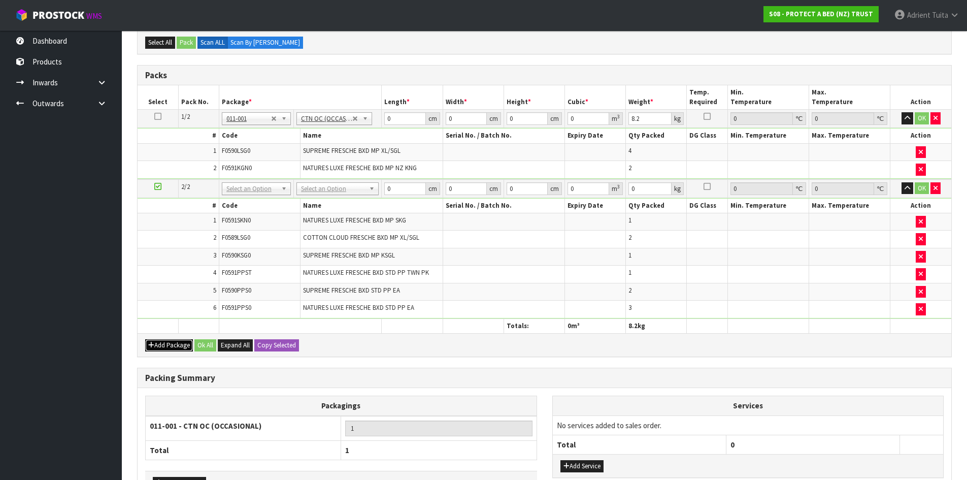
drag, startPoint x: 179, startPoint y: 344, endPoint x: 160, endPoint y: 339, distance: 19.3
click at [176, 344] on button "Add Package" at bounding box center [169, 345] width 48 height 12
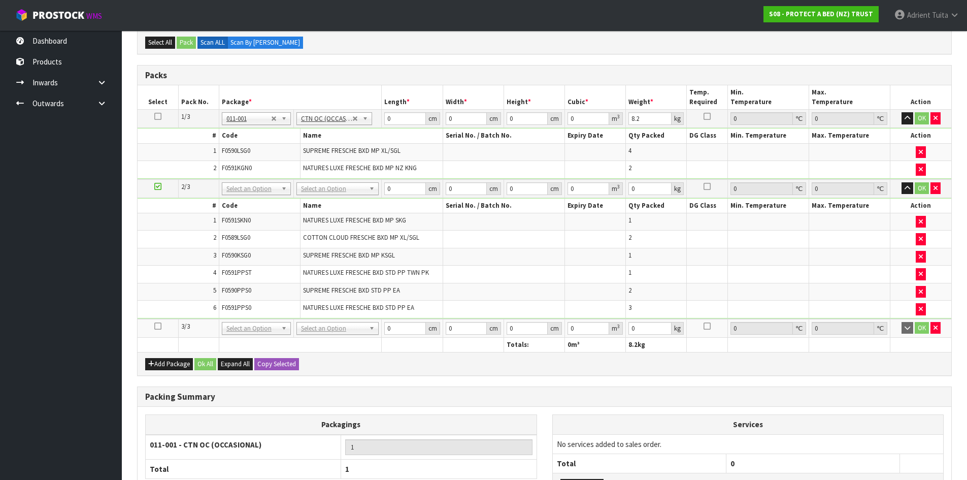
click at [160, 326] on icon at bounding box center [157, 326] width 7 height 1
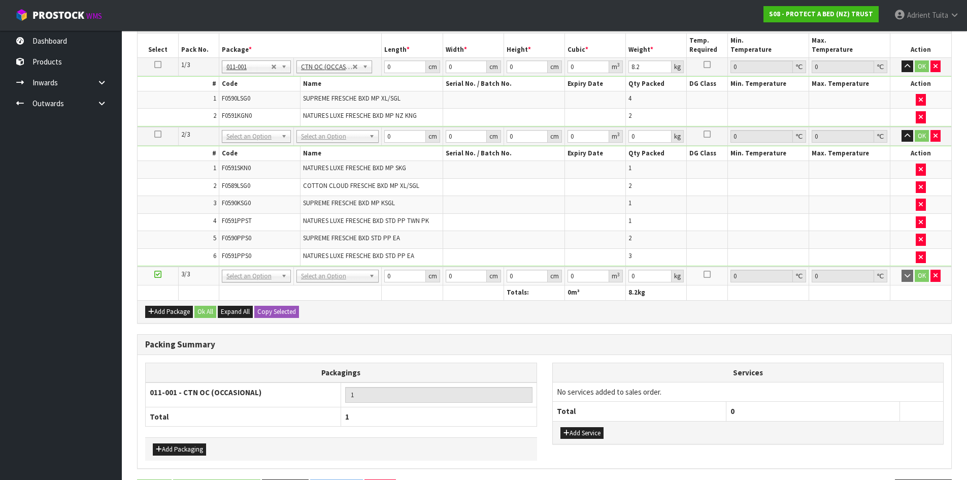
scroll to position [0, 0]
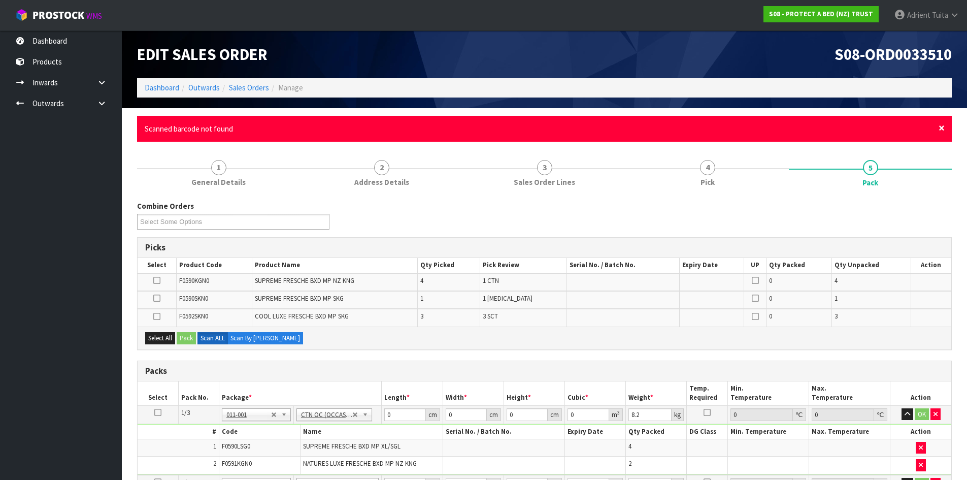
click at [940, 125] on span "×" at bounding box center [941, 128] width 6 height 14
click at [936, 124] on div "× Close Scanned barcode not found" at bounding box center [544, 129] width 815 height 26
click at [939, 126] on span "×" at bounding box center [941, 128] width 6 height 14
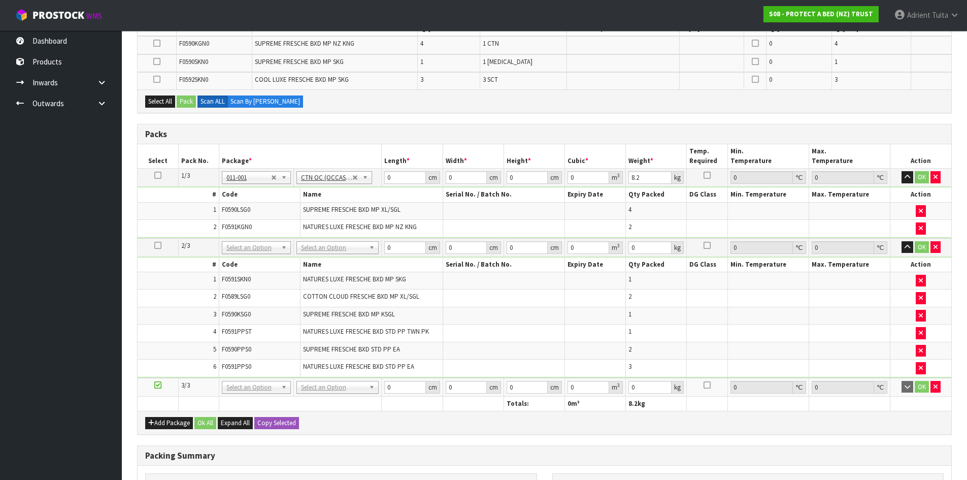
scroll to position [203, 0]
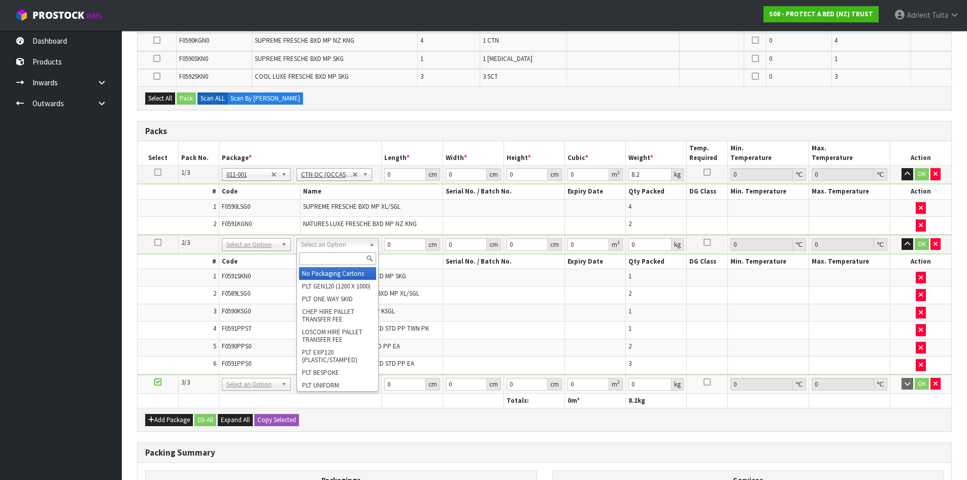
click at [338, 253] on input "text" at bounding box center [337, 258] width 77 height 13
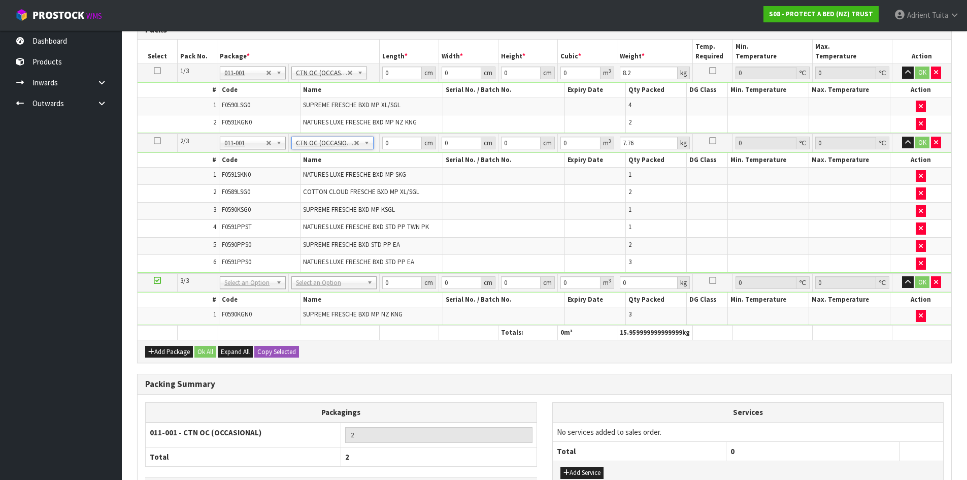
scroll to position [287, 0]
click at [171, 356] on button "Add Package" at bounding box center [169, 352] width 48 height 12
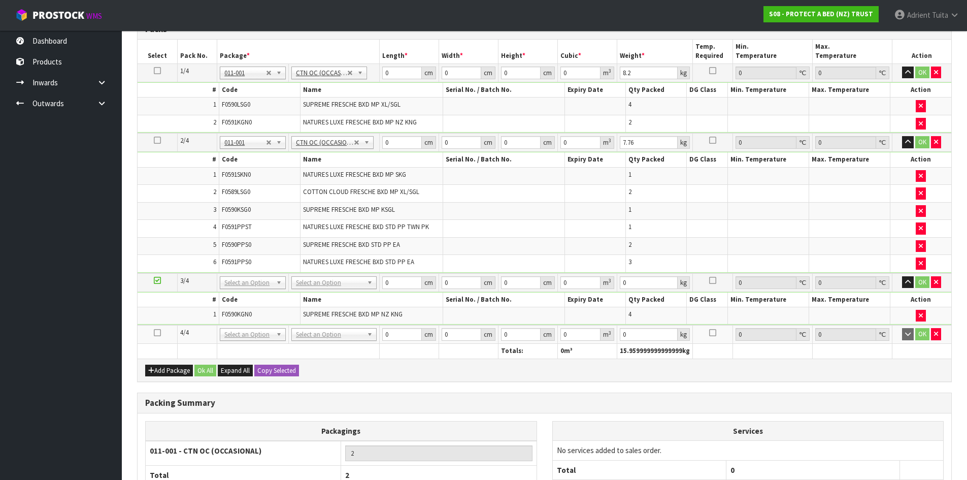
click at [155, 333] on icon at bounding box center [157, 332] width 7 height 1
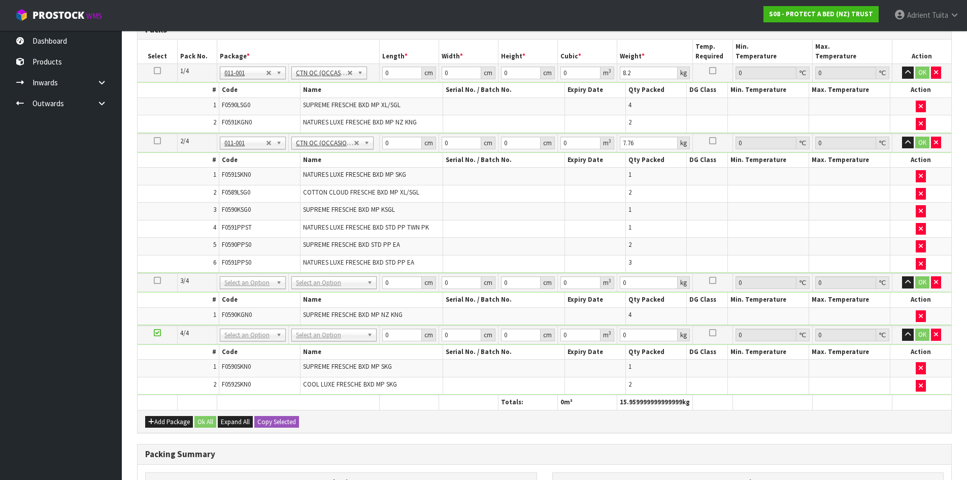
scroll to position [251, 0]
drag, startPoint x: 316, startPoint y: 336, endPoint x: 316, endPoint y: 349, distance: 12.7
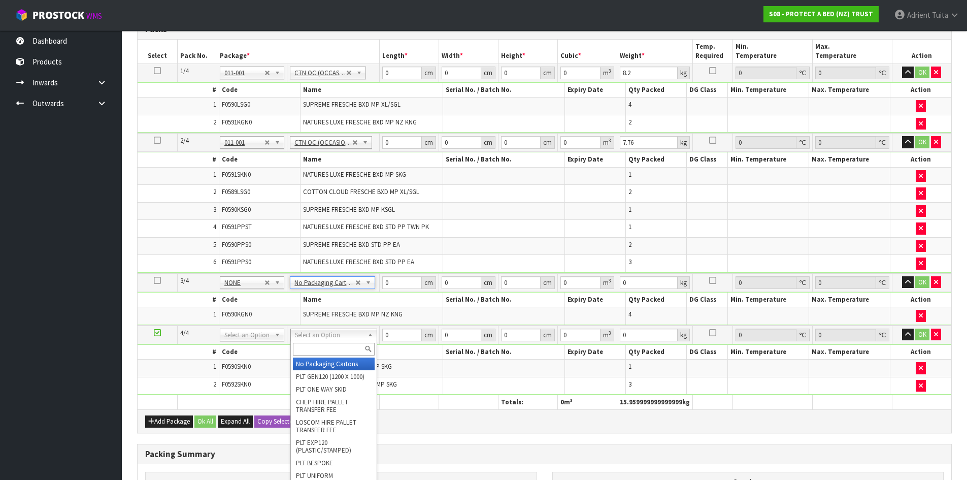
click at [316, 349] on input "text" at bounding box center [334, 349] width 82 height 13
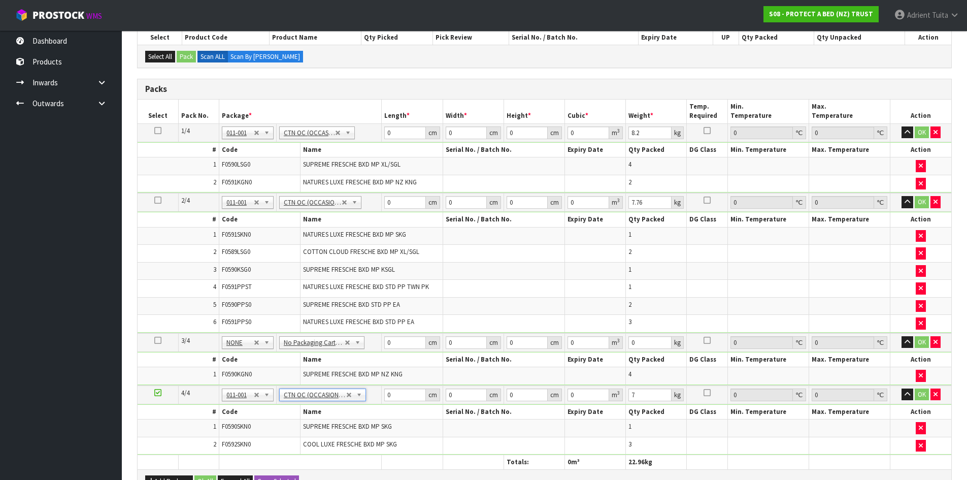
scroll to position [167, 0]
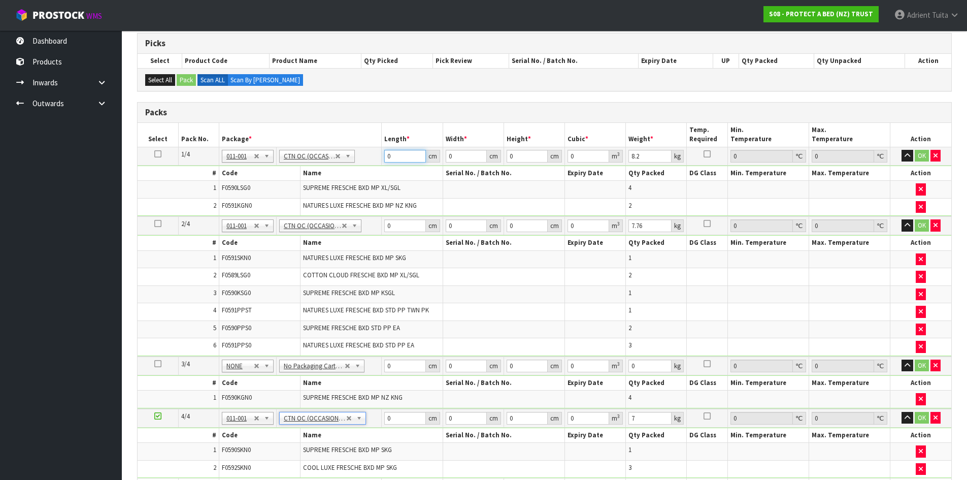
click at [393, 157] on input "0" at bounding box center [404, 156] width 41 height 13
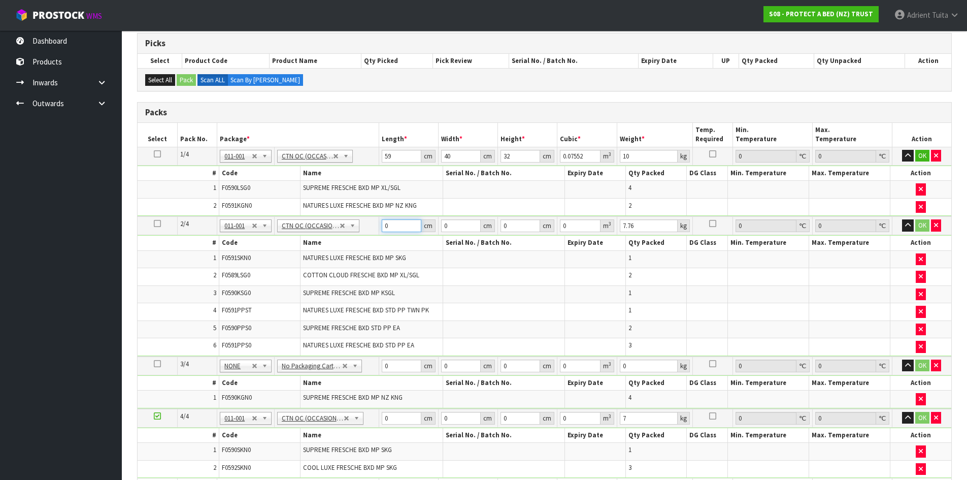
click at [403, 230] on input "0" at bounding box center [402, 225] width 40 height 13
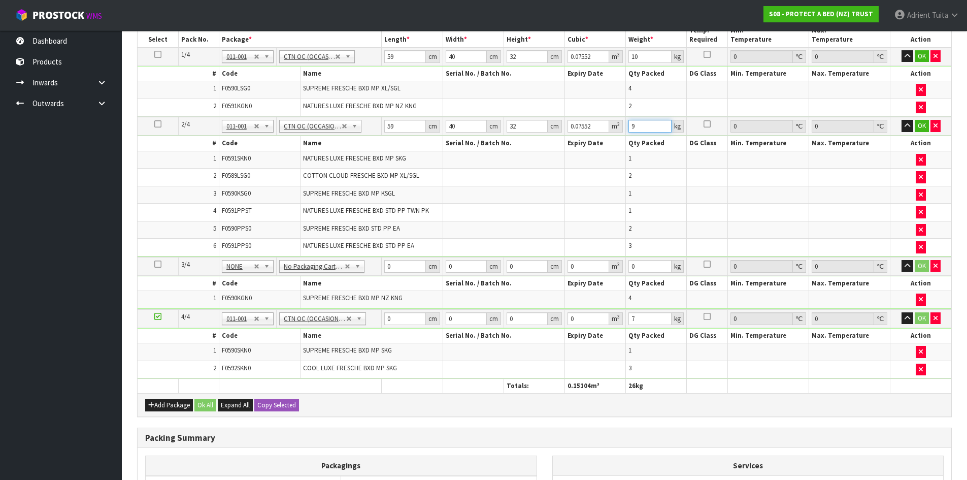
scroll to position [269, 0]
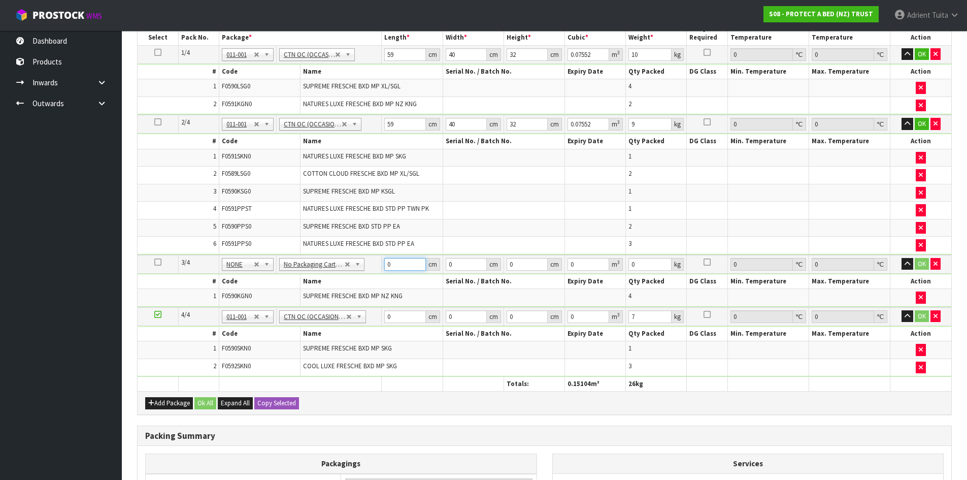
click at [403, 260] on input "0" at bounding box center [404, 264] width 41 height 13
click at [401, 320] on input "0" at bounding box center [404, 316] width 41 height 13
drag, startPoint x: 920, startPoint y: 314, endPoint x: 913, endPoint y: 274, distance: 40.8
click at [920, 314] on button "OK" at bounding box center [922, 316] width 14 height 12
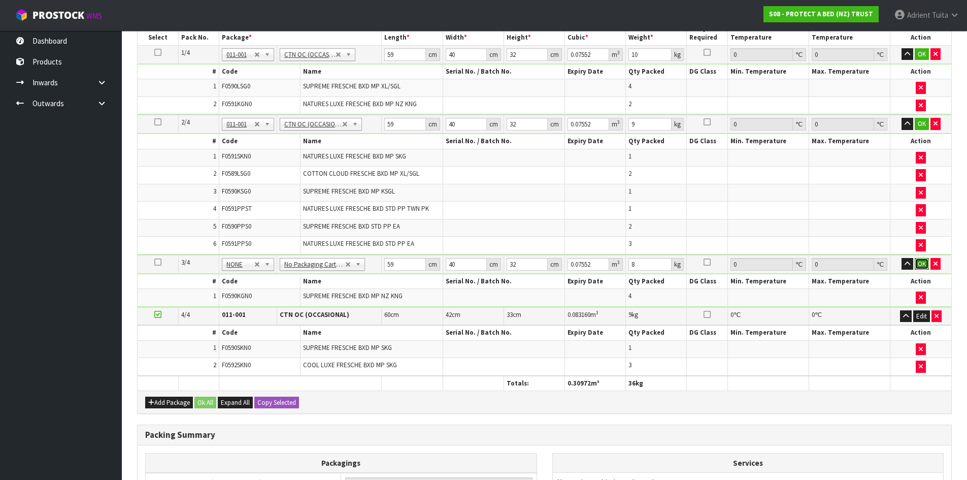
click at [918, 260] on button "OK" at bounding box center [922, 264] width 14 height 12
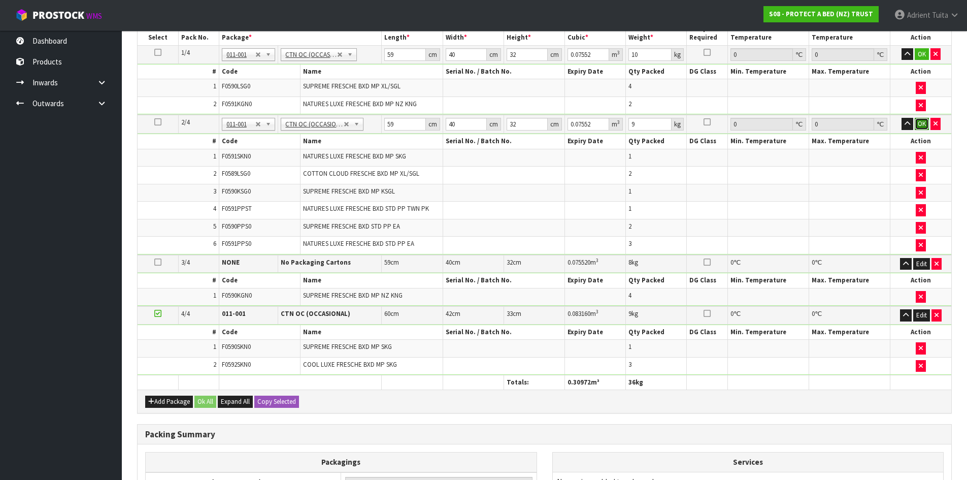
click at [917, 119] on button "OK" at bounding box center [922, 124] width 14 height 12
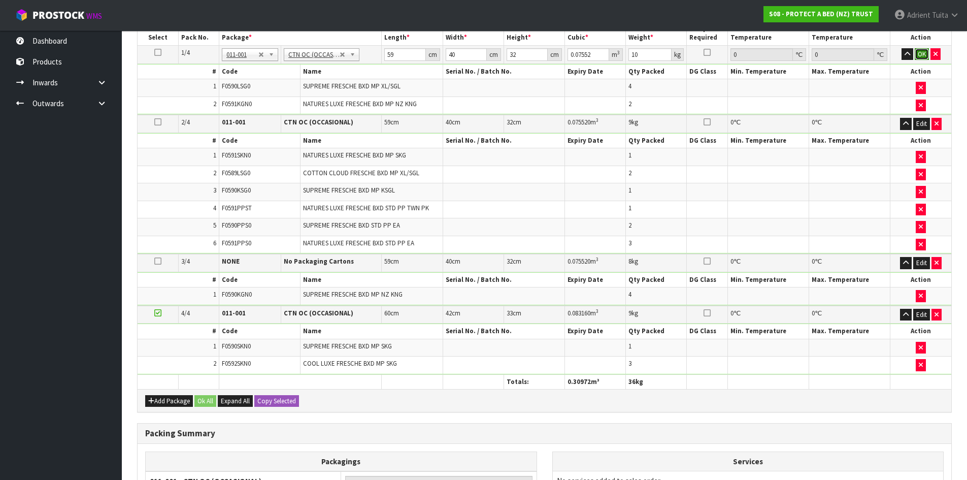
click at [923, 57] on button "OK" at bounding box center [922, 54] width 14 height 12
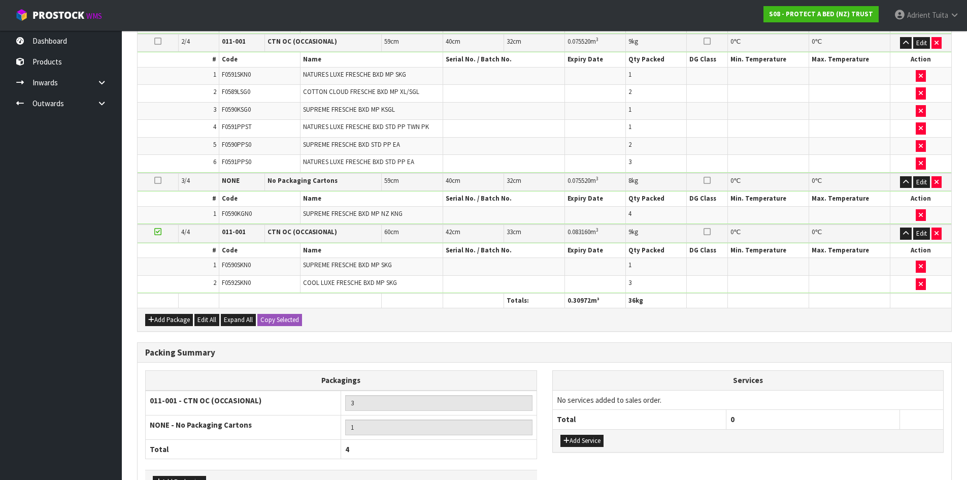
scroll to position [418, 0]
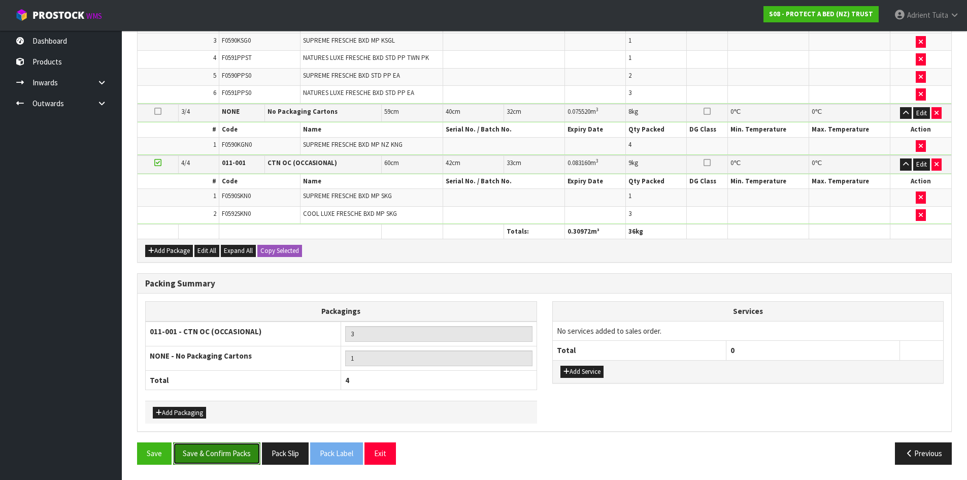
click at [234, 445] on button "Save & Confirm Packs" at bounding box center [216, 453] width 87 height 22
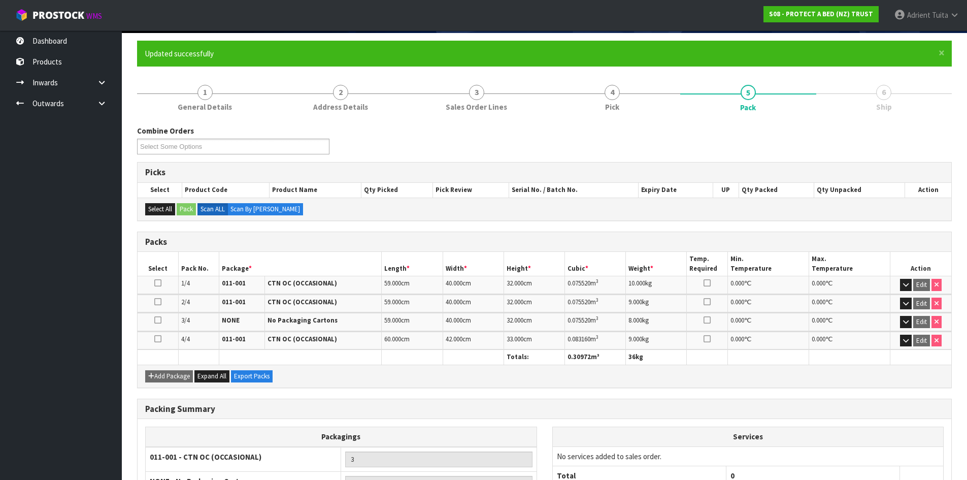
scroll to position [178, 0]
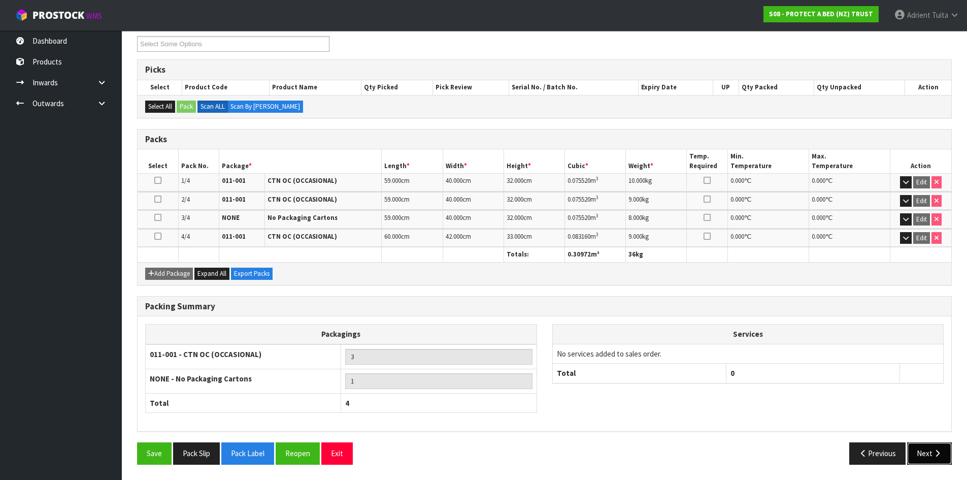
click at [915, 448] on button "Next" at bounding box center [929, 453] width 45 height 22
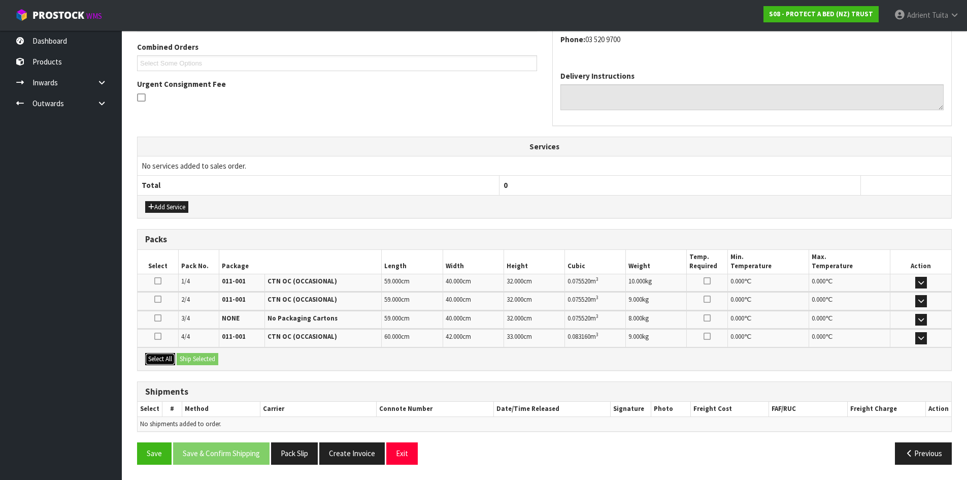
click at [169, 356] on button "Select All" at bounding box center [160, 359] width 30 height 12
click at [199, 356] on button "Ship Selected" at bounding box center [198, 359] width 42 height 12
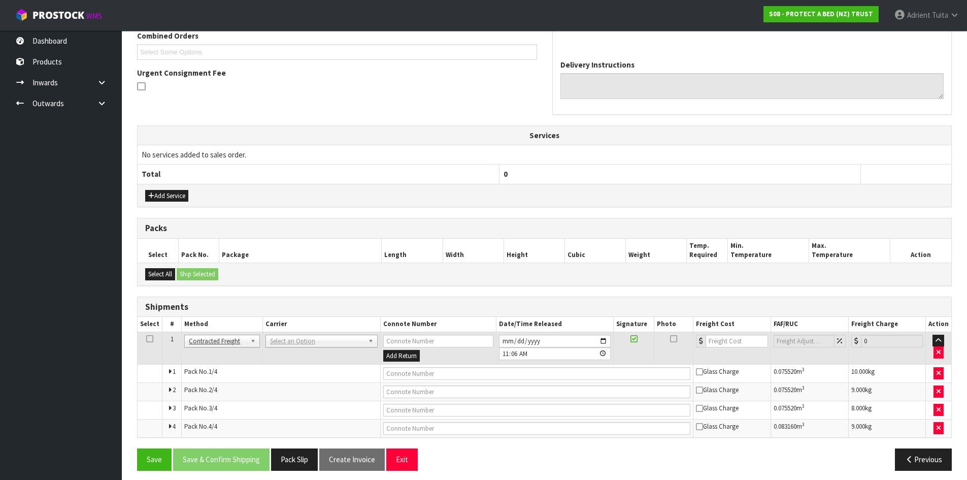
scroll to position [277, 0]
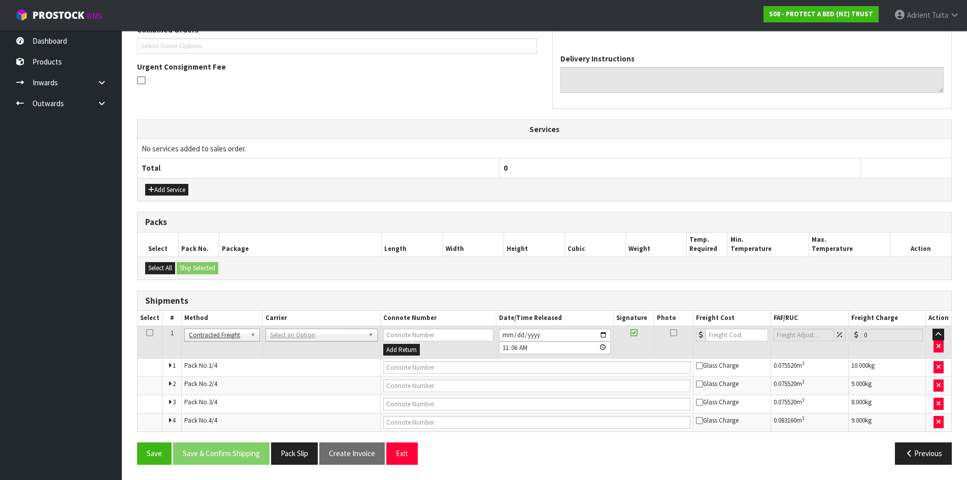
drag, startPoint x: 314, startPoint y: 336, endPoint x: 309, endPoint y: 351, distance: 15.6
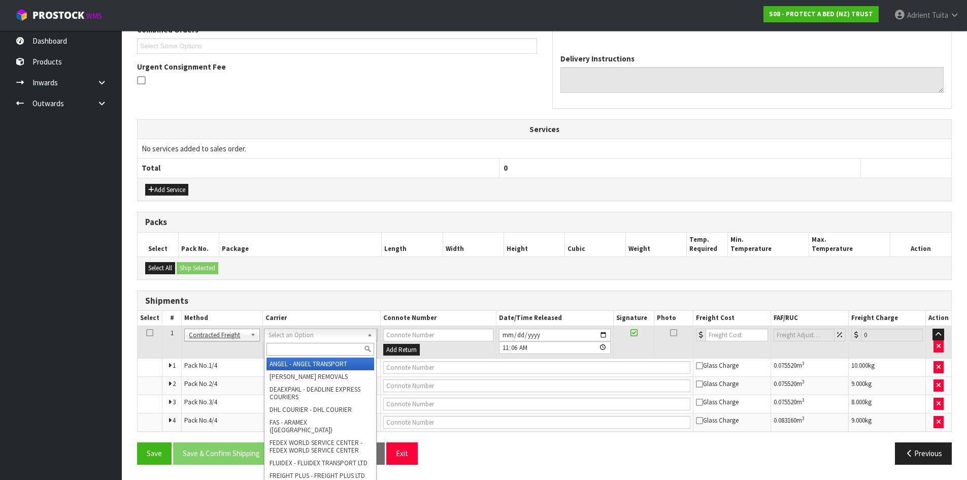
click at [309, 351] on input "text" at bounding box center [320, 349] width 108 height 13
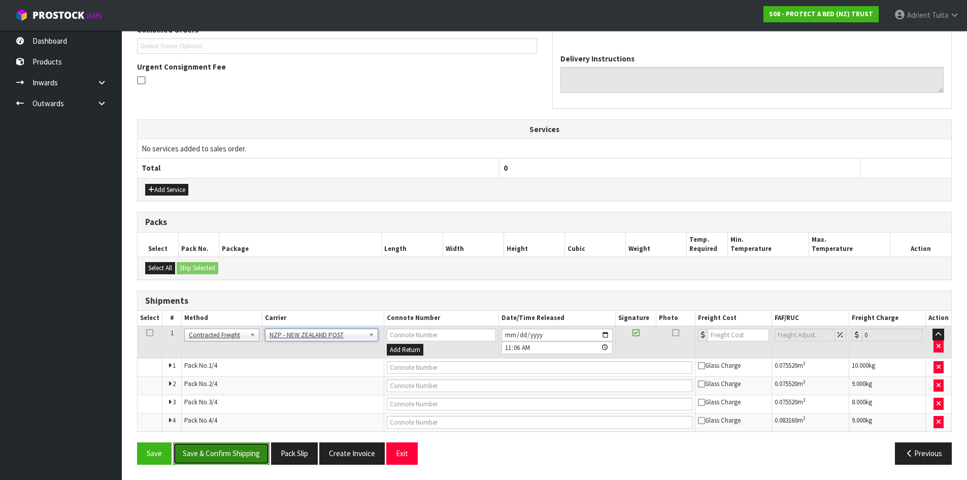
click at [232, 444] on button "Save & Confirm Shipping" at bounding box center [221, 453] width 96 height 22
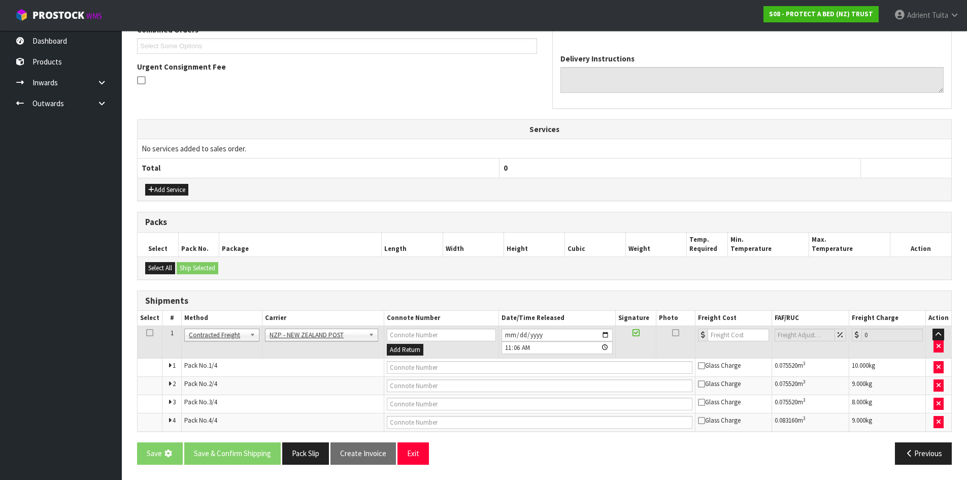
scroll to position [0, 0]
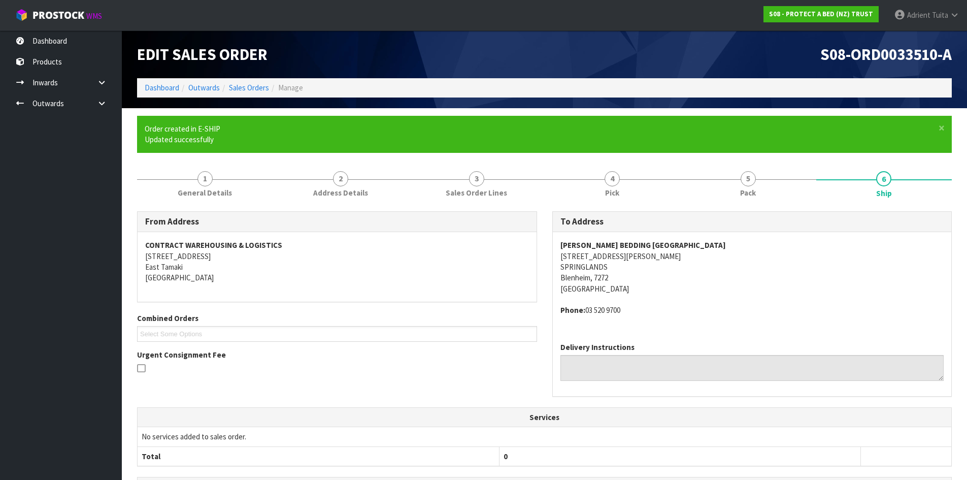
click at [724, 394] on div "Delivery Instructions" at bounding box center [752, 365] width 399 height 62
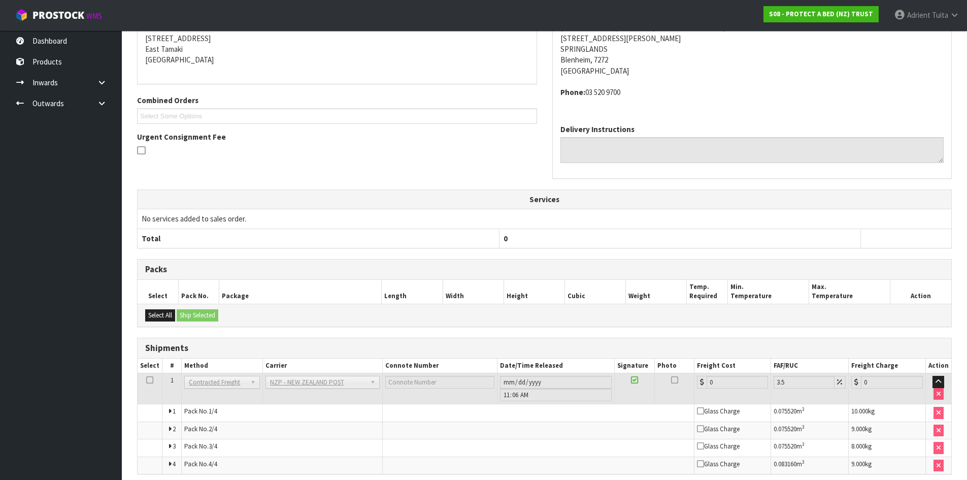
scroll to position [260, 0]
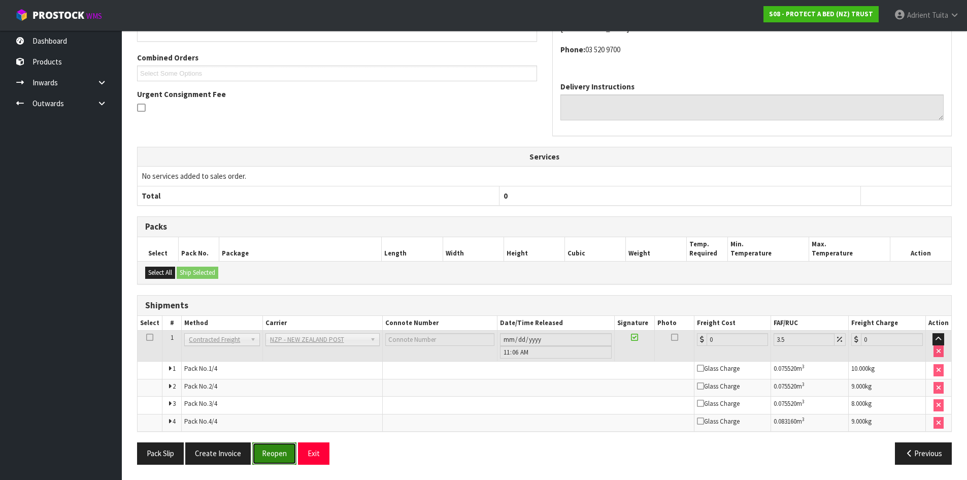
click at [264, 450] on button "Reopen" at bounding box center [274, 453] width 44 height 22
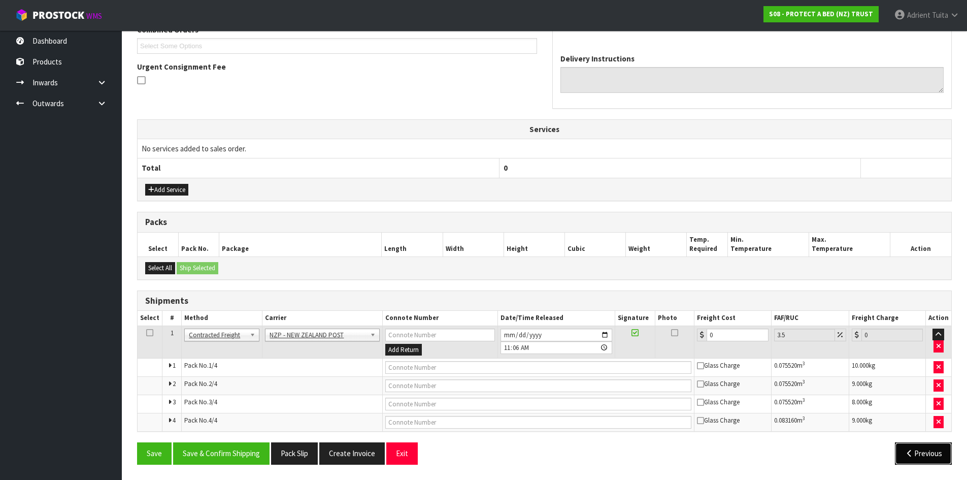
click at [927, 451] on button "Previous" at bounding box center [923, 453] width 57 height 22
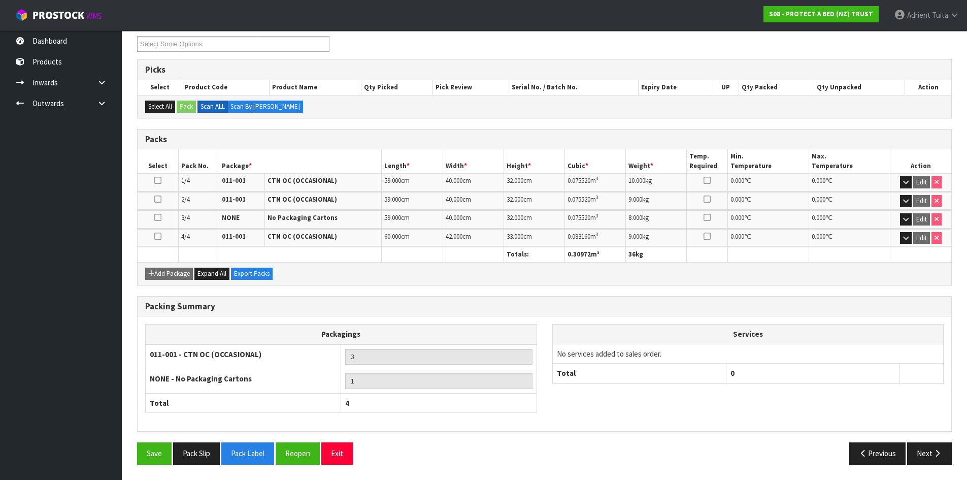
scroll to position [178, 0]
click at [287, 449] on button "Reopen" at bounding box center [298, 453] width 44 height 22
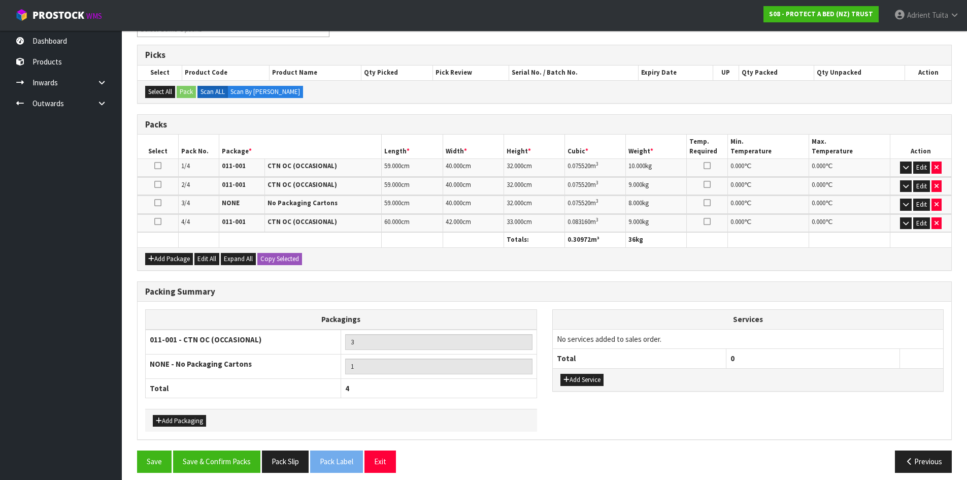
scroll to position [200, 0]
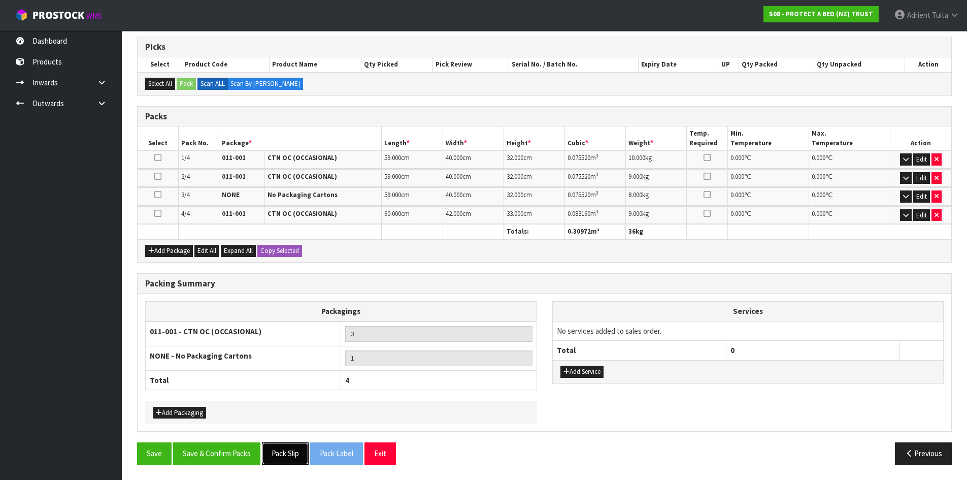
click at [290, 447] on button "Pack Slip" at bounding box center [285, 453] width 47 height 22
click at [239, 461] on button "Save & Confirm Packs" at bounding box center [216, 453] width 87 height 22
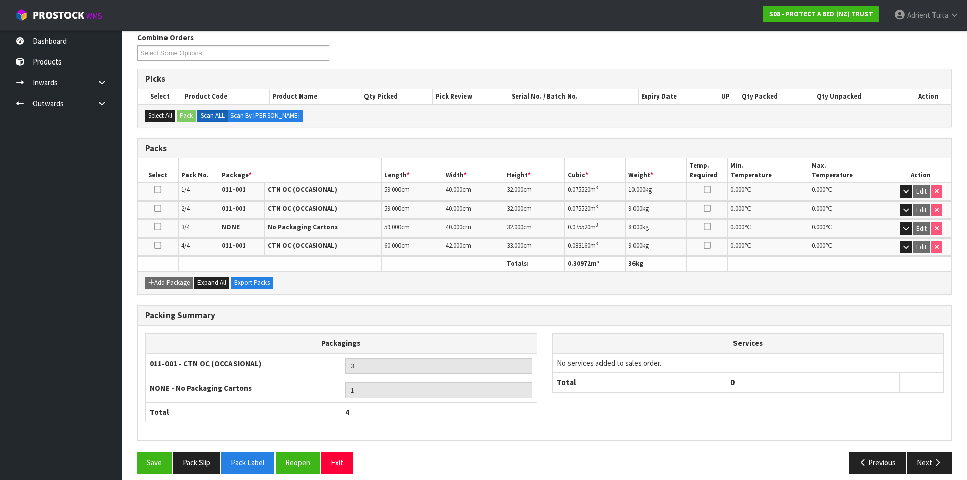
scroll to position [178, 0]
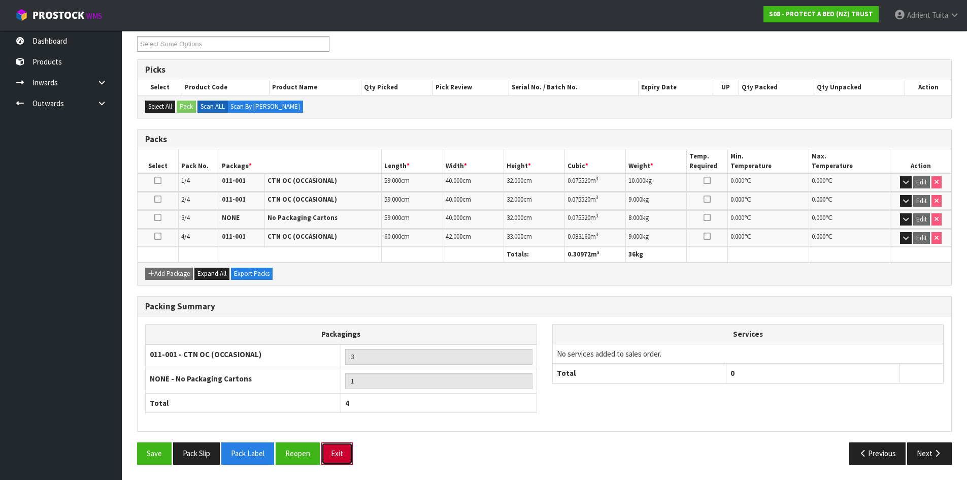
click at [331, 448] on button "Exit" at bounding box center [336, 453] width 31 height 22
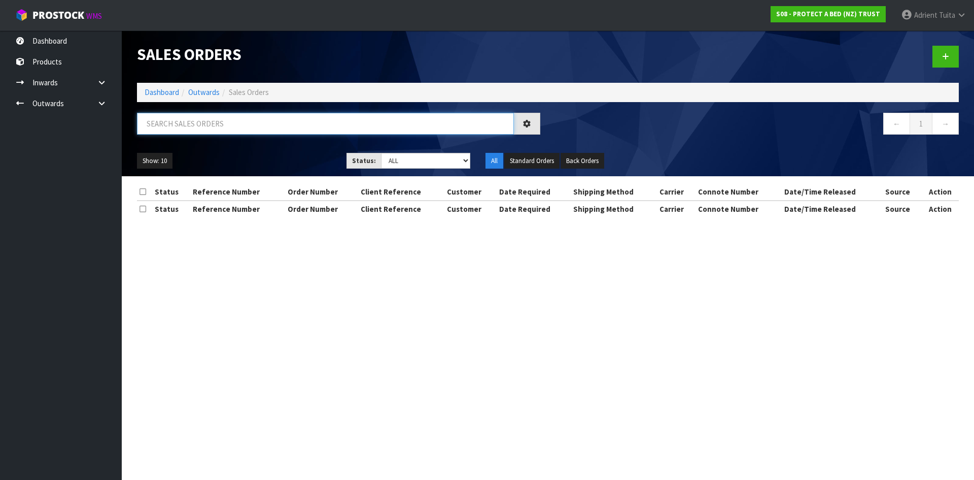
click at [257, 120] on input "text" at bounding box center [325, 124] width 377 height 22
click at [162, 92] on link "Dashboard" at bounding box center [162, 92] width 35 height 10
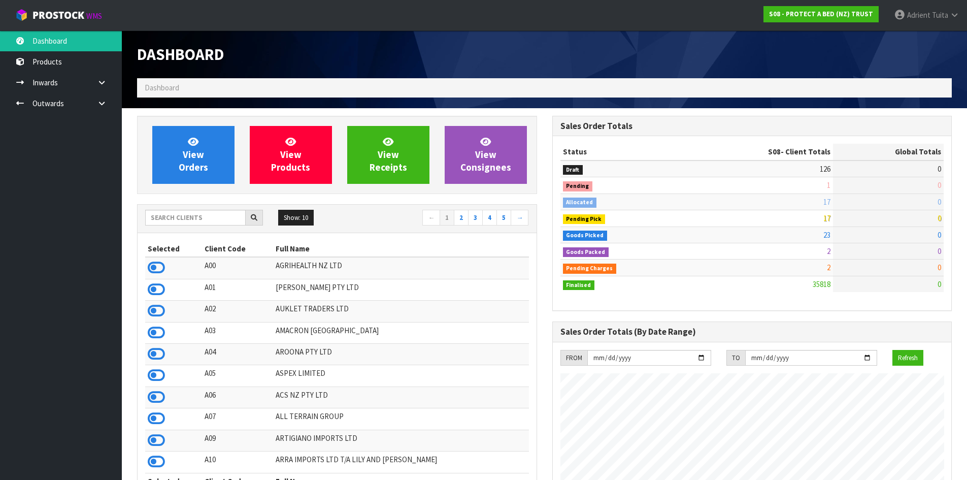
scroll to position [769, 415]
click at [175, 152] on link "View Orders" at bounding box center [193, 155] width 82 height 58
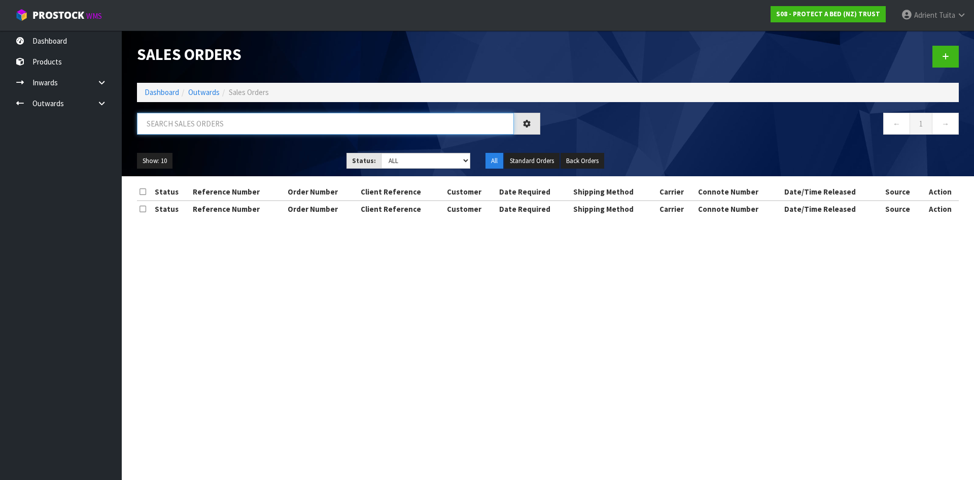
click at [193, 123] on input "text" at bounding box center [325, 124] width 377 height 22
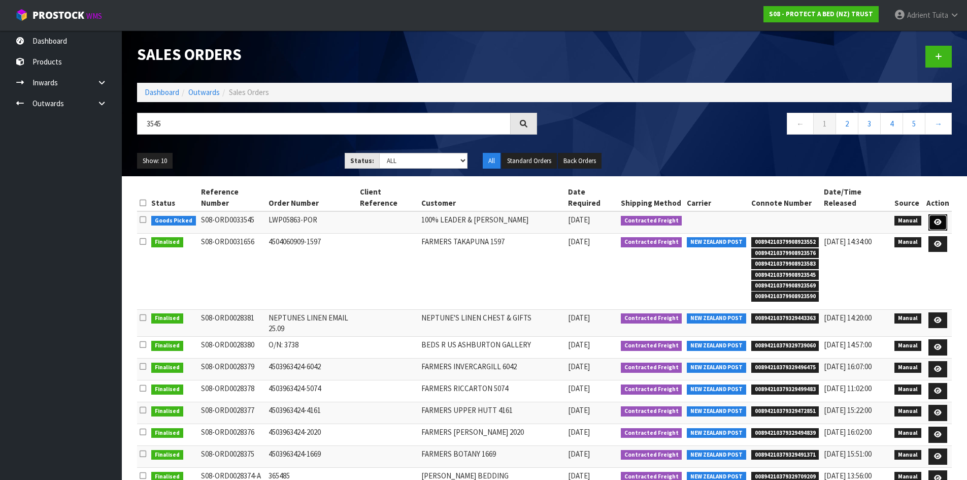
click at [941, 219] on icon at bounding box center [938, 222] width 8 height 7
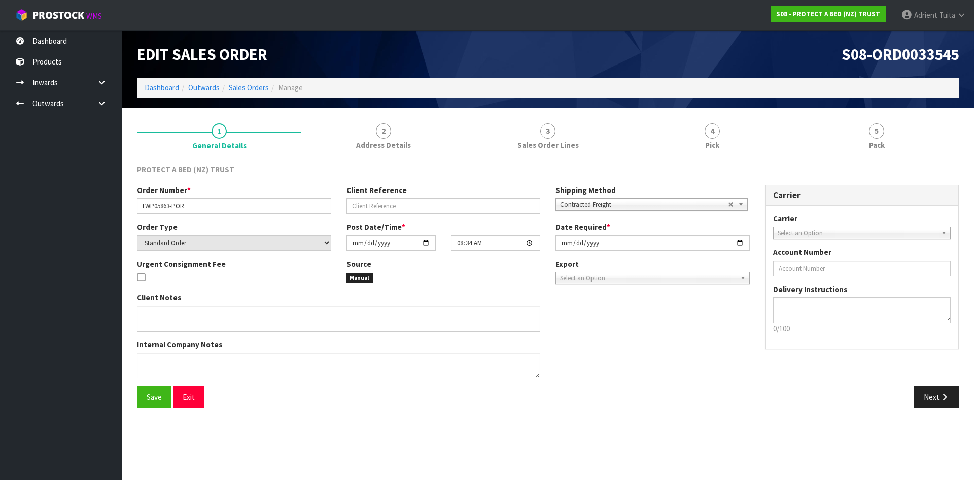
click at [906, 136] on link "5 Pack" at bounding box center [877, 136] width 164 height 40
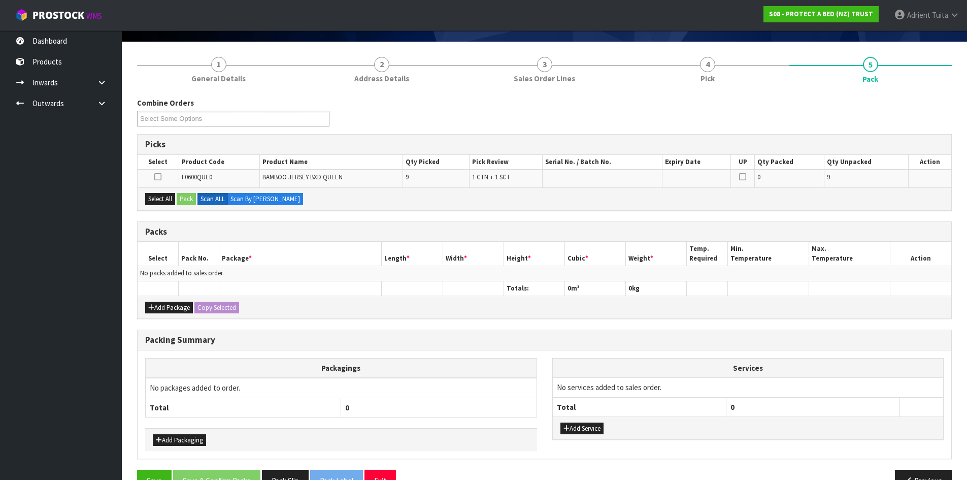
scroll to position [94, 0]
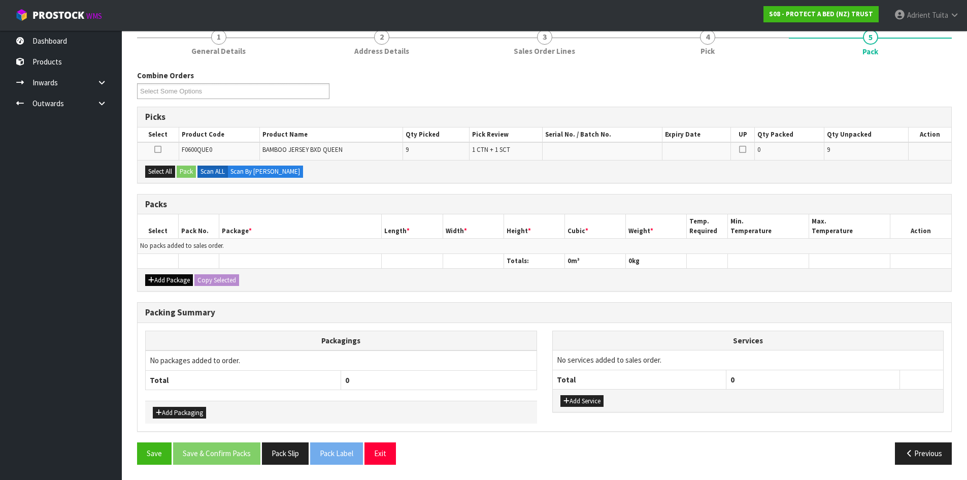
drag, startPoint x: 159, startPoint y: 270, endPoint x: 157, endPoint y: 279, distance: 9.4
click at [157, 279] on div "Add Package Copy Selected" at bounding box center [545, 279] width 814 height 23
click at [157, 279] on button "Add Package" at bounding box center [169, 280] width 48 height 12
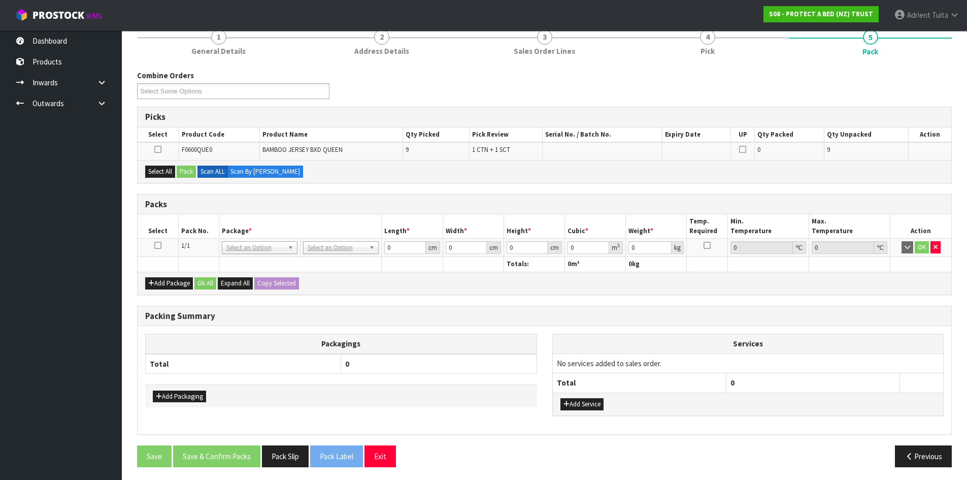
click at [160, 245] on icon at bounding box center [157, 245] width 7 height 1
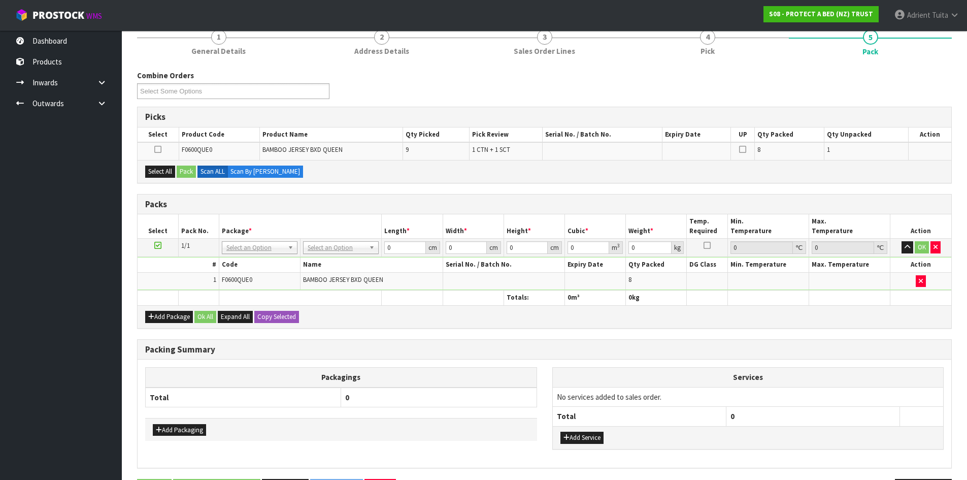
click at [159, 322] on div "Add Package Ok All Expand All Copy Selected" at bounding box center [545, 316] width 814 height 23
click at [159, 323] on div "Add Package Ok All Expand All Copy Selected" at bounding box center [545, 316] width 814 height 23
click at [157, 320] on button "Add Package" at bounding box center [169, 317] width 48 height 12
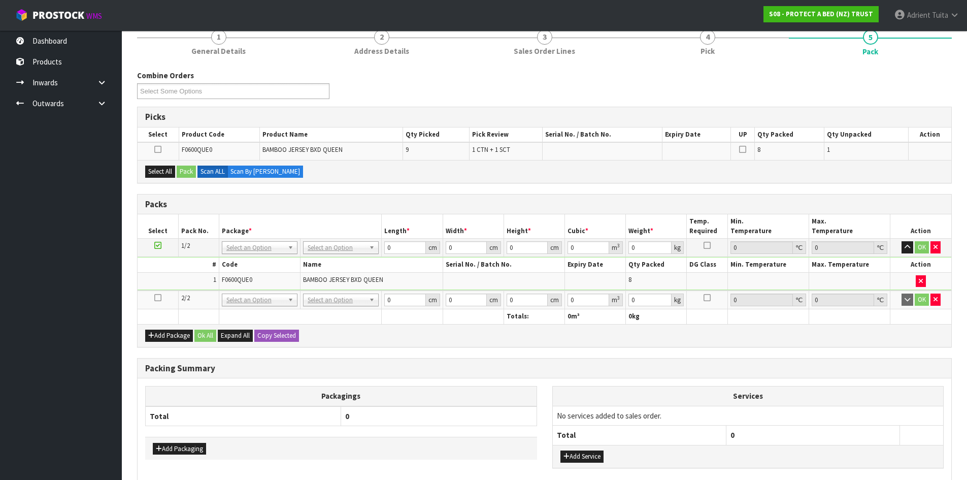
click at [156, 298] on icon at bounding box center [157, 297] width 7 height 1
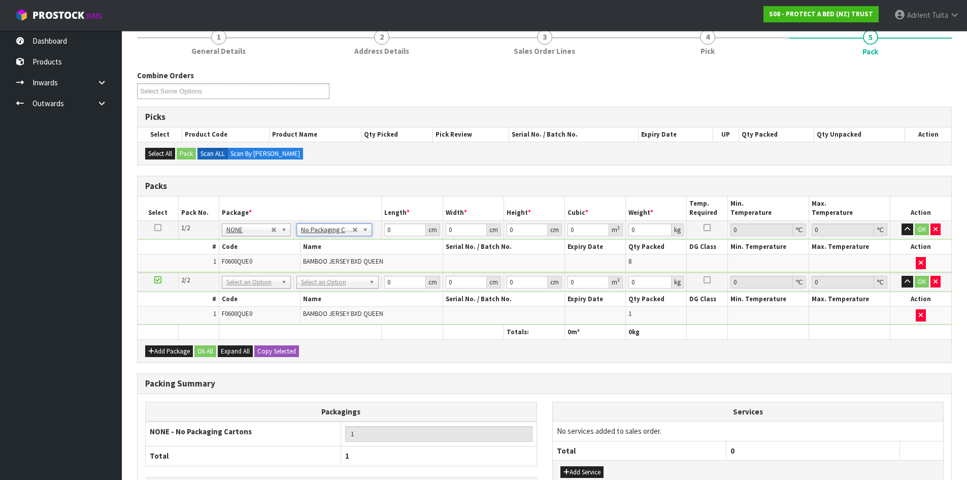
drag, startPoint x: 330, startPoint y: 280, endPoint x: 329, endPoint y: 294, distance: 14.2
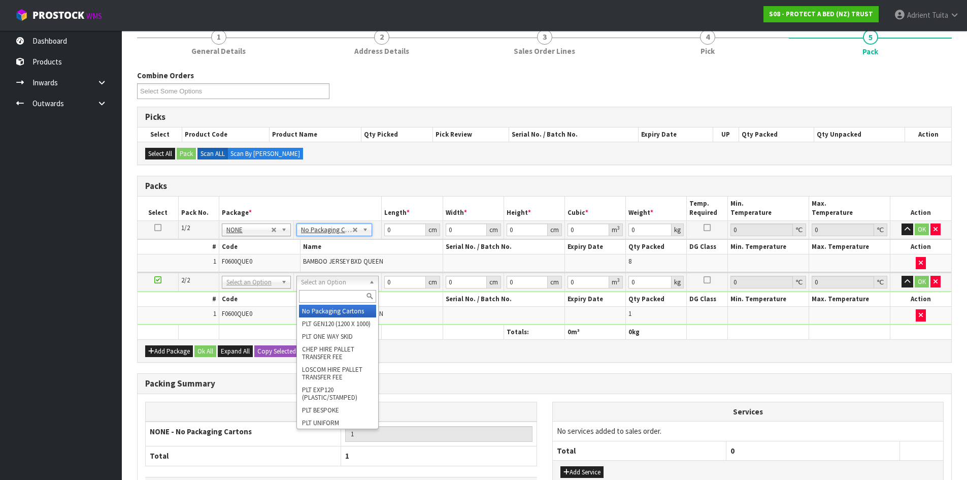
click at [329, 294] on input "text" at bounding box center [337, 296] width 77 height 13
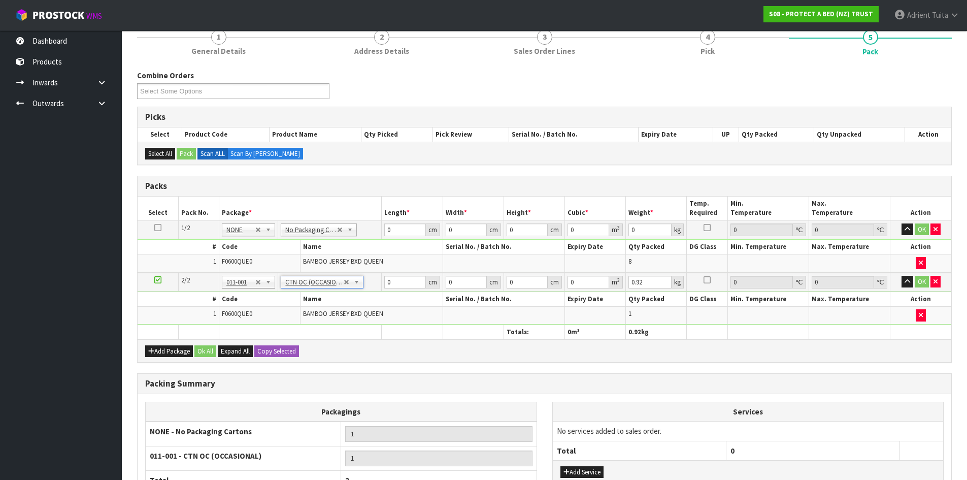
click at [403, 236] on td "0 cm" at bounding box center [412, 229] width 61 height 18
click at [403, 234] on input "0" at bounding box center [404, 229] width 41 height 13
click at [397, 284] on input "0" at bounding box center [404, 282] width 41 height 13
click at [919, 232] on button "OK" at bounding box center [922, 229] width 14 height 12
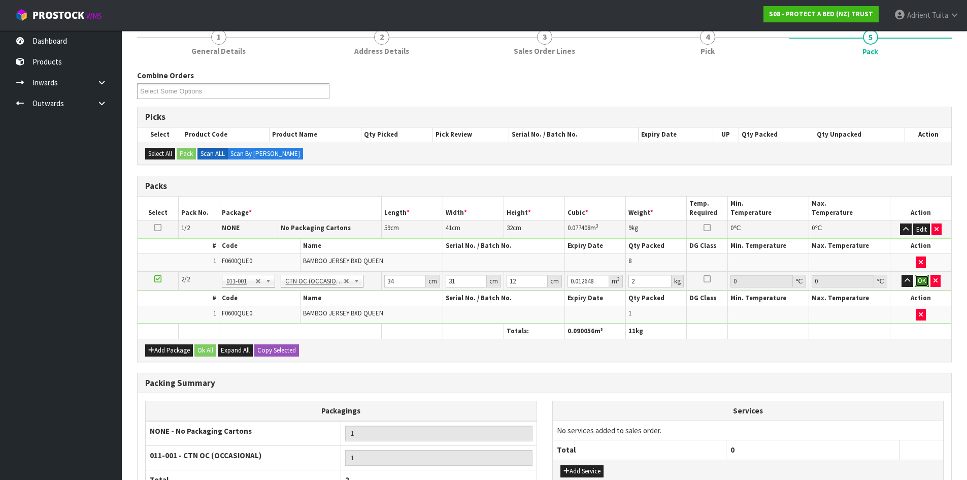
click at [919, 275] on button "OK" at bounding box center [922, 281] width 14 height 12
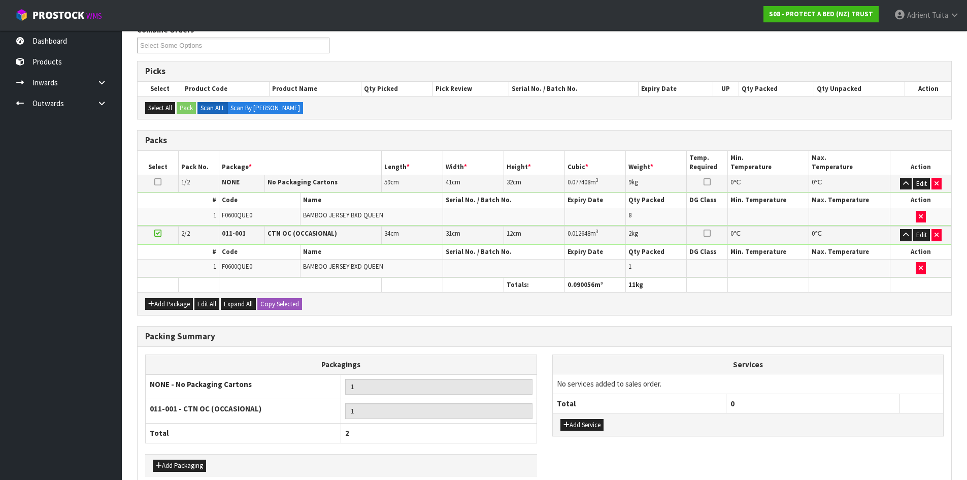
scroll to position [192, 0]
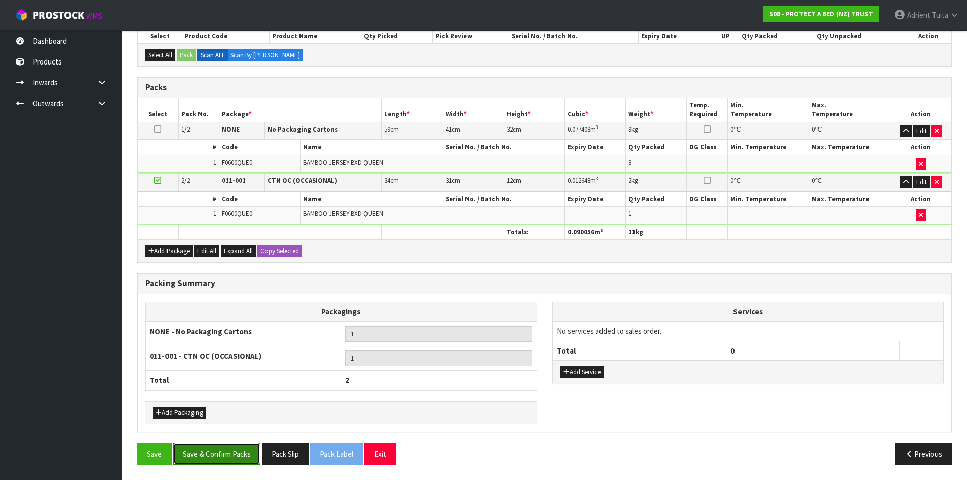
click at [195, 449] on button "Save & Confirm Packs" at bounding box center [216, 454] width 87 height 22
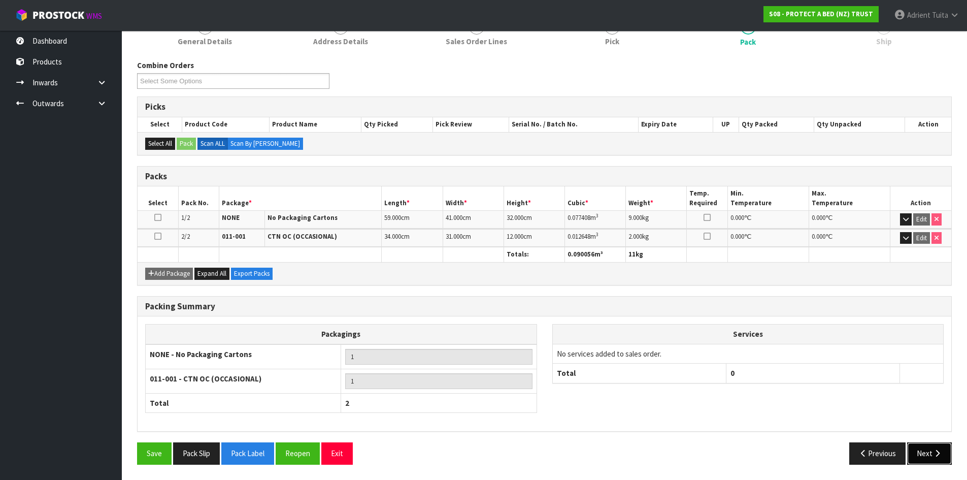
click at [937, 456] on icon "button" at bounding box center [937, 453] width 10 height 8
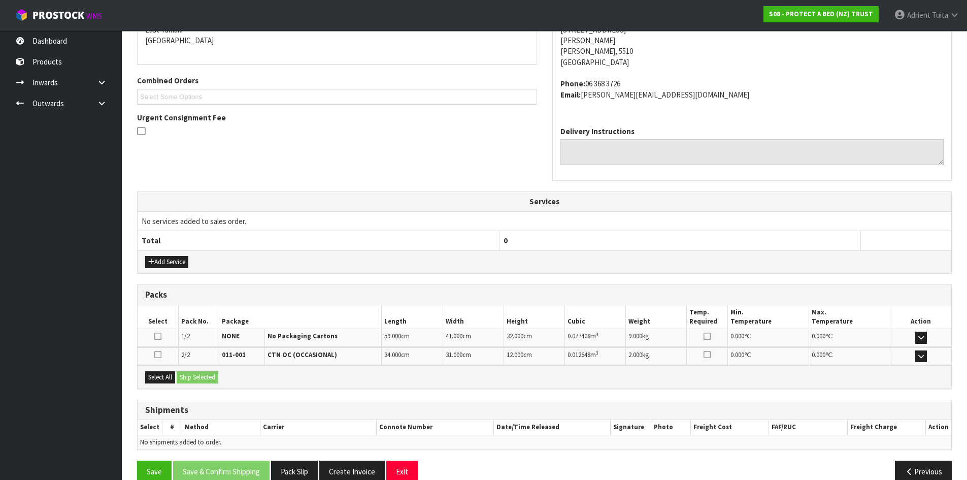
scroll to position [245, 0]
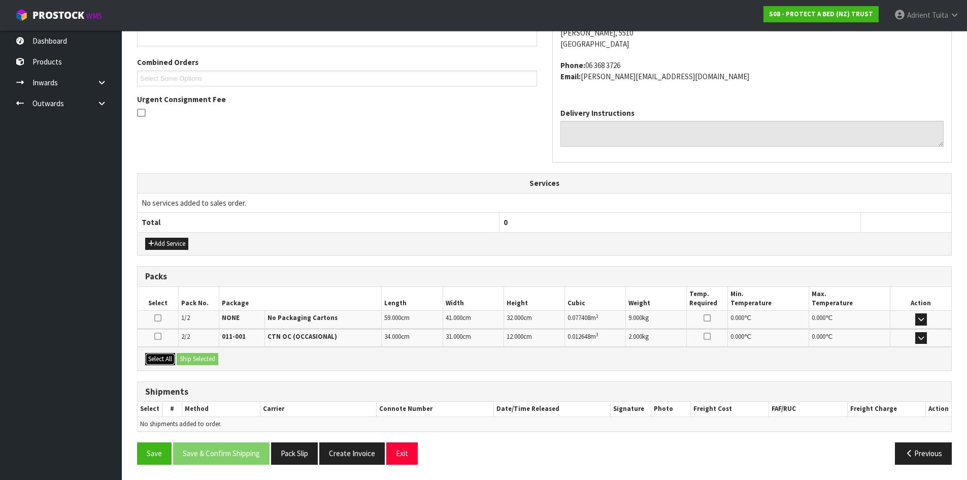
drag, startPoint x: 166, startPoint y: 361, endPoint x: 191, endPoint y: 355, distance: 25.6
click at [168, 361] on button "Select All" at bounding box center [160, 359] width 30 height 12
click at [194, 354] on button "Ship Selected" at bounding box center [198, 359] width 42 height 12
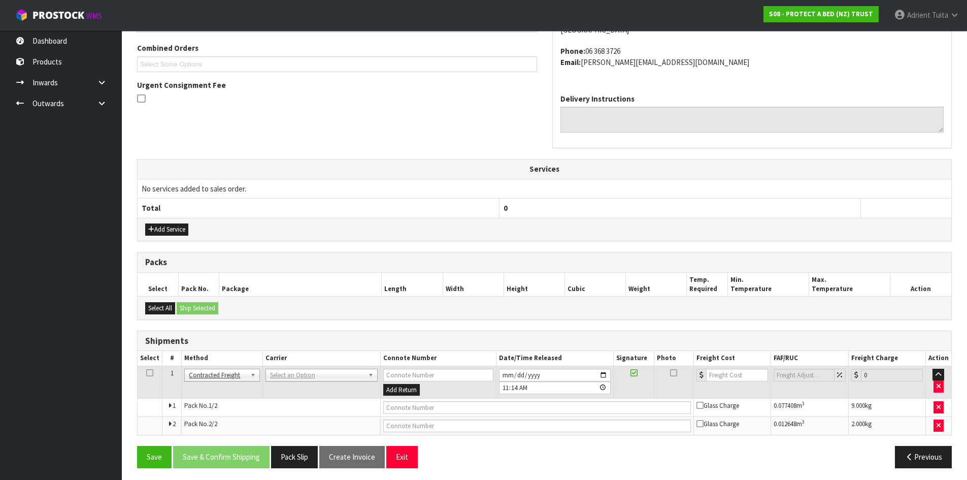
scroll to position [262, 0]
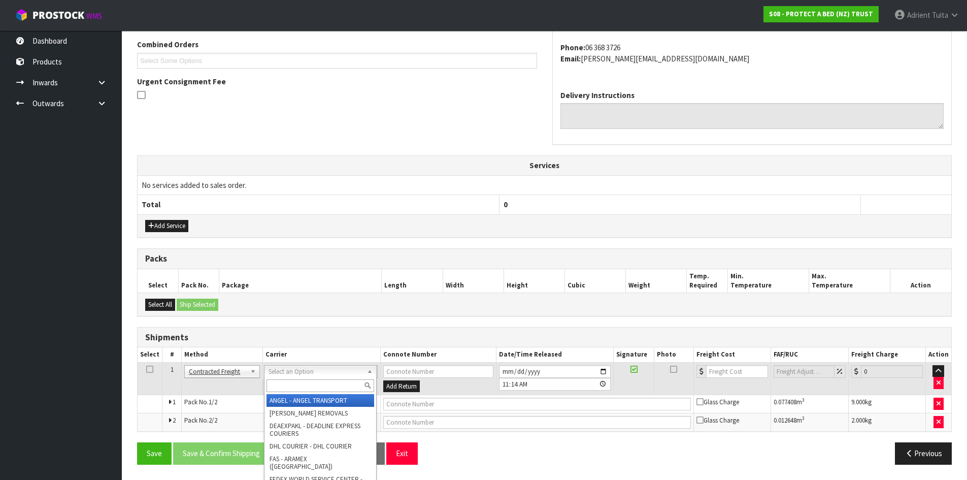
drag, startPoint x: 280, startPoint y: 371, endPoint x: 280, endPoint y: 383, distance: 11.2
click at [280, 383] on input "text" at bounding box center [320, 385] width 108 height 13
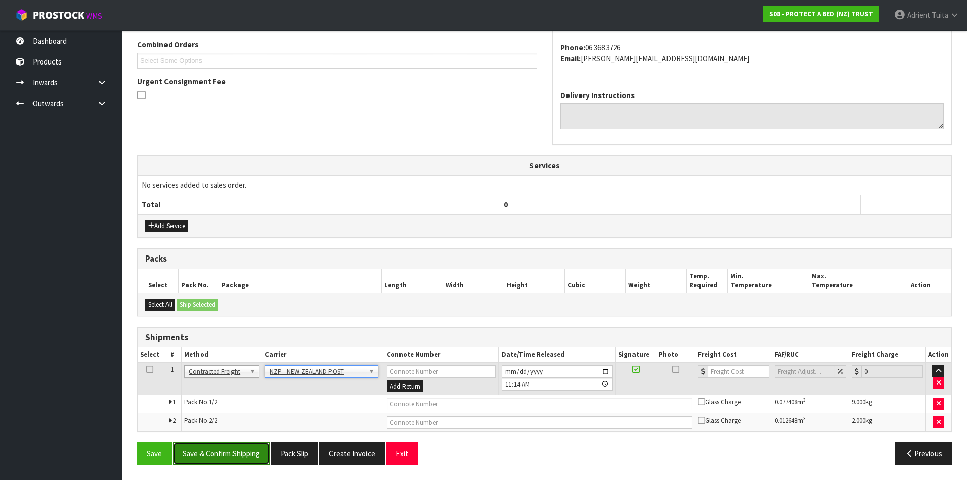
click at [186, 452] on button "Save & Confirm Shipping" at bounding box center [221, 453] width 96 height 22
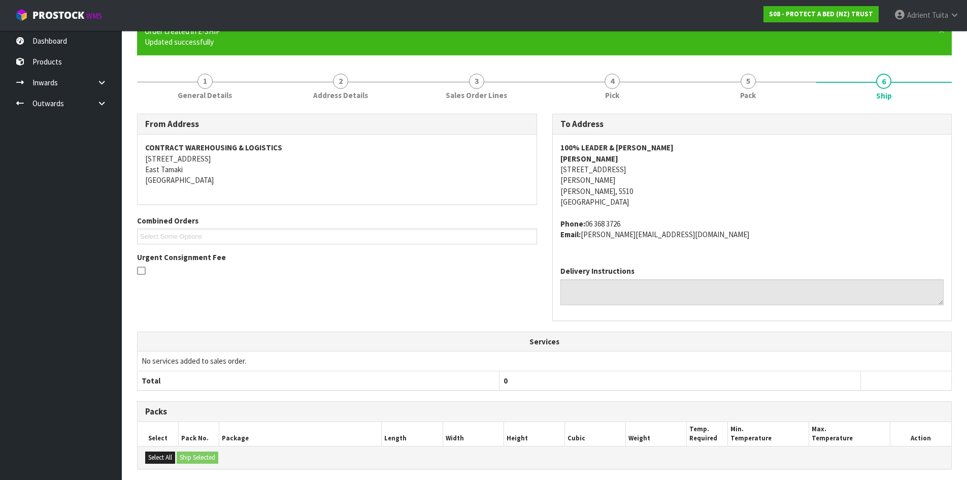
scroll to position [247, 0]
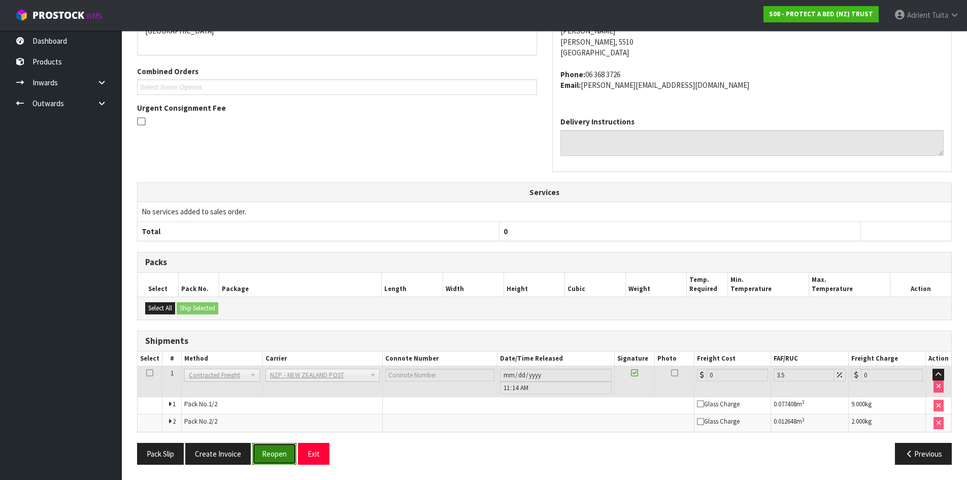
click at [281, 454] on button "Reopen" at bounding box center [274, 454] width 44 height 22
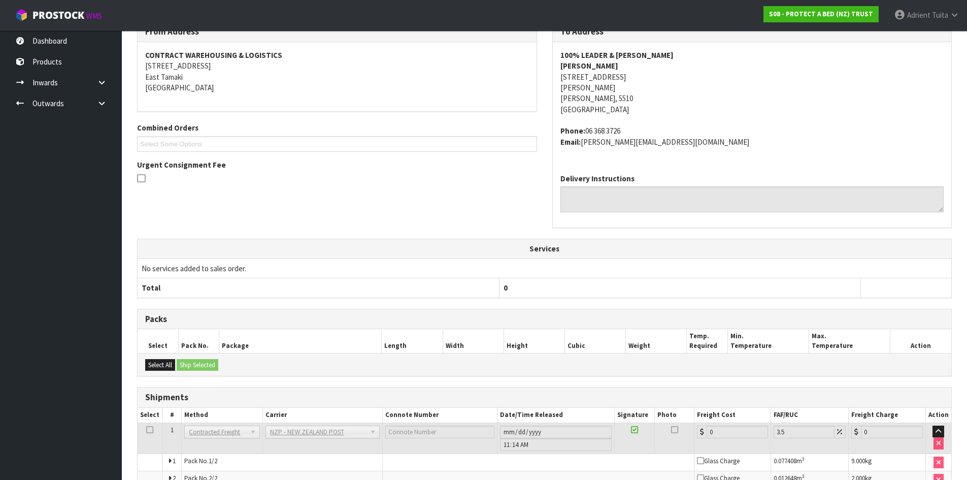
scroll to position [236, 0]
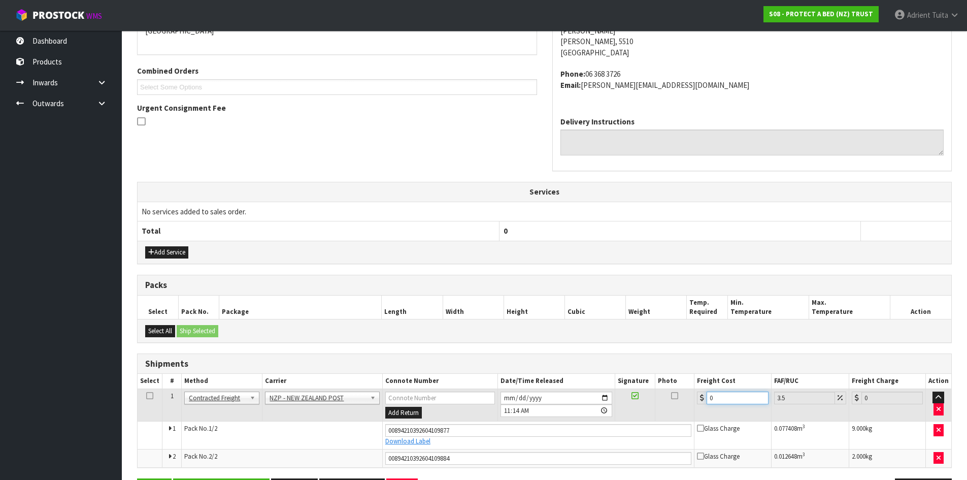
click at [736, 395] on input "0" at bounding box center [736, 397] width 61 height 13
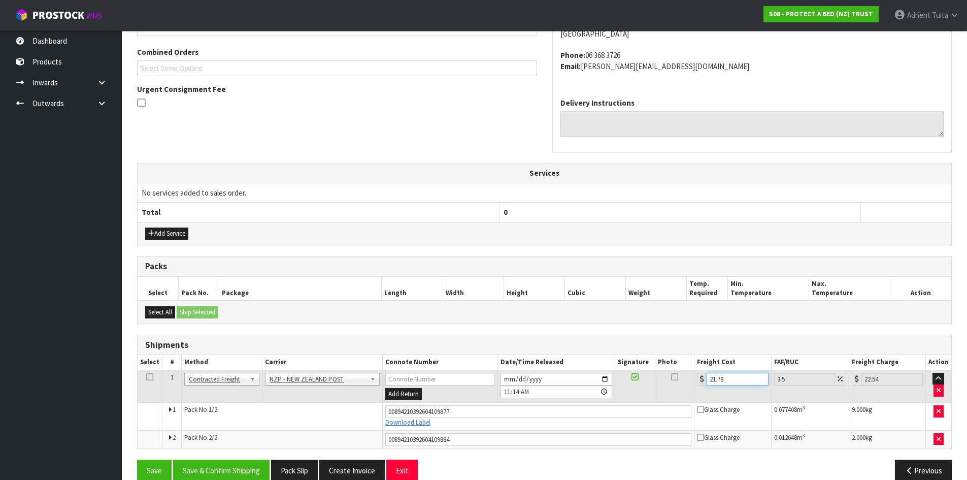
scroll to position [272, 0]
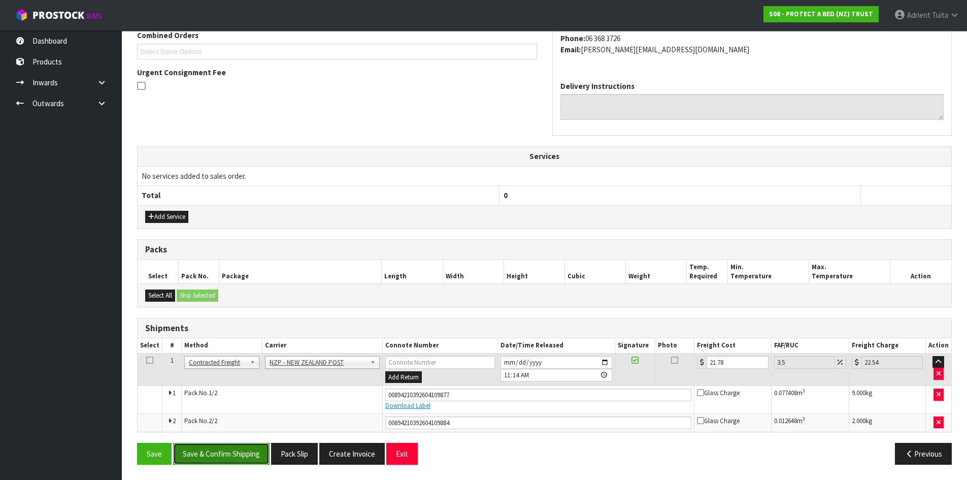
click at [251, 457] on button "Save & Confirm Shipping" at bounding box center [221, 454] width 96 height 22
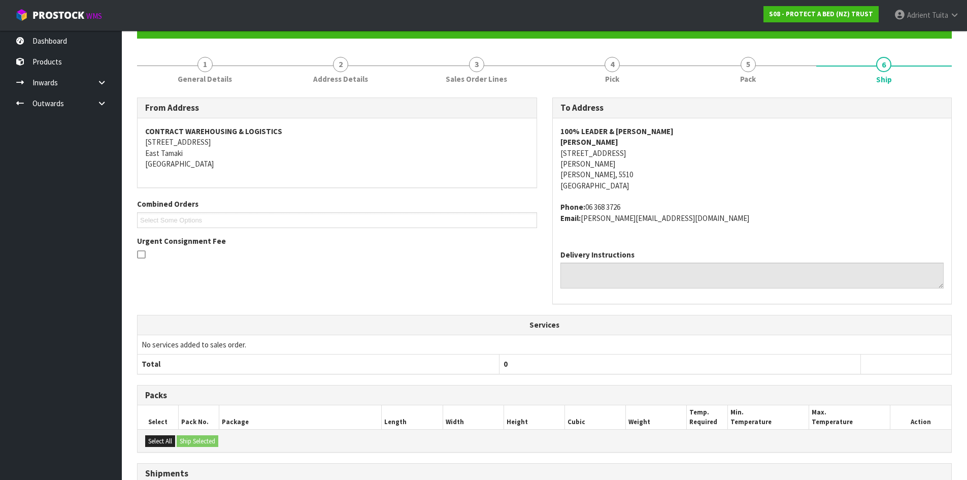
scroll to position [243, 0]
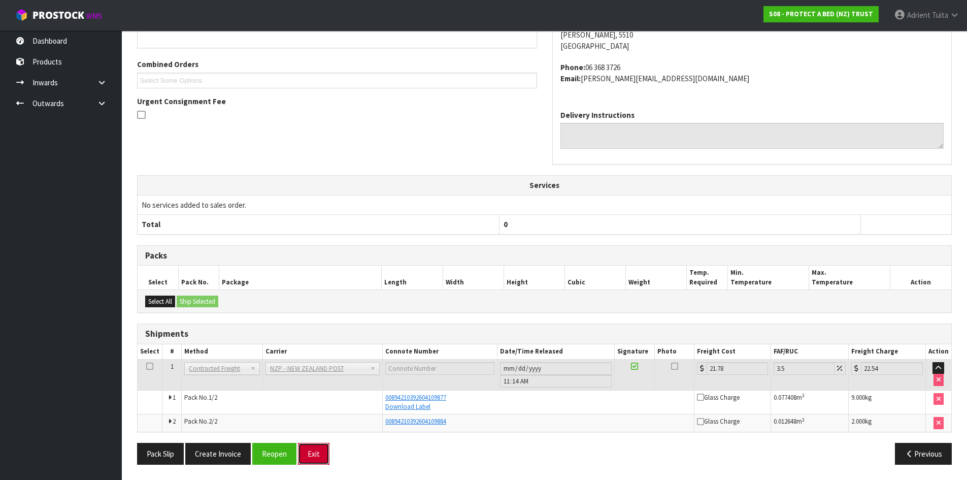
drag, startPoint x: 322, startPoint y: 446, endPoint x: 317, endPoint y: 446, distance: 5.6
click at [323, 446] on button "Exit" at bounding box center [313, 454] width 31 height 22
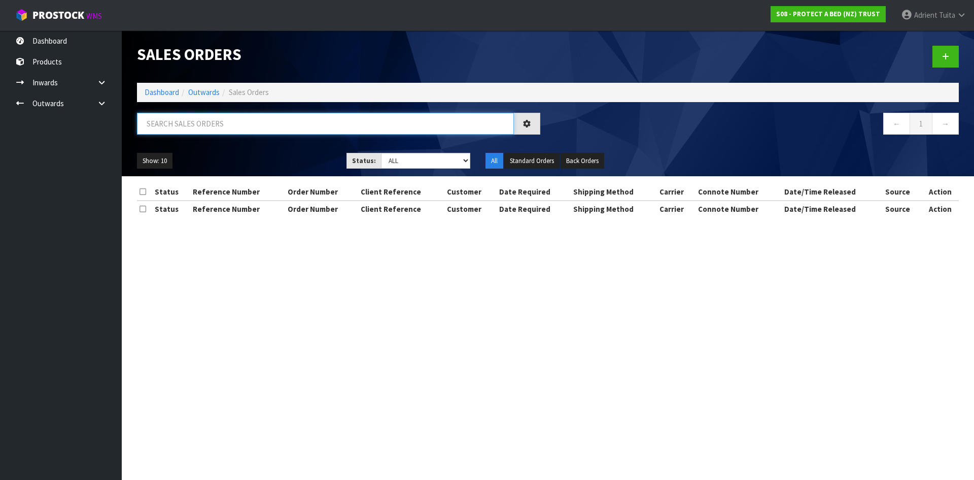
click at [228, 116] on input "text" at bounding box center [325, 124] width 377 height 22
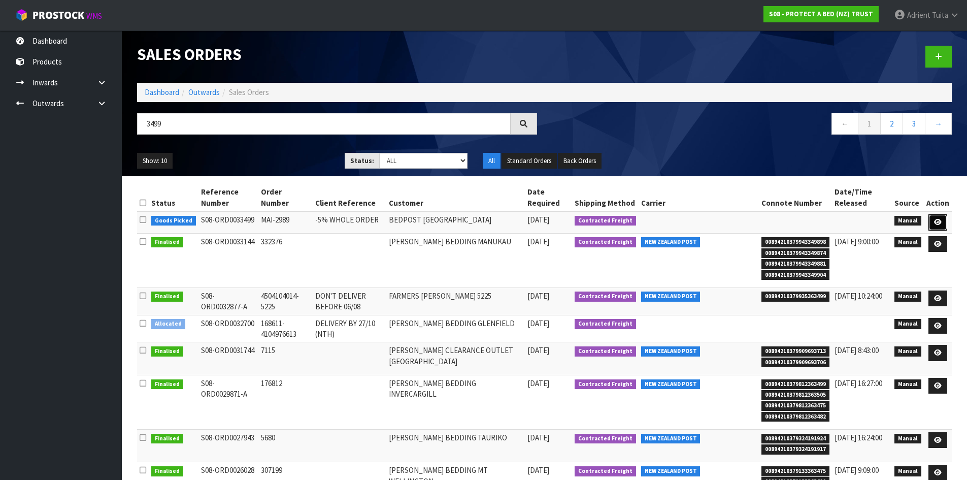
click at [932, 222] on link at bounding box center [937, 222] width 19 height 16
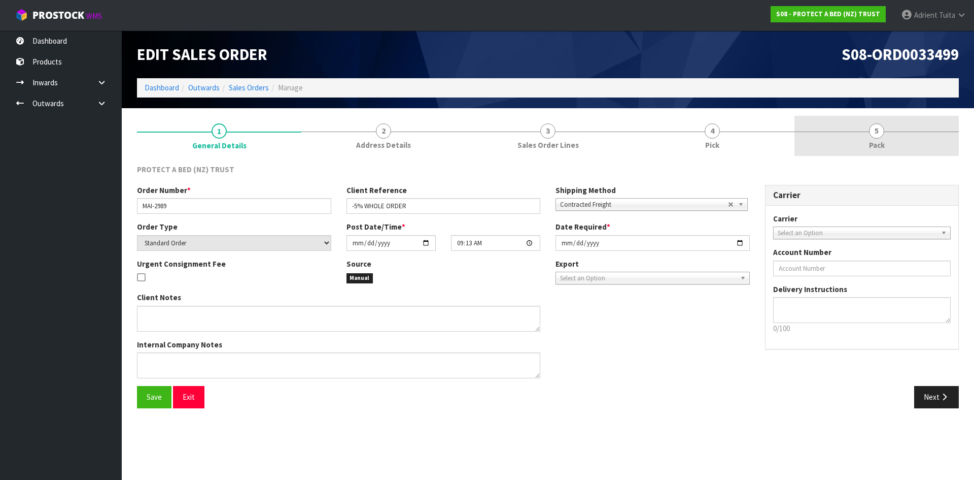
click at [903, 143] on link "5 Pack" at bounding box center [877, 136] width 164 height 40
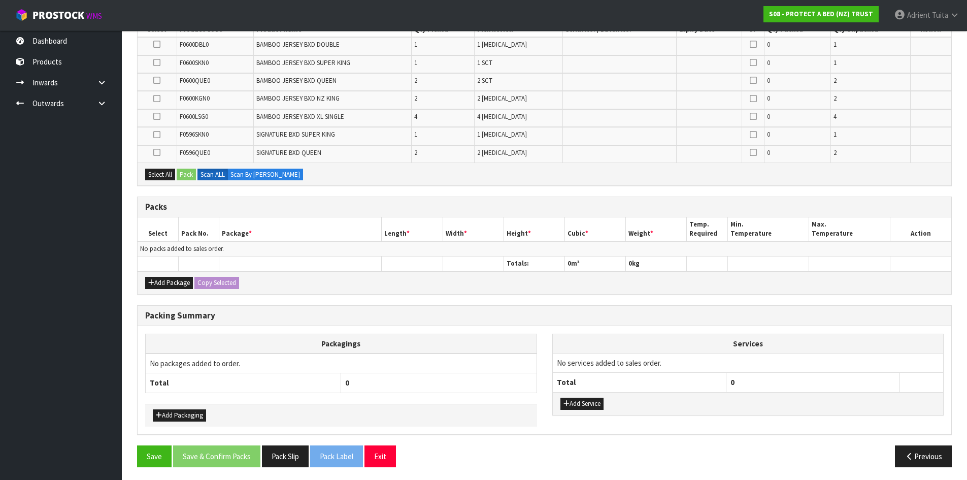
scroll to position [201, 0]
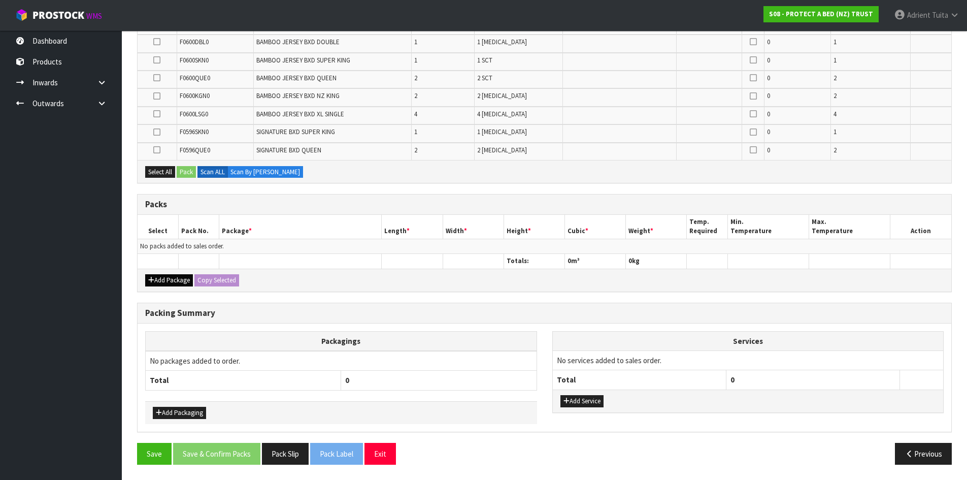
click at [169, 287] on div "Add Package Copy Selected" at bounding box center [545, 279] width 814 height 23
click at [172, 283] on button "Add Package" at bounding box center [169, 280] width 48 height 12
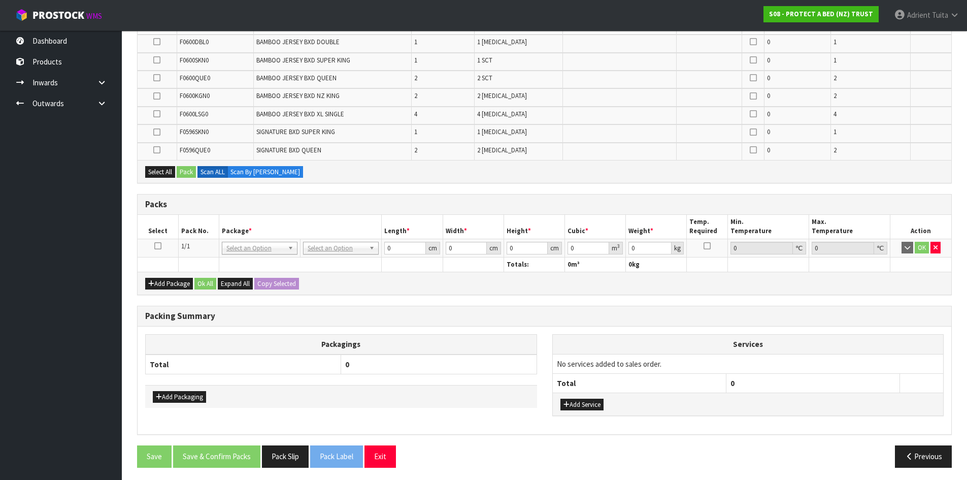
click at [160, 246] on icon at bounding box center [157, 246] width 7 height 1
drag, startPoint x: 313, startPoint y: 251, endPoint x: 315, endPoint y: 258, distance: 7.8
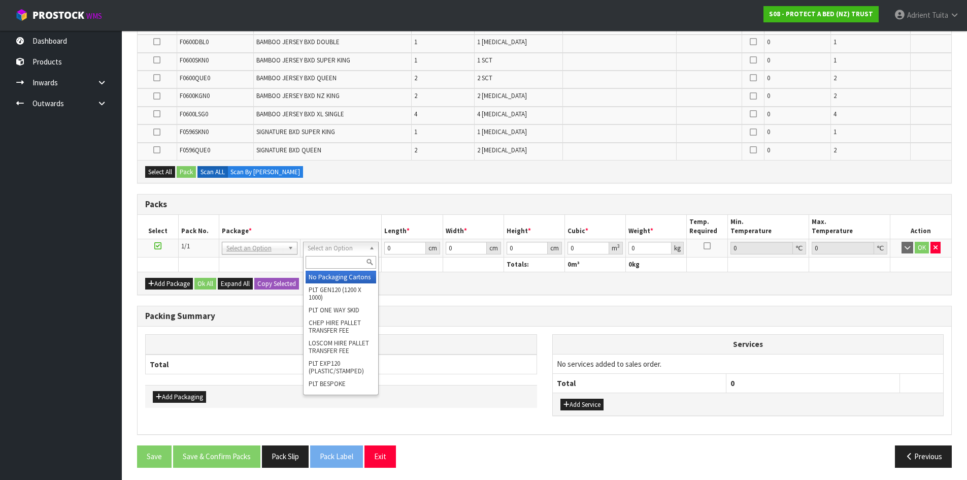
click at [315, 258] on input "text" at bounding box center [341, 262] width 71 height 13
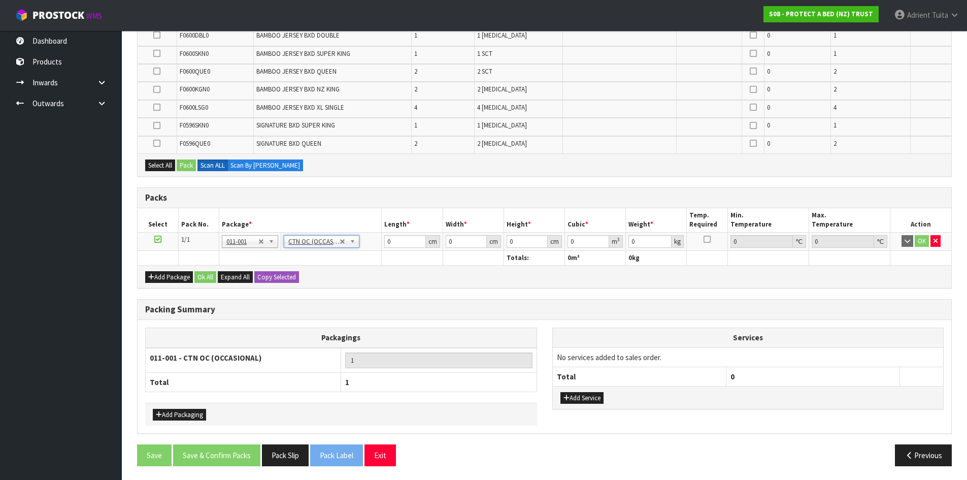
scroll to position [210, 0]
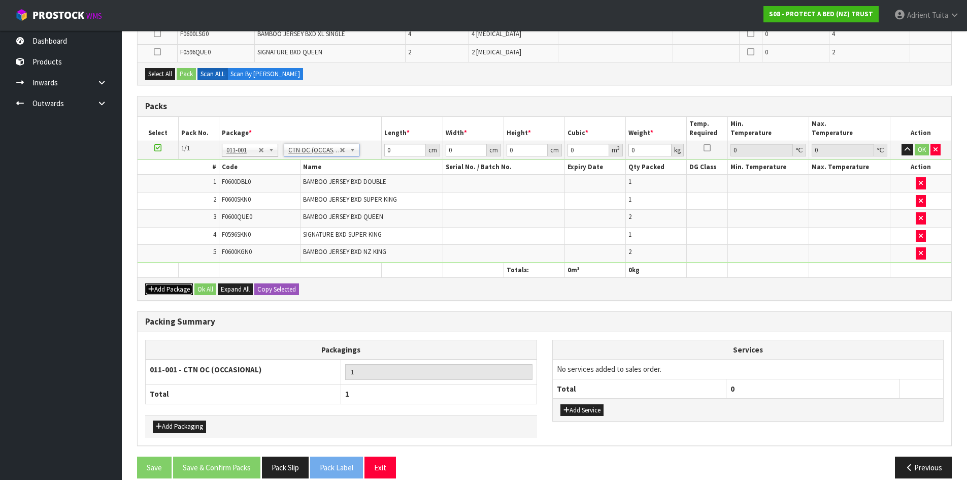
click at [158, 292] on button "Add Package" at bounding box center [169, 289] width 48 height 12
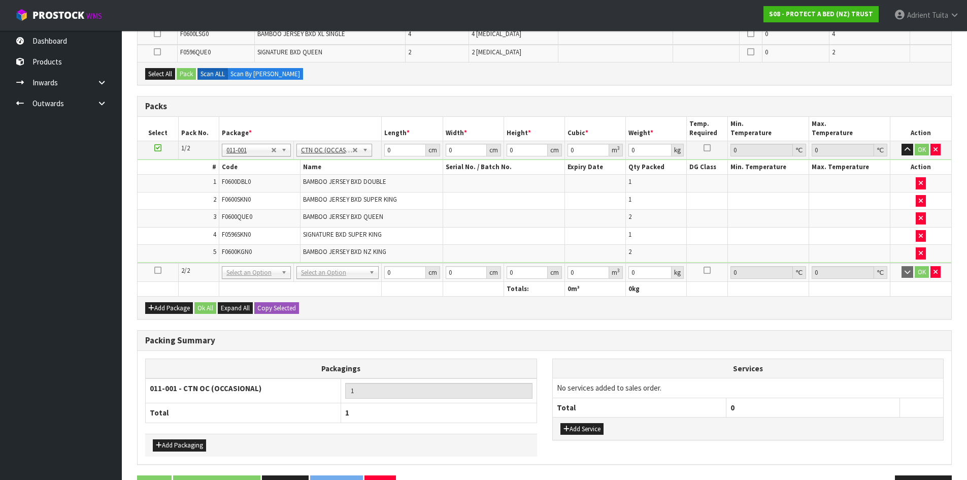
click at [161, 271] on icon at bounding box center [157, 270] width 7 height 1
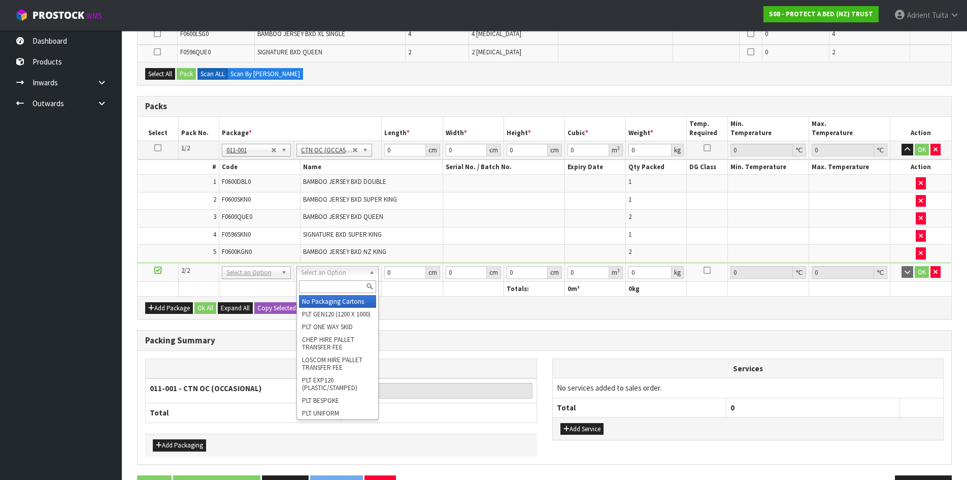
click at [342, 286] on input "text" at bounding box center [337, 286] width 77 height 13
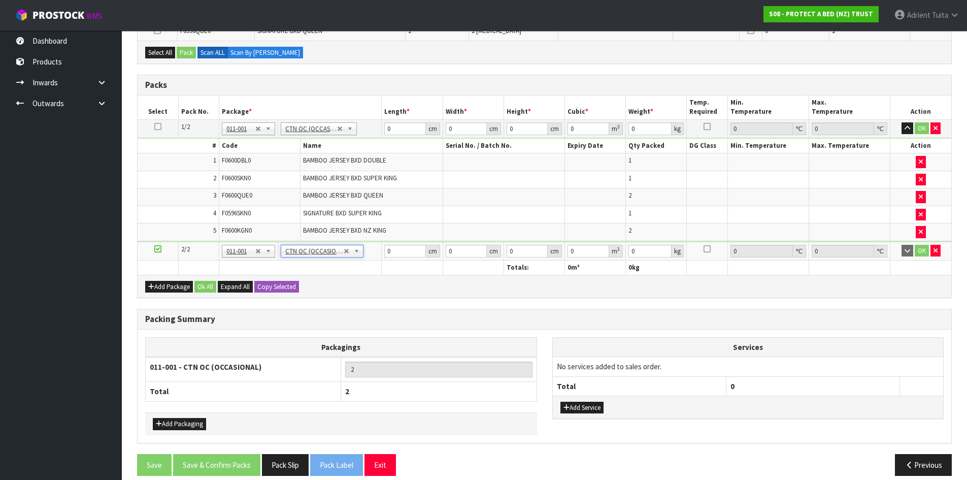
scroll to position [242, 0]
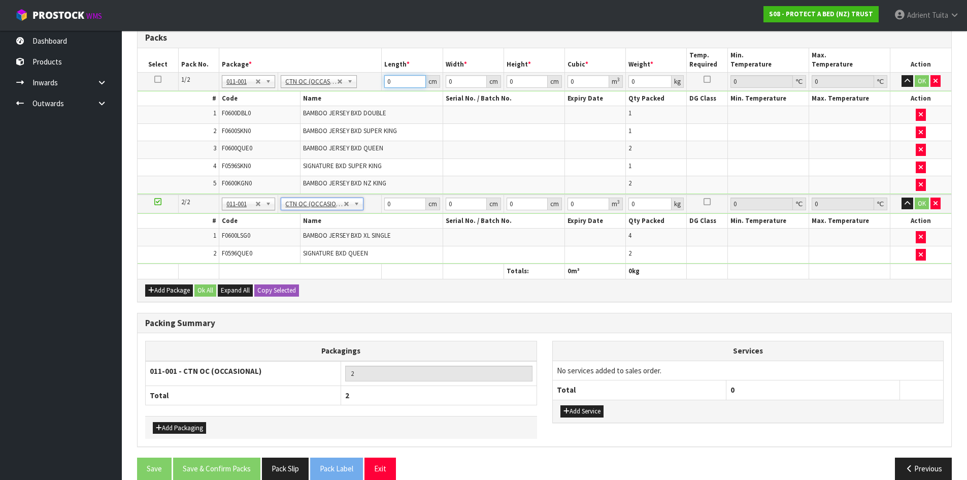
click at [397, 87] on input "0" at bounding box center [404, 81] width 41 height 13
drag, startPoint x: 400, startPoint y: 198, endPoint x: 408, endPoint y: 197, distance: 7.2
click at [401, 198] on input "0" at bounding box center [404, 203] width 41 height 13
click at [918, 201] on button "OK" at bounding box center [922, 203] width 14 height 12
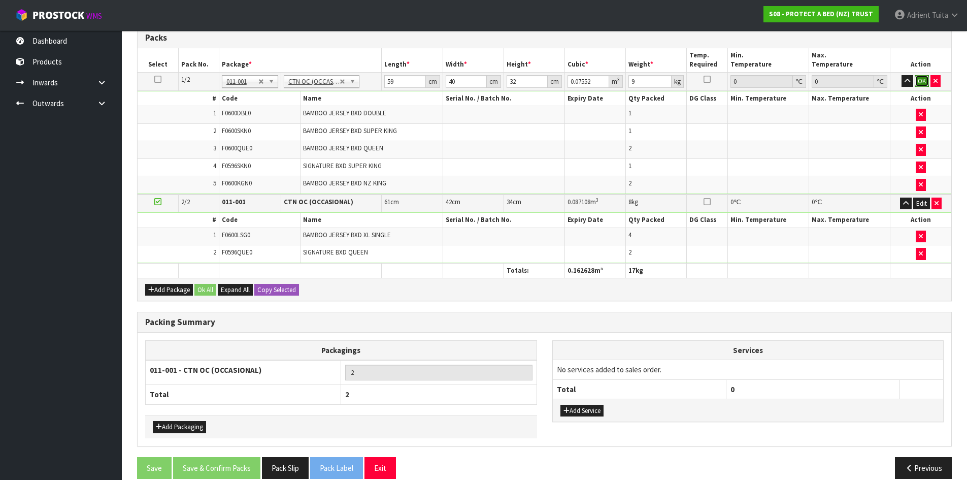
click at [925, 82] on button "OK" at bounding box center [922, 81] width 14 height 12
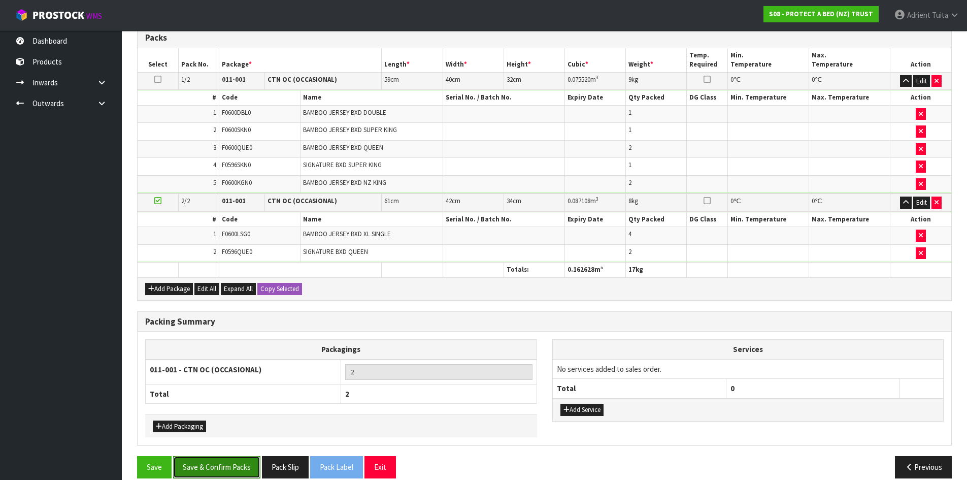
click at [214, 465] on button "Save & Confirm Packs" at bounding box center [216, 467] width 87 height 22
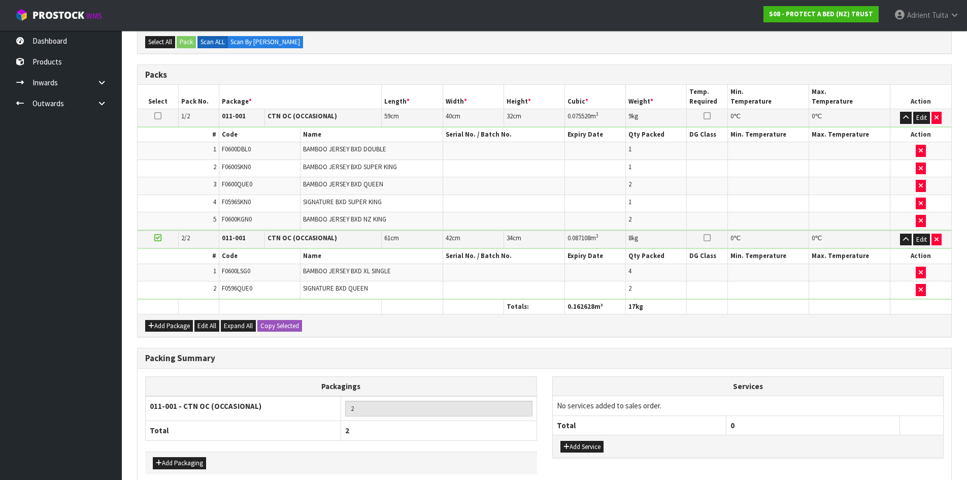
scroll to position [0, 0]
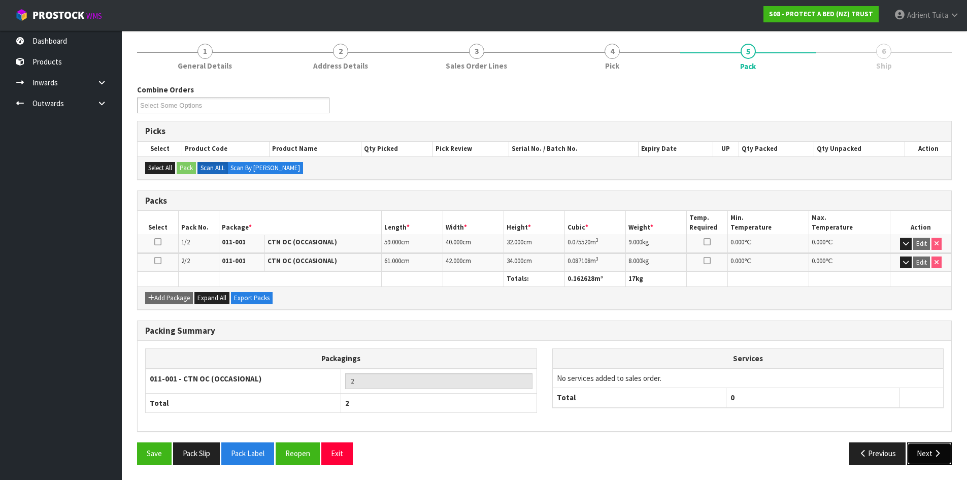
click at [930, 462] on button "Next" at bounding box center [929, 453] width 45 height 22
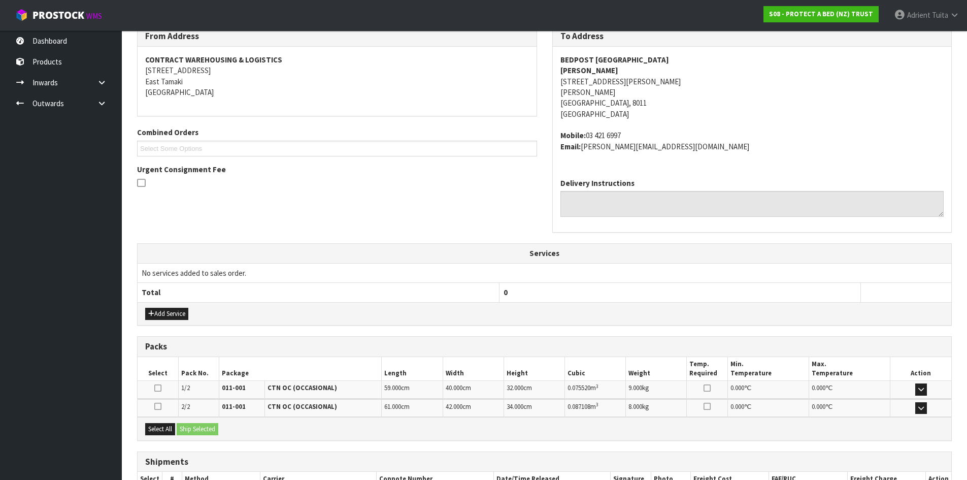
scroll to position [245, 0]
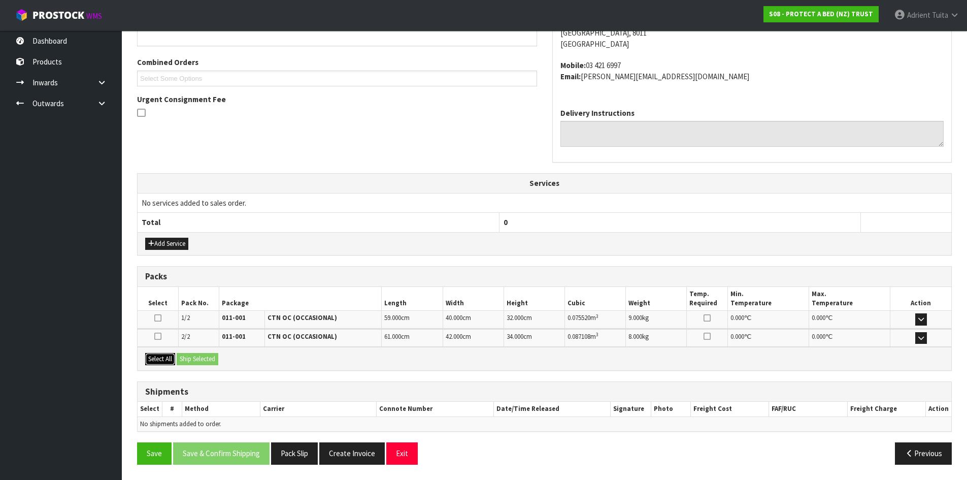
drag, startPoint x: 159, startPoint y: 363, endPoint x: 209, endPoint y: 362, distance: 49.7
click at [160, 363] on button "Select All" at bounding box center [160, 359] width 30 height 12
click at [209, 362] on button "Ship Selected" at bounding box center [198, 359] width 42 height 12
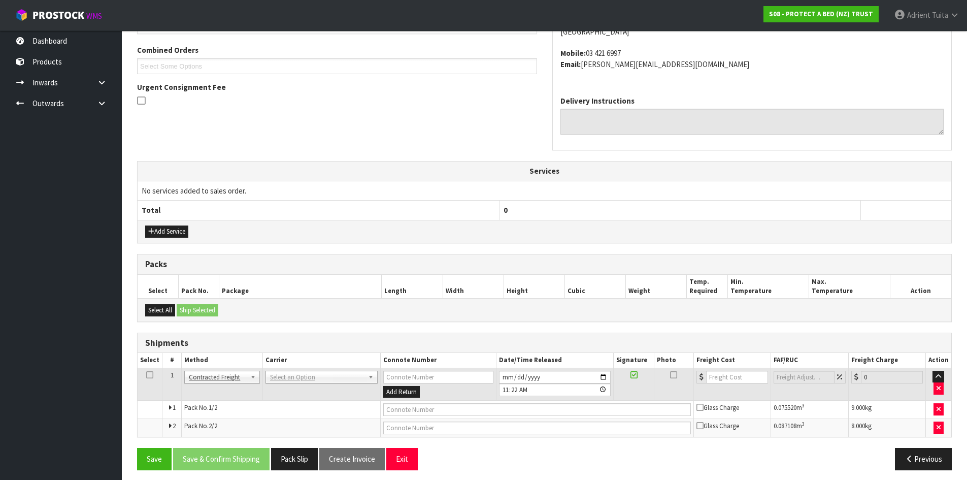
scroll to position [262, 0]
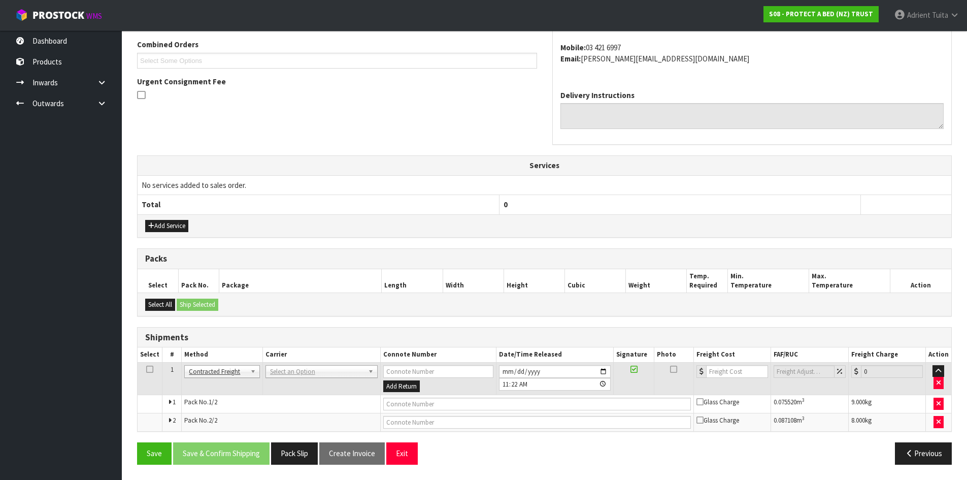
click at [290, 379] on td "ANGEL - ANGEL TRANSPORT CONROY - CONROY REMOVALS DEAEXPAKL - DEADLINE EXPRESS C…" at bounding box center [321, 378] width 118 height 33
drag, startPoint x: 299, startPoint y: 373, endPoint x: 299, endPoint y: 378, distance: 5.1
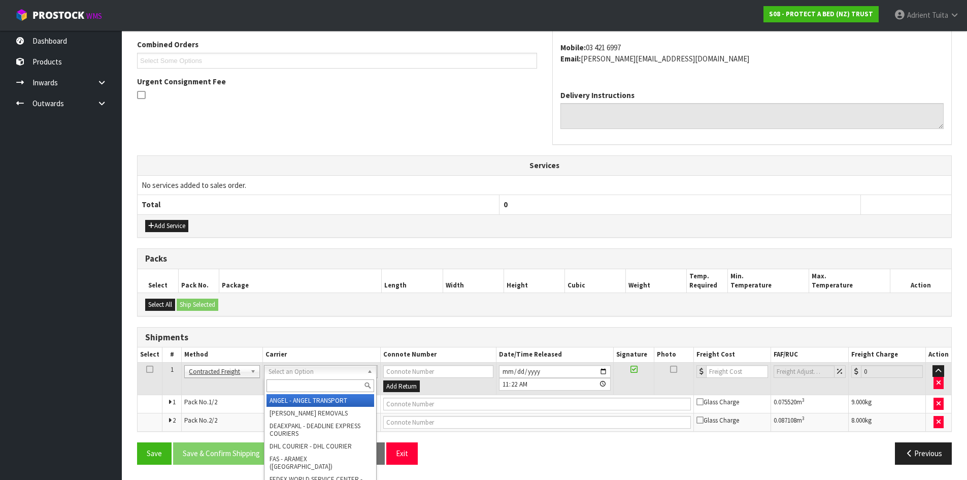
click at [299, 379] on input "text" at bounding box center [320, 385] width 108 height 13
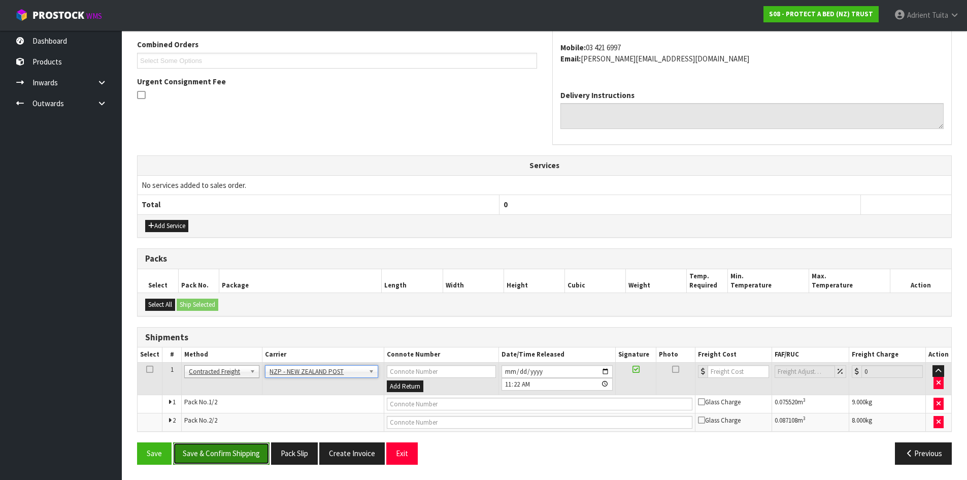
click at [185, 456] on button "Save & Confirm Shipping" at bounding box center [221, 453] width 96 height 22
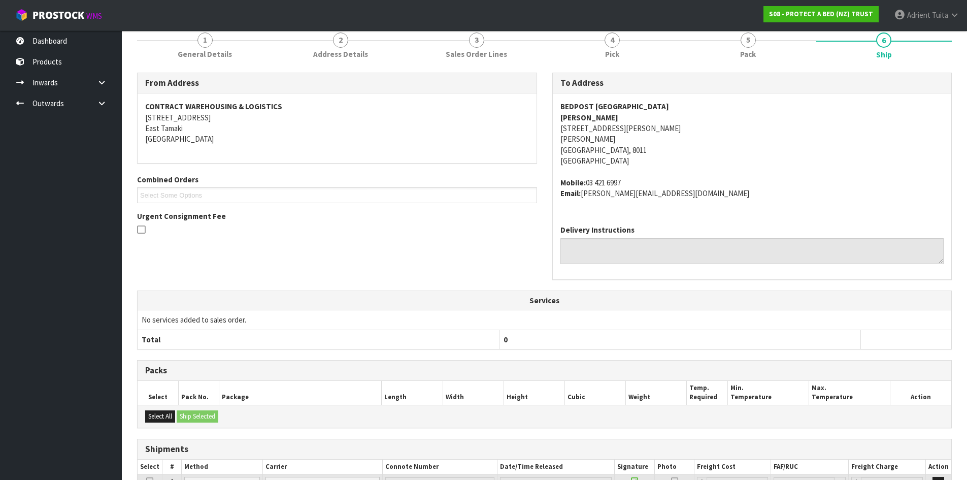
scroll to position [247, 0]
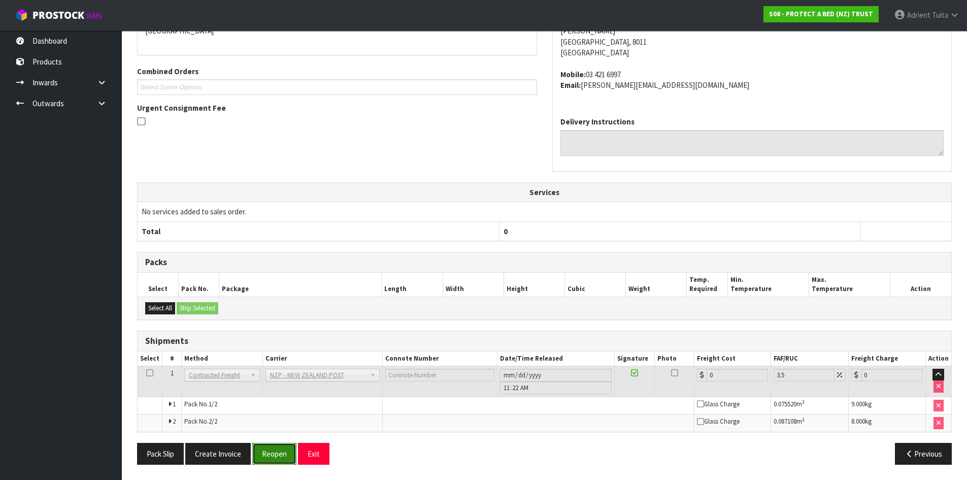
click at [268, 460] on button "Reopen" at bounding box center [274, 454] width 44 height 22
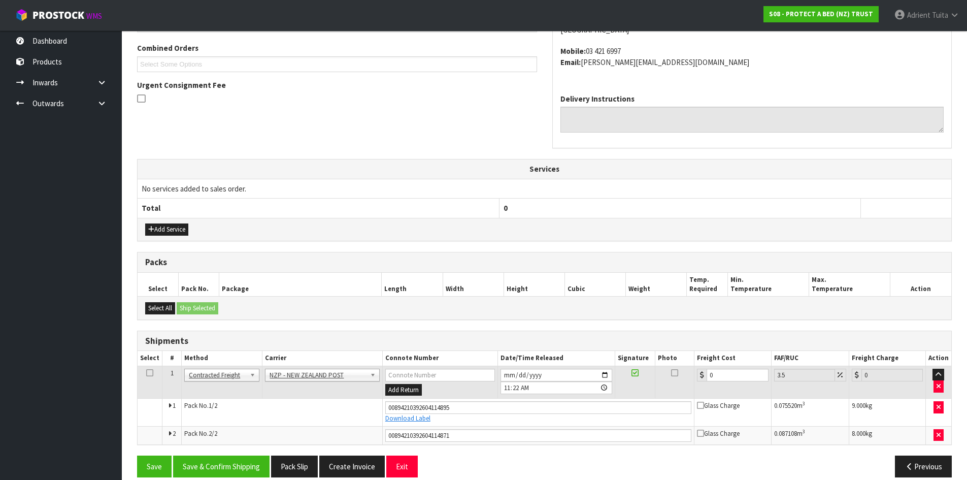
scroll to position [272, 0]
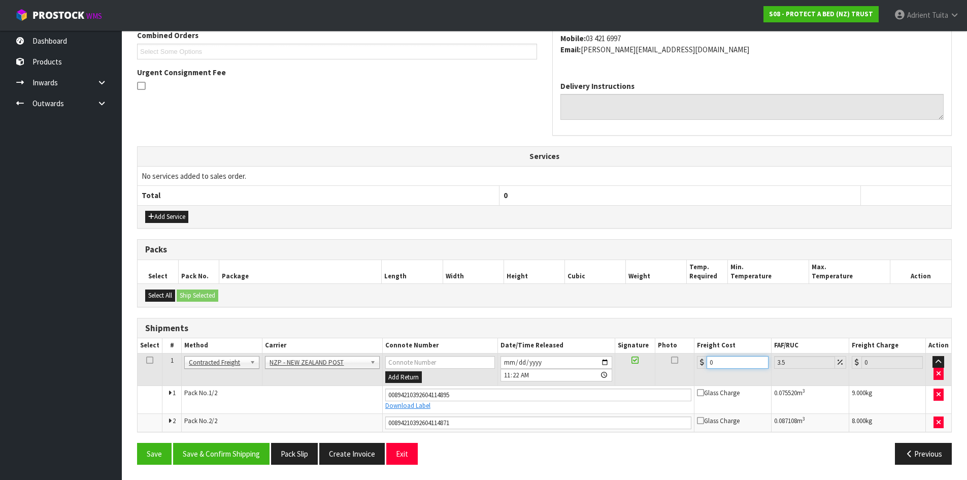
click at [718, 364] on input "0" at bounding box center [736, 362] width 61 height 13
click at [243, 457] on button "Save & Confirm Shipping" at bounding box center [221, 454] width 96 height 22
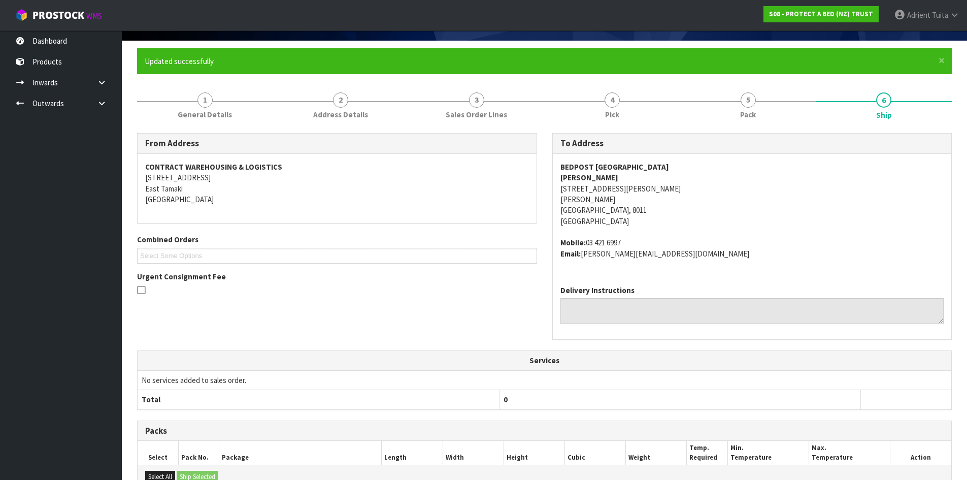
scroll to position [243, 0]
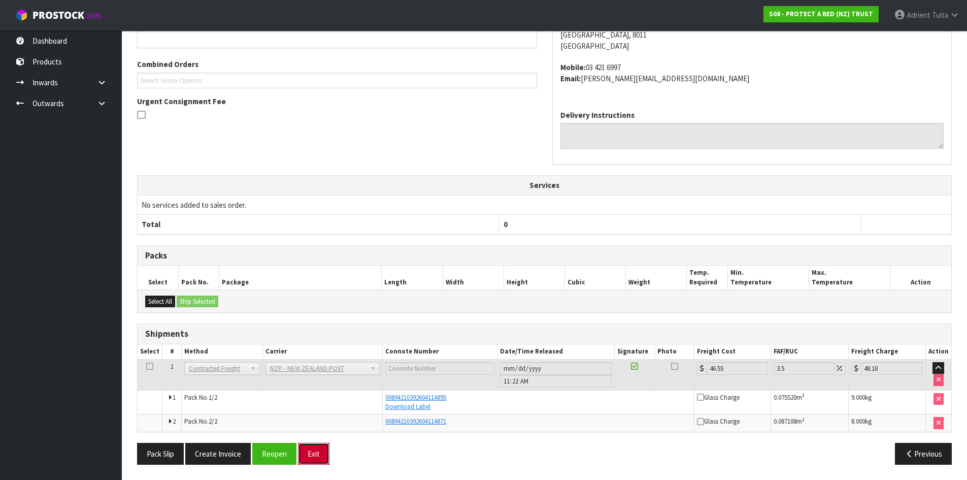
click at [307, 448] on button "Exit" at bounding box center [313, 454] width 31 height 22
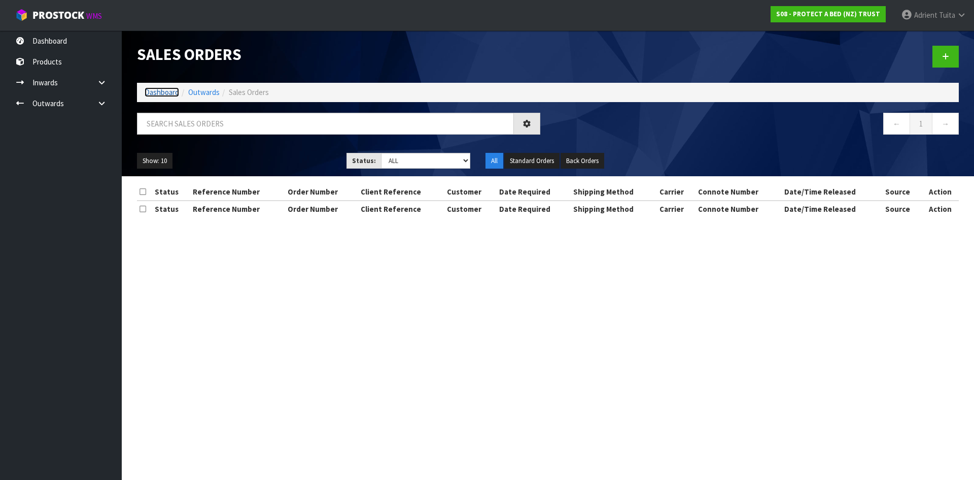
click at [167, 94] on link "Dashboard" at bounding box center [162, 92] width 35 height 10
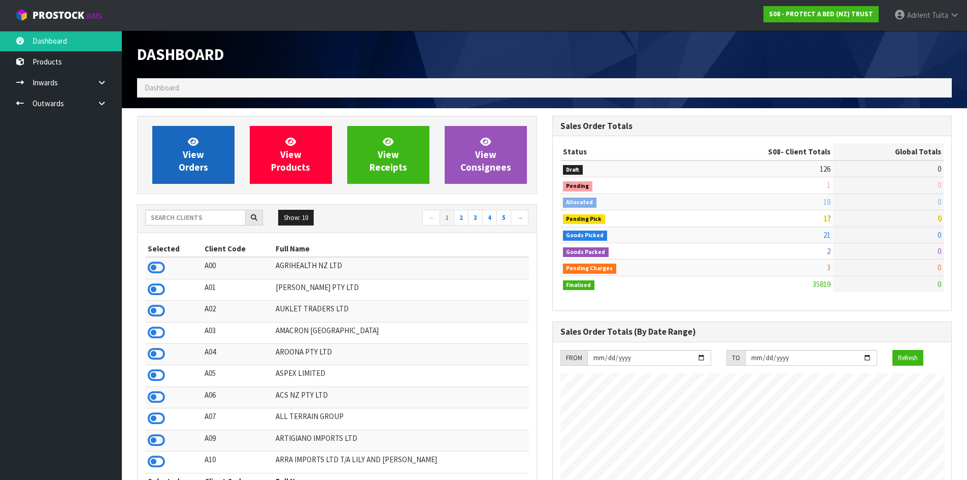
scroll to position [633, 415]
click at [191, 160] on span "View Orders" at bounding box center [193, 155] width 29 height 38
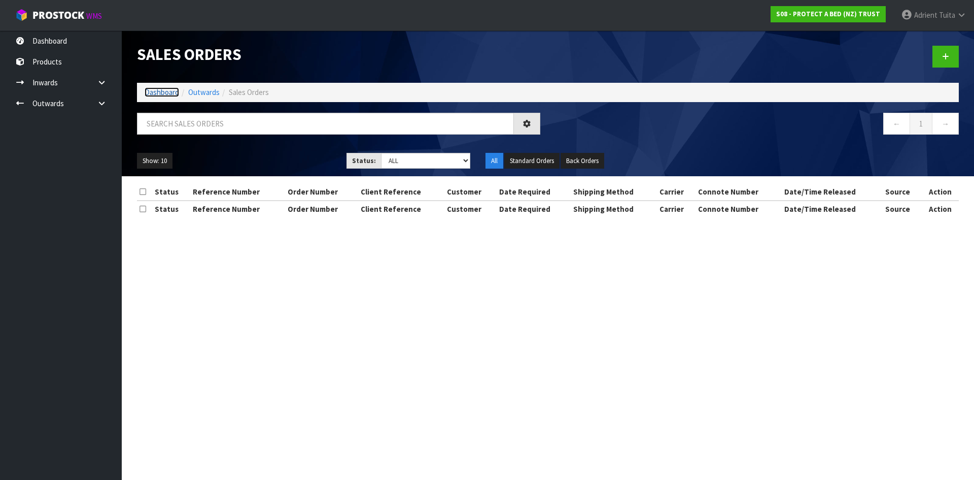
click at [173, 89] on link "Dashboard" at bounding box center [162, 92] width 35 height 10
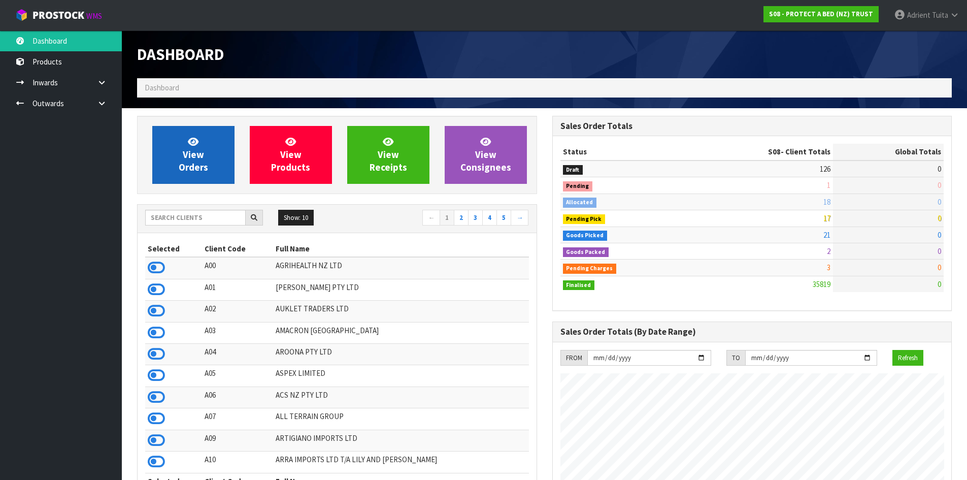
scroll to position [769, 415]
click at [186, 146] on link "View Orders" at bounding box center [193, 155] width 82 height 58
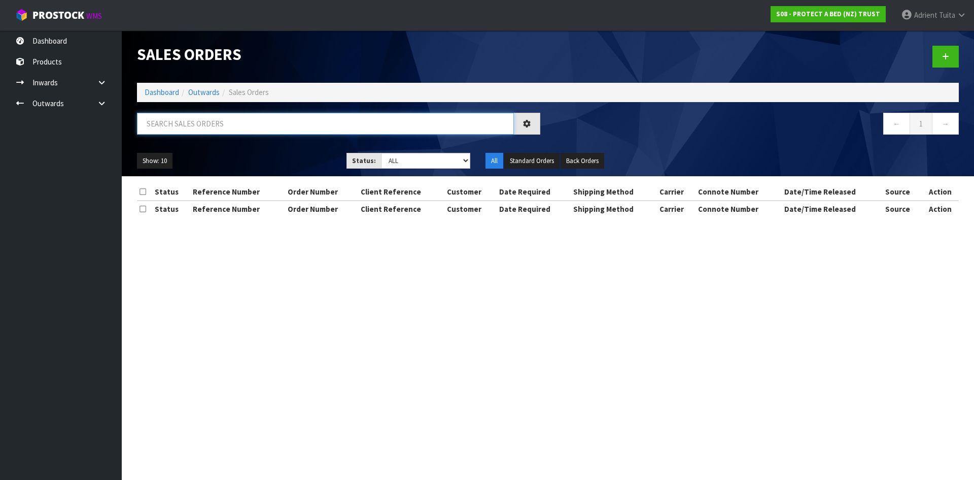
click at [208, 123] on input "text" at bounding box center [325, 124] width 377 height 22
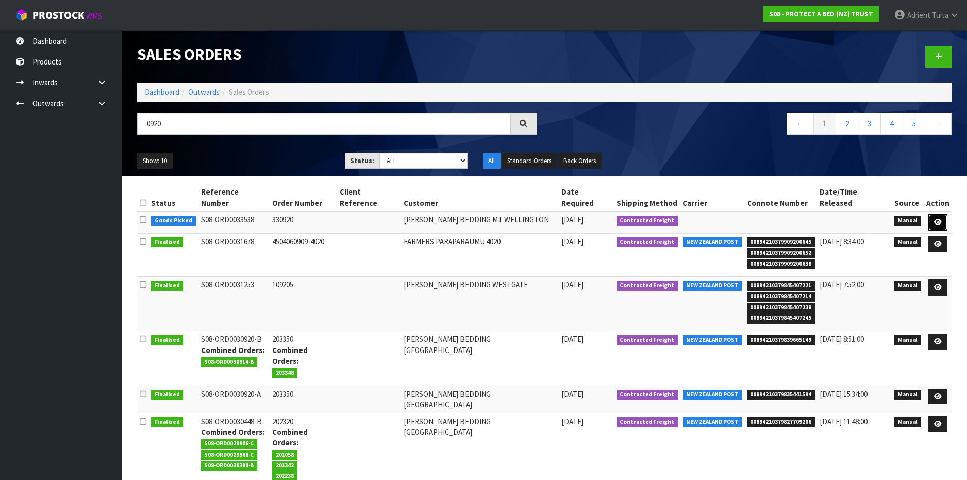
click at [934, 219] on icon at bounding box center [938, 222] width 8 height 7
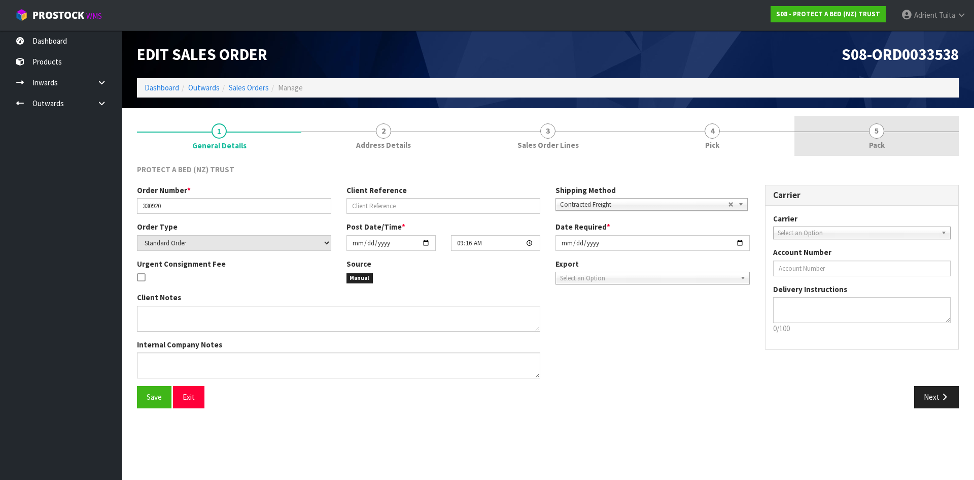
click at [893, 145] on link "5 Pack" at bounding box center [877, 136] width 164 height 40
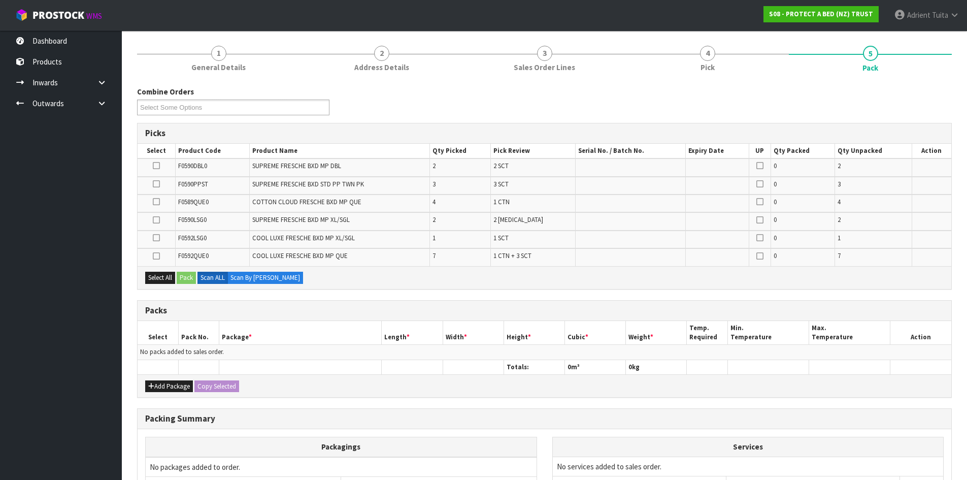
scroll to position [184, 0]
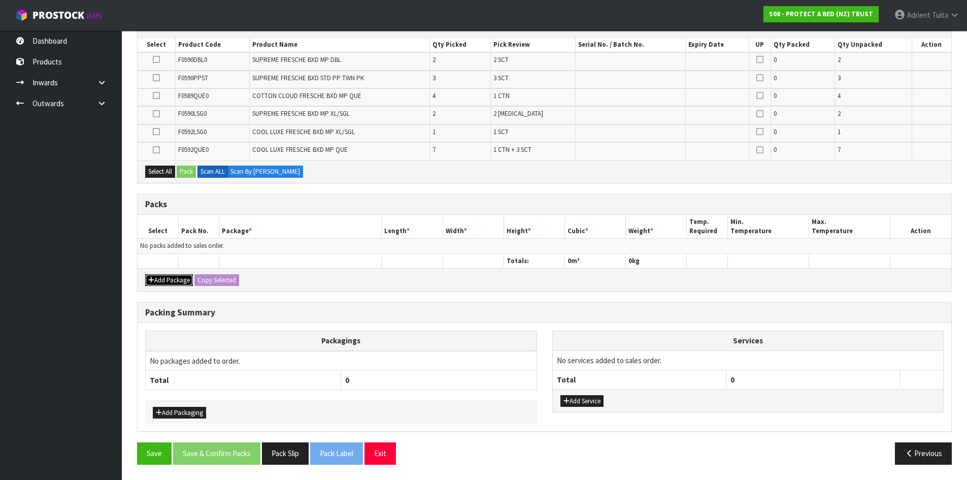
click at [151, 275] on button "Add Package" at bounding box center [169, 280] width 48 height 12
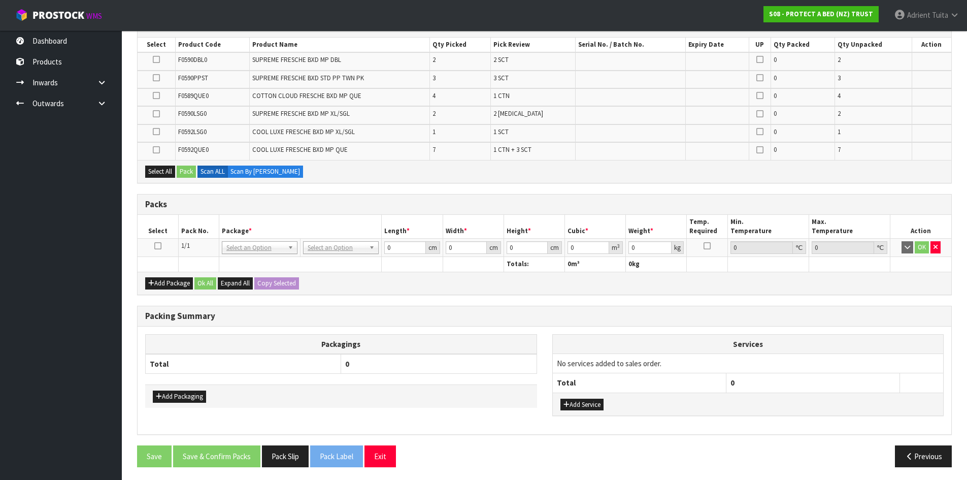
click at [158, 246] on icon at bounding box center [157, 246] width 7 height 1
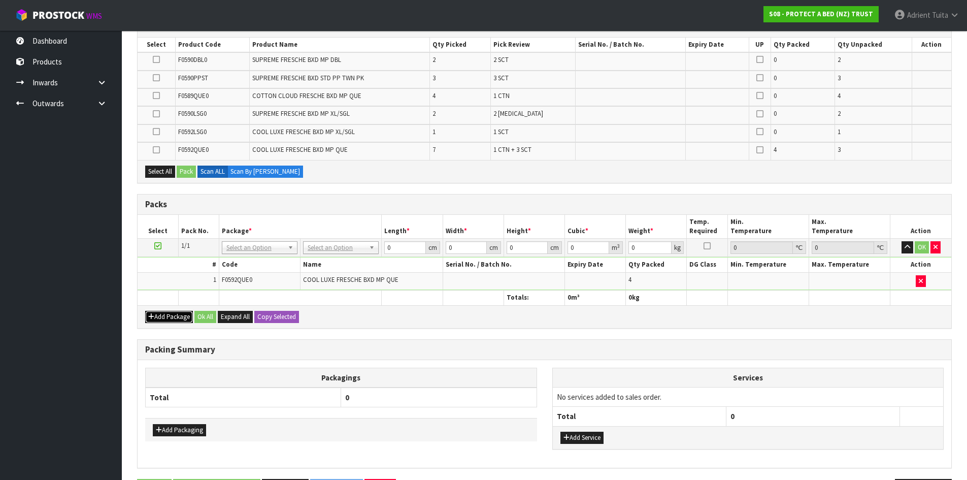
click at [152, 316] on icon "button" at bounding box center [151, 316] width 6 height 7
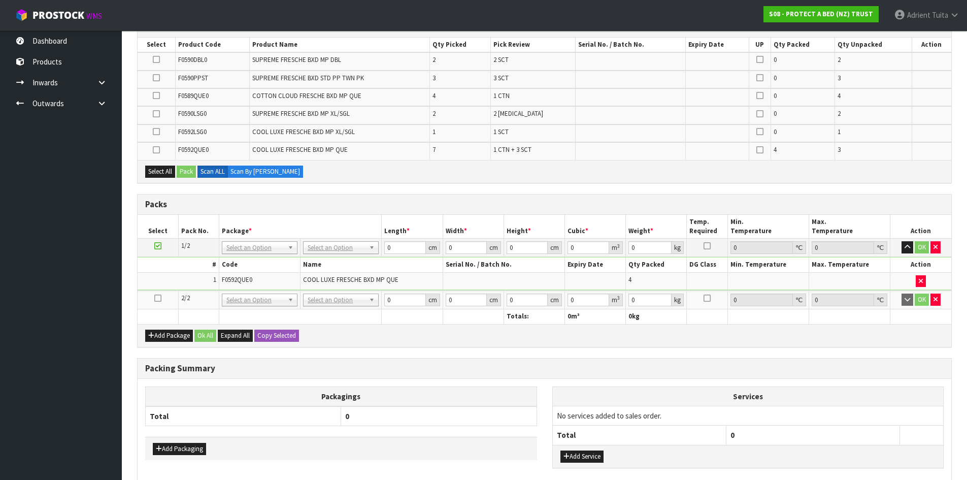
click at [155, 298] on icon at bounding box center [157, 298] width 7 height 1
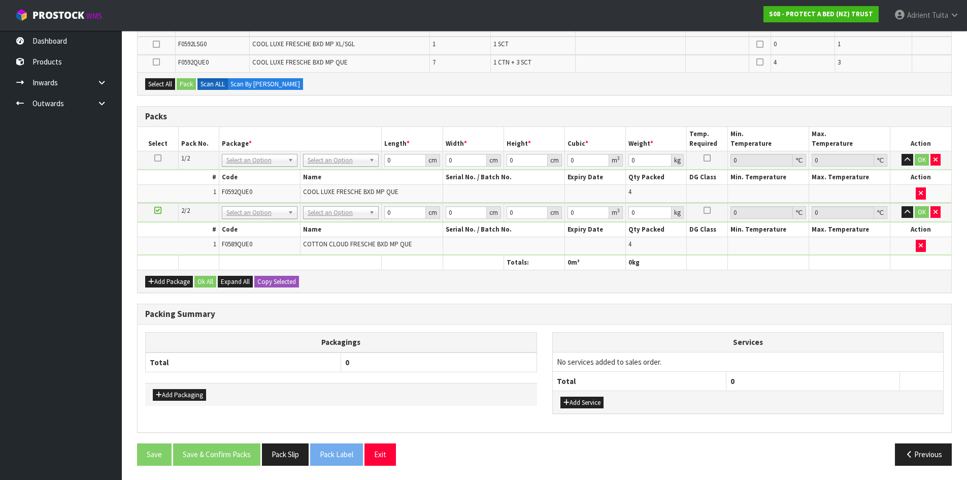
scroll to position [254, 0]
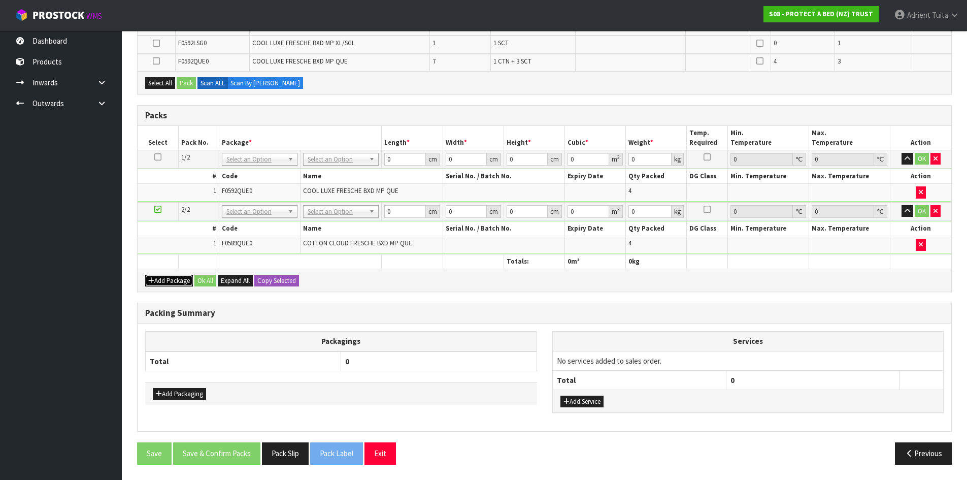
click at [161, 277] on button "Add Package" at bounding box center [169, 281] width 48 height 12
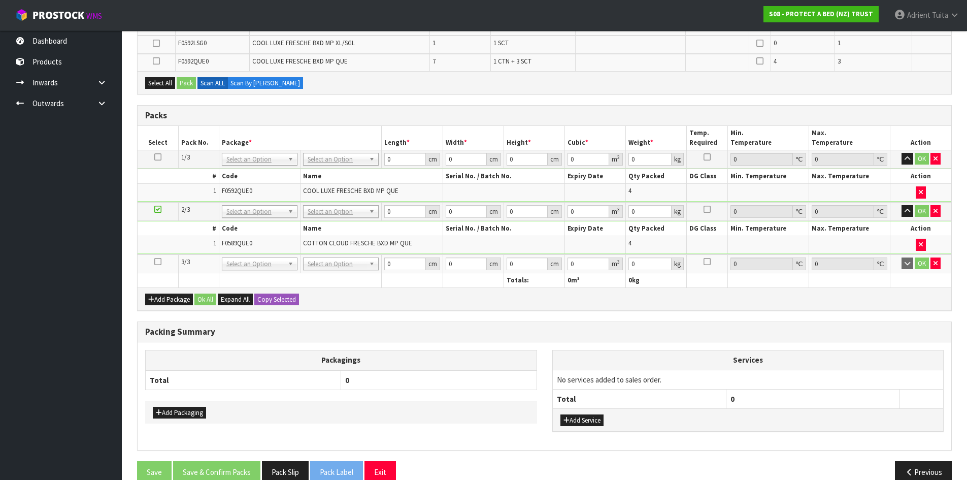
click at [160, 262] on icon at bounding box center [157, 261] width 7 height 1
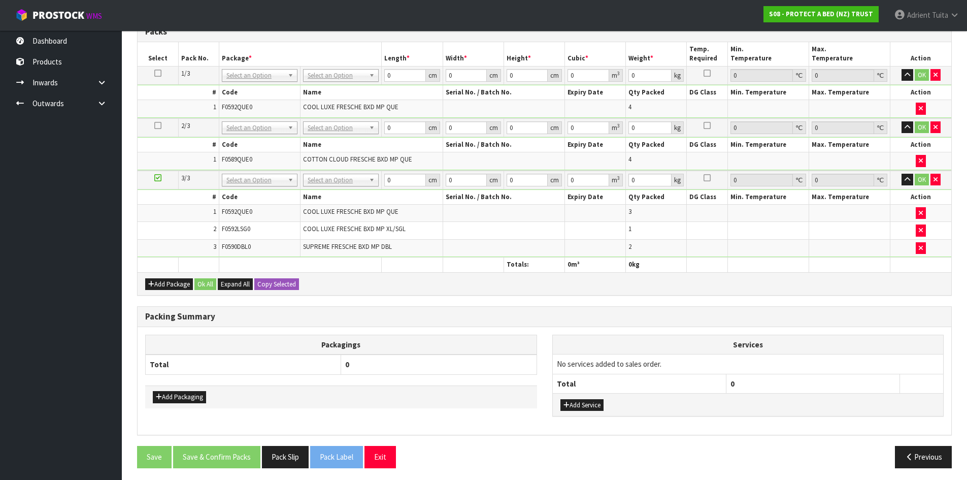
scroll to position [288, 0]
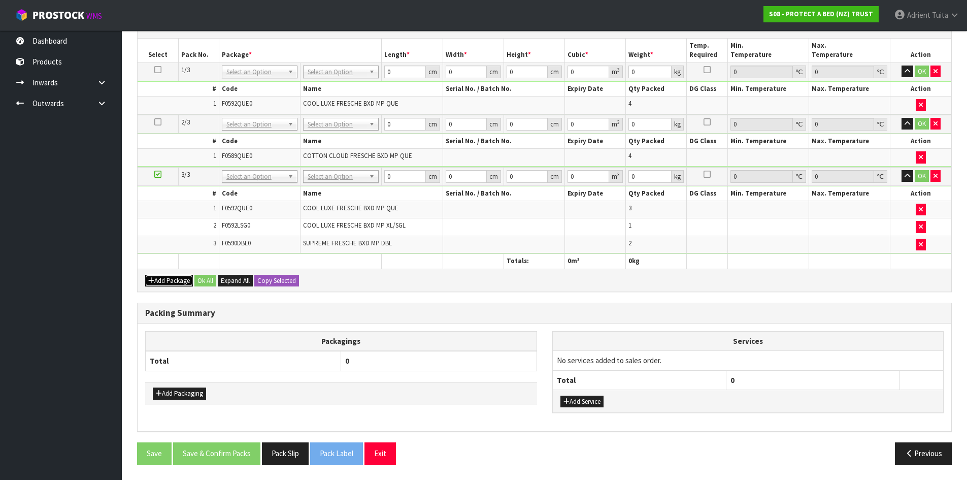
click at [156, 277] on button "Add Package" at bounding box center [169, 281] width 48 height 12
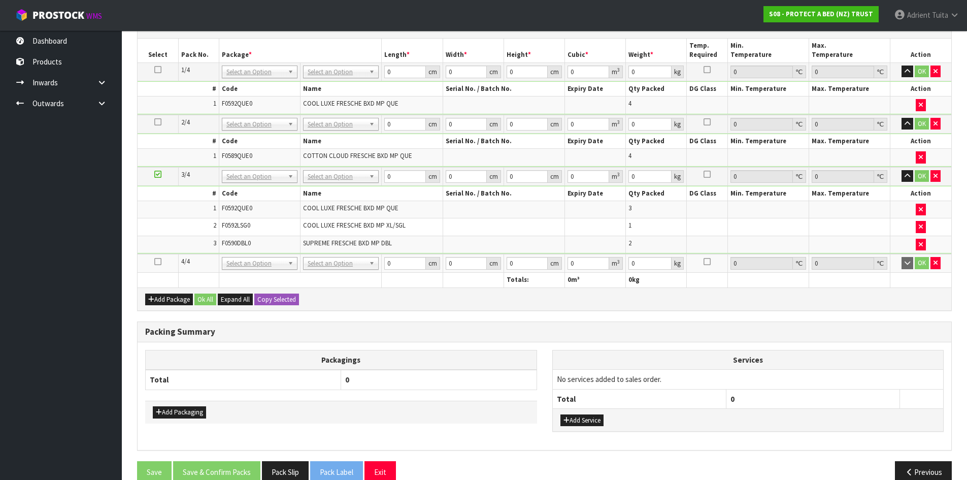
click at [157, 262] on icon at bounding box center [157, 261] width 7 height 1
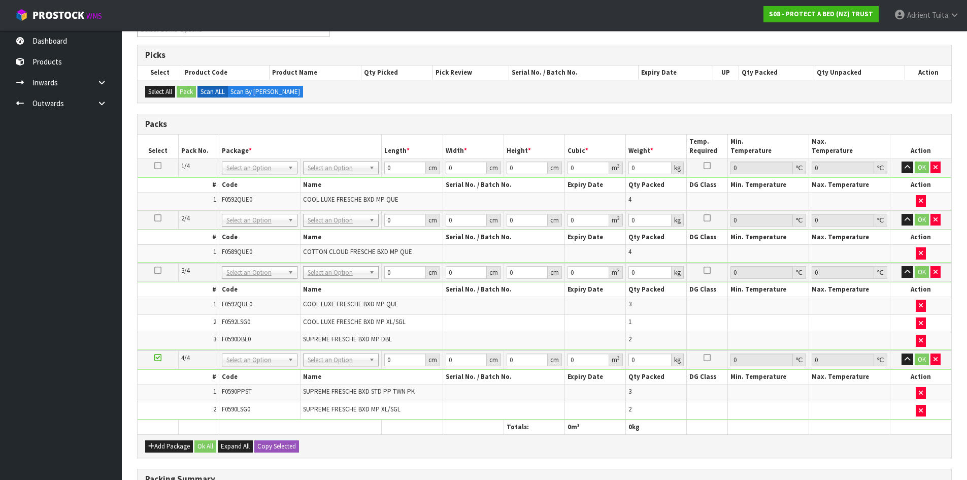
scroll to position [150, 0]
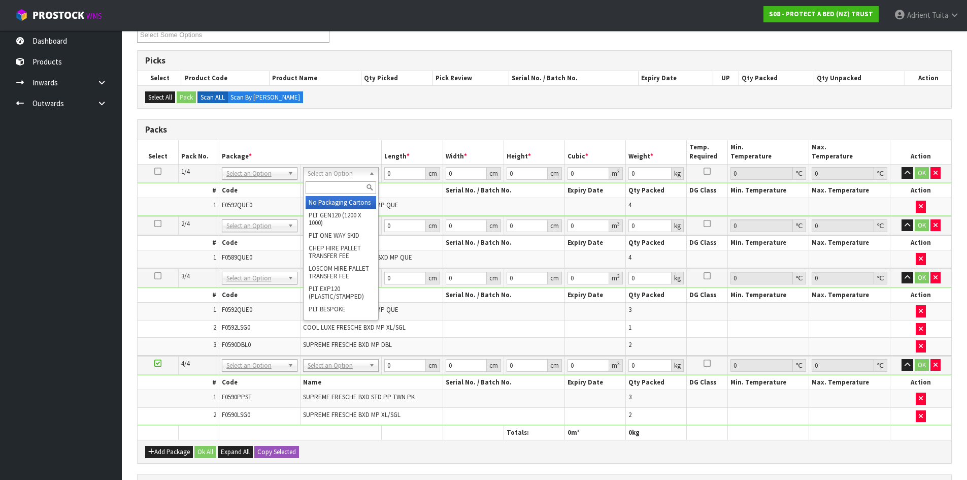
drag, startPoint x: 343, startPoint y: 170, endPoint x: 336, endPoint y: 198, distance: 29.2
drag, startPoint x: 336, startPoint y: 201, endPoint x: 334, endPoint y: 217, distance: 15.3
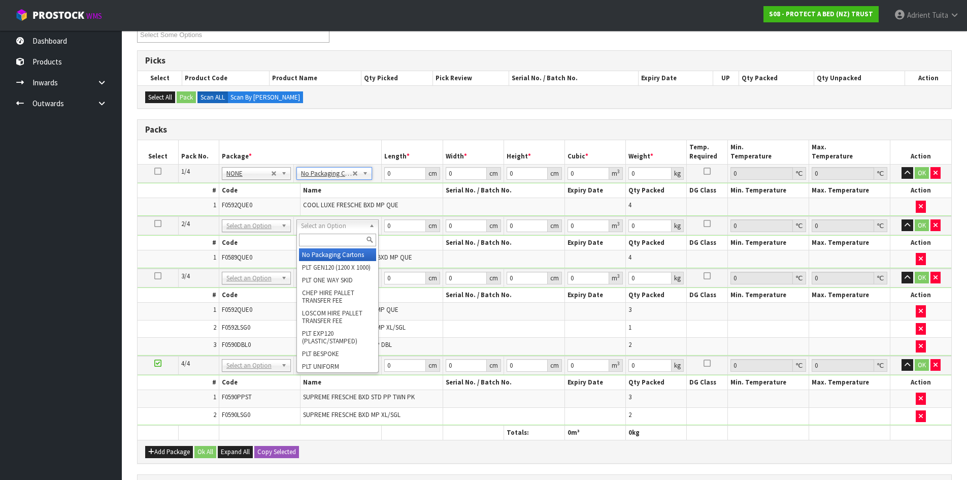
drag, startPoint x: 333, startPoint y: 225, endPoint x: 333, endPoint y: 252, distance: 26.9
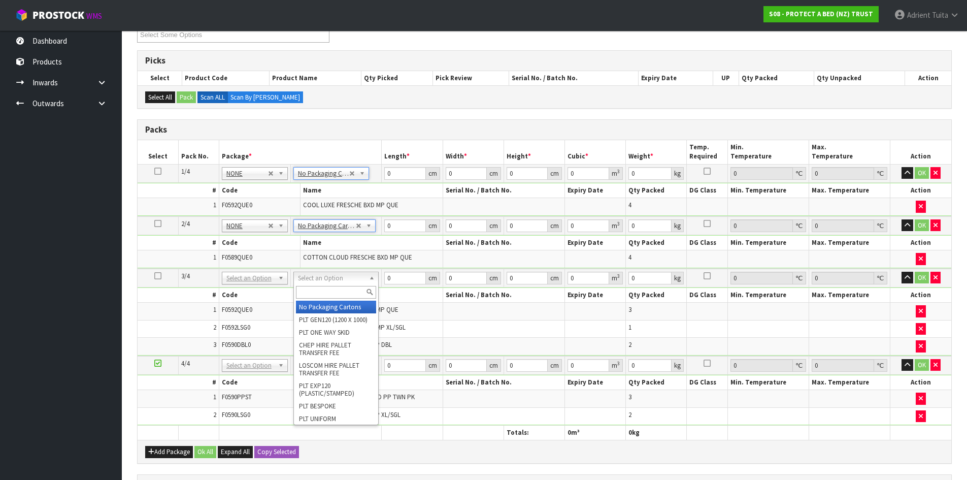
drag, startPoint x: 322, startPoint y: 278, endPoint x: 322, endPoint y: 287, distance: 9.6
click at [322, 288] on input "text" at bounding box center [336, 292] width 80 height 13
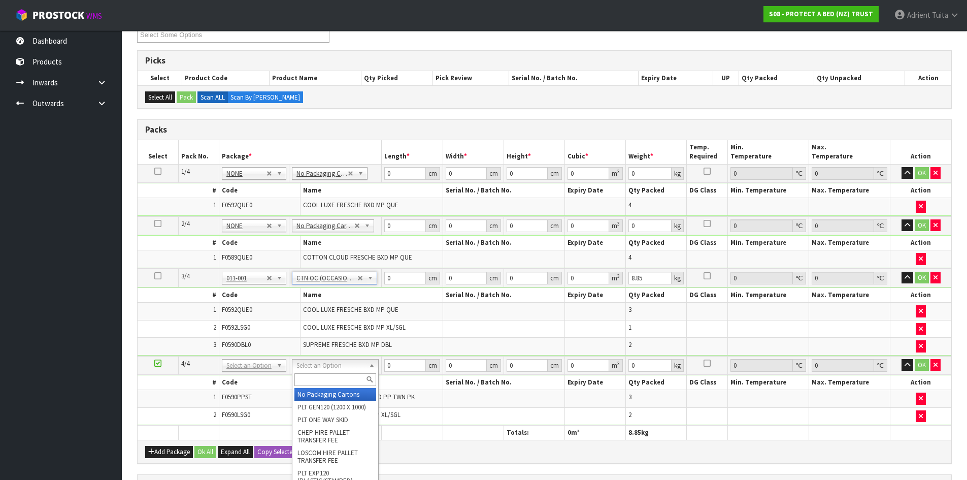
click at [324, 379] on input "text" at bounding box center [335, 379] width 82 height 13
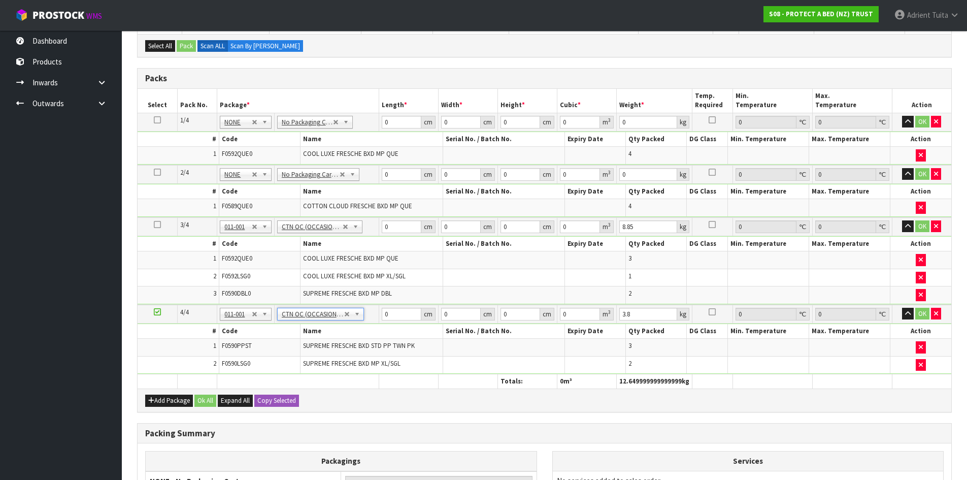
scroll to position [201, 0]
click at [400, 123] on input "0" at bounding box center [402, 122] width 40 height 13
click at [408, 177] on input "0" at bounding box center [402, 174] width 40 height 13
click at [403, 231] on input "0" at bounding box center [402, 227] width 40 height 13
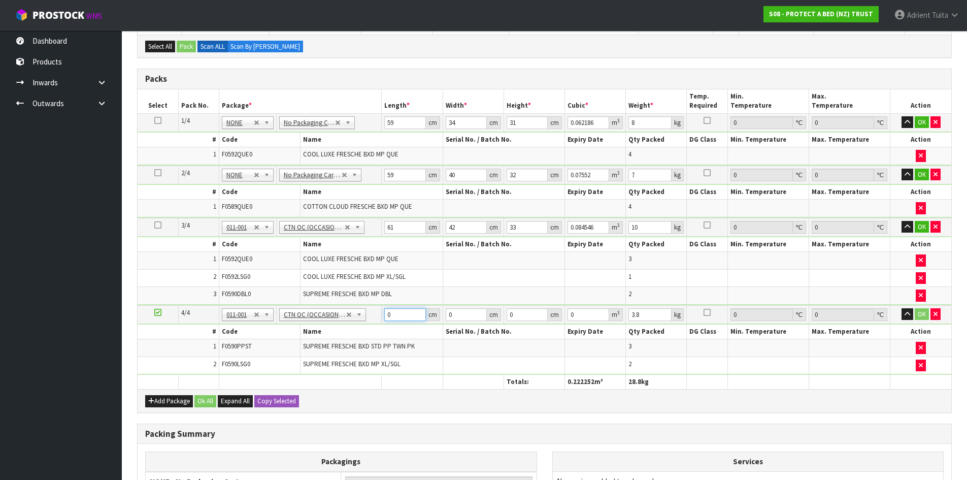
click at [400, 316] on input "0" at bounding box center [404, 314] width 41 height 13
click at [919, 125] on button "OK" at bounding box center [922, 122] width 14 height 12
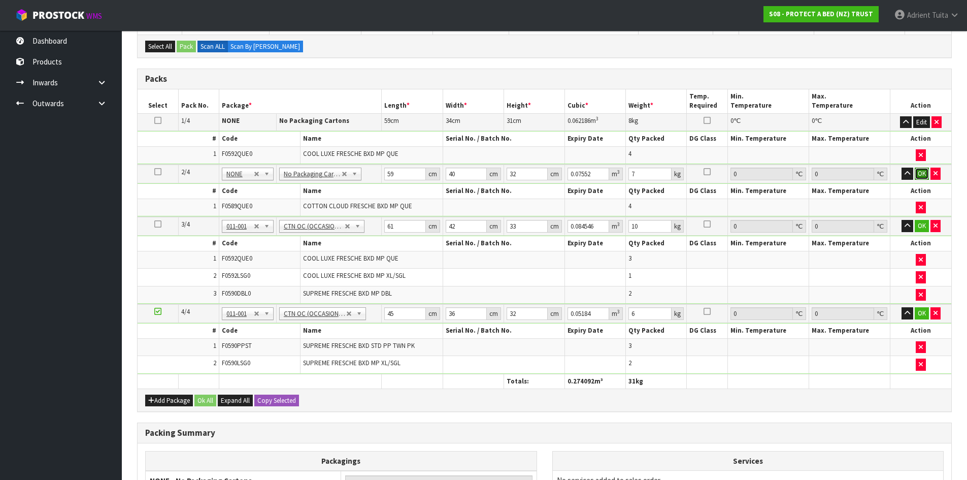
click at [922, 177] on button "OK" at bounding box center [922, 173] width 14 height 12
click at [917, 224] on button "OK" at bounding box center [922, 225] width 14 height 12
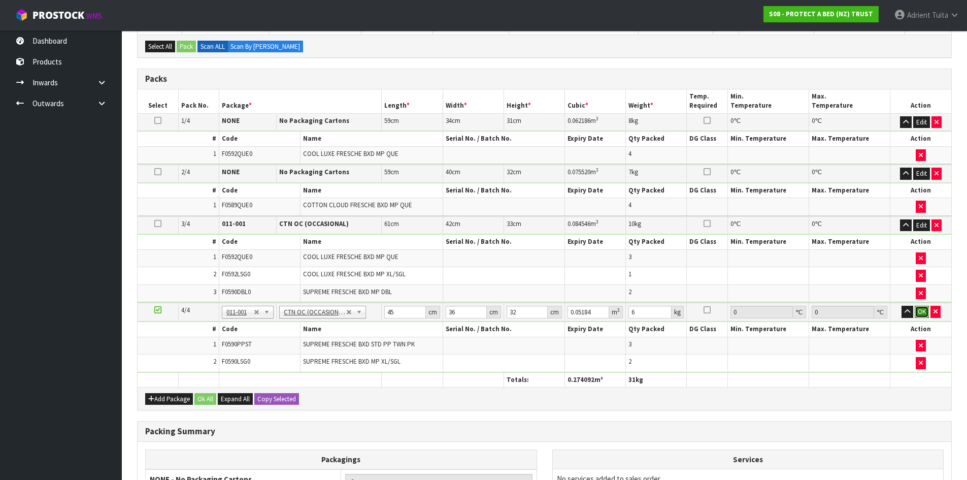
click at [921, 313] on button "OK" at bounding box center [922, 312] width 14 height 12
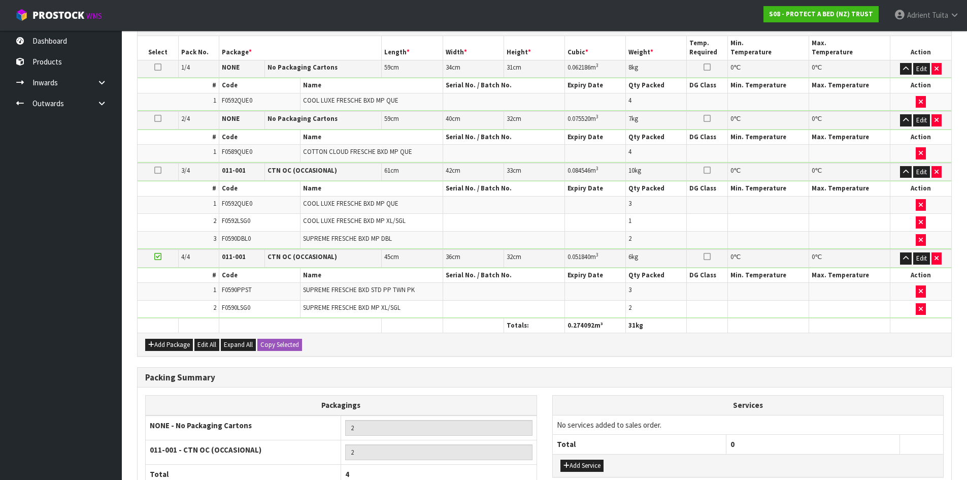
scroll to position [348, 0]
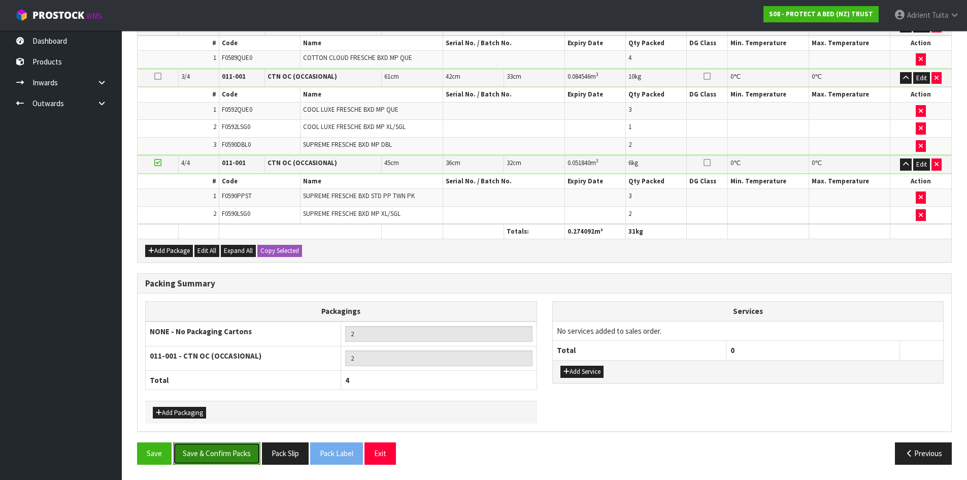
click at [230, 452] on button "Save & Confirm Packs" at bounding box center [216, 453] width 87 height 22
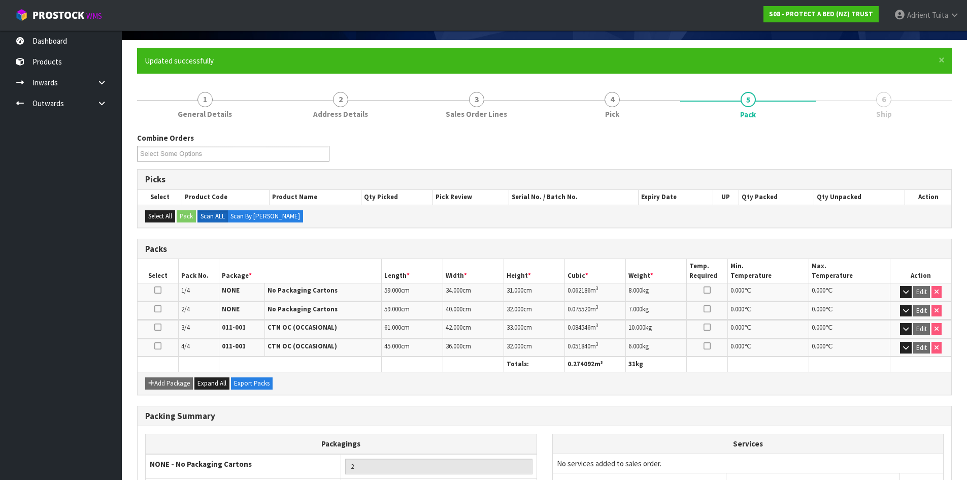
scroll to position [178, 0]
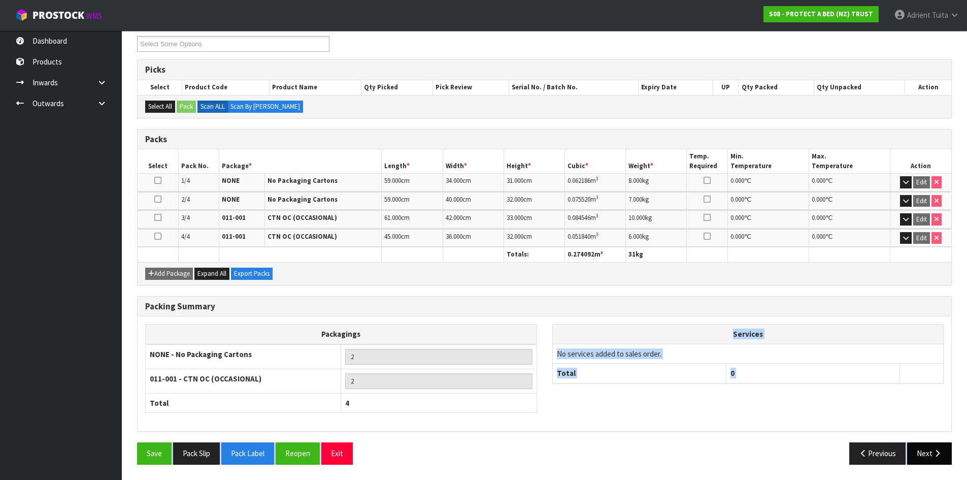
click at [926, 443] on div "Combine Orders S08-ORD0031944 S08-ORD0032699 S08-ORD0032700 S08-ORD0032701 S08-…" at bounding box center [544, 247] width 815 height 449
click at [925, 445] on button "Next" at bounding box center [929, 453] width 45 height 22
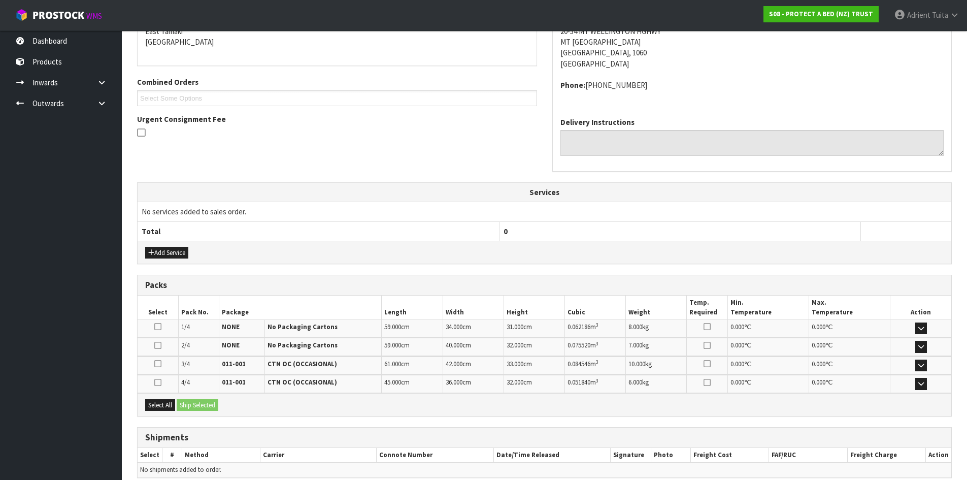
scroll to position [271, 0]
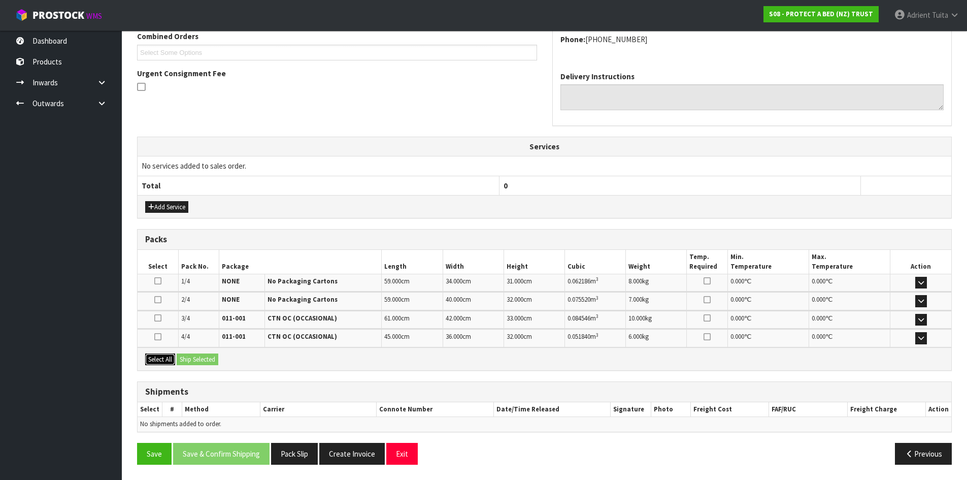
drag, startPoint x: 167, startPoint y: 360, endPoint x: 180, endPoint y: 358, distance: 12.8
click at [167, 359] on button "Select All" at bounding box center [160, 359] width 30 height 12
click at [180, 358] on button "Ship Selected" at bounding box center [198, 359] width 42 height 12
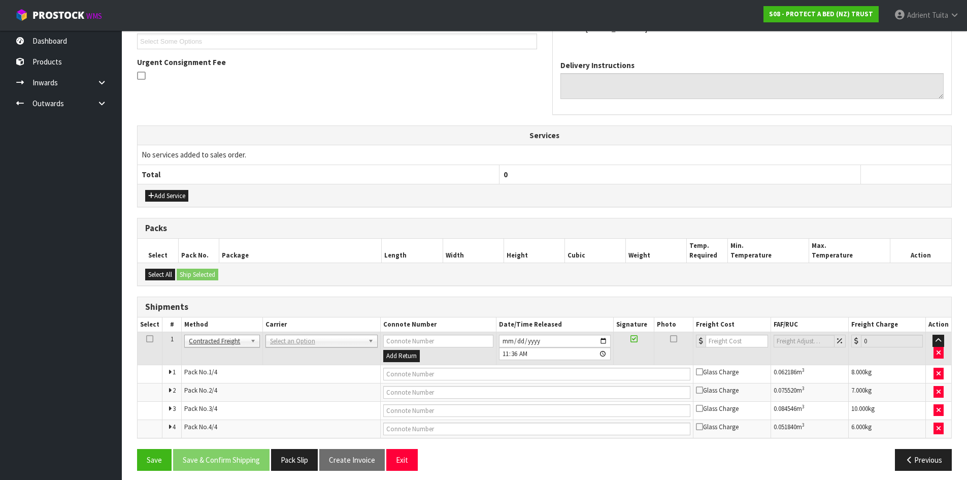
scroll to position [288, 0]
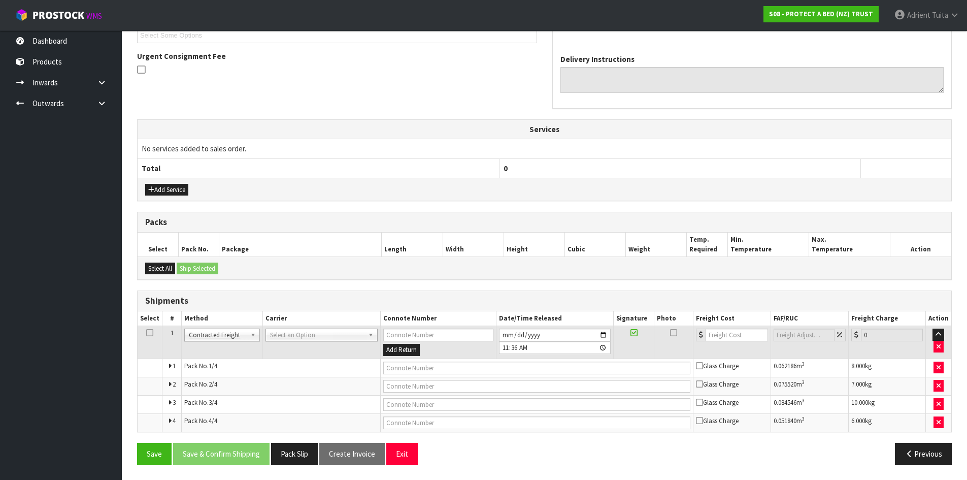
drag, startPoint x: 310, startPoint y: 332, endPoint x: 309, endPoint y: 346, distance: 13.7
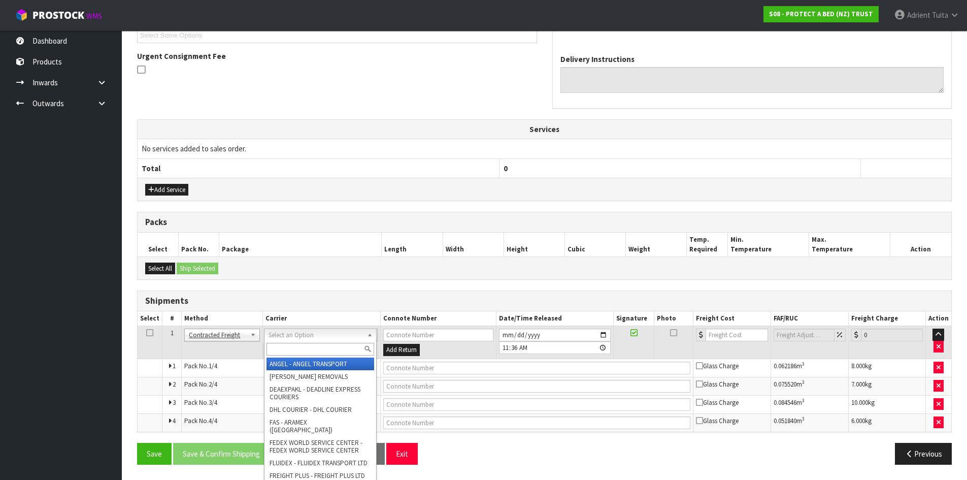
click at [308, 347] on input "text" at bounding box center [320, 349] width 108 height 13
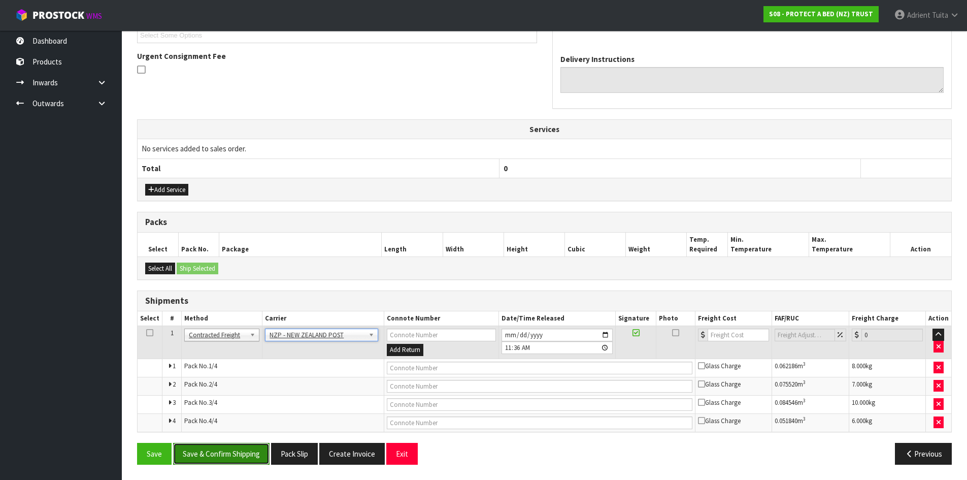
click at [246, 455] on button "Save & Confirm Shipping" at bounding box center [221, 454] width 96 height 22
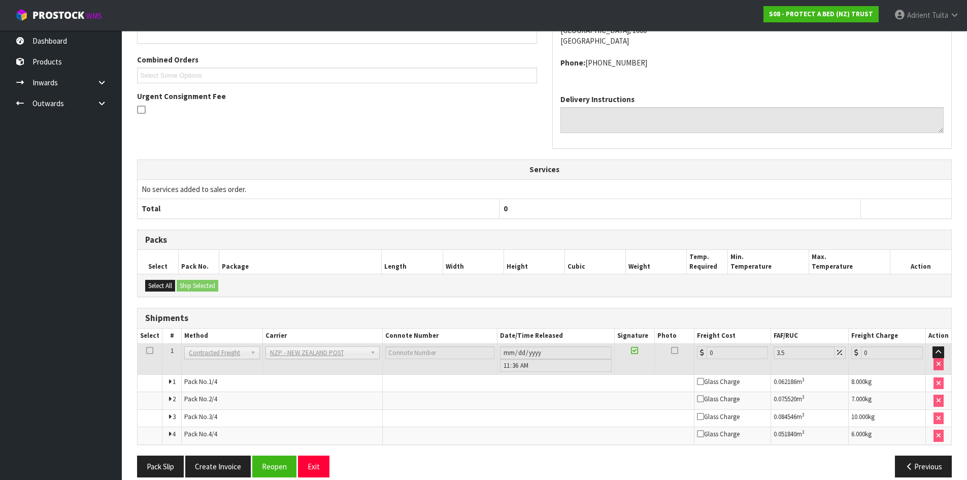
scroll to position [271, 0]
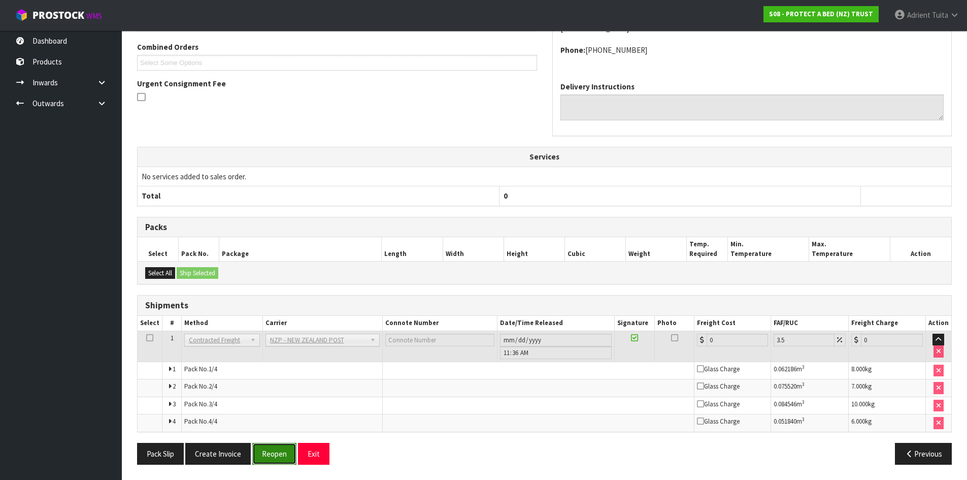
click at [273, 452] on button "Reopen" at bounding box center [274, 454] width 44 height 22
drag, startPoint x: 265, startPoint y: 453, endPoint x: 266, endPoint y: 447, distance: 6.1
click at [266, 453] on button "Reopen" at bounding box center [274, 453] width 44 height 22
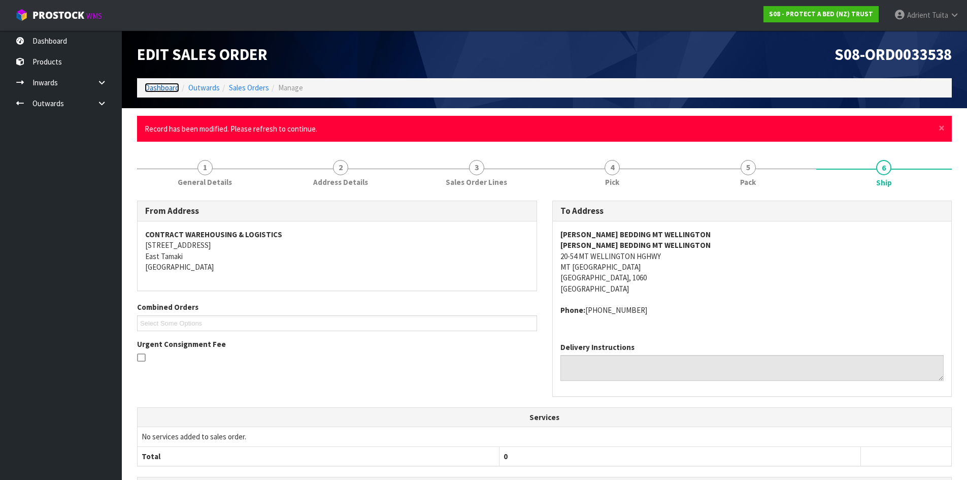
click at [158, 87] on link "Dashboard" at bounding box center [162, 88] width 35 height 10
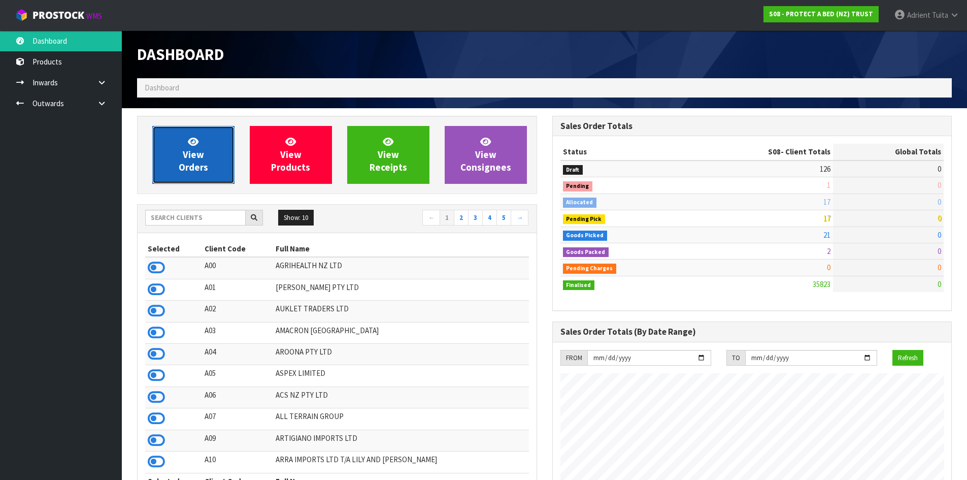
scroll to position [769, 415]
click at [206, 152] on link "View Orders" at bounding box center [193, 155] width 82 height 58
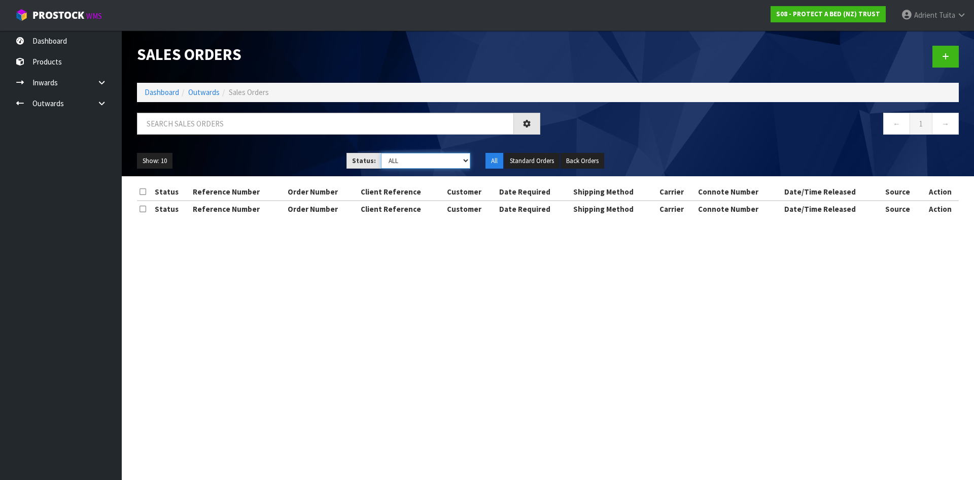
click at [452, 160] on select "Draft Pending Allocated Pending Pick Goods Picked Goods Packed Pending Charges …" at bounding box center [426, 161] width 90 height 16
click at [381, 153] on select "Draft Pending Allocated Pending Pick Goods Picked Goods Packed Pending Charges …" at bounding box center [426, 161] width 90 height 16
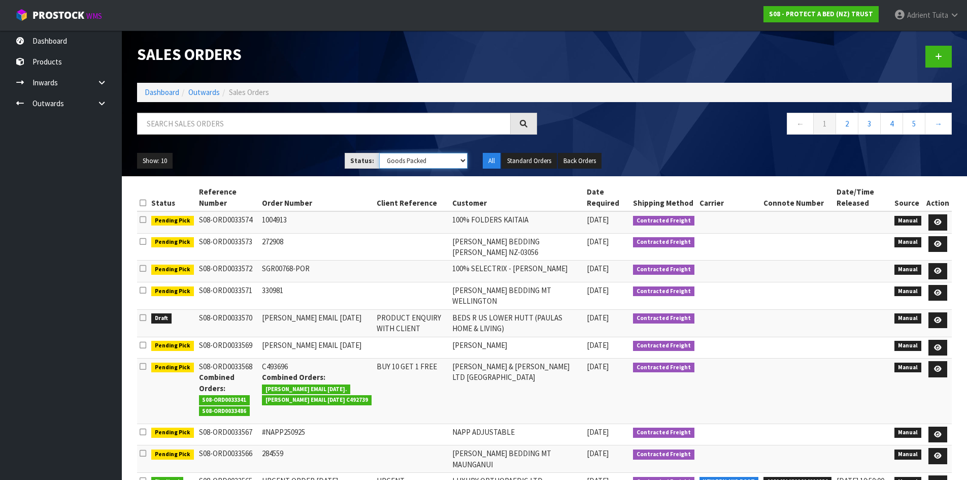
click at [404, 167] on select "Draft Pending Allocated Pending Pick Goods Picked Goods Packed Pending Charges …" at bounding box center [423, 161] width 88 height 16
click at [379, 153] on select "Draft Pending Allocated Pending Pick Goods Picked Goods Packed Pending Charges …" at bounding box center [423, 161] width 88 height 16
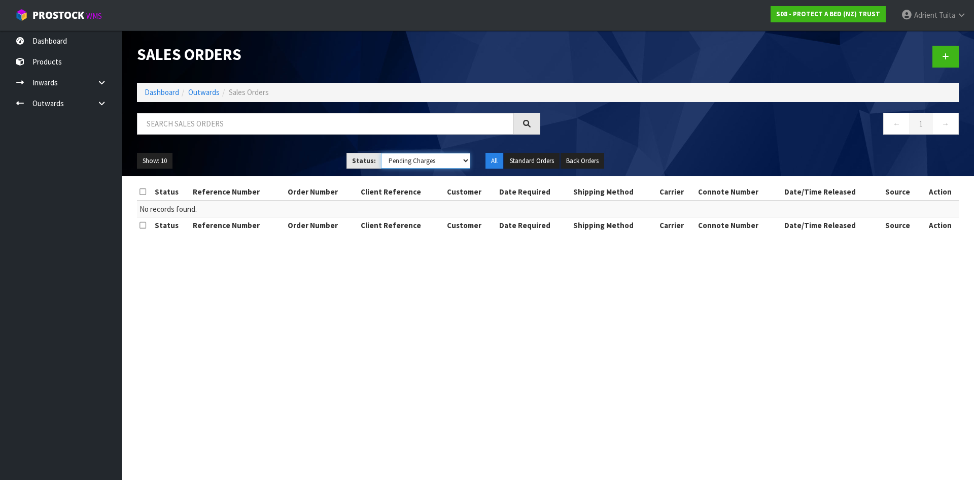
click at [429, 159] on select "Draft Pending Allocated Pending Pick Goods Picked Goods Packed Pending Charges …" at bounding box center [426, 161] width 90 height 16
click at [381, 153] on select "Draft Pending Allocated Pending Pick Goods Picked Goods Packed Pending Charges …" at bounding box center [426, 161] width 90 height 16
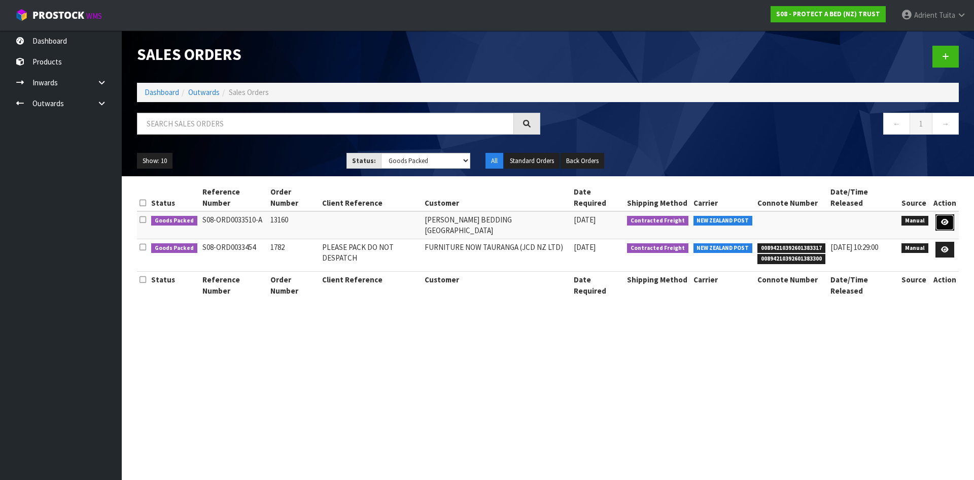
click at [945, 219] on icon at bounding box center [945, 222] width 8 height 7
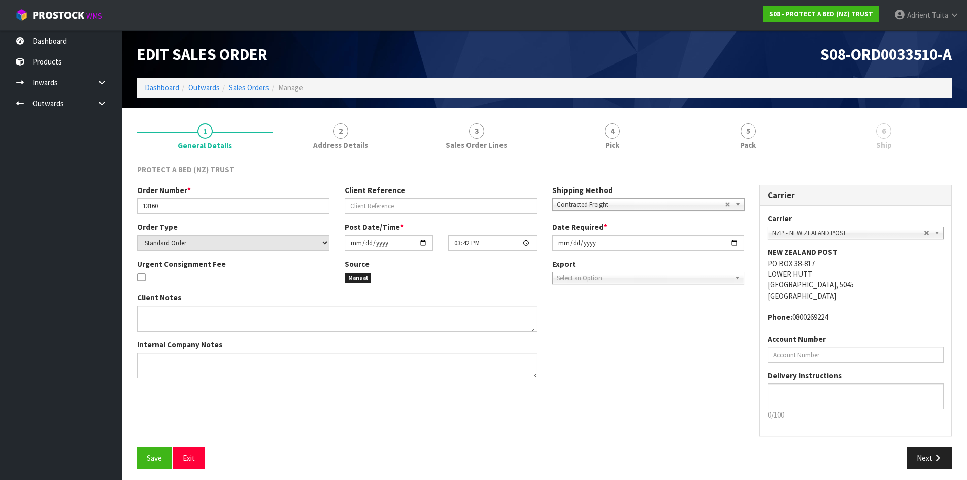
click at [882, 129] on span "6" at bounding box center [883, 130] width 15 height 15
click at [732, 133] on link "5 Pack" at bounding box center [748, 136] width 136 height 40
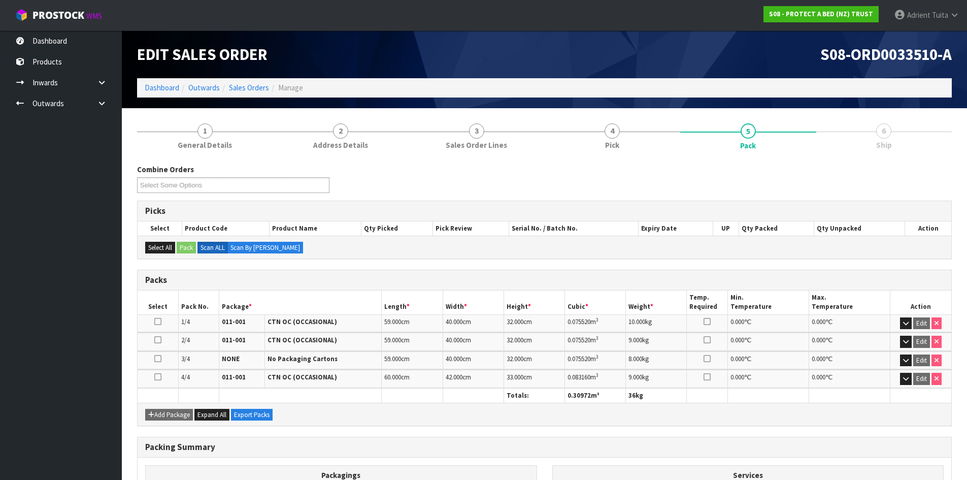
click at [898, 126] on link "6 Ship" at bounding box center [884, 136] width 136 height 40
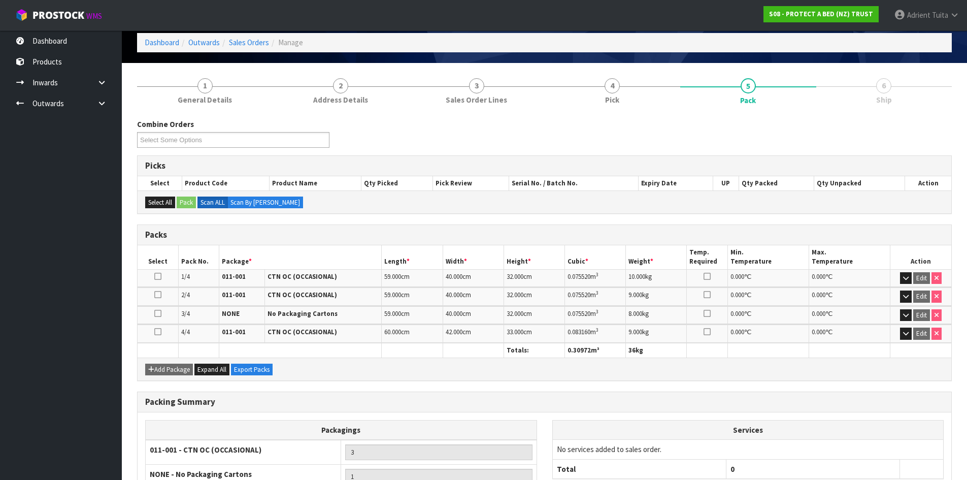
scroll to position [141, 0]
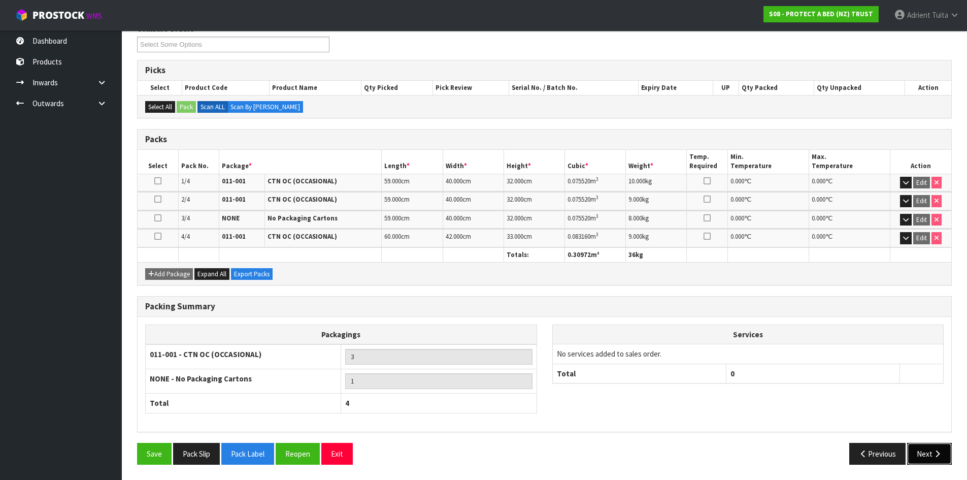
click at [923, 452] on button "Next" at bounding box center [929, 454] width 45 height 22
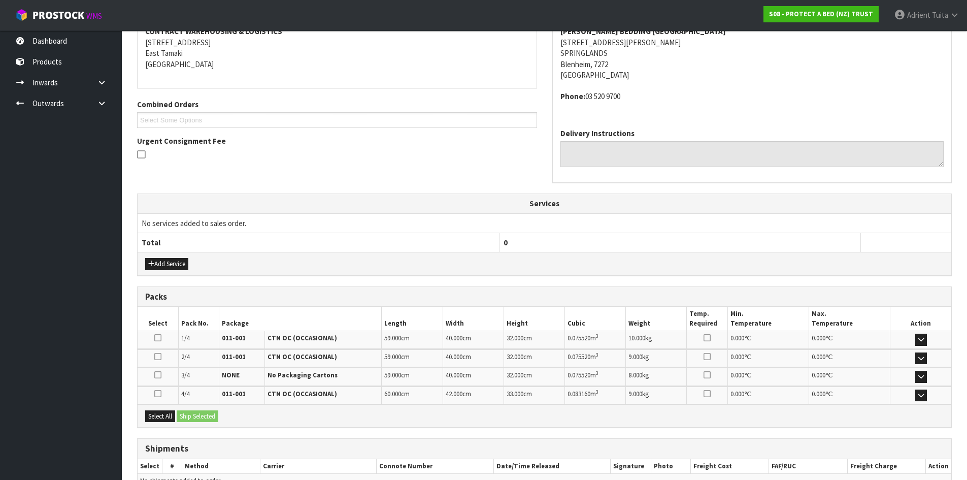
scroll to position [223, 0]
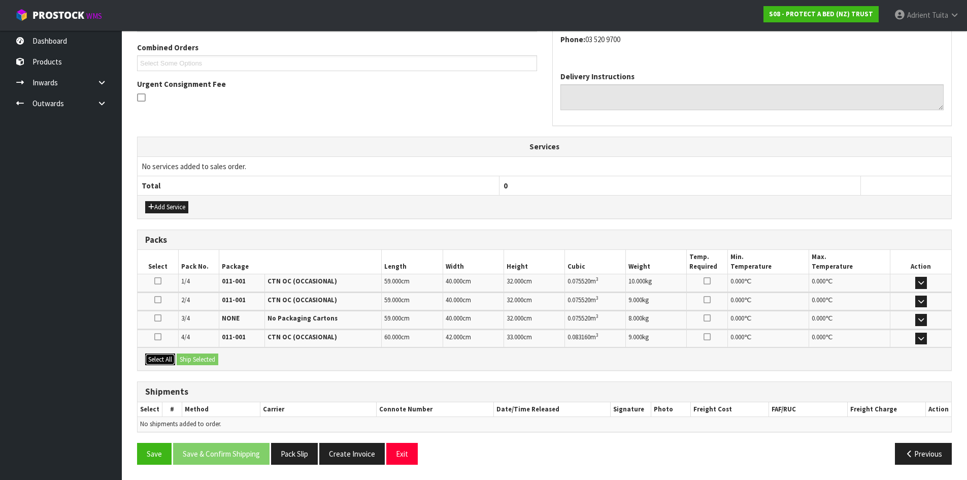
click at [165, 359] on button "Select All" at bounding box center [160, 359] width 30 height 12
click at [200, 358] on button "Ship Selected" at bounding box center [198, 359] width 42 height 12
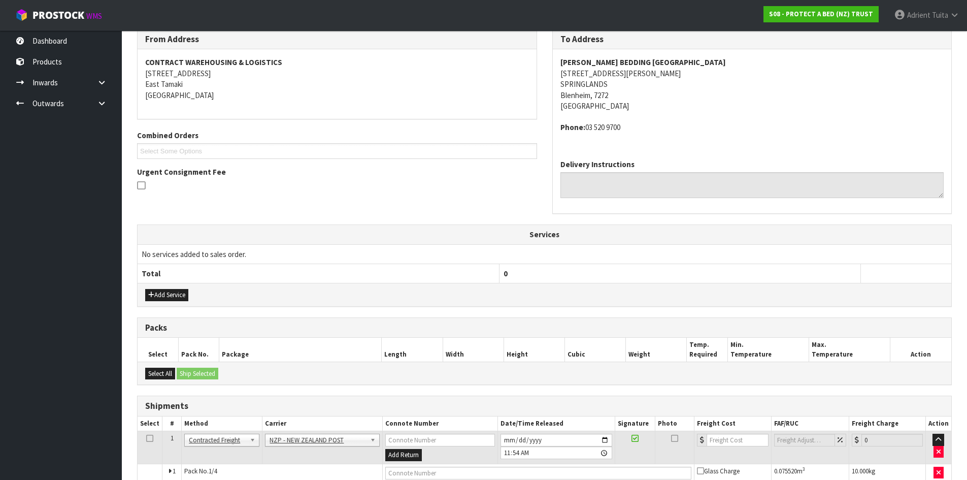
scroll to position [240, 0]
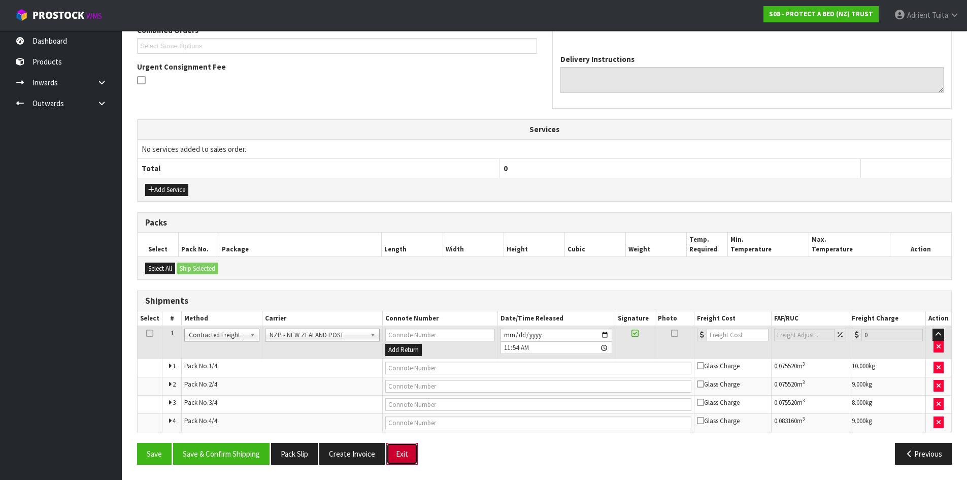
click at [405, 450] on button "Exit" at bounding box center [401, 454] width 31 height 22
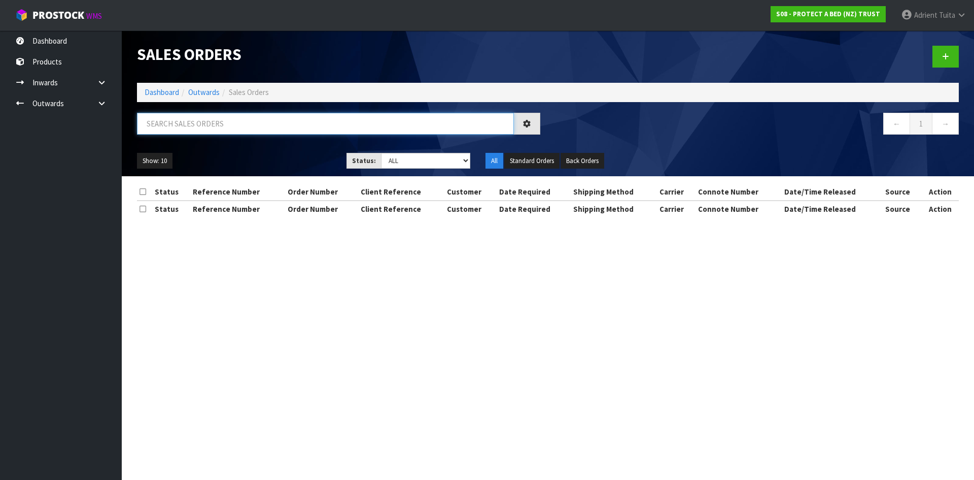
click at [364, 118] on input "text" at bounding box center [325, 124] width 377 height 22
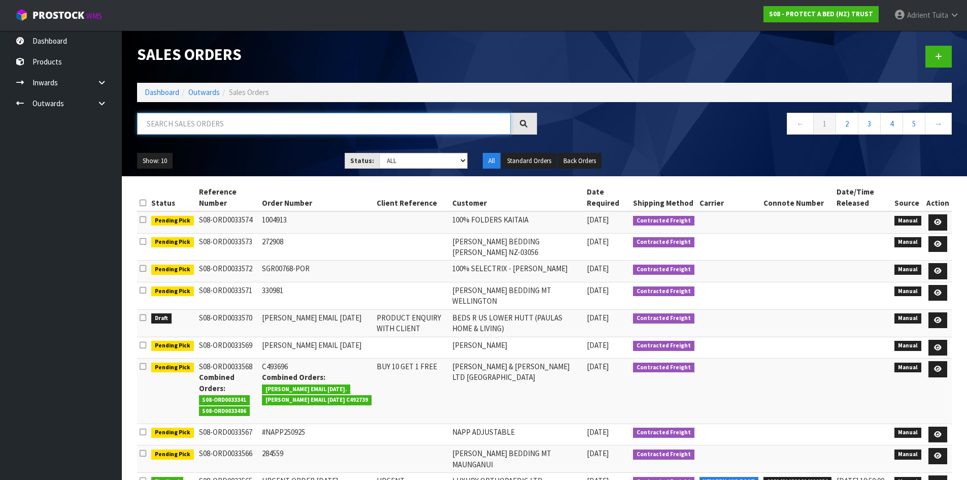
click at [366, 119] on input "text" at bounding box center [324, 124] width 374 height 22
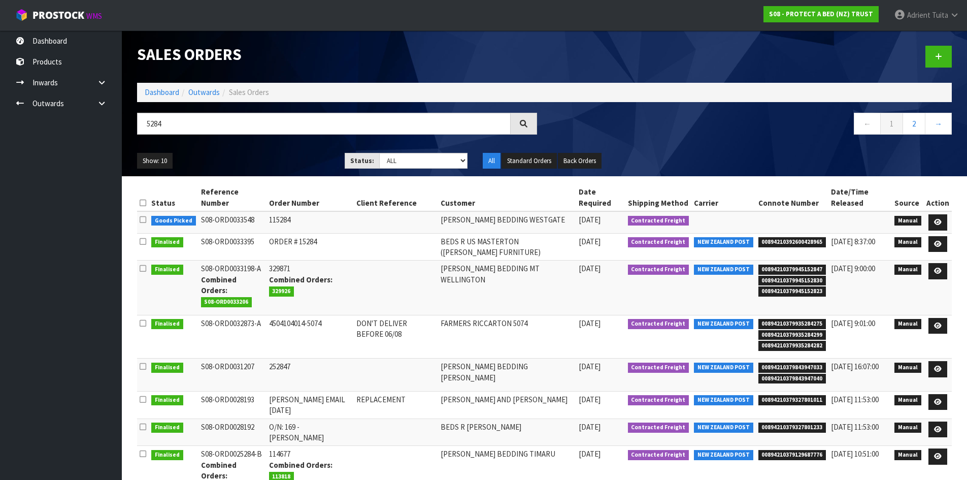
click at [949, 214] on td at bounding box center [938, 222] width 28 height 22
click at [938, 223] on icon at bounding box center [938, 222] width 8 height 7
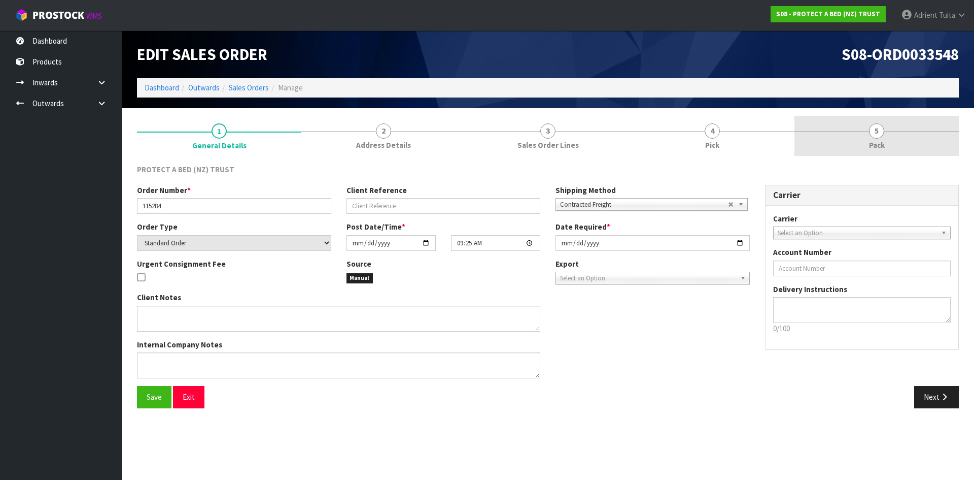
click at [869, 135] on link "5 Pack" at bounding box center [877, 136] width 164 height 40
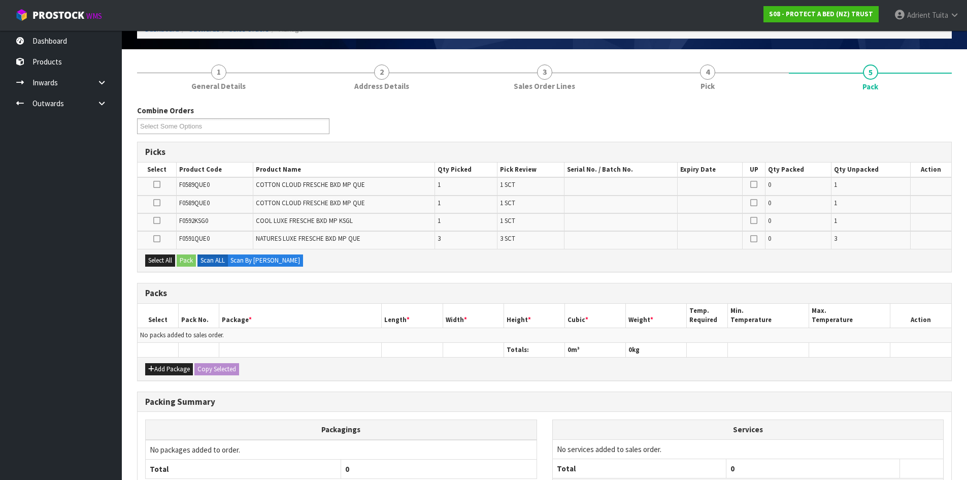
scroll to position [148, 0]
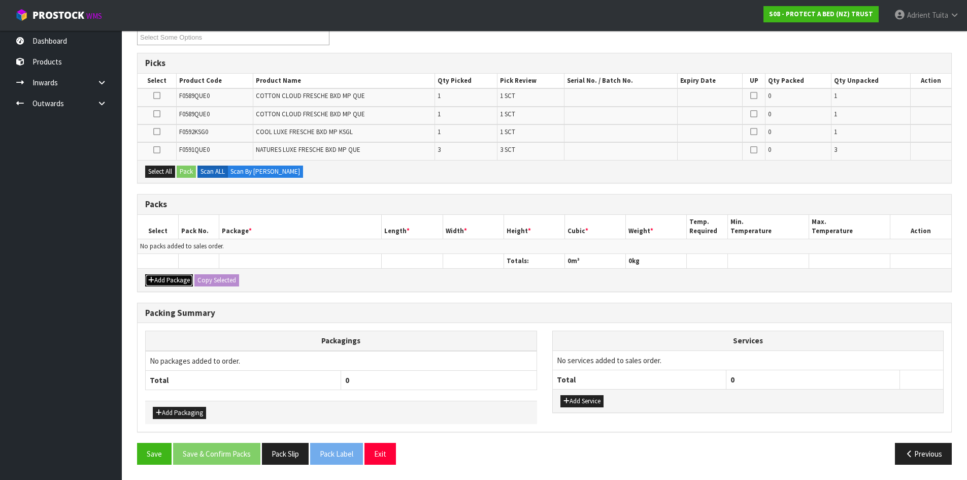
drag, startPoint x: 153, startPoint y: 275, endPoint x: 153, endPoint y: 265, distance: 9.1
click at [153, 274] on div "Add Package Copy Selected" at bounding box center [545, 279] width 814 height 23
drag, startPoint x: 156, startPoint y: 284, endPoint x: 156, endPoint y: 273, distance: 11.2
click at [157, 283] on button "Add Package" at bounding box center [169, 280] width 48 height 12
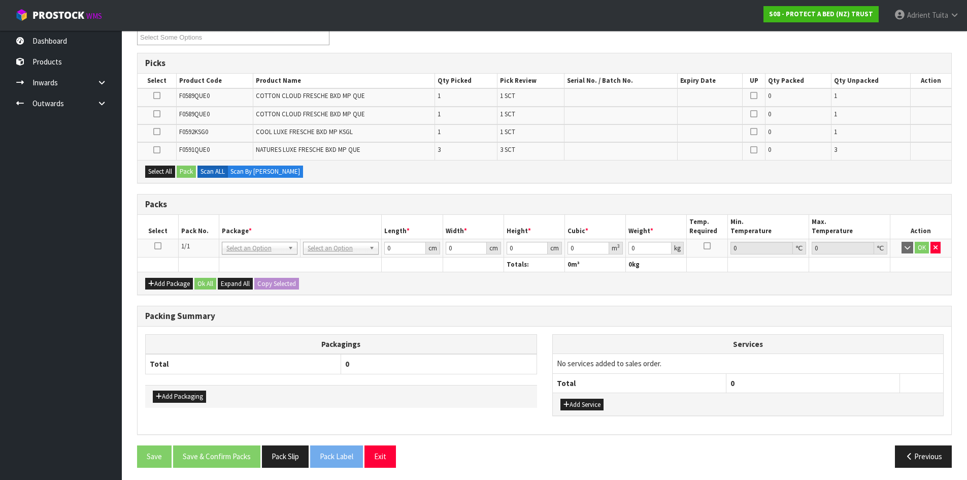
click at [157, 246] on icon at bounding box center [157, 246] width 7 height 1
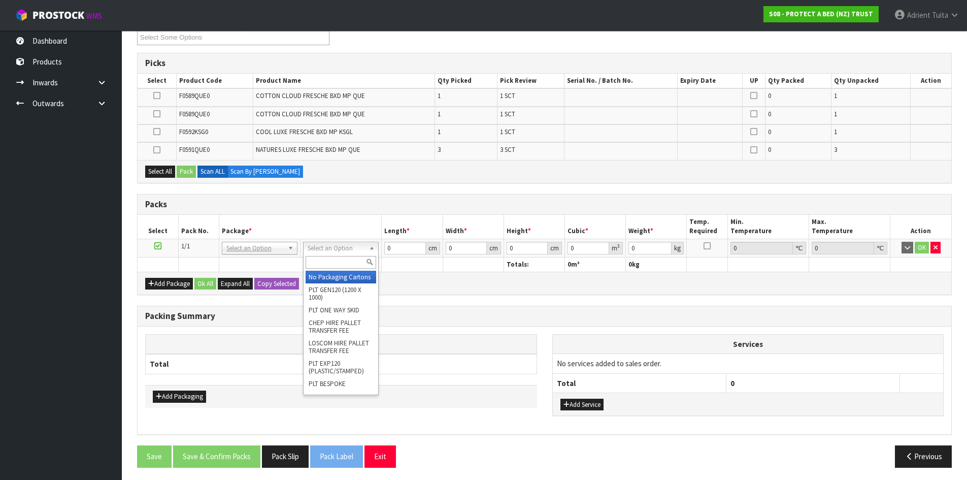
drag, startPoint x: 307, startPoint y: 252, endPoint x: 313, endPoint y: 265, distance: 14.3
click at [313, 265] on input "text" at bounding box center [341, 262] width 71 height 13
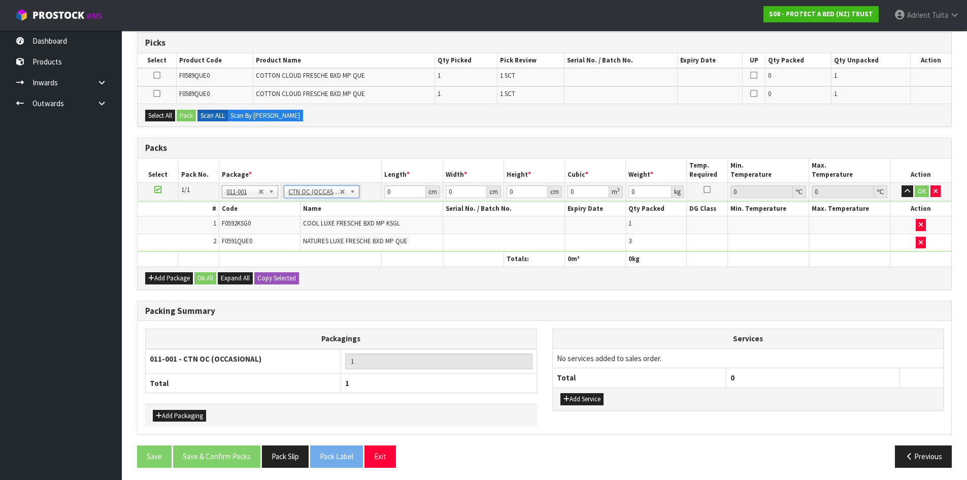
scroll to position [171, 0]
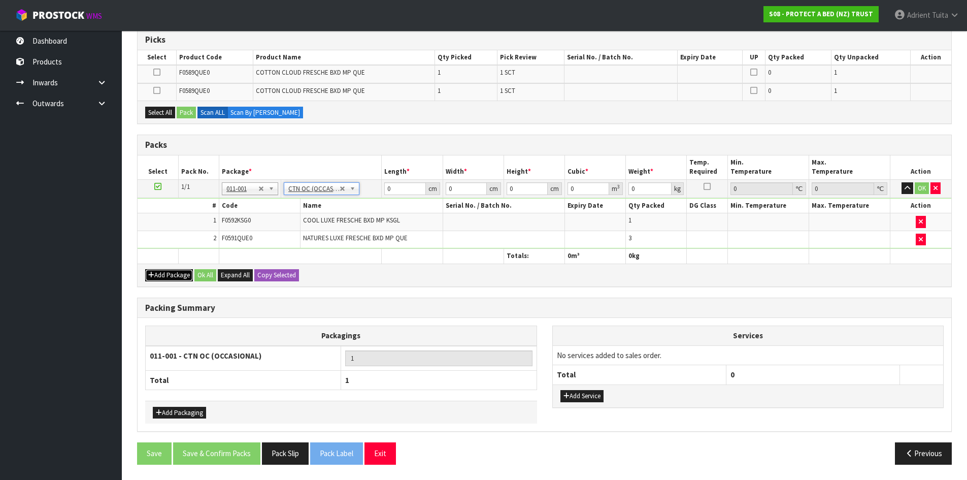
click at [170, 277] on button "Add Package" at bounding box center [169, 275] width 48 height 12
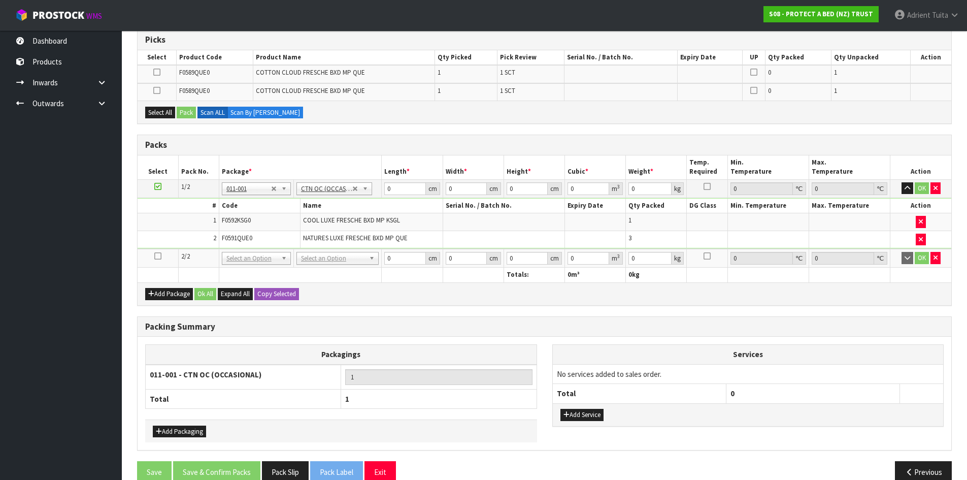
click at [160, 257] on td at bounding box center [158, 258] width 41 height 19
click at [160, 256] on icon at bounding box center [157, 256] width 7 height 1
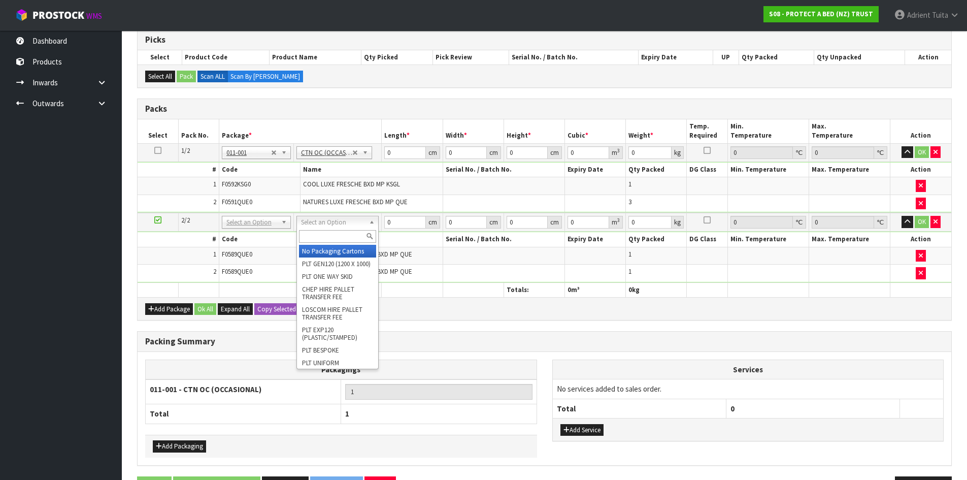
drag, startPoint x: 347, startPoint y: 221, endPoint x: 340, endPoint y: 244, distance: 24.6
click at [340, 244] on div at bounding box center [337, 236] width 81 height 17
click at [337, 241] on input "text" at bounding box center [337, 236] width 77 height 13
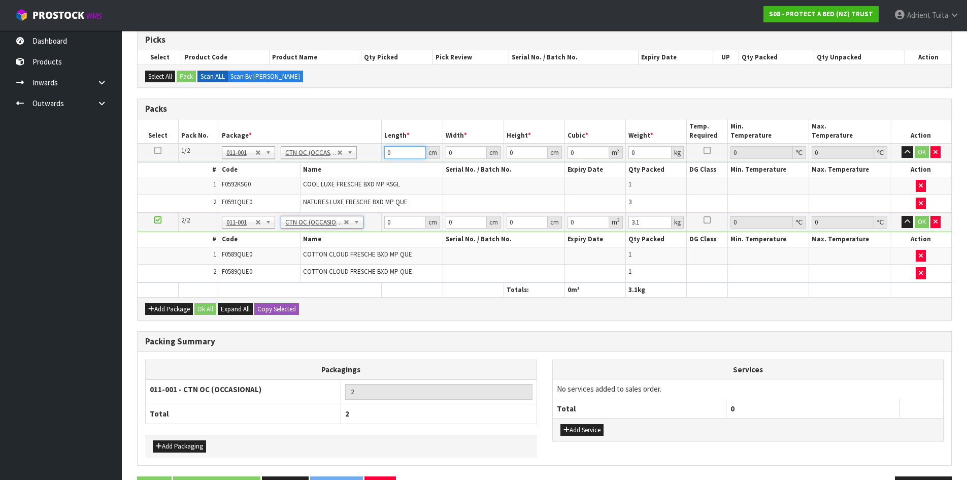
click at [400, 150] on input "0" at bounding box center [404, 152] width 41 height 13
drag, startPoint x: 408, startPoint y: 220, endPoint x: 390, endPoint y: 177, distance: 46.5
click at [408, 219] on input "0" at bounding box center [404, 222] width 41 height 13
click at [921, 152] on button "OK" at bounding box center [922, 152] width 14 height 12
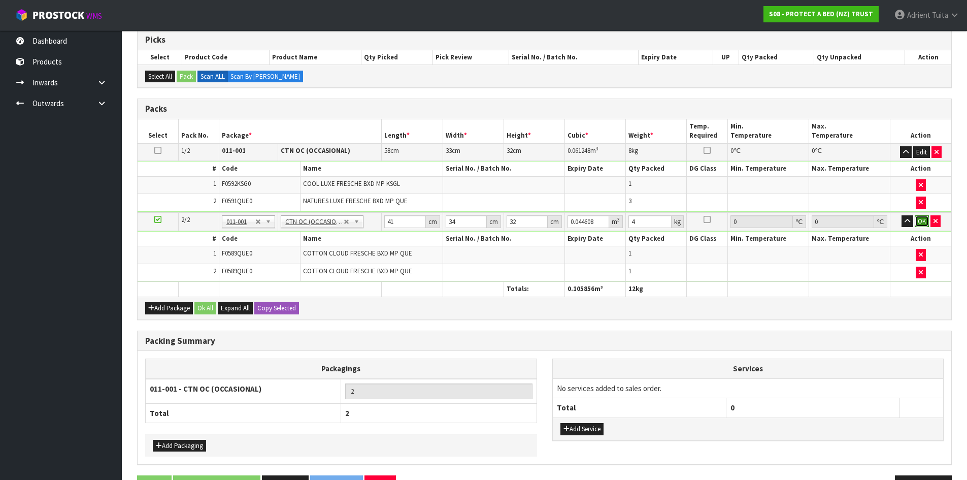
click at [924, 222] on button "OK" at bounding box center [922, 221] width 14 height 12
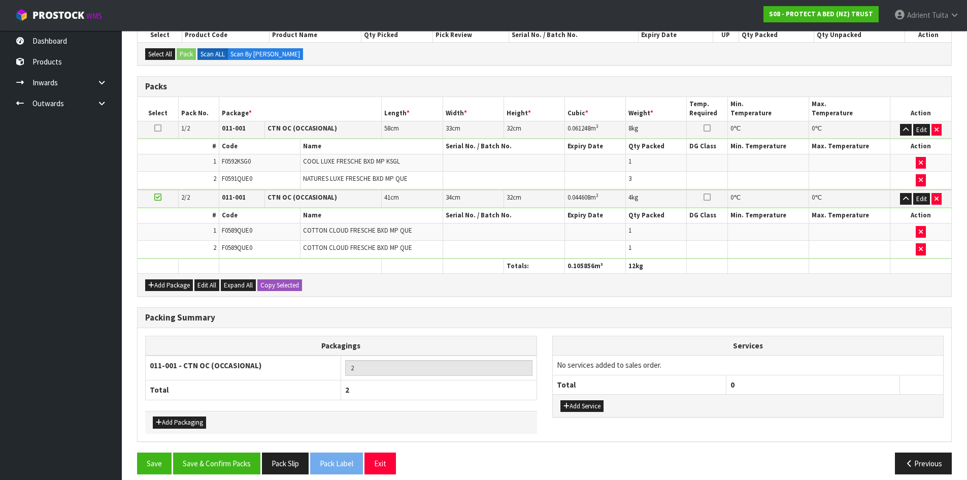
scroll to position [203, 0]
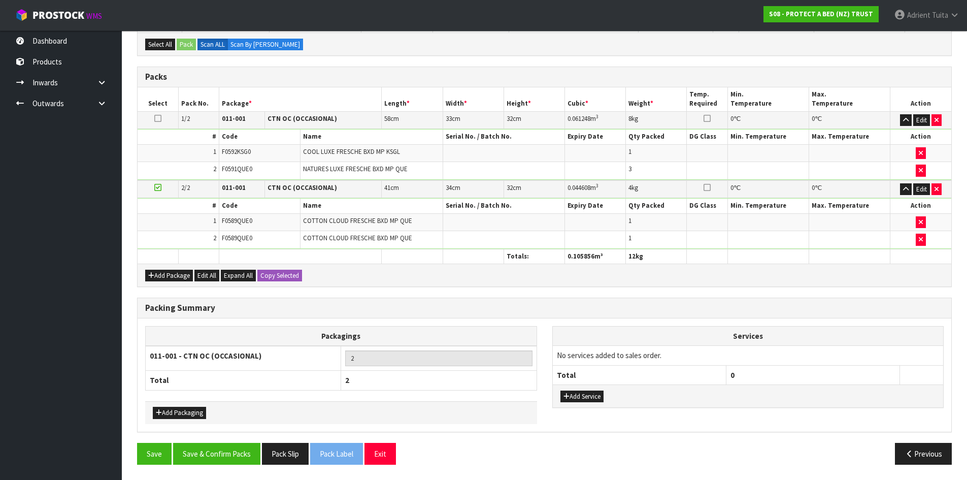
click at [225, 441] on div "Packing Summary Packagings 011-001 - CTN OC (OCCASIONAL) 2 Total 2 Add Packagin…" at bounding box center [544, 369] width 830 height 145
click at [225, 444] on button "Save & Confirm Packs" at bounding box center [216, 454] width 87 height 22
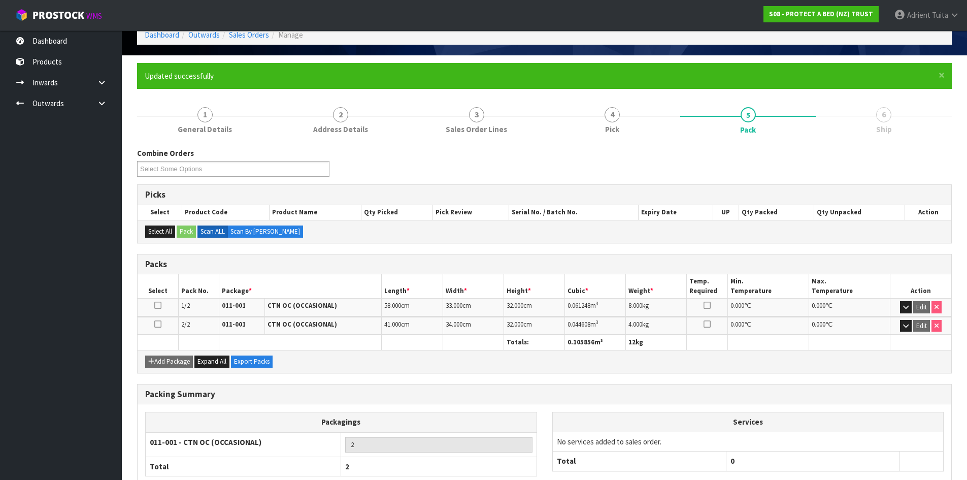
scroll to position [116, 0]
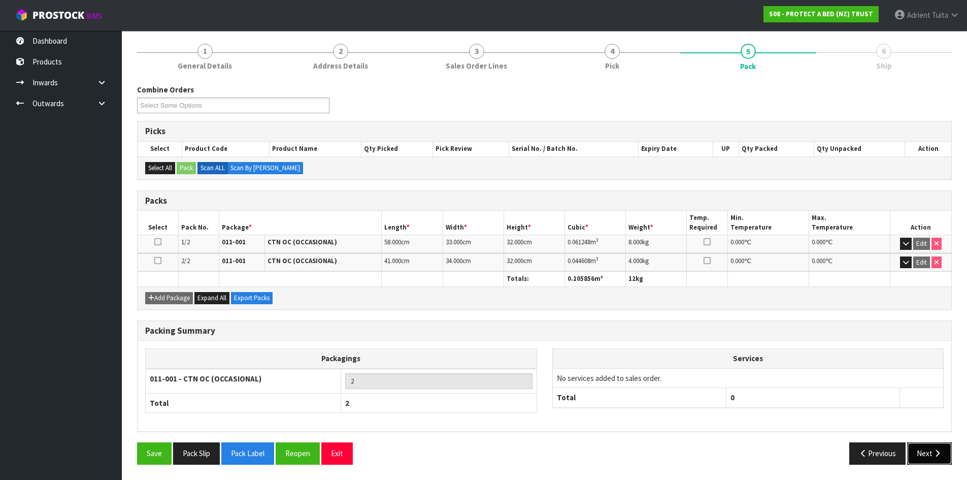
click at [935, 455] on icon "button" at bounding box center [937, 453] width 10 height 8
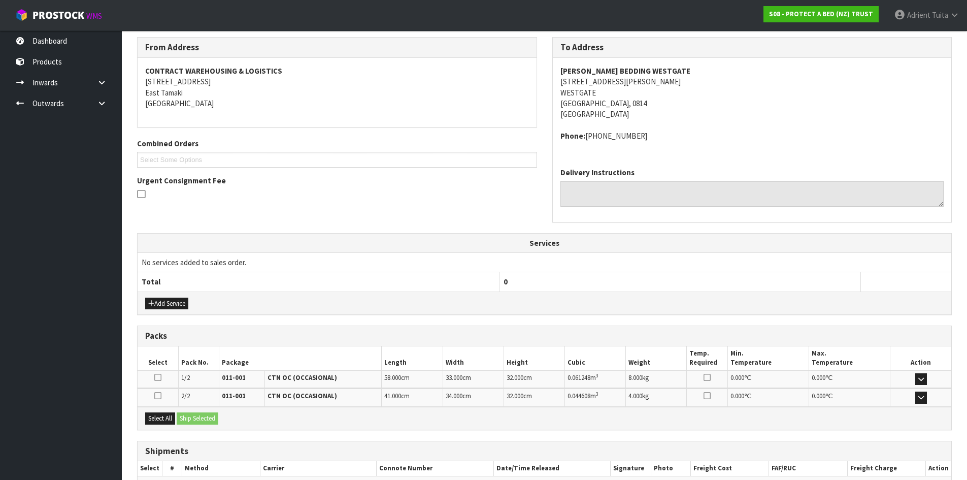
scroll to position [223, 0]
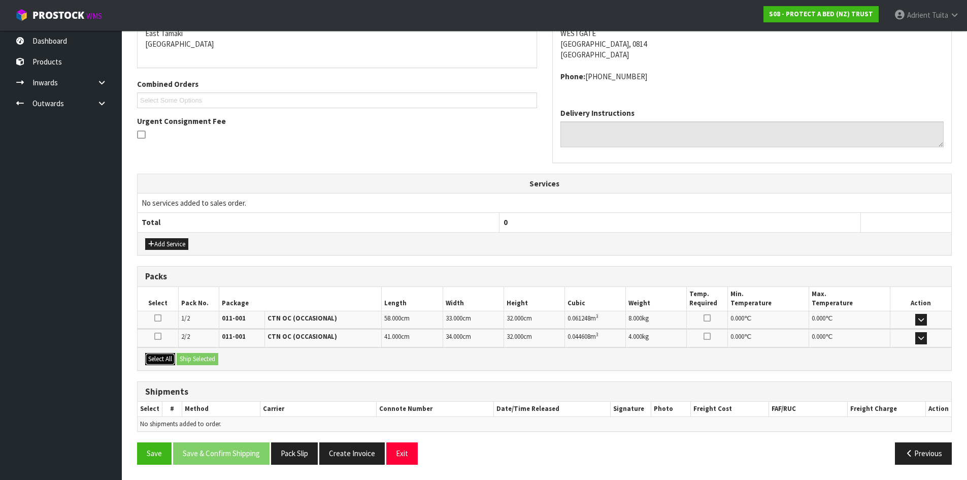
click at [171, 354] on button "Select All" at bounding box center [160, 359] width 30 height 12
click at [184, 356] on button "Ship Selected" at bounding box center [198, 359] width 42 height 12
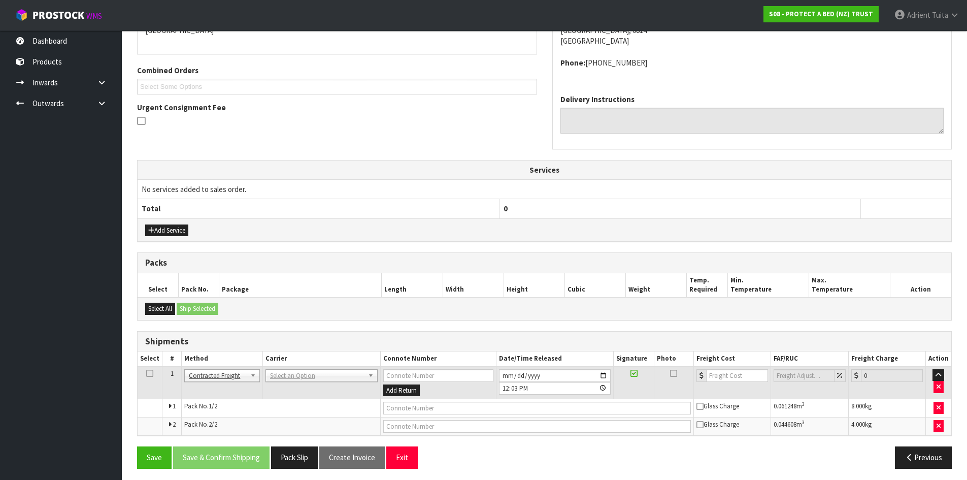
scroll to position [241, 0]
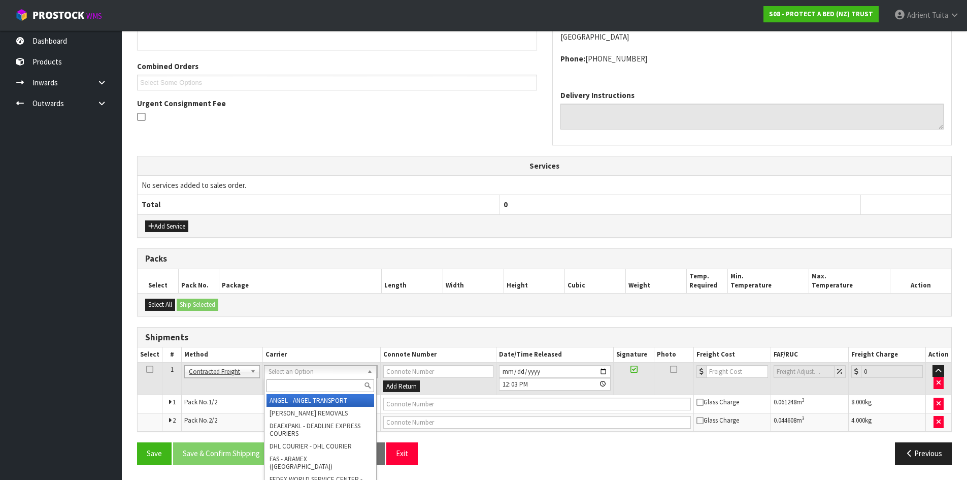
drag, startPoint x: 284, startPoint y: 364, endPoint x: 289, endPoint y: 382, distance: 18.5
click at [289, 382] on input "text" at bounding box center [320, 385] width 108 height 13
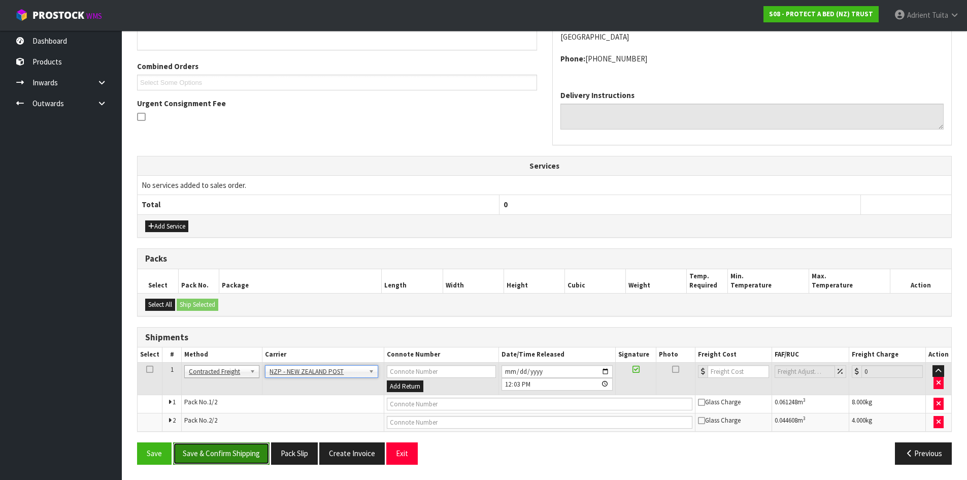
click at [235, 456] on button "Save & Confirm Shipping" at bounding box center [221, 453] width 96 height 22
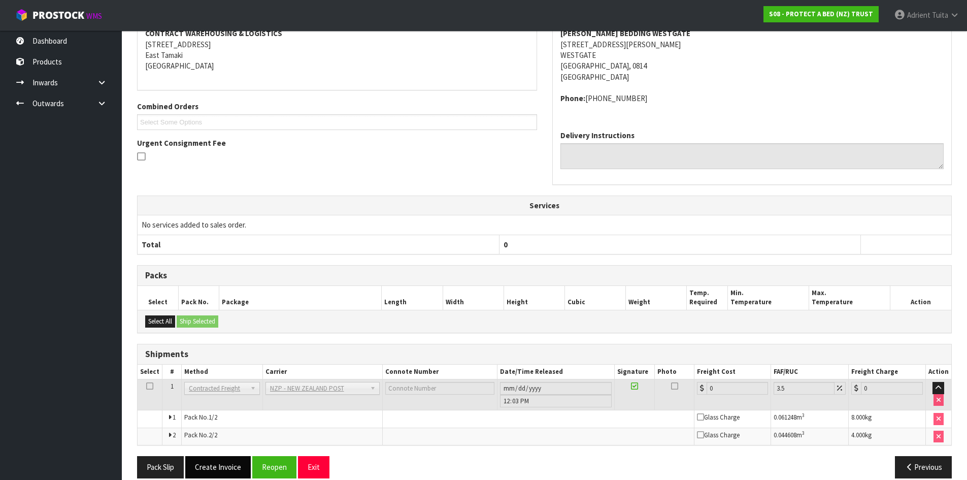
scroll to position [225, 0]
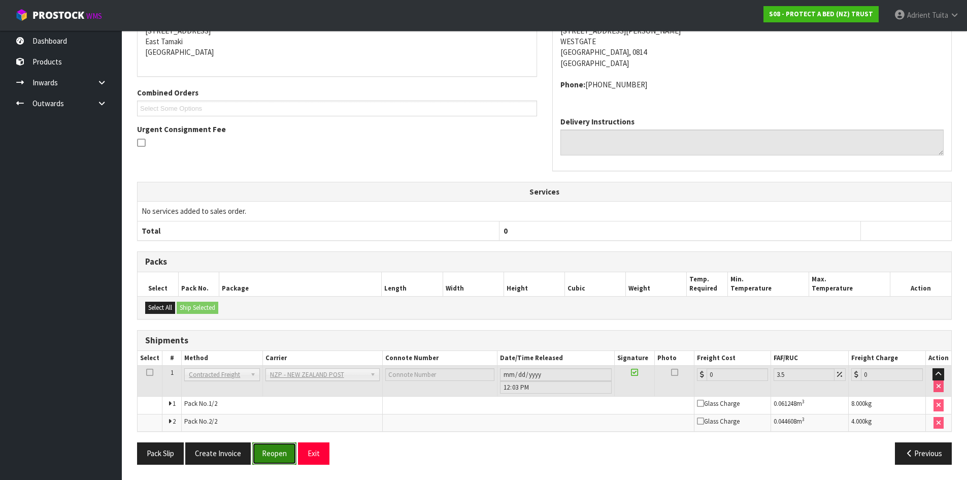
drag, startPoint x: 283, startPoint y: 454, endPoint x: 277, endPoint y: 453, distance: 6.2
click at [282, 454] on button "Reopen" at bounding box center [274, 453] width 44 height 22
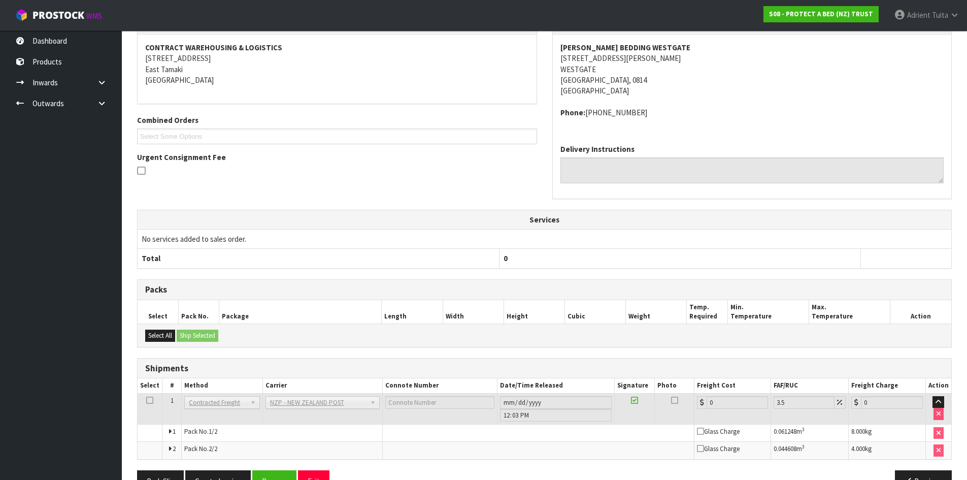
scroll to position [214, 0]
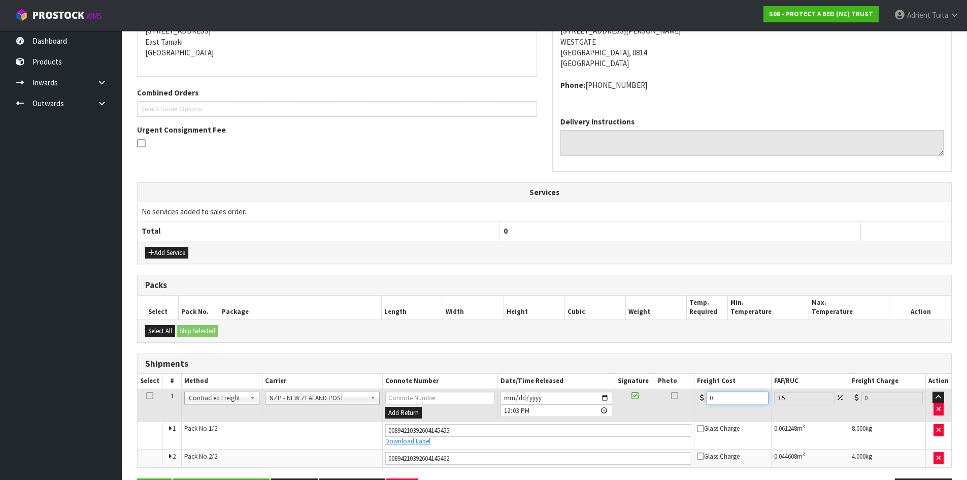
click at [733, 397] on input "0" at bounding box center [736, 397] width 61 height 13
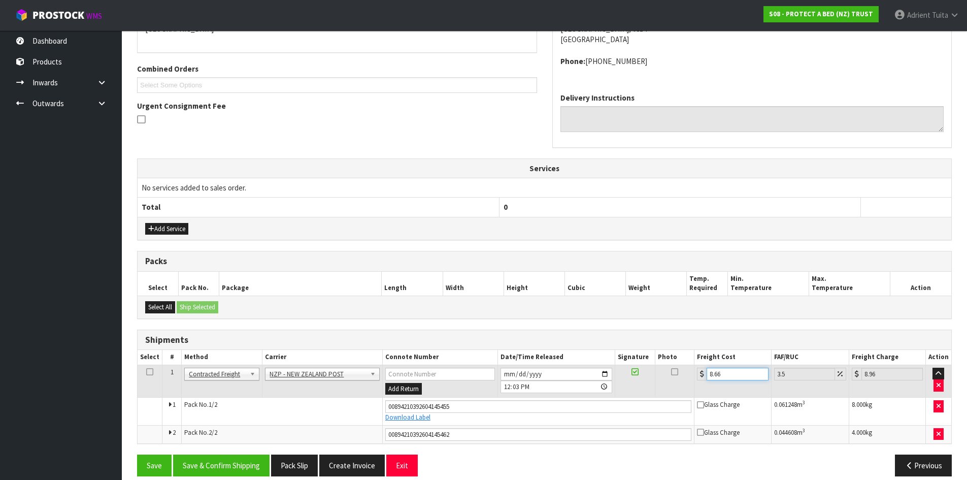
scroll to position [250, 0]
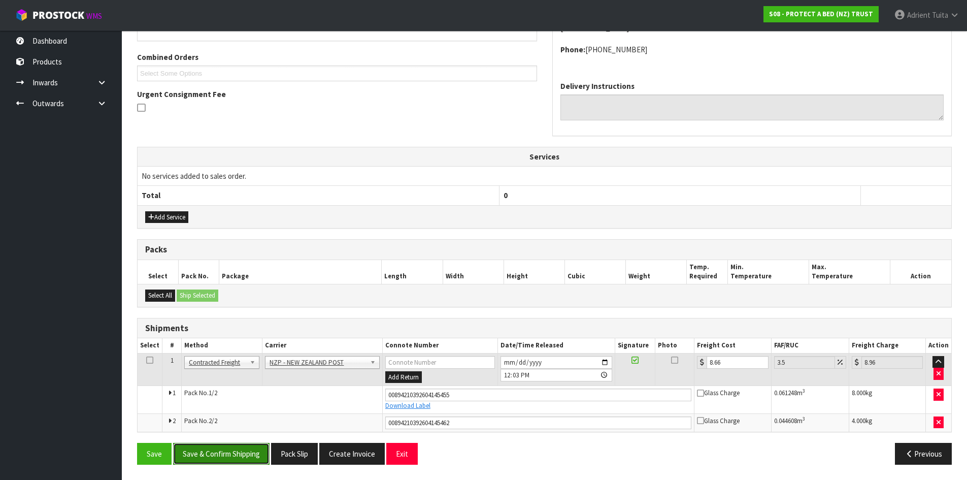
click at [243, 450] on button "Save & Confirm Shipping" at bounding box center [221, 454] width 96 height 22
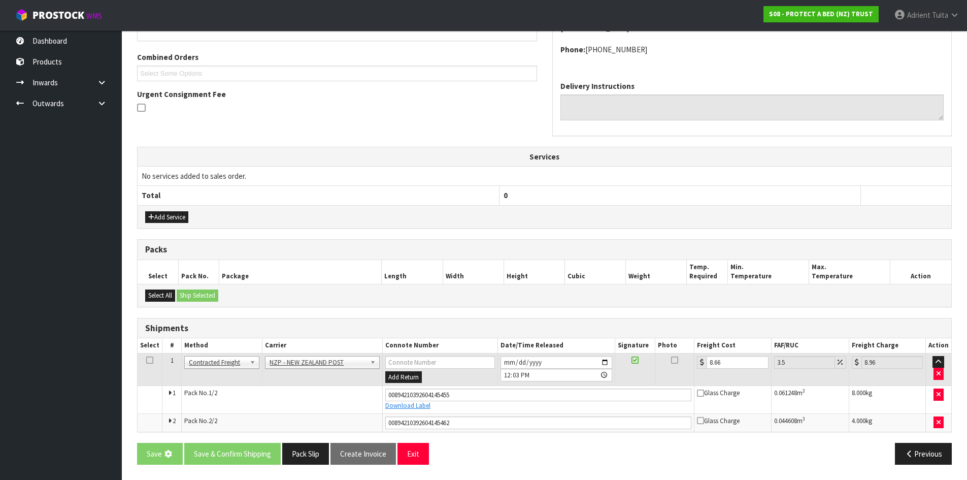
scroll to position [0, 0]
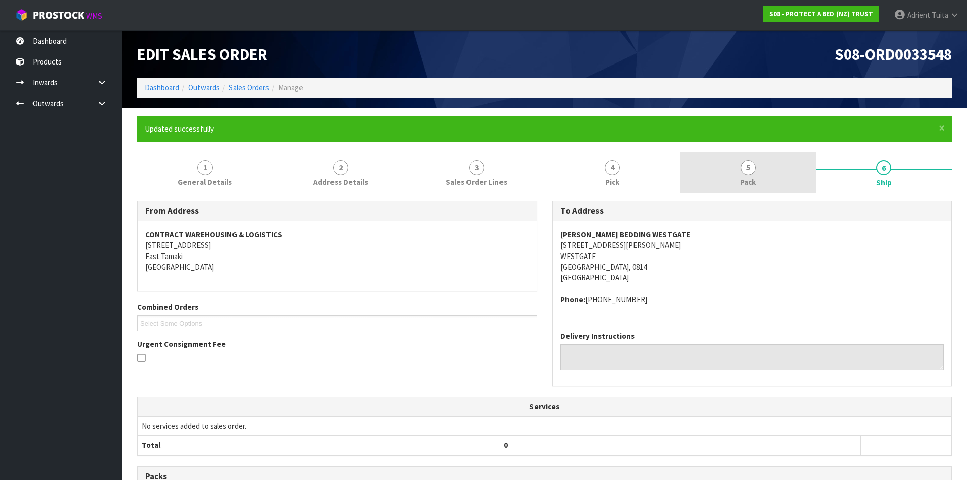
click at [755, 175] on link "5 Pack" at bounding box center [748, 172] width 136 height 40
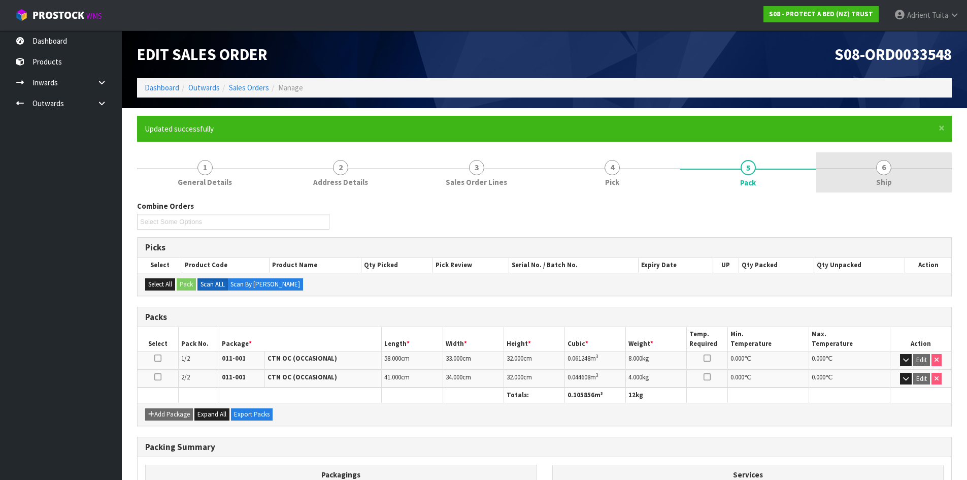
click at [841, 158] on link "6 Ship" at bounding box center [884, 172] width 136 height 40
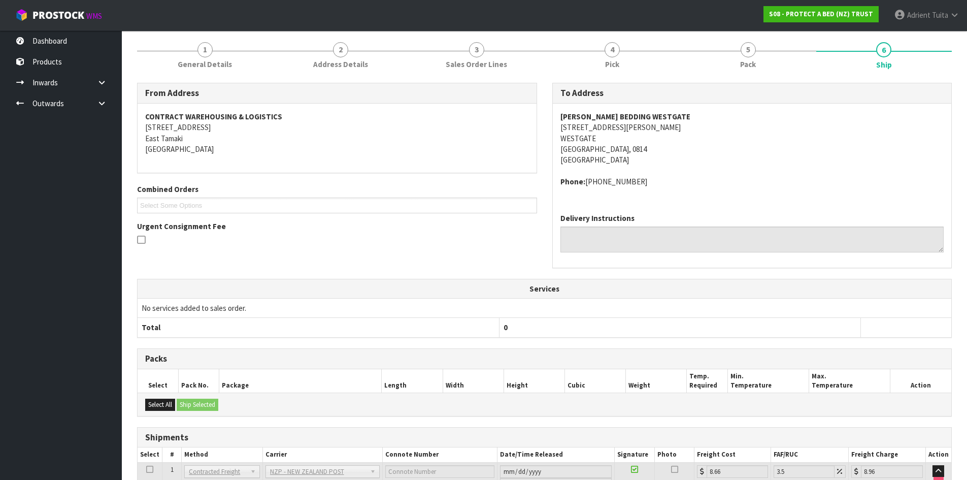
scroll to position [221, 0]
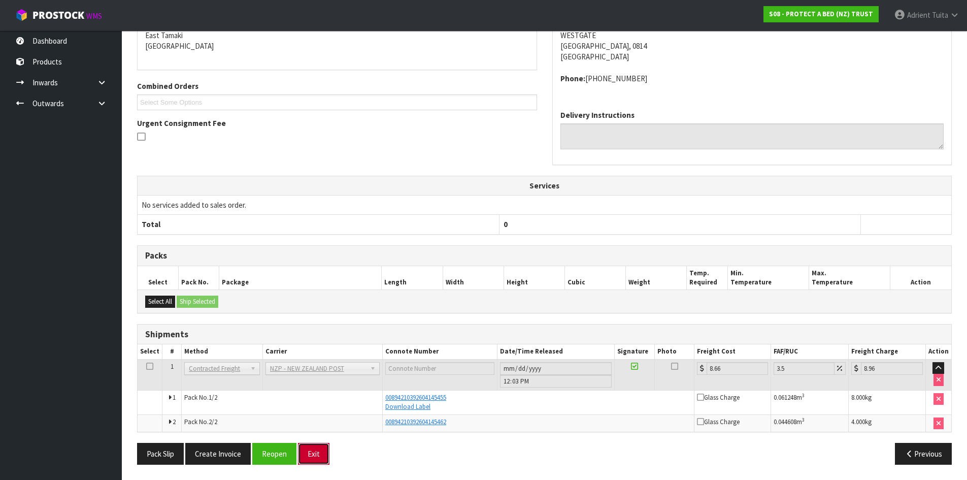
click at [312, 451] on button "Exit" at bounding box center [313, 454] width 31 height 22
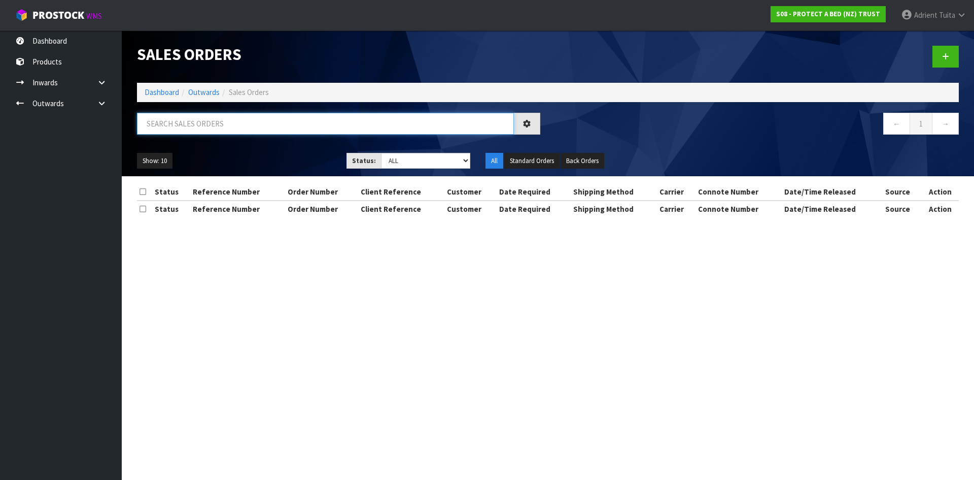
click at [204, 128] on input "text" at bounding box center [325, 124] width 377 height 22
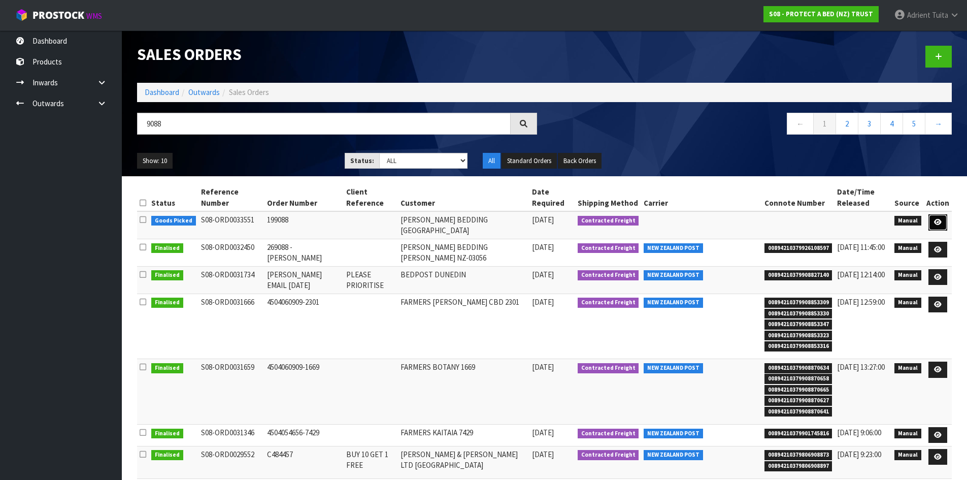
click at [936, 226] on link at bounding box center [937, 222] width 19 height 16
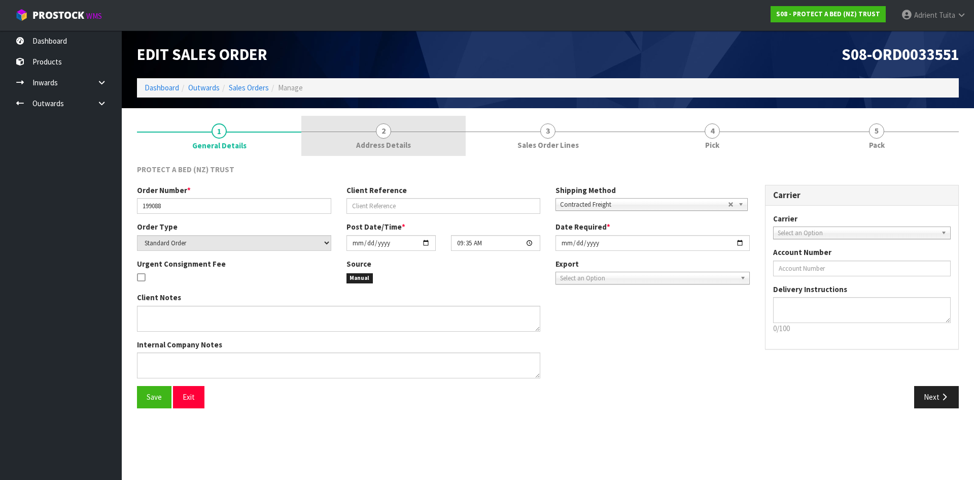
drag, startPoint x: 895, startPoint y: 143, endPoint x: 409, endPoint y: 139, distance: 486.2
click at [895, 142] on link "5 Pack" at bounding box center [877, 136] width 164 height 40
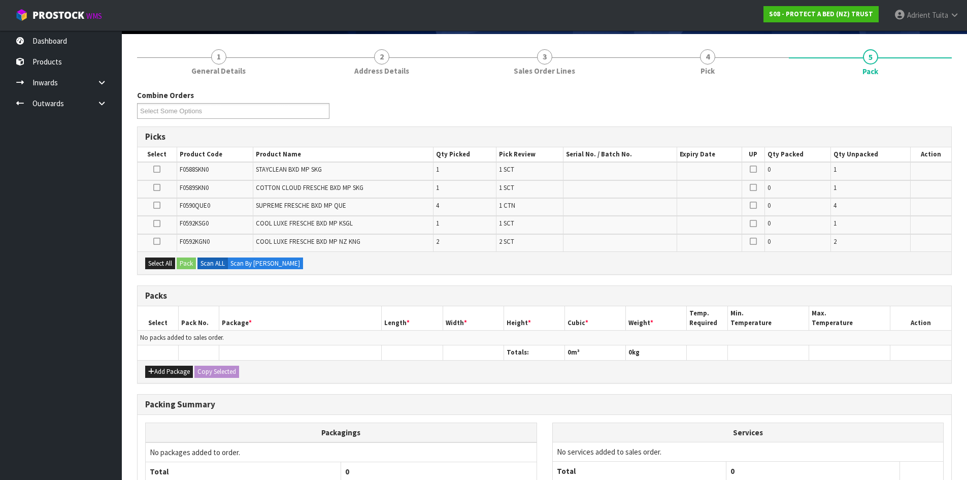
scroll to position [165, 0]
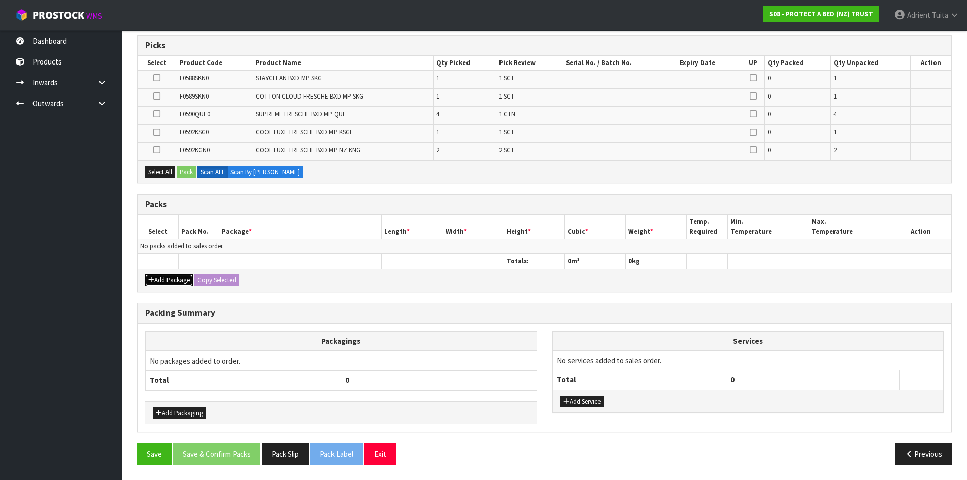
drag, startPoint x: 175, startPoint y: 278, endPoint x: 164, endPoint y: 270, distance: 13.4
click at [174, 278] on button "Add Package" at bounding box center [169, 280] width 48 height 12
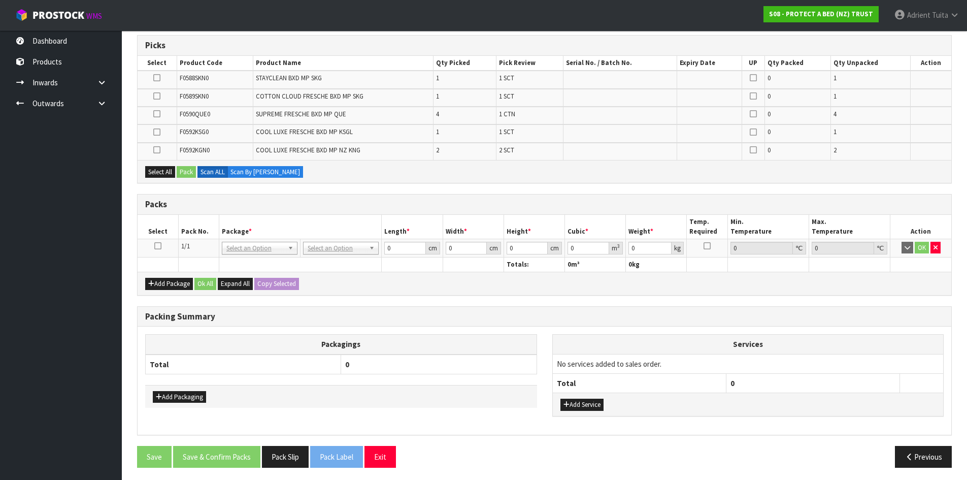
click at [155, 241] on td at bounding box center [158, 248] width 41 height 18
click at [162, 243] on td at bounding box center [158, 248] width 41 height 18
click at [161, 246] on icon at bounding box center [157, 246] width 7 height 1
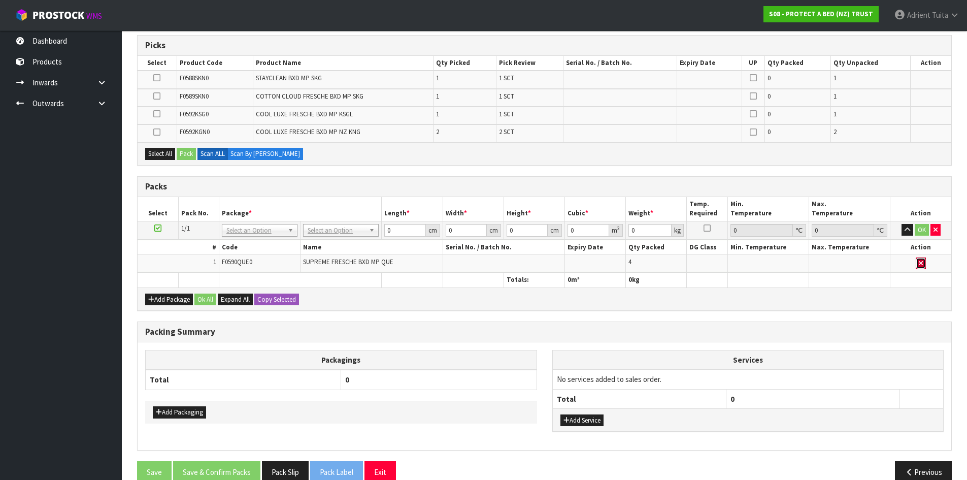
click at [923, 265] on button "button" at bounding box center [921, 263] width 10 height 12
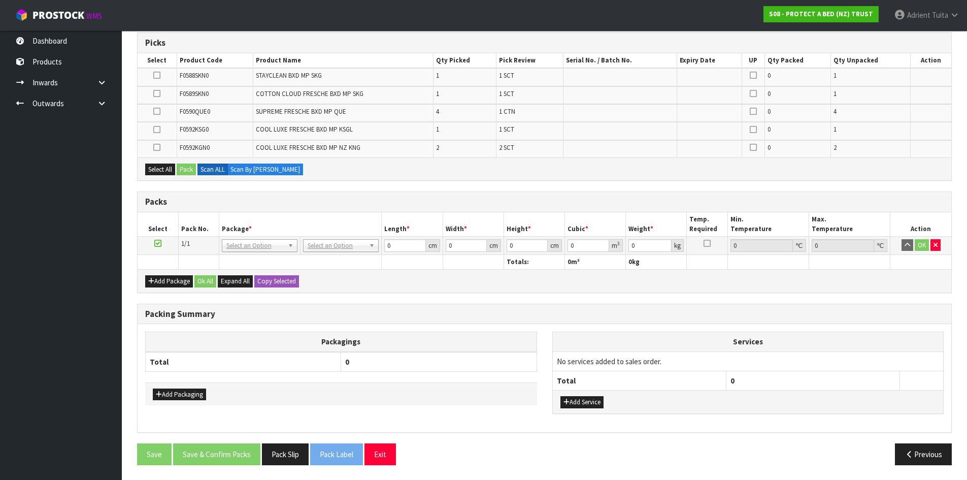
scroll to position [168, 0]
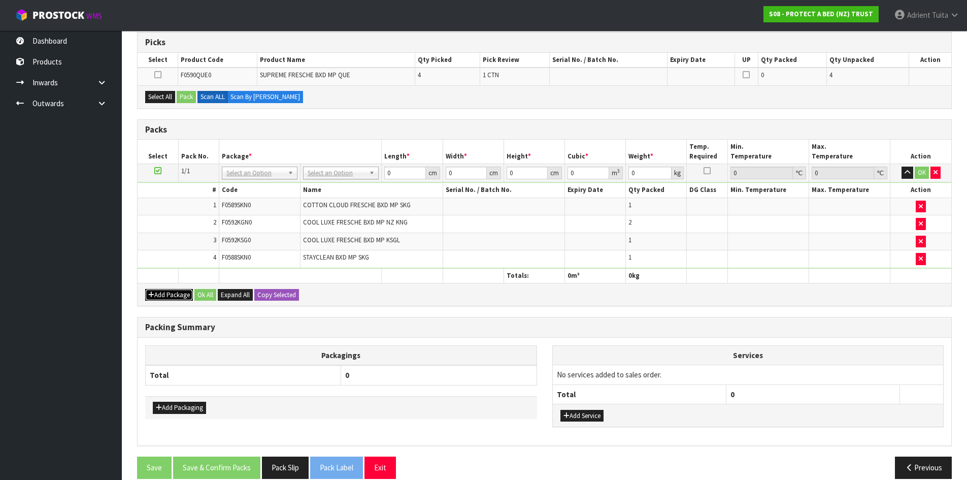
click at [160, 291] on button "Add Package" at bounding box center [169, 295] width 48 height 12
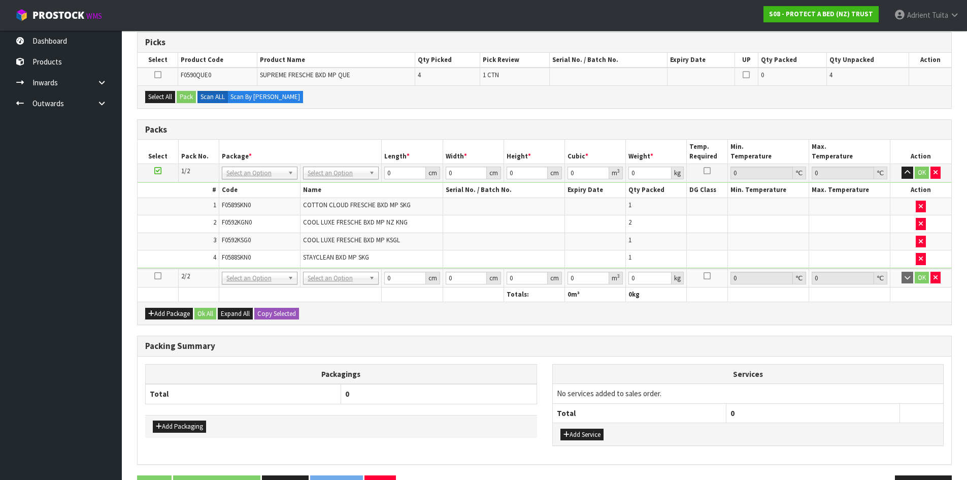
click at [158, 276] on icon at bounding box center [157, 276] width 7 height 1
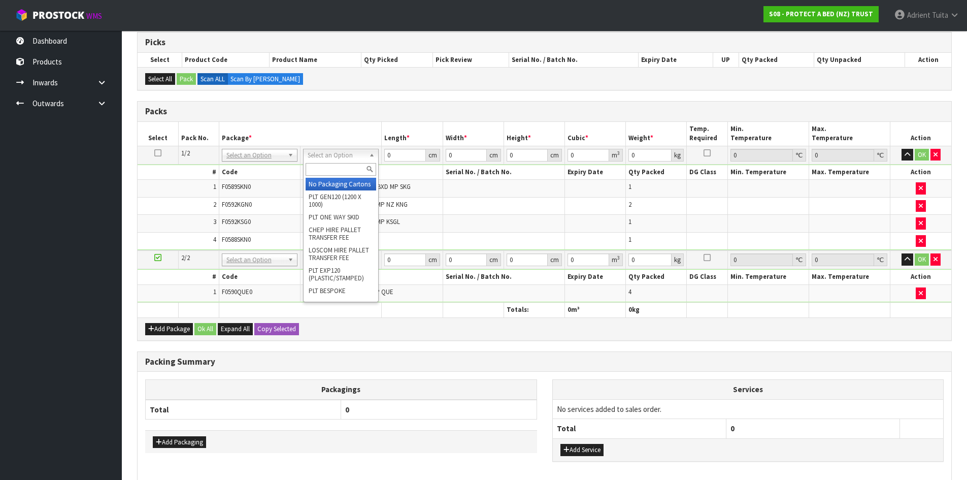
click at [334, 161] on div at bounding box center [340, 169] width 75 height 17
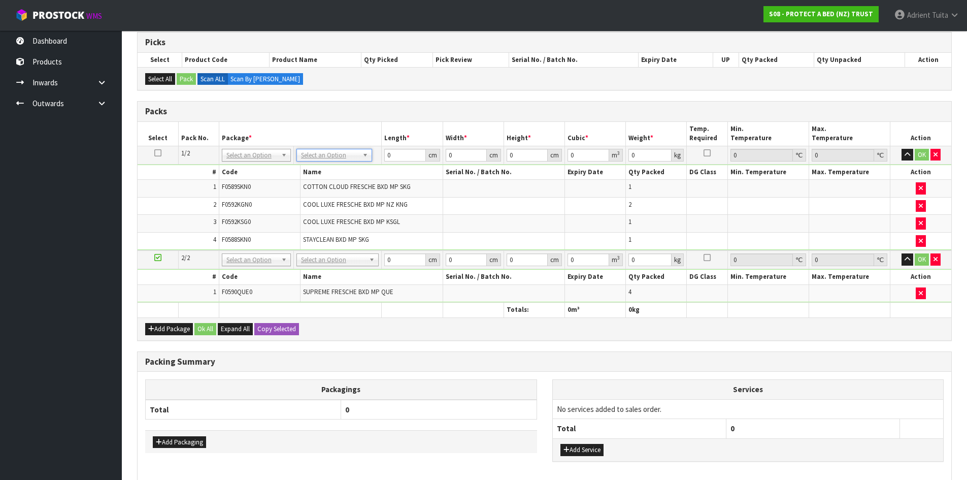
drag, startPoint x: 324, startPoint y: 155, endPoint x: 322, endPoint y: 166, distance: 10.8
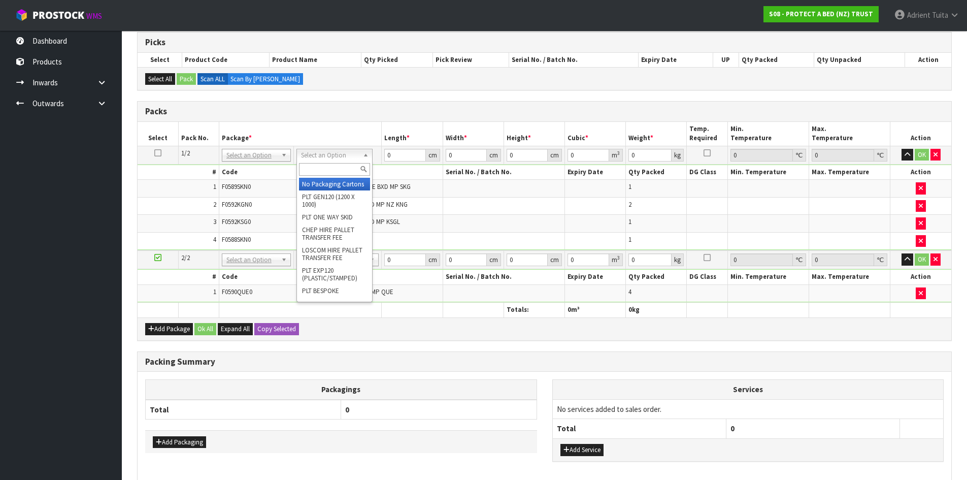
click at [322, 166] on input "text" at bounding box center [334, 169] width 71 height 13
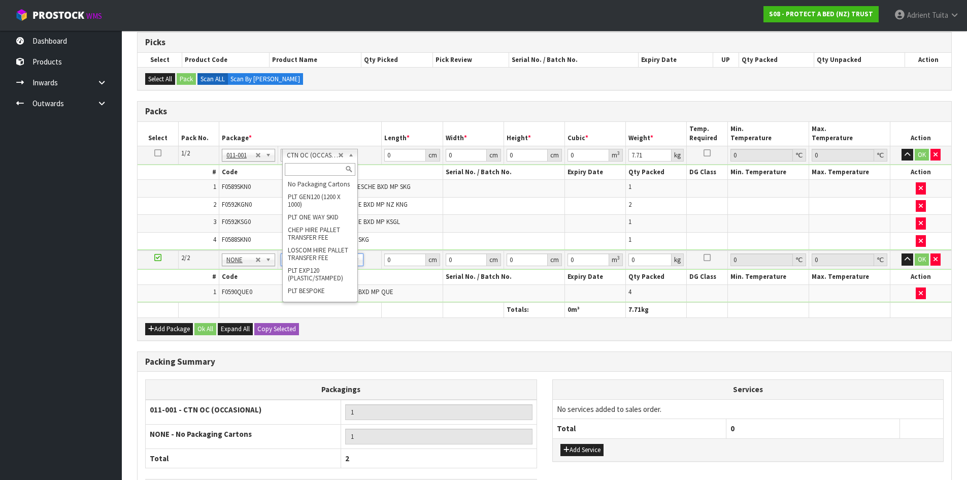
click at [300, 168] on input "text" at bounding box center [320, 169] width 71 height 13
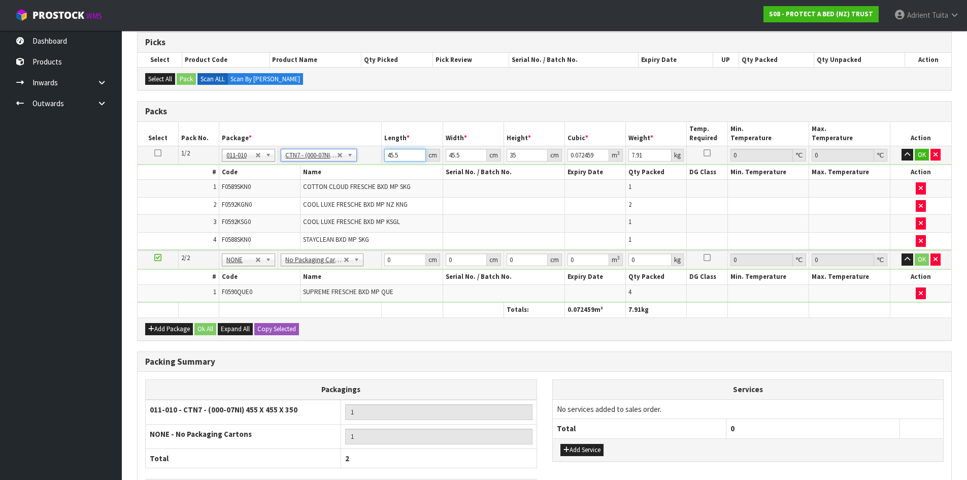
click at [392, 159] on input "45.5" at bounding box center [404, 155] width 41 height 13
click at [393, 158] on input "45.5" at bounding box center [404, 155] width 41 height 13
drag, startPoint x: 398, startPoint y: 262, endPoint x: 401, endPoint y: 240, distance: 22.6
click at [399, 261] on input "0" at bounding box center [404, 259] width 41 height 13
click at [919, 156] on button "OK" at bounding box center [922, 155] width 14 height 12
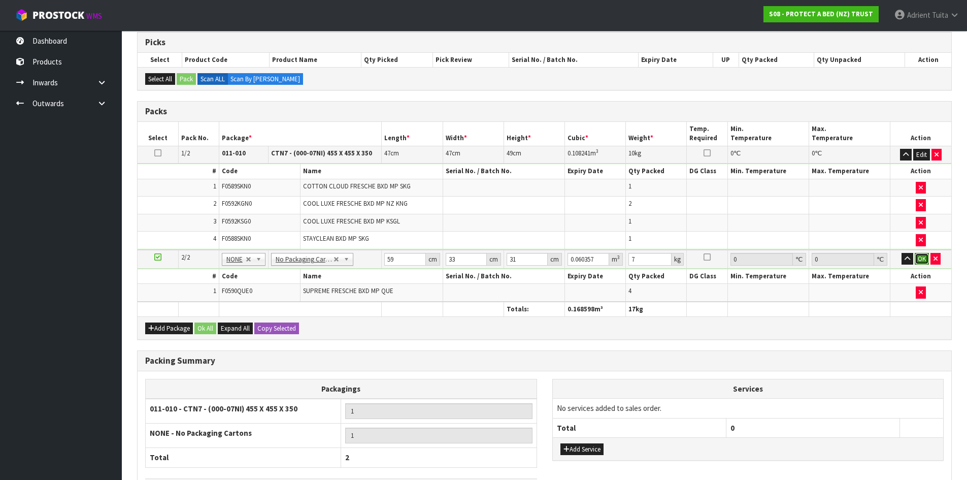
click at [920, 256] on button "OK" at bounding box center [922, 259] width 14 height 12
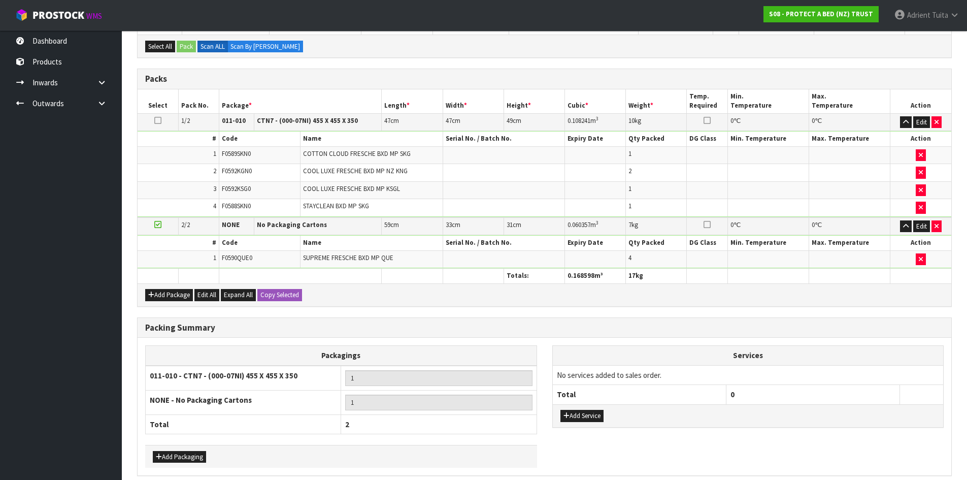
scroll to position [245, 0]
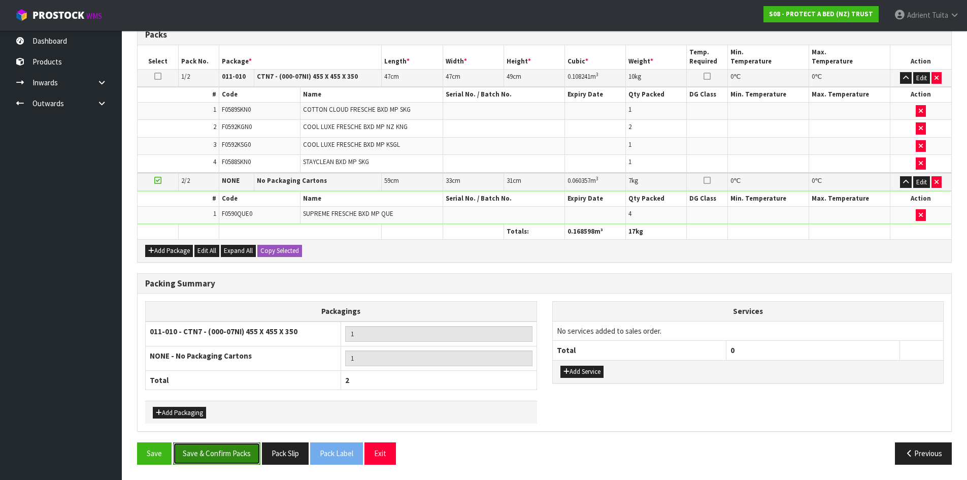
click at [210, 453] on button "Save & Confirm Packs" at bounding box center [216, 453] width 87 height 22
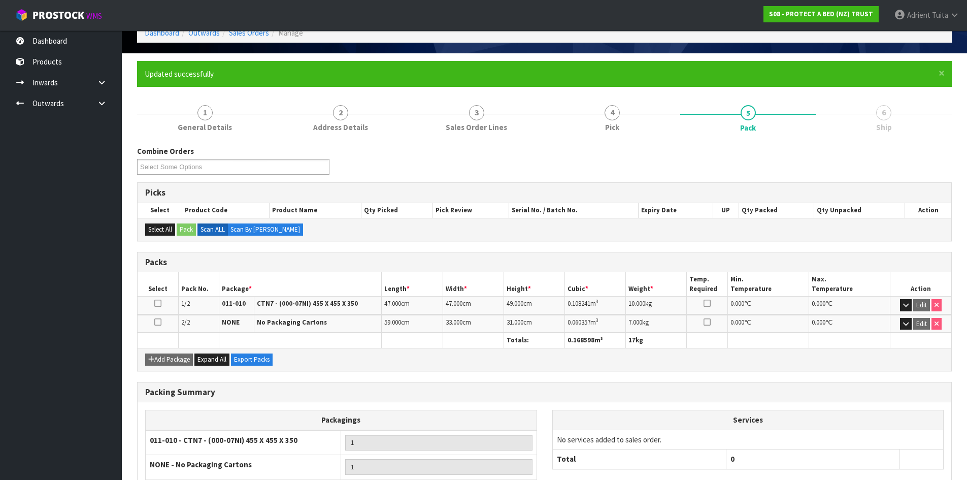
scroll to position [141, 0]
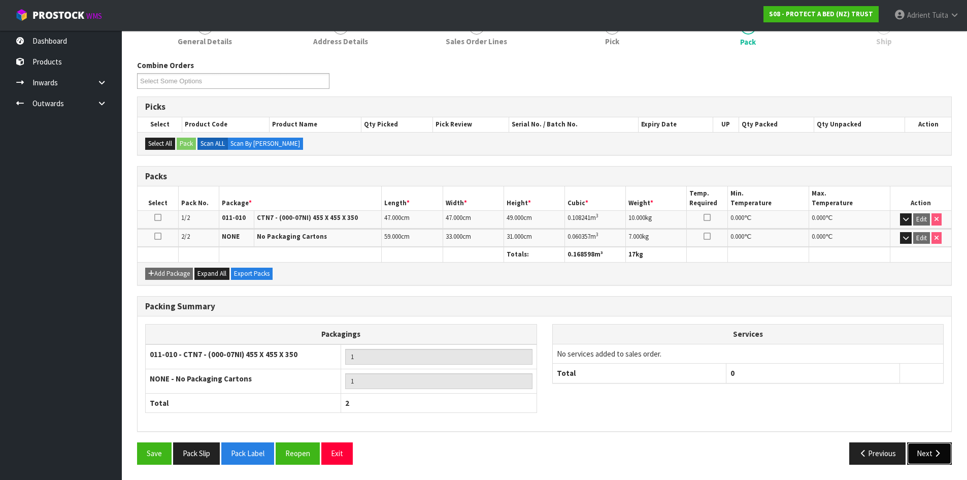
click at [929, 454] on button "Next" at bounding box center [929, 453] width 45 height 22
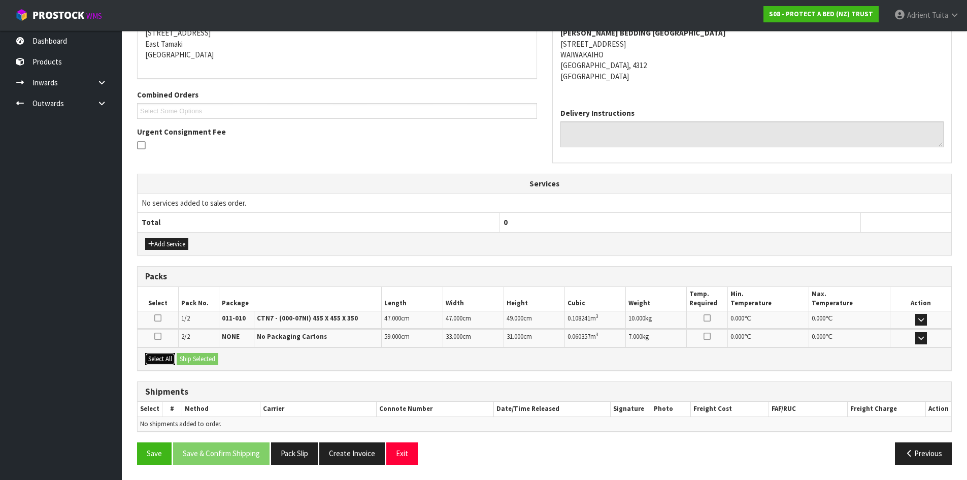
click at [167, 363] on button "Select All" at bounding box center [160, 359] width 30 height 12
click at [191, 362] on button "Ship Selected" at bounding box center [198, 359] width 42 height 12
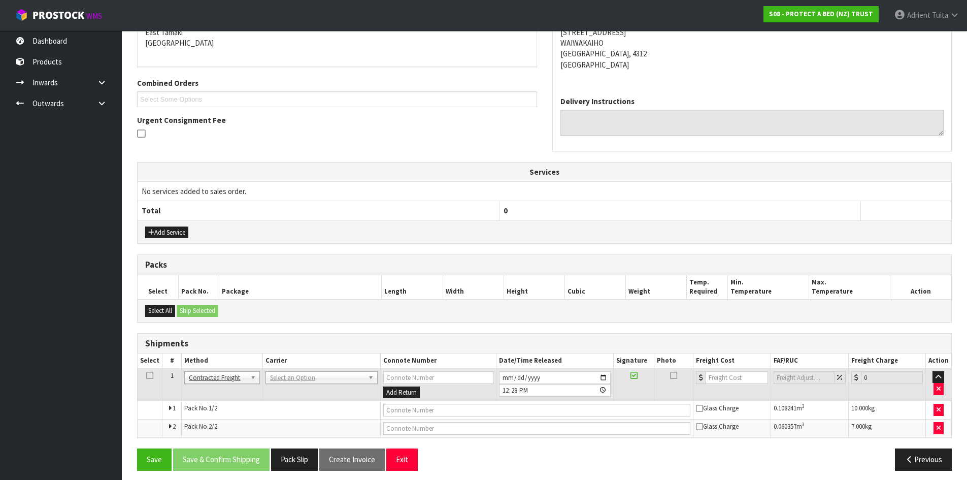
scroll to position [230, 0]
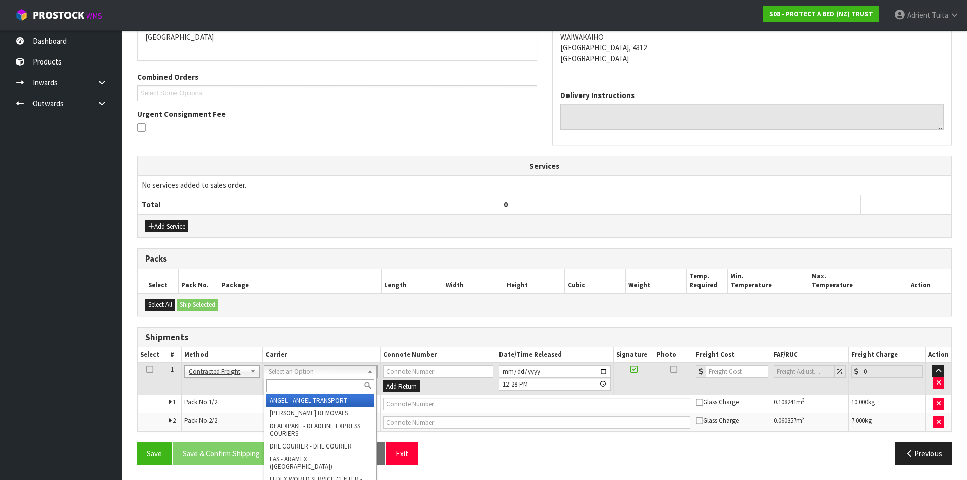
drag, startPoint x: 280, startPoint y: 375, endPoint x: 279, endPoint y: 382, distance: 7.2
click at [279, 382] on input "text" at bounding box center [320, 385] width 108 height 13
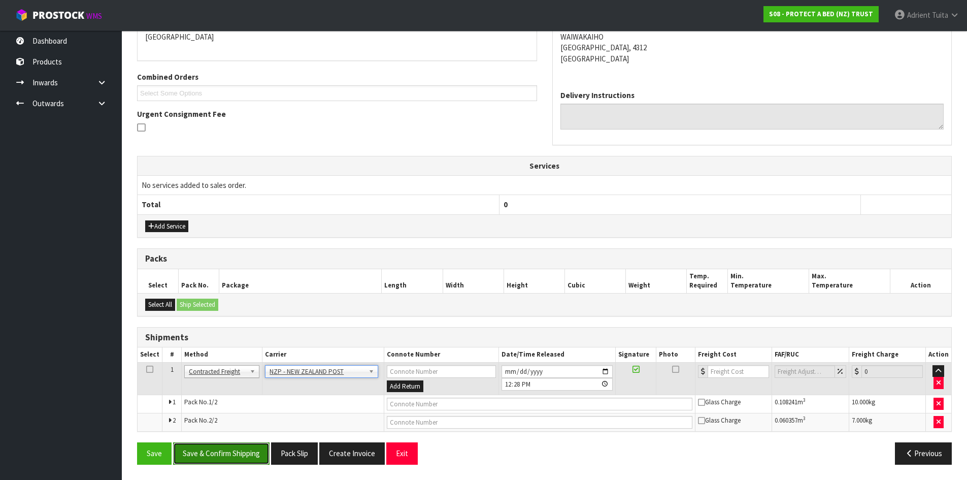
click at [260, 457] on button "Save & Confirm Shipping" at bounding box center [221, 453] width 96 height 22
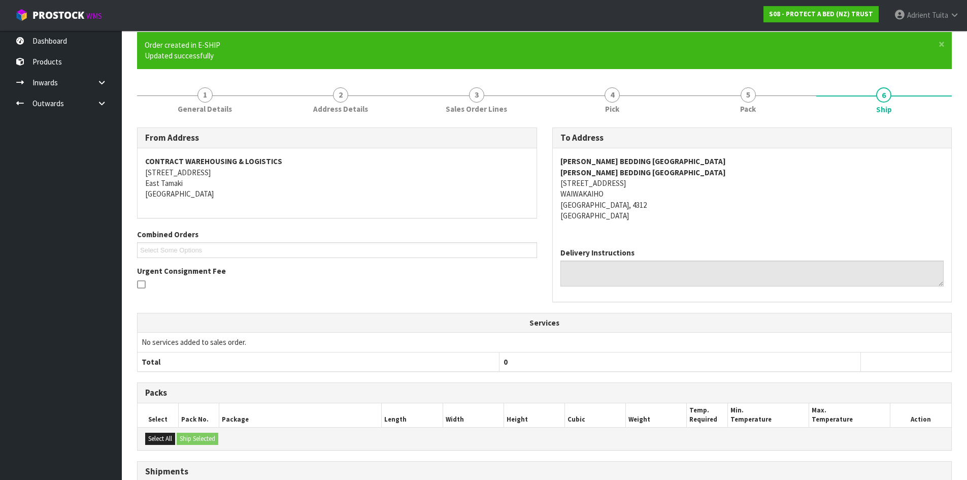
scroll to position [215, 0]
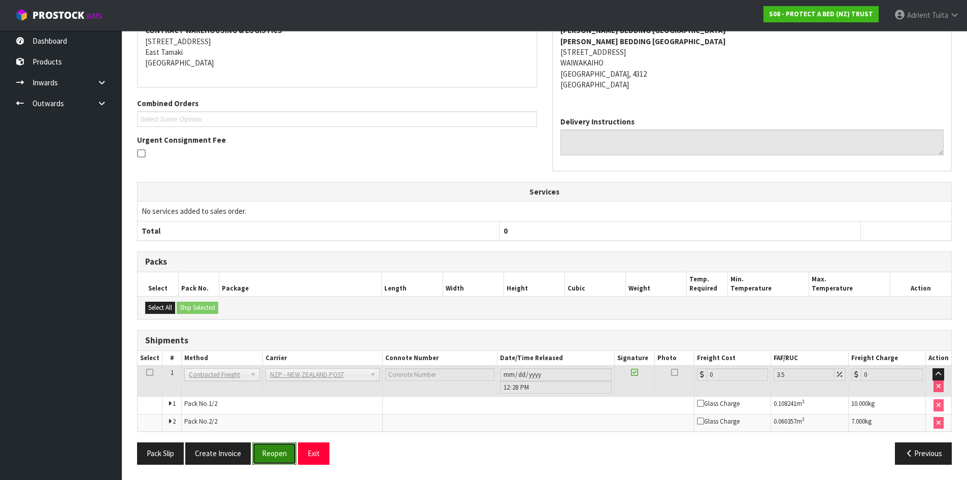
click at [263, 452] on button "Reopen" at bounding box center [274, 453] width 44 height 22
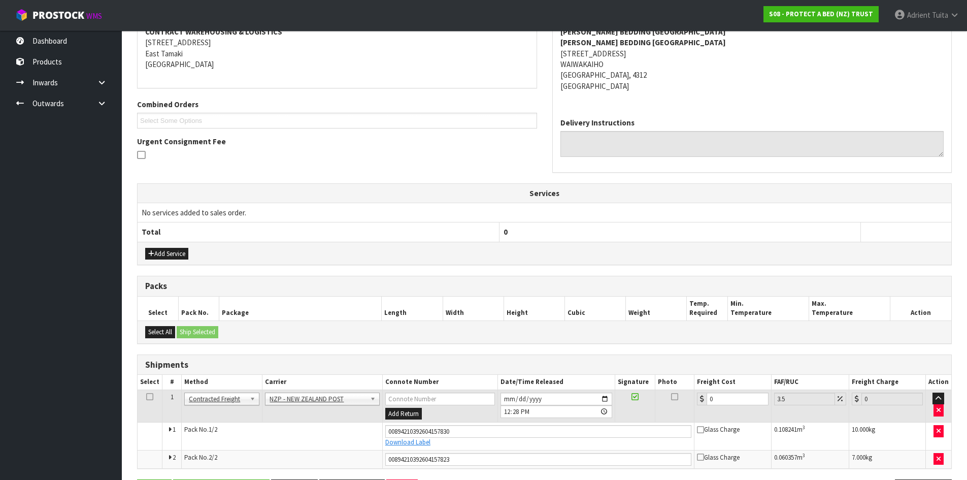
scroll to position [239, 0]
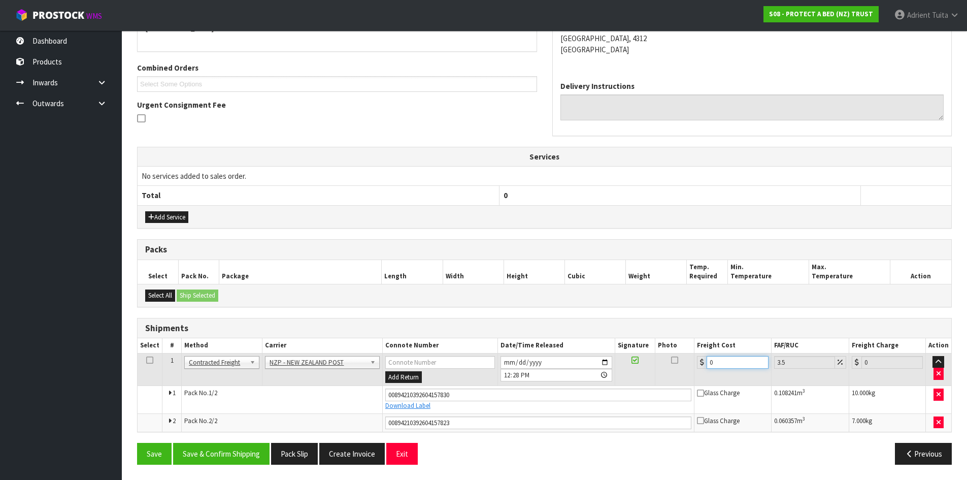
click at [737, 357] on input "0" at bounding box center [736, 362] width 61 height 13
click at [218, 452] on button "Save & Confirm Shipping" at bounding box center [221, 454] width 96 height 22
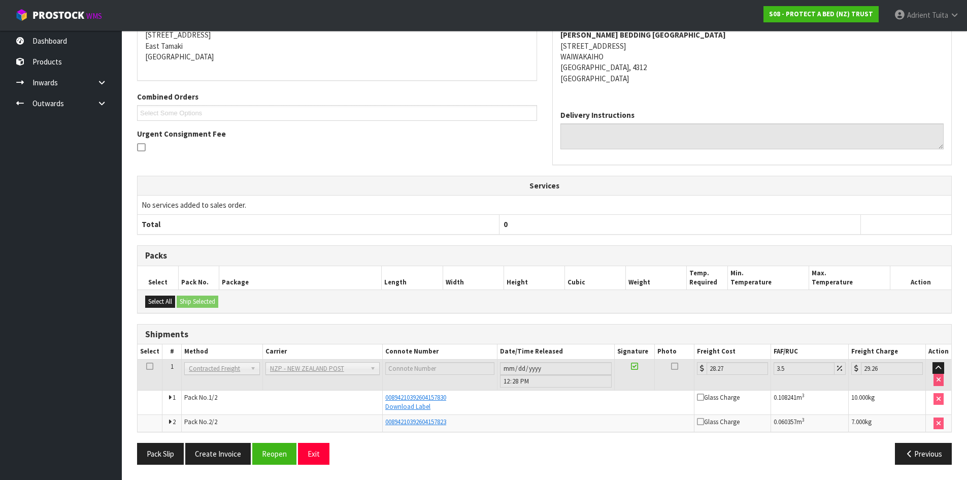
scroll to position [0, 0]
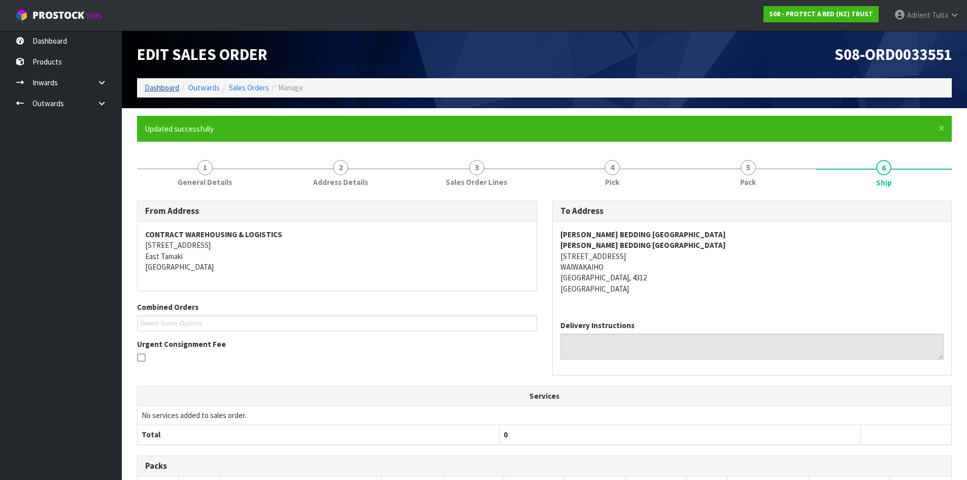
click at [157, 82] on ol "Dashboard Outwards Sales Orders Manage" at bounding box center [544, 87] width 815 height 19
click at [159, 86] on link "Dashboard" at bounding box center [162, 88] width 35 height 10
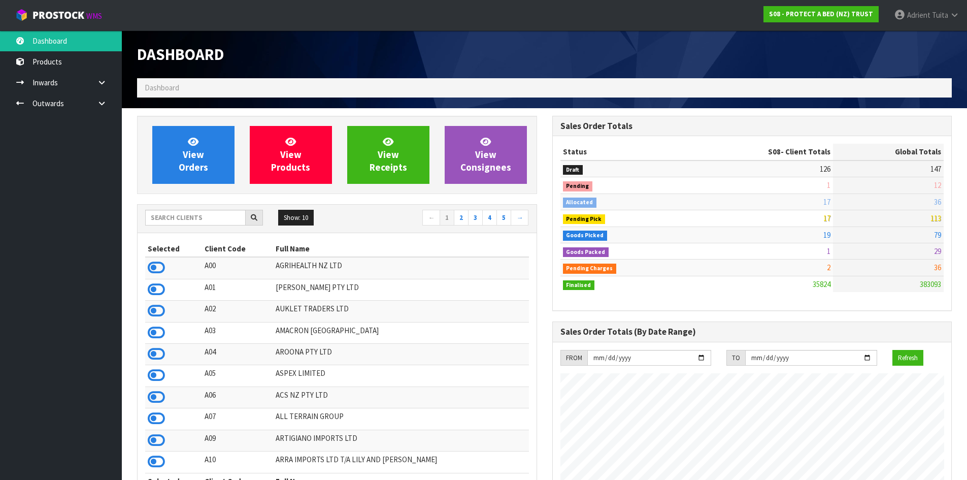
scroll to position [769, 415]
click at [189, 127] on link "View Orders" at bounding box center [193, 155] width 82 height 58
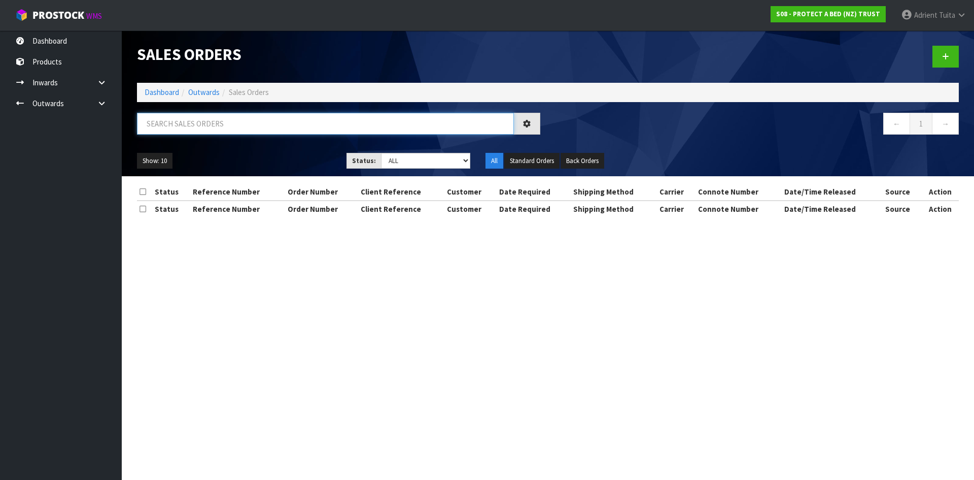
click at [189, 126] on input "text" at bounding box center [325, 124] width 377 height 22
click at [158, 124] on input "2549" at bounding box center [325, 124] width 377 height 22
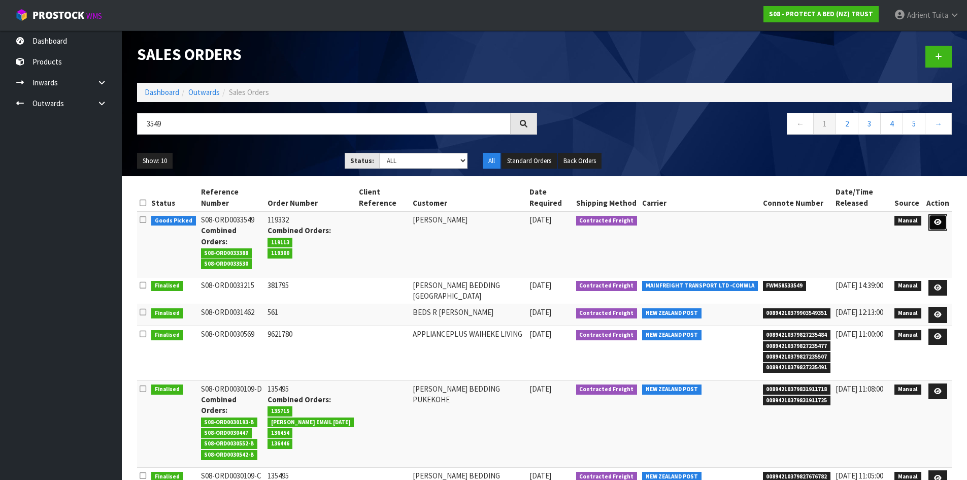
click at [941, 225] on icon at bounding box center [938, 222] width 8 height 7
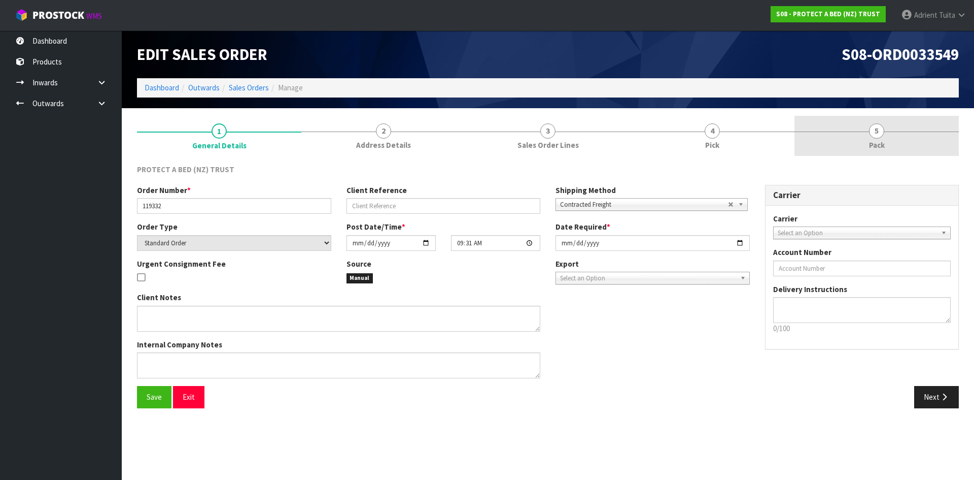
click at [899, 143] on link "5 Pack" at bounding box center [877, 136] width 164 height 40
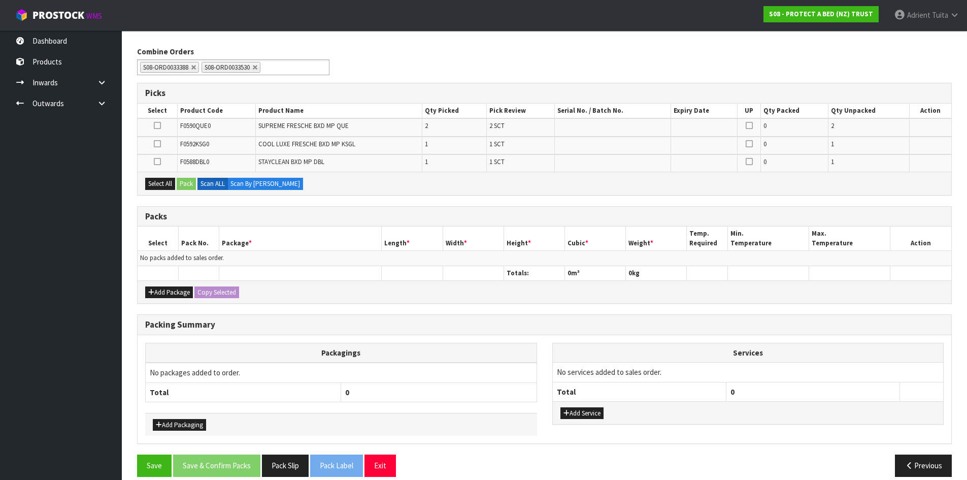
scroll to position [130, 0]
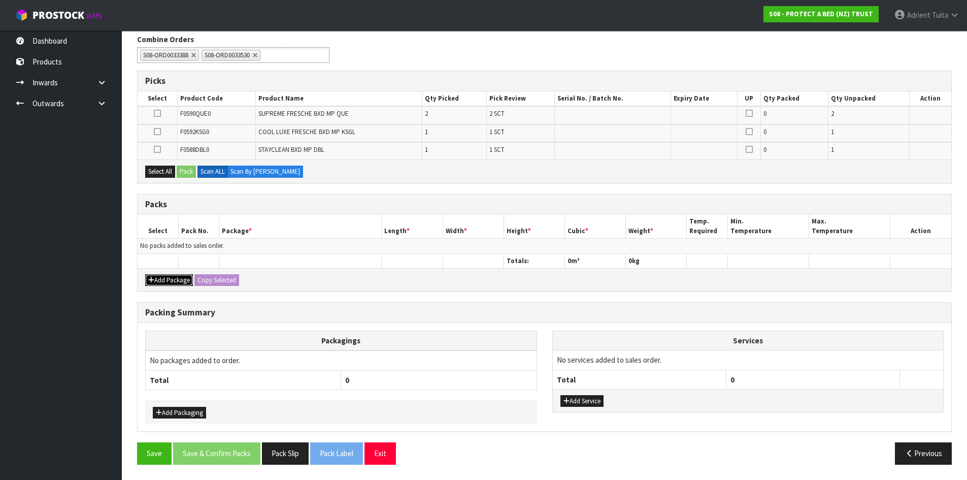
click at [167, 279] on button "Add Package" at bounding box center [169, 280] width 48 height 12
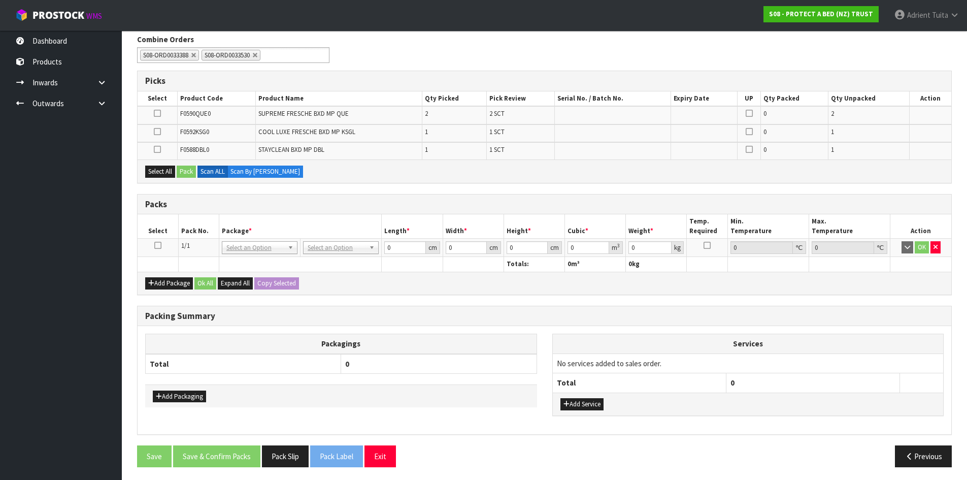
click at [158, 245] on icon at bounding box center [157, 245] width 7 height 1
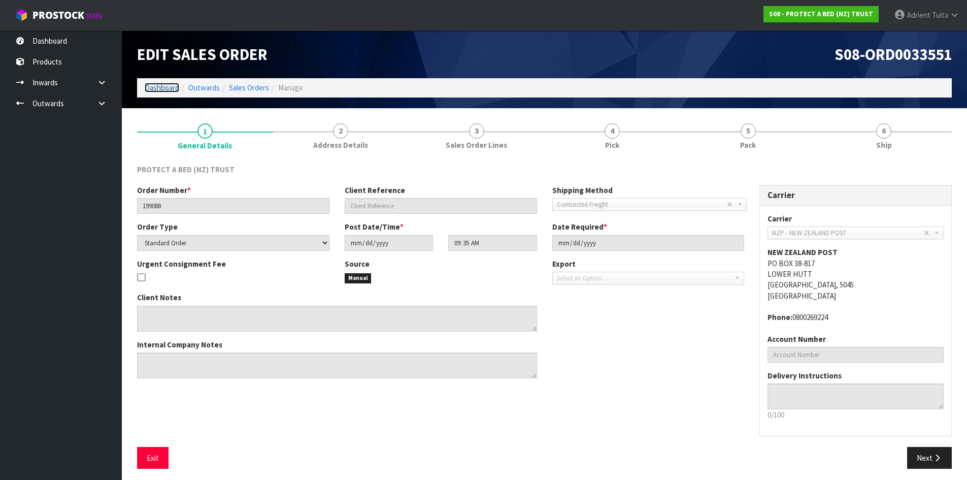
click at [161, 89] on link "Dashboard" at bounding box center [162, 88] width 35 height 10
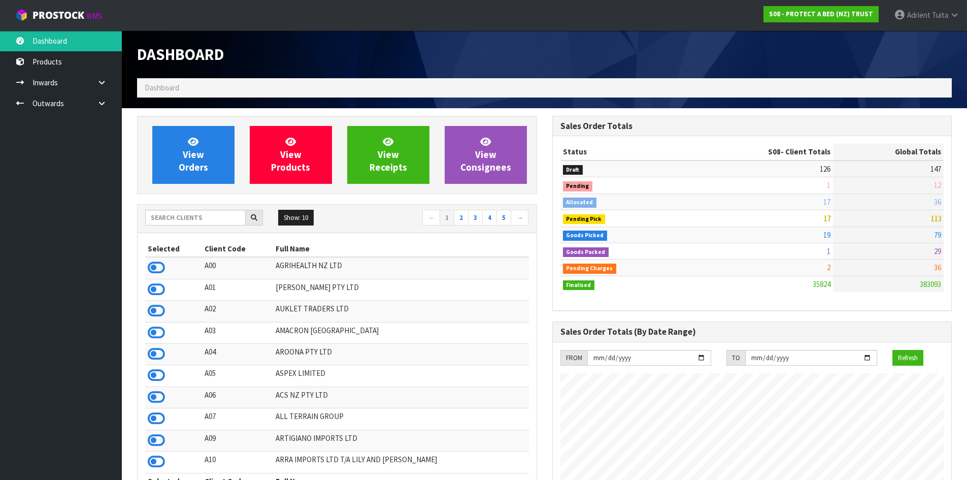
scroll to position [769, 415]
click at [181, 148] on link "View Orders" at bounding box center [193, 155] width 82 height 58
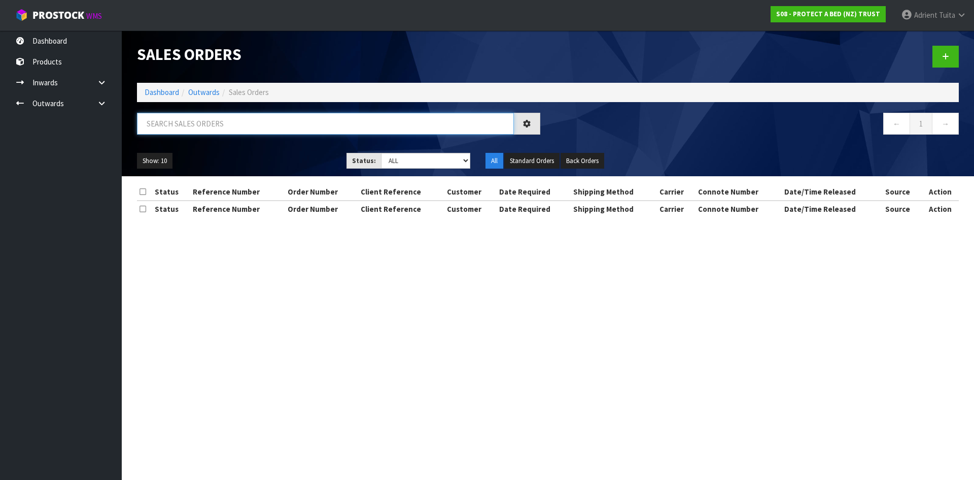
click at [207, 132] on input "text" at bounding box center [325, 124] width 377 height 22
type input "3530"
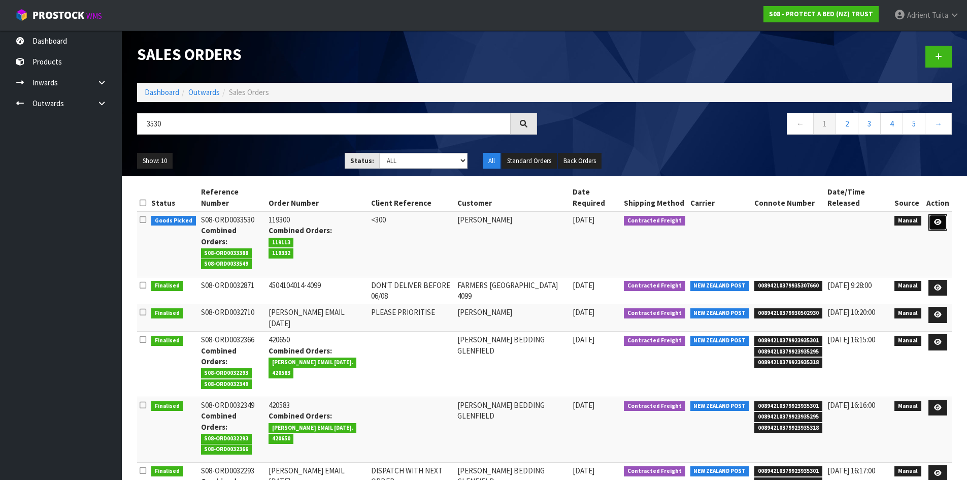
click at [937, 219] on icon at bounding box center [938, 222] width 8 height 7
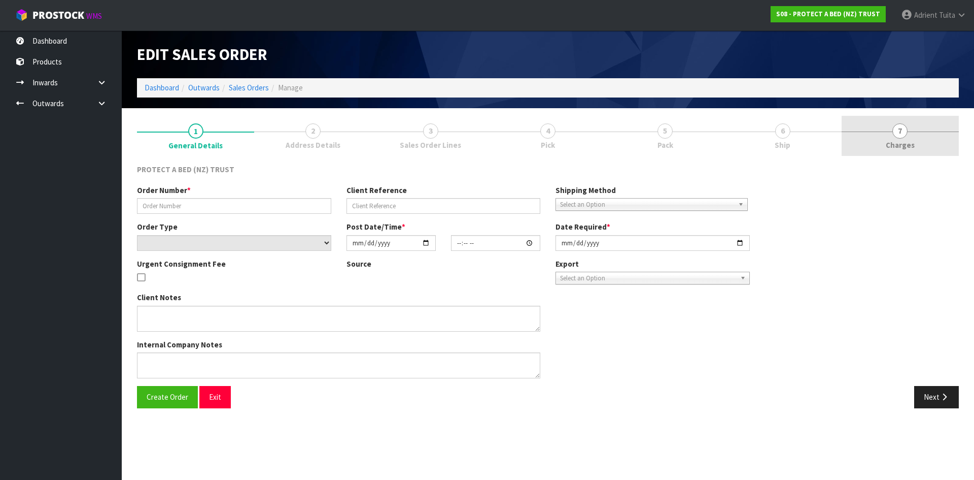
type input "119300"
type input "<300"
select select "number:0"
type input "[DATE]"
type input "15:16:00.000"
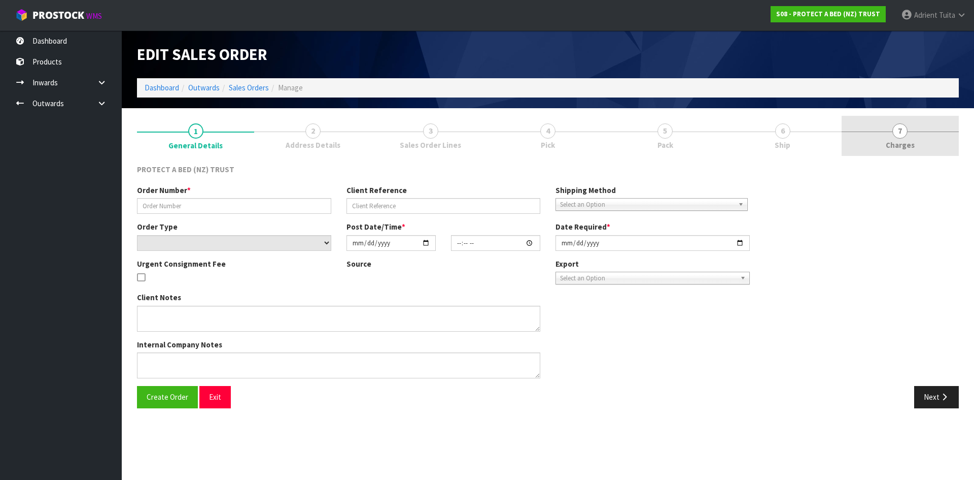
type input "[DATE]"
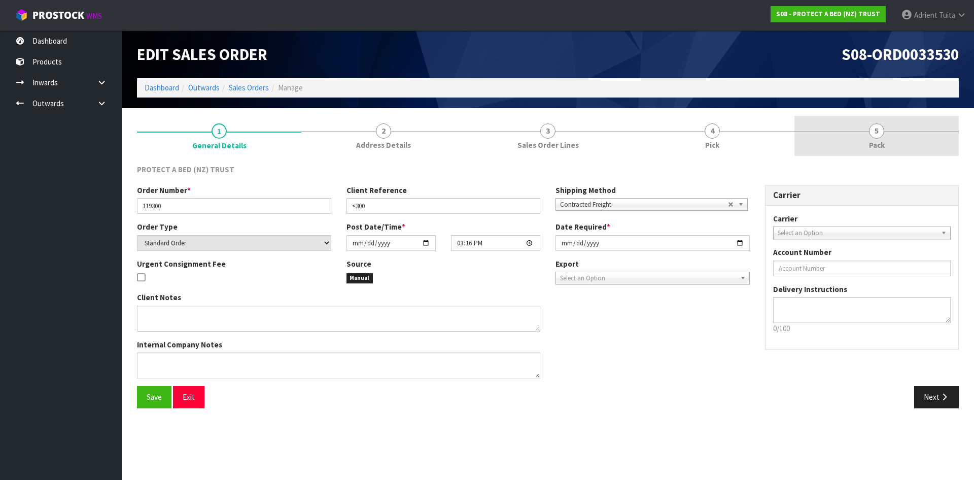
click at [890, 129] on link "5 Pack" at bounding box center [877, 136] width 164 height 40
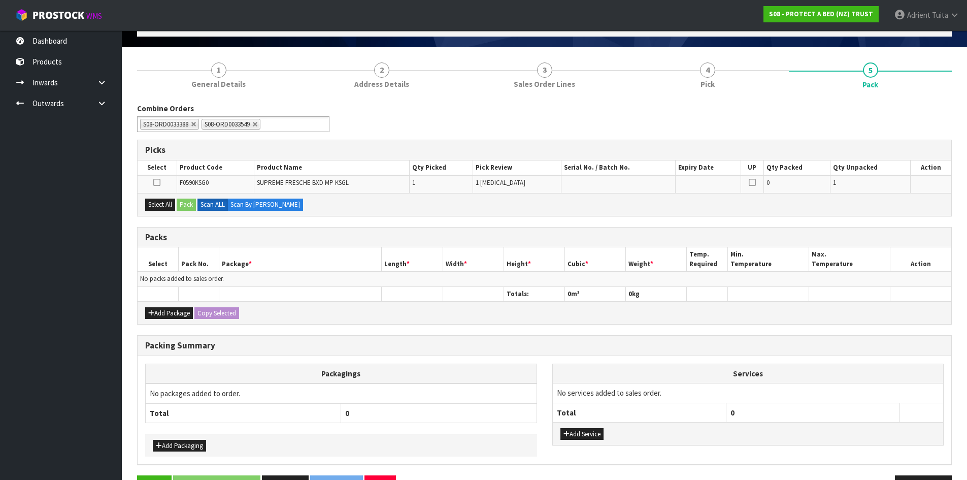
scroll to position [94, 0]
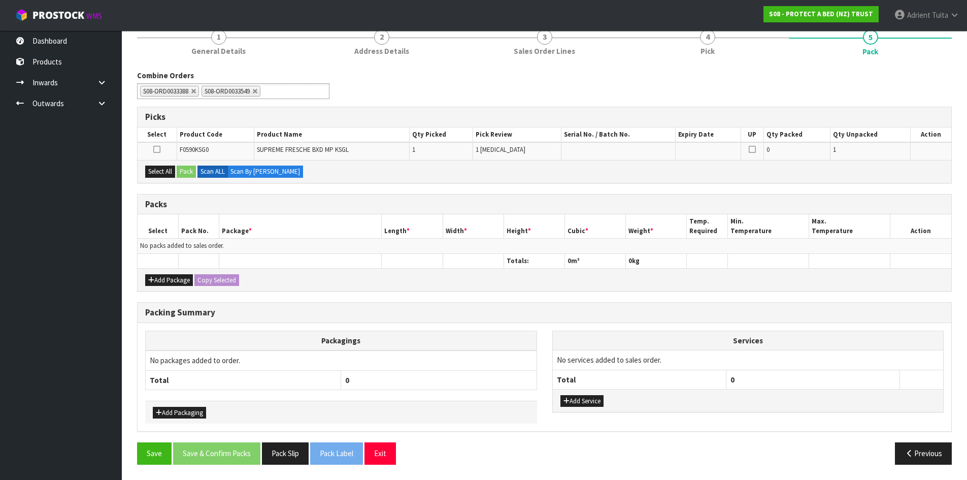
click at [144, 280] on div "Add Package Copy Selected" at bounding box center [545, 279] width 814 height 23
click at [152, 275] on div "Add Package Copy Selected" at bounding box center [545, 279] width 814 height 23
drag, startPoint x: 157, startPoint y: 282, endPoint x: 155, endPoint y: 271, distance: 11.3
click at [157, 282] on button "Add Package" at bounding box center [169, 280] width 48 height 12
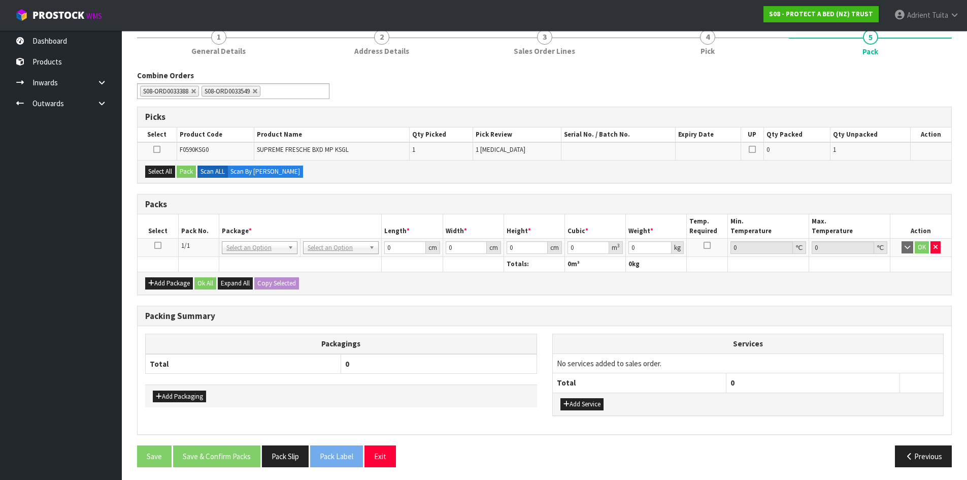
click at [159, 245] on icon at bounding box center [157, 245] width 7 height 1
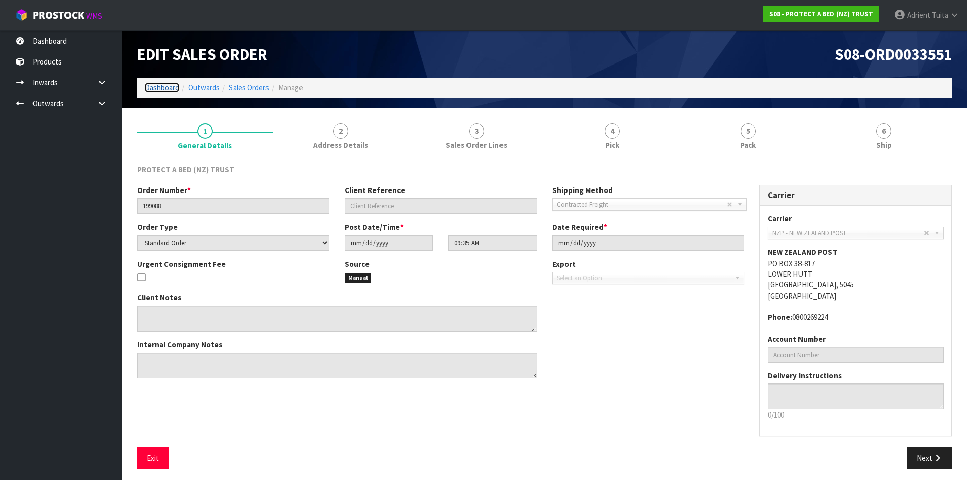
drag, startPoint x: 156, startPoint y: 90, endPoint x: 222, endPoint y: 27, distance: 91.5
click at [156, 90] on link "Dashboard" at bounding box center [162, 88] width 35 height 10
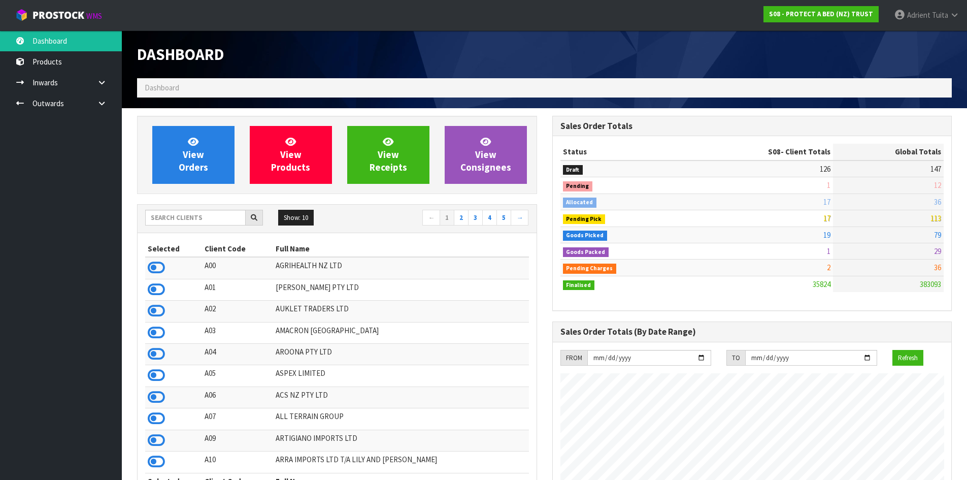
scroll to position [769, 415]
click at [186, 146] on link "View Orders" at bounding box center [193, 155] width 82 height 58
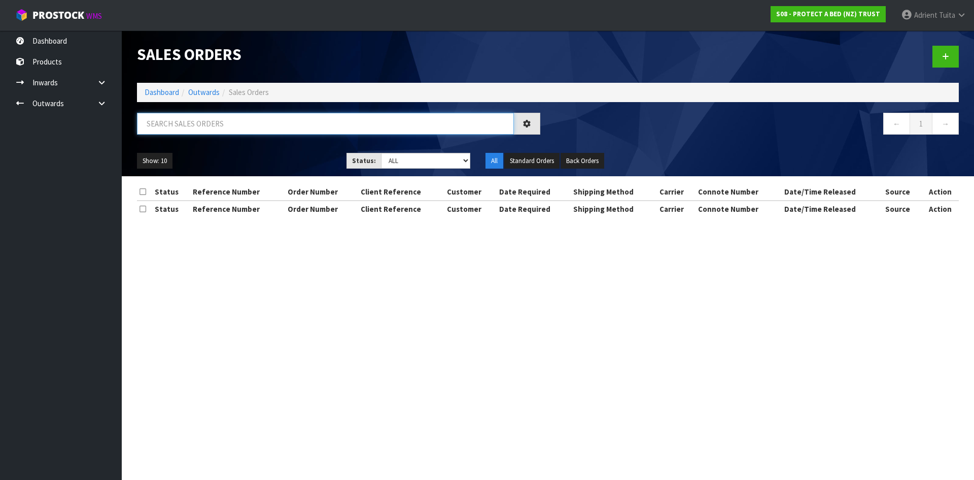
click at [206, 120] on input "text" at bounding box center [325, 124] width 377 height 22
type input "2"
type input "3388"
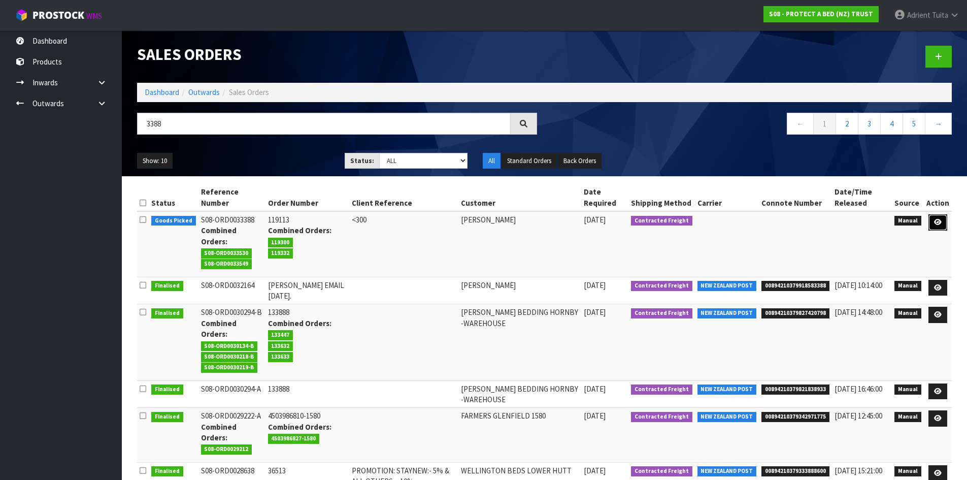
click at [935, 217] on link at bounding box center [937, 222] width 19 height 16
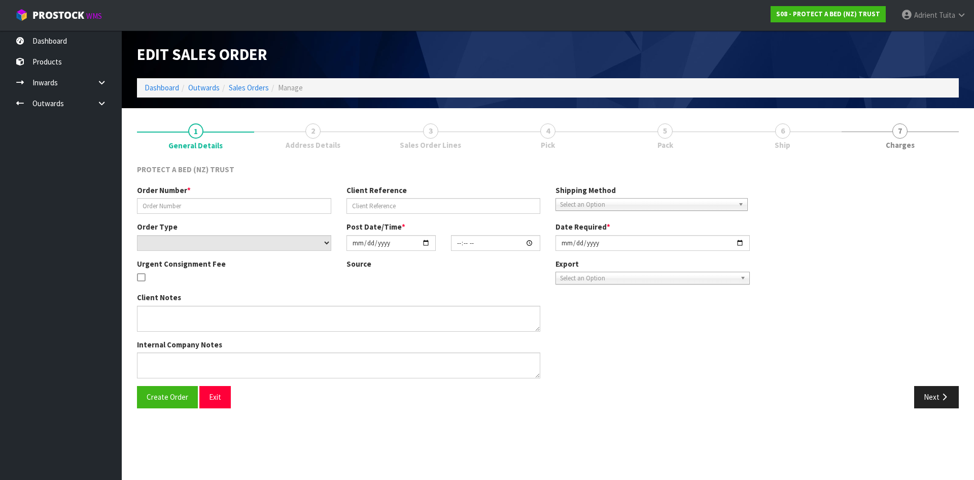
type input "119113"
type input "<300"
select select "number:0"
type input "2025-09-15"
type input "09:43:00.000"
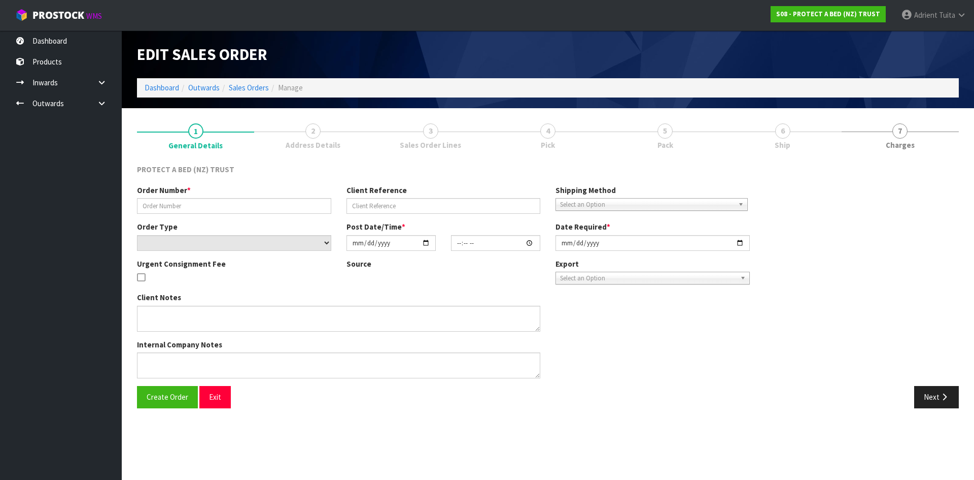
type input "[DATE]"
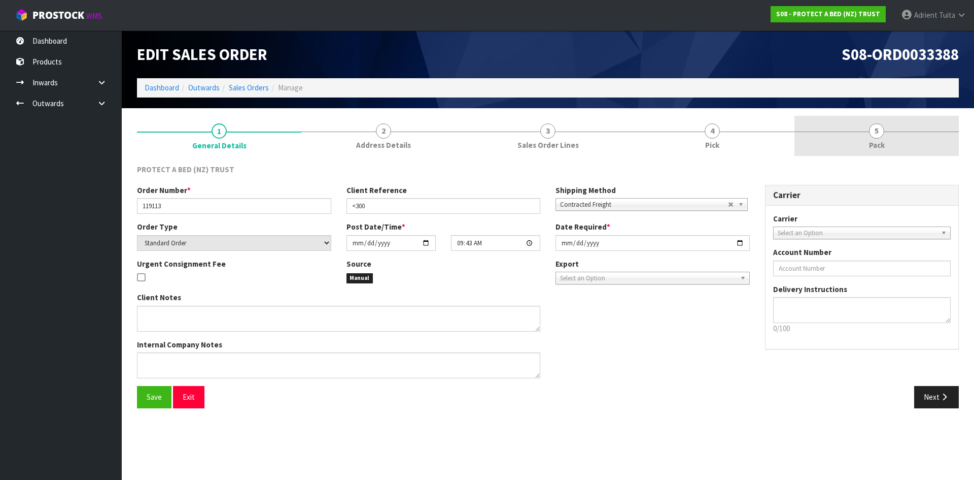
click at [899, 140] on link "5 Pack" at bounding box center [877, 136] width 164 height 40
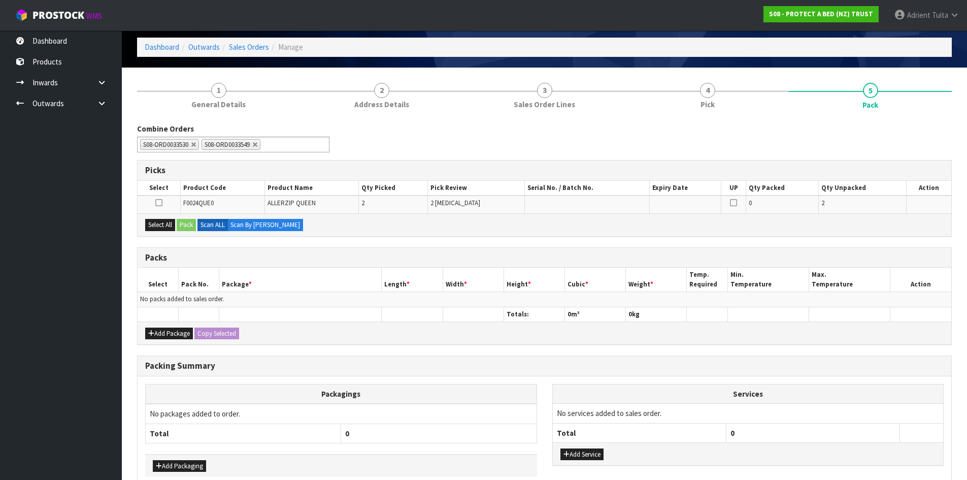
scroll to position [94, 0]
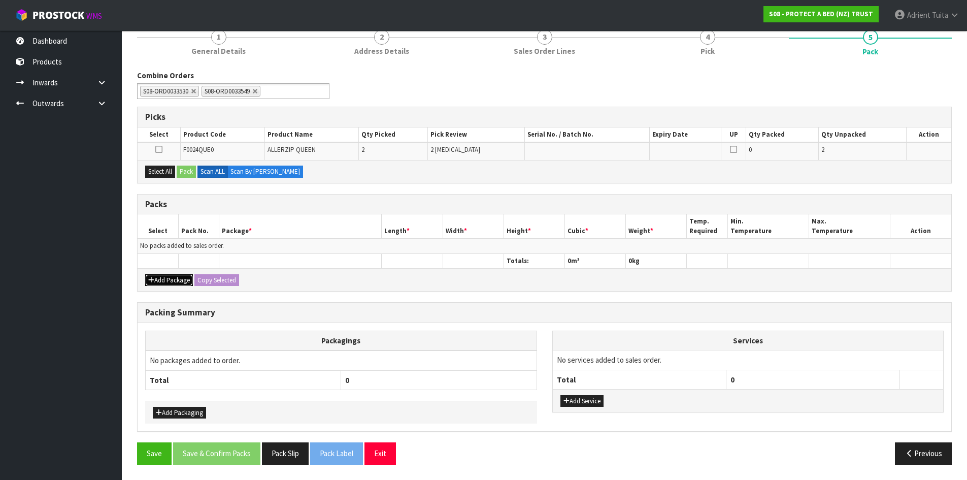
click at [173, 281] on button "Add Package" at bounding box center [169, 280] width 48 height 12
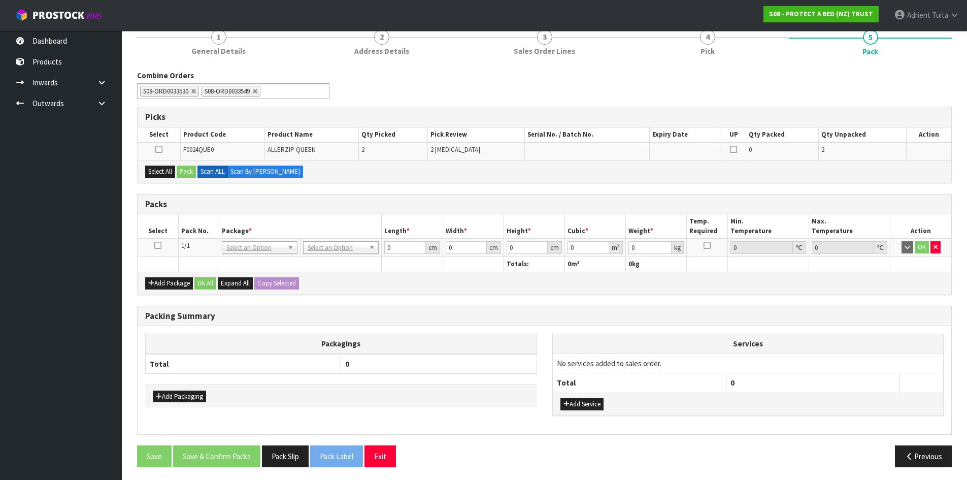
click at [161, 245] on icon at bounding box center [157, 245] width 7 height 1
